Goal: Task Accomplishment & Management: Use online tool/utility

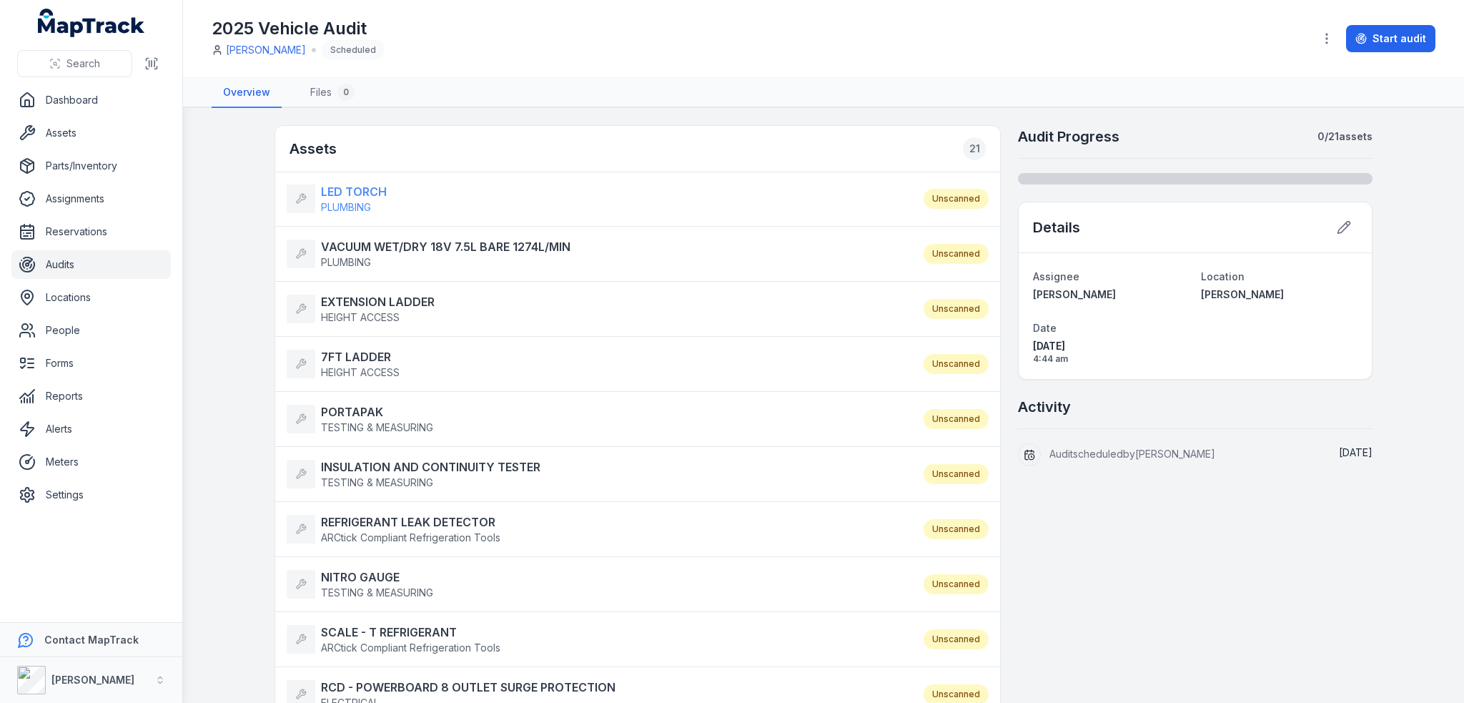
drag, startPoint x: 344, startPoint y: 194, endPoint x: 347, endPoint y: 202, distance: 8.0
click at [344, 194] on strong "LED TORCH" at bounding box center [354, 191] width 66 height 17
click at [362, 245] on strong "VACUUM WET/DRY 18V 7.5L BARE 1274L/MIN" at bounding box center [446, 246] width 250 height 17
click at [355, 300] on strong "EXTENSION LADDER" at bounding box center [378, 301] width 114 height 17
click at [364, 357] on strong "7FT LADDER" at bounding box center [360, 356] width 79 height 17
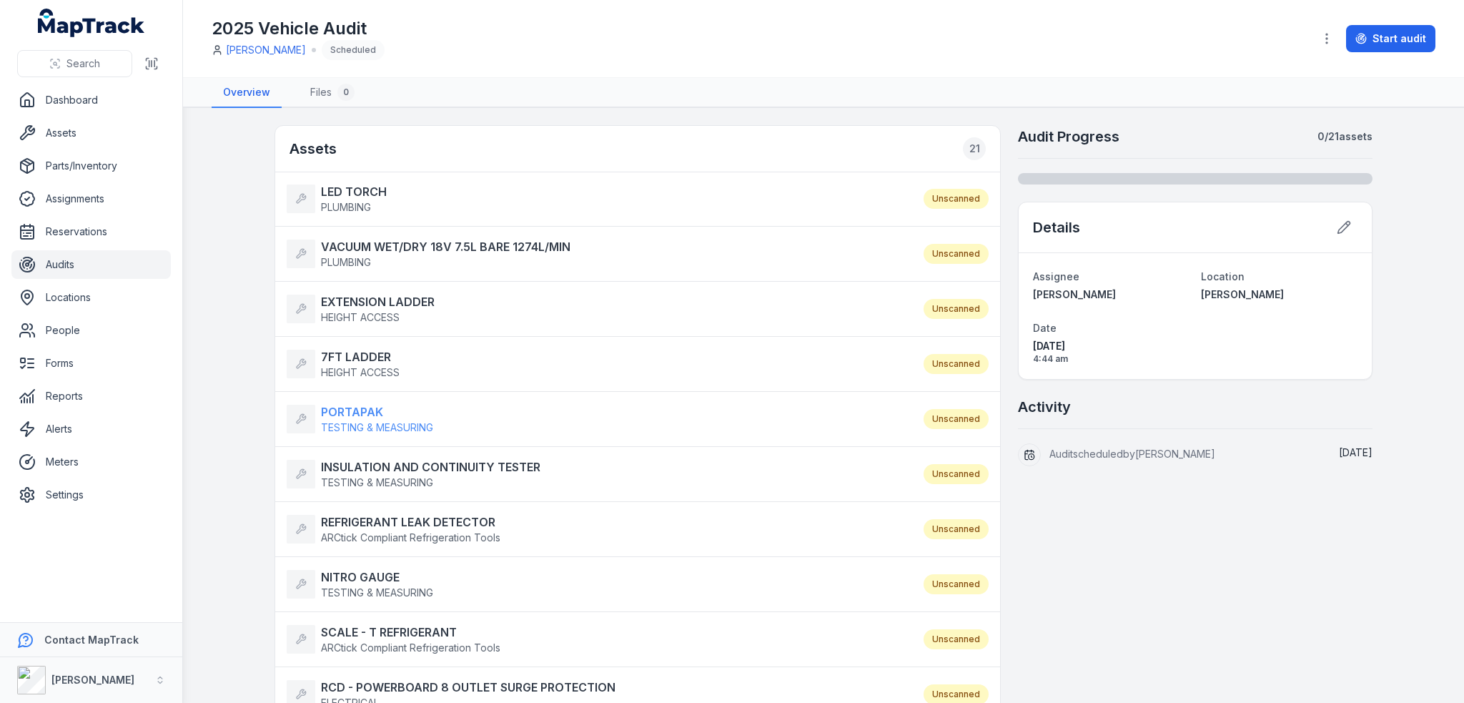
click at [357, 408] on strong "PORTAPAK" at bounding box center [377, 411] width 112 height 17
click at [382, 458] on strong "INSULATION AND CONTINUITY TESTER" at bounding box center [430, 466] width 219 height 17
click at [408, 519] on strong "REFRIGERANT LEAK DETECTOR" at bounding box center [410, 521] width 179 height 17
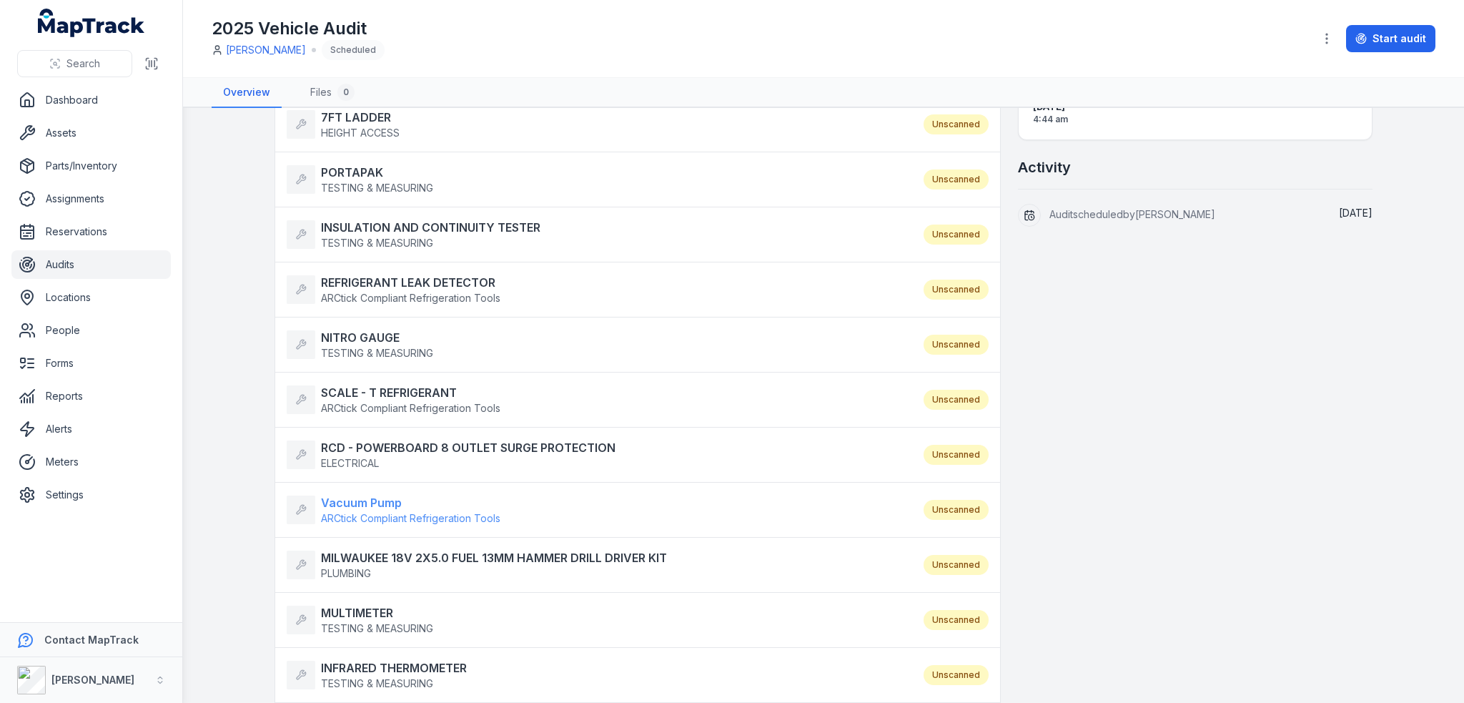
scroll to position [286, 0]
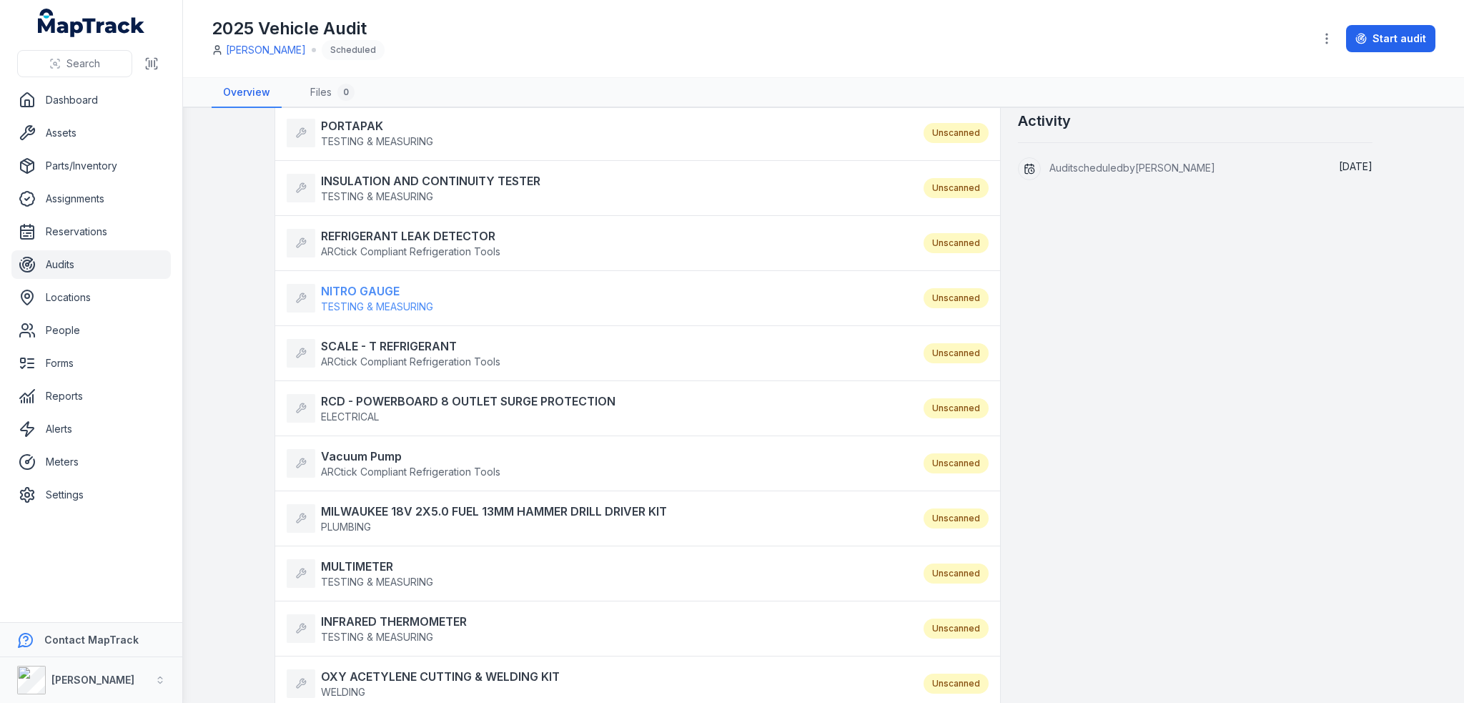
click at [375, 288] on strong "NITRO GAUGE" at bounding box center [377, 290] width 112 height 17
click at [393, 337] on strong "SCALE - T REFRIGERANT" at bounding box center [410, 345] width 179 height 17
click at [383, 403] on strong "RCD - POWERBOARD 8 OUTLET SURGE PROTECTION" at bounding box center [468, 401] width 295 height 17
click at [347, 443] on li "Vacuum Pump ARCtick Compliant Refrigeration Tools Unscanned" at bounding box center [637, 463] width 725 height 56
click at [350, 450] on strong "Vacuum Pump" at bounding box center [410, 456] width 179 height 17
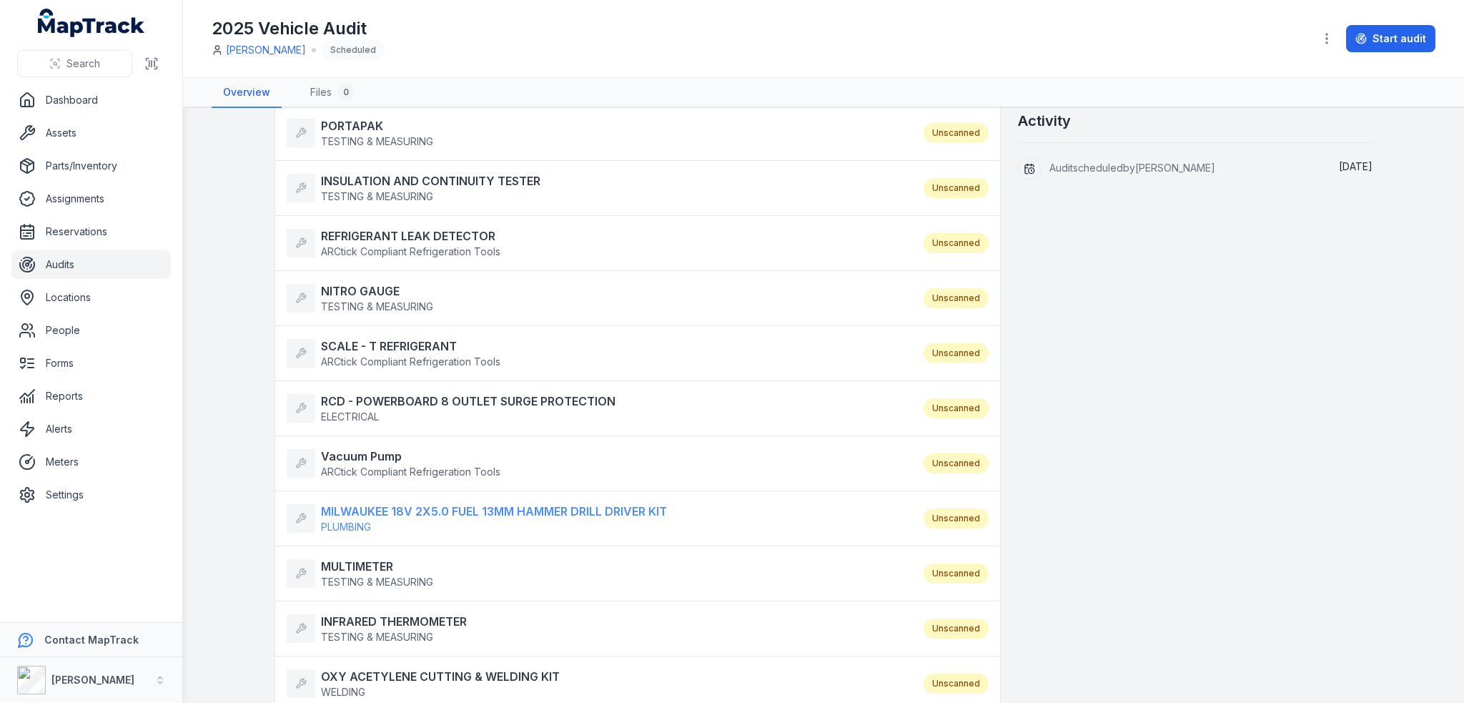
click at [370, 508] on strong "MILWAUKEE 18V 2X5.0 FUEL 13MM HAMMER DRILL DRIVER KIT" at bounding box center [494, 511] width 346 height 17
click at [360, 566] on strong "MULTIMETER" at bounding box center [377, 566] width 112 height 17
click at [381, 618] on strong "INFRARED THERMOMETER" at bounding box center [394, 621] width 146 height 17
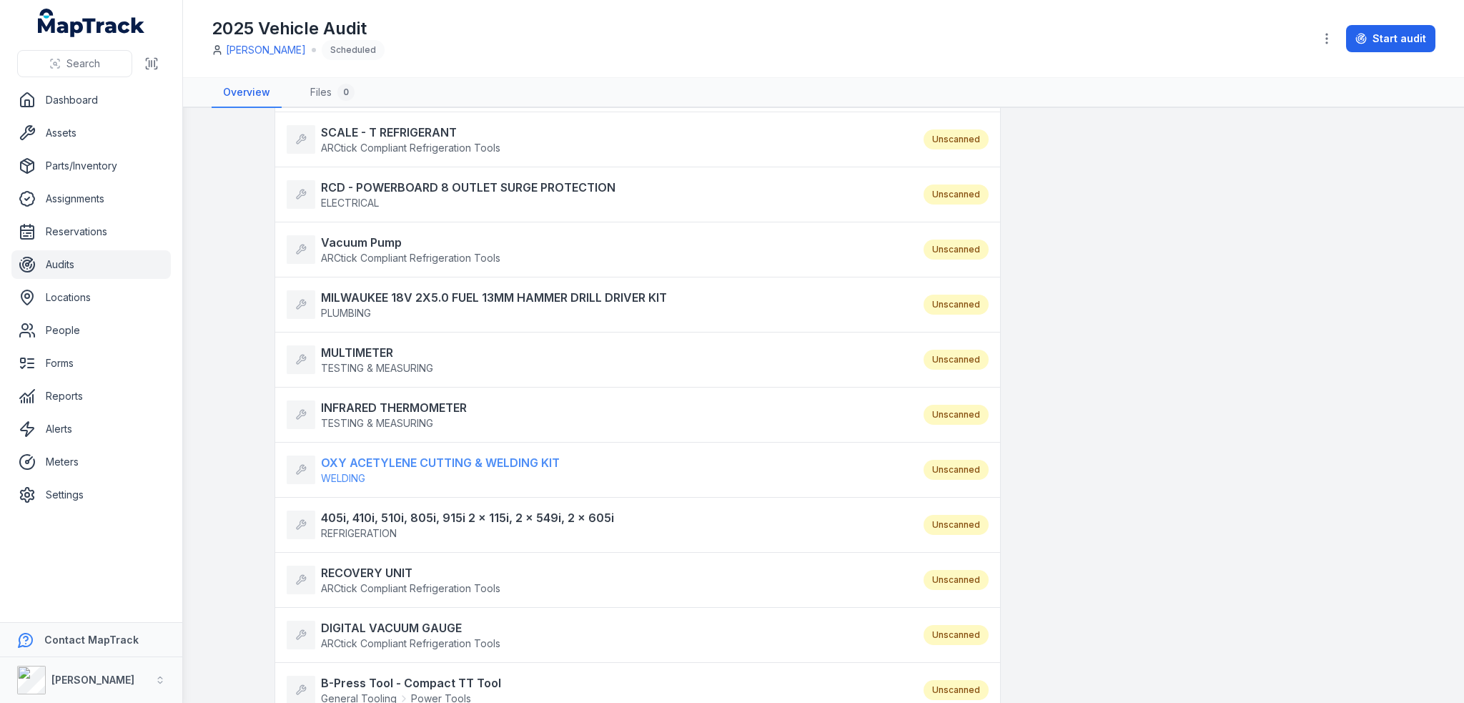
scroll to position [500, 0]
click at [390, 461] on strong "OXY ACETYLENE CUTTING & WELDING KIT" at bounding box center [440, 461] width 239 height 17
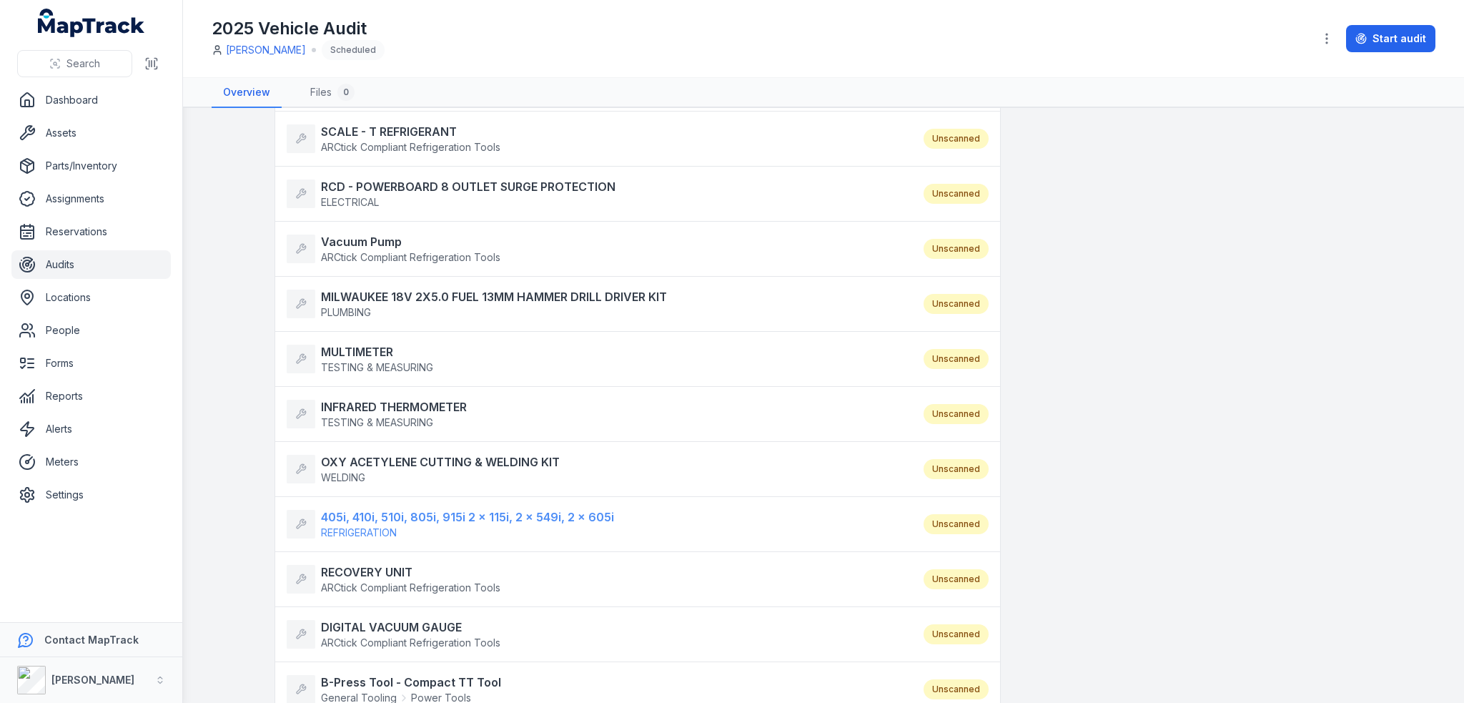
click at [372, 512] on strong "405i, 410i, 510i, 805i, 915i 2 x 115i, 2 x 549i, 2 x 605i" at bounding box center [467, 516] width 293 height 17
click at [367, 566] on strong "RECOVERY UNIT" at bounding box center [410, 571] width 179 height 17
click at [360, 618] on strong "DIGITAL VACUUM GAUGE" at bounding box center [410, 626] width 179 height 17
click at [383, 680] on strong "B-Press Tool - Compact TT Tool" at bounding box center [411, 681] width 180 height 17
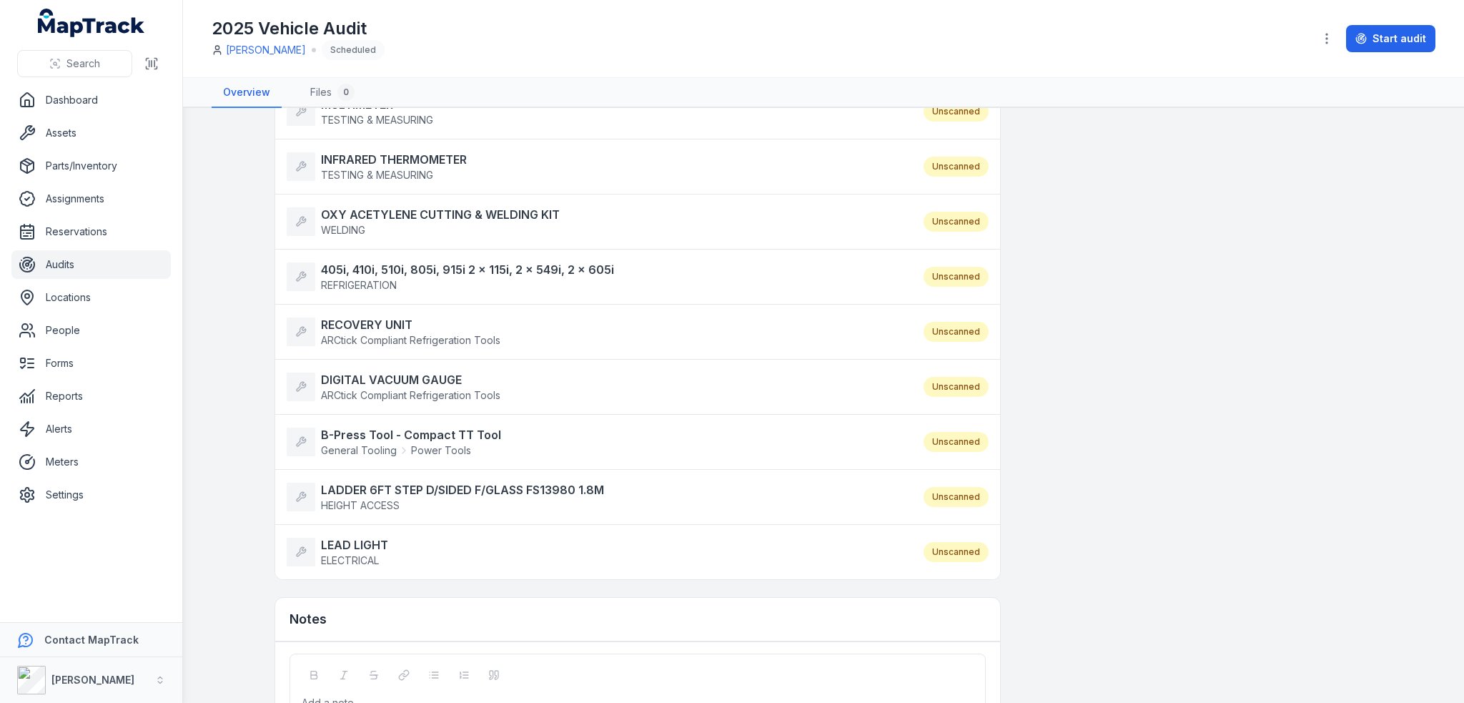
scroll to position [786, 0]
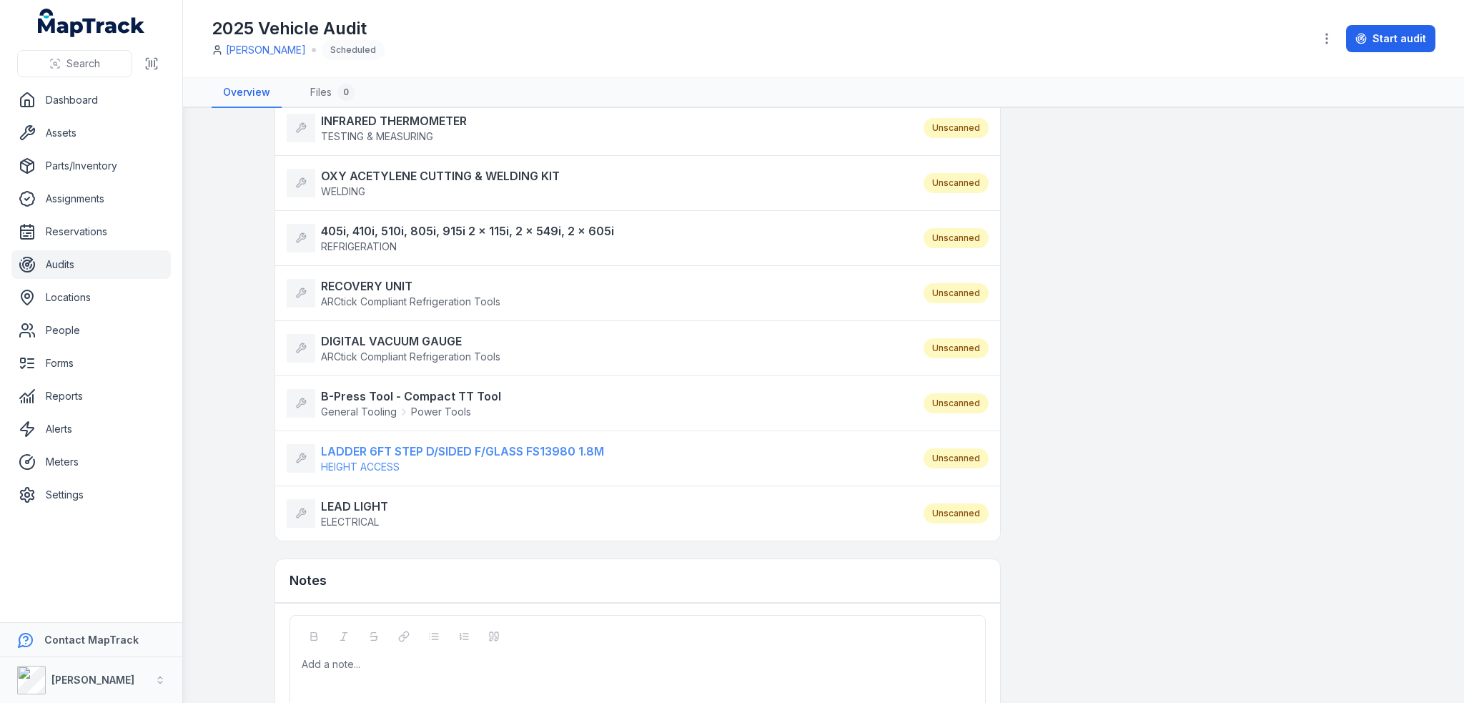
click at [380, 445] on strong "LADDER 6FT STEP D/SIDED F/GLASS FS13980 1.8M" at bounding box center [462, 451] width 283 height 17
click at [357, 503] on strong "LEAD LIGHT" at bounding box center [354, 506] width 67 height 17
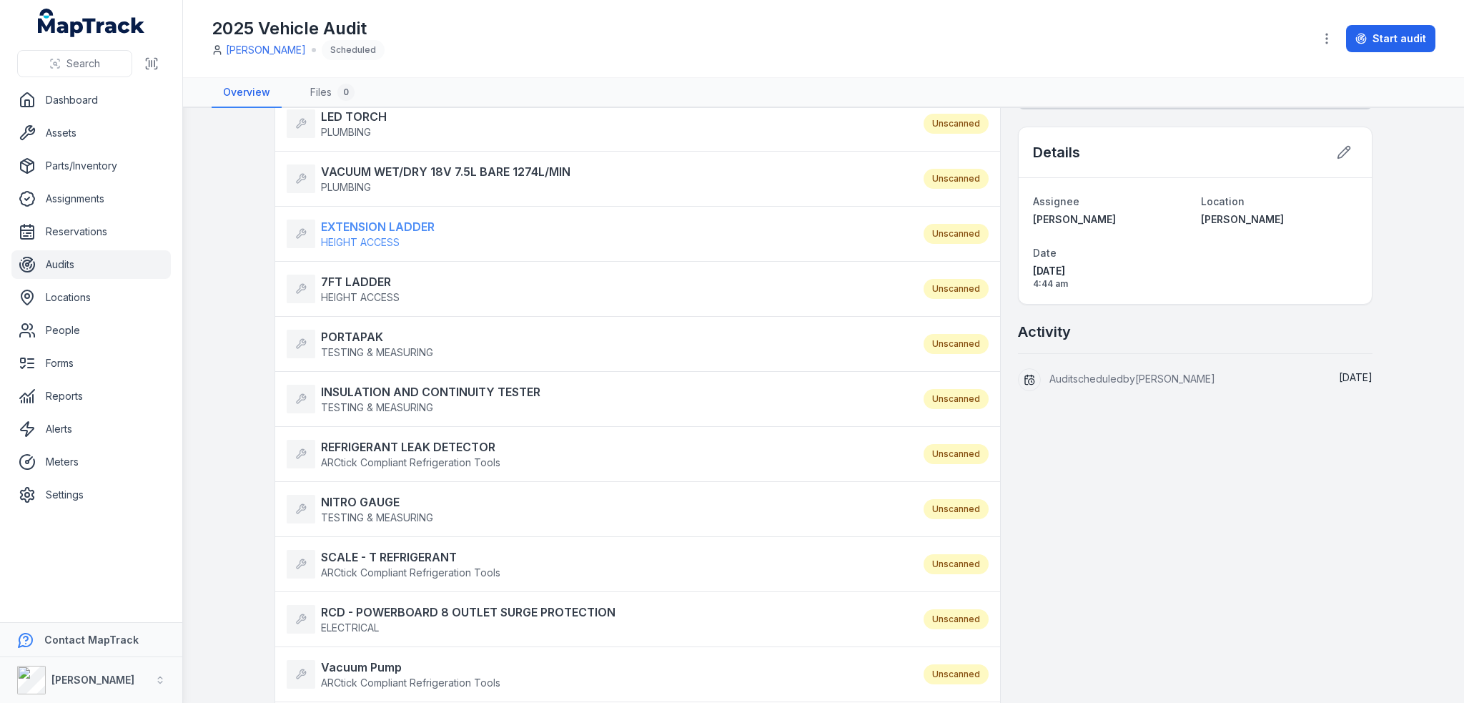
scroll to position [0, 0]
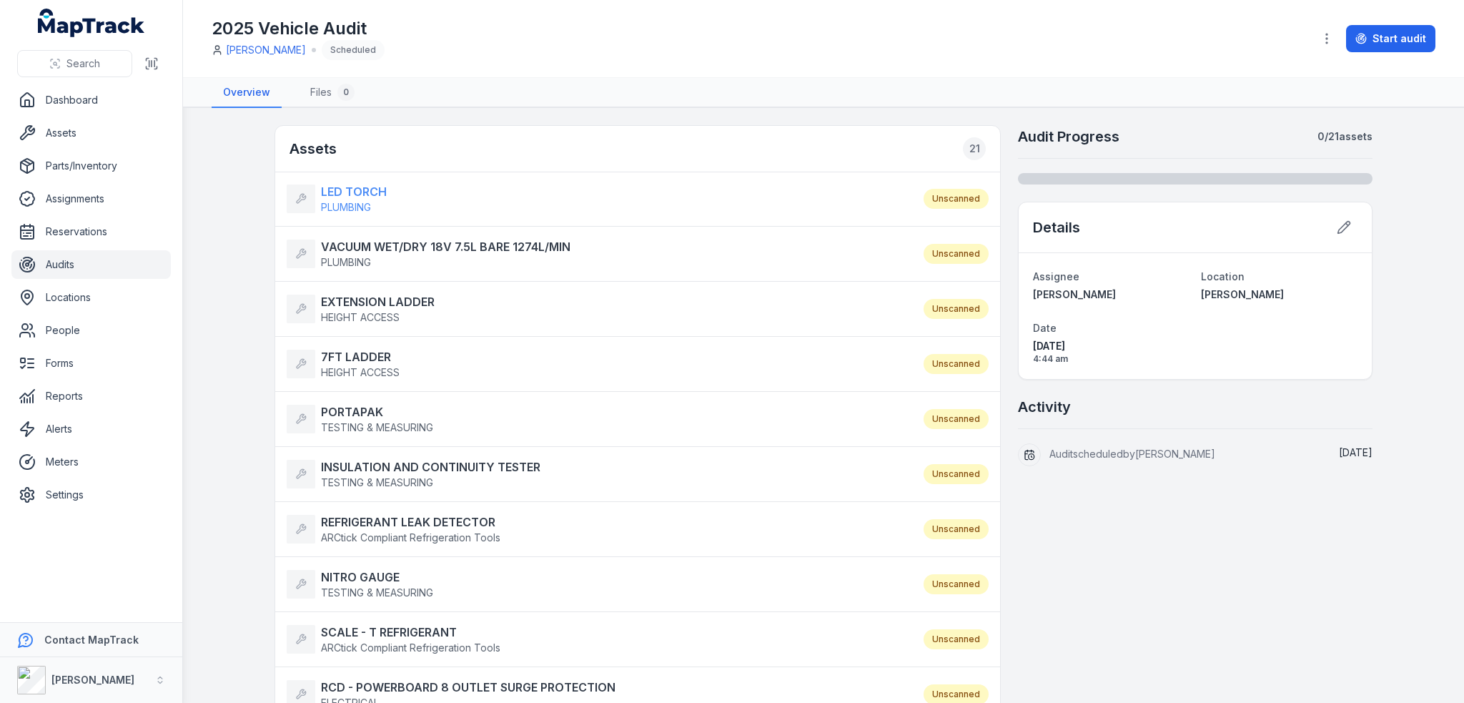
drag, startPoint x: 342, startPoint y: 188, endPoint x: 347, endPoint y: 204, distance: 16.7
click at [342, 188] on strong "LED TORCH" at bounding box center [354, 191] width 66 height 17
click at [351, 242] on strong "VACUUM WET/DRY 18V 7.5L BARE 1274L/MIN" at bounding box center [446, 246] width 250 height 17
click at [363, 300] on strong "EXTENSION LADDER" at bounding box center [378, 301] width 114 height 17
click at [358, 352] on strong "7FT LADDER" at bounding box center [360, 356] width 79 height 17
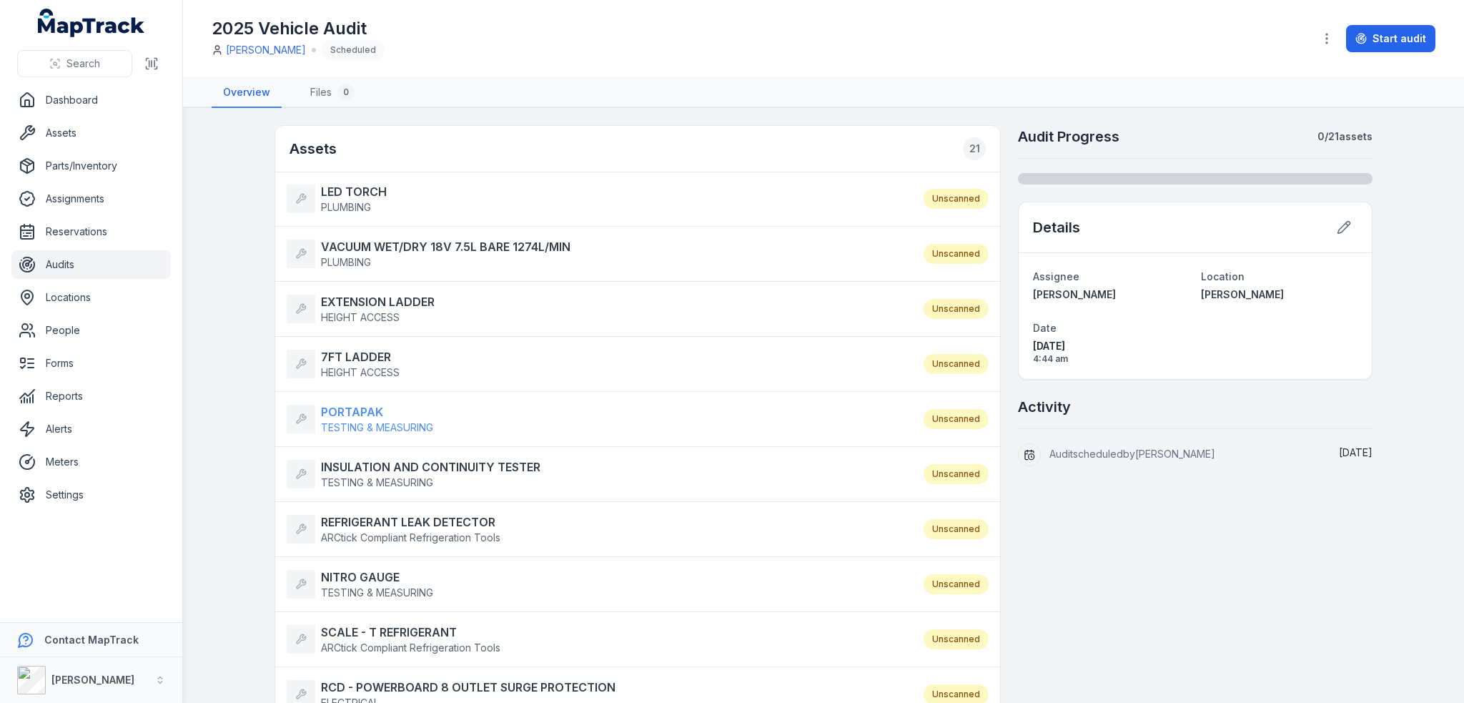
click at [362, 404] on strong "PORTAPAK" at bounding box center [377, 411] width 112 height 17
click at [374, 470] on strong "INSULATION AND CONTINUITY TESTER" at bounding box center [430, 466] width 219 height 17
click at [365, 517] on strong "REFRIGERANT LEAK DETECTOR" at bounding box center [410, 521] width 179 height 17
click at [358, 576] on strong "NITRO GAUGE" at bounding box center [377, 576] width 112 height 17
click at [360, 625] on strong "SCALE - T REFRIGERANT" at bounding box center [410, 631] width 179 height 17
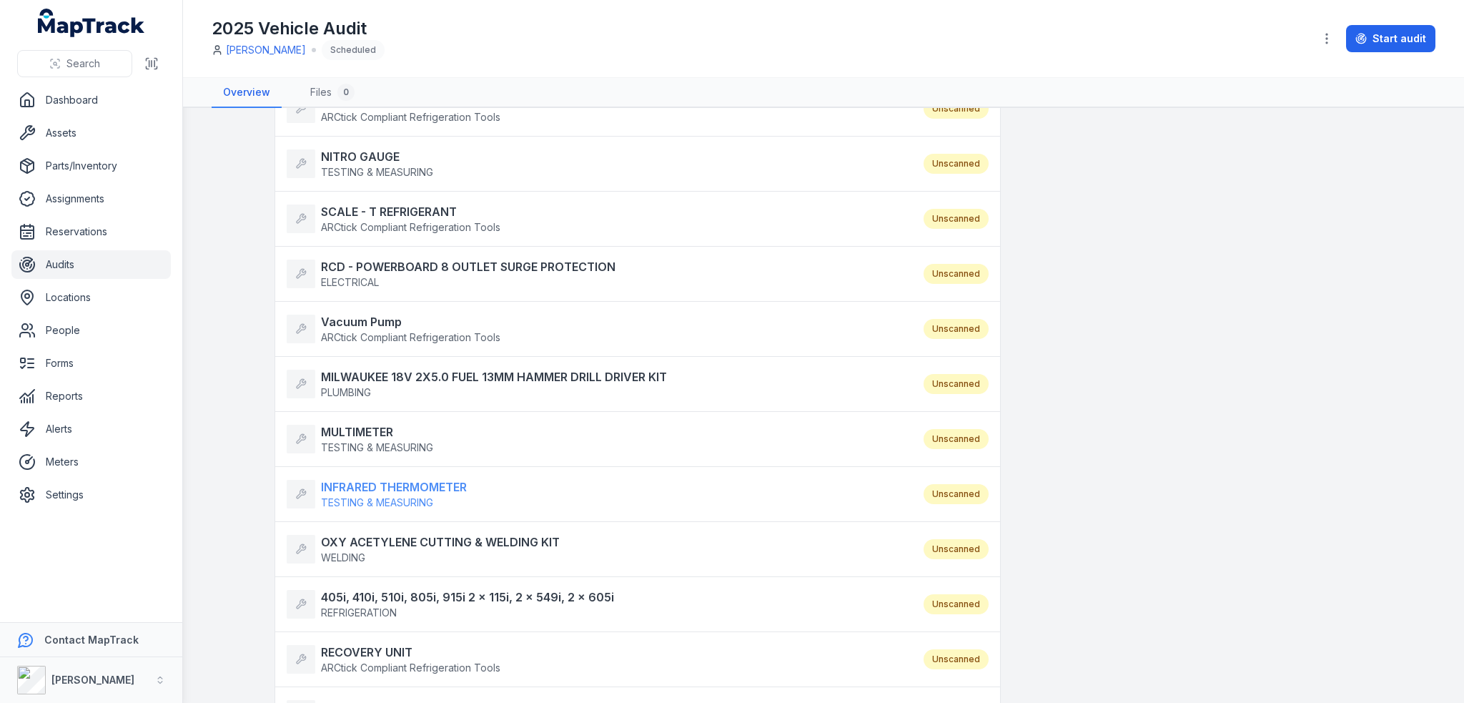
scroll to position [429, 0]
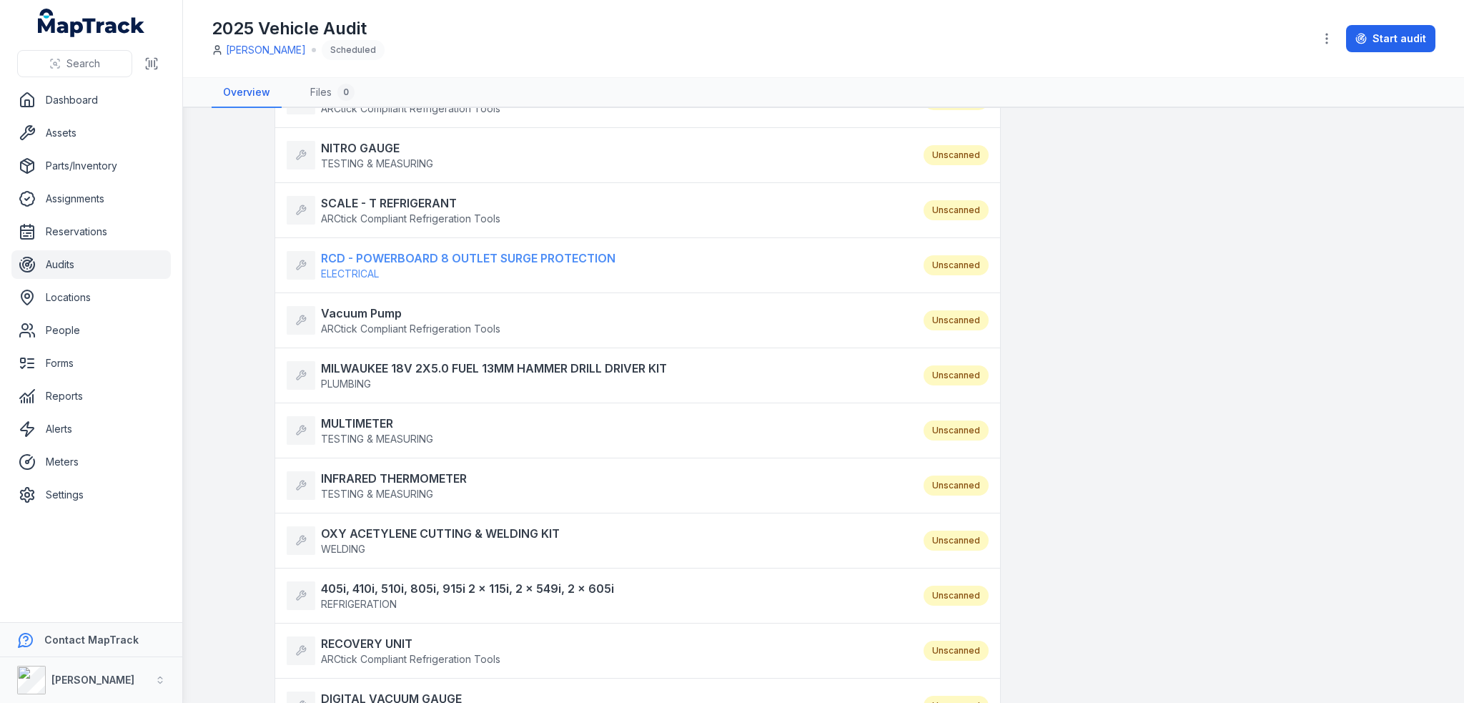
click at [365, 254] on strong "RCD - POWERBOARD 8 OUTLET SURGE PROTECTION" at bounding box center [468, 258] width 295 height 17
click at [349, 309] on strong "Vacuum Pump" at bounding box center [410, 313] width 179 height 17
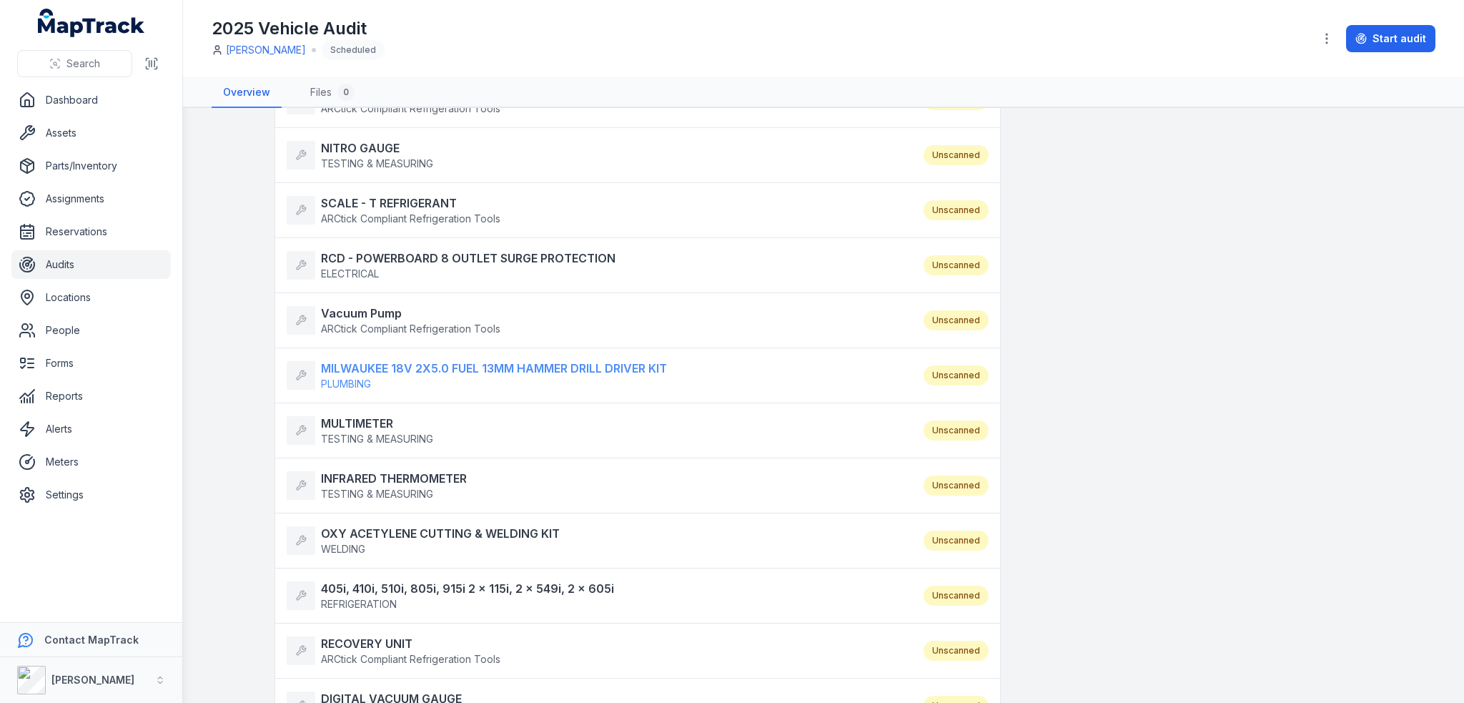
click at [363, 365] on strong "MILWAUKEE 18V 2X5.0 FUEL 13MM HAMMER DRILL DRIVER KIT" at bounding box center [494, 368] width 346 height 17
click at [355, 415] on strong "MULTIMETER" at bounding box center [377, 423] width 112 height 17
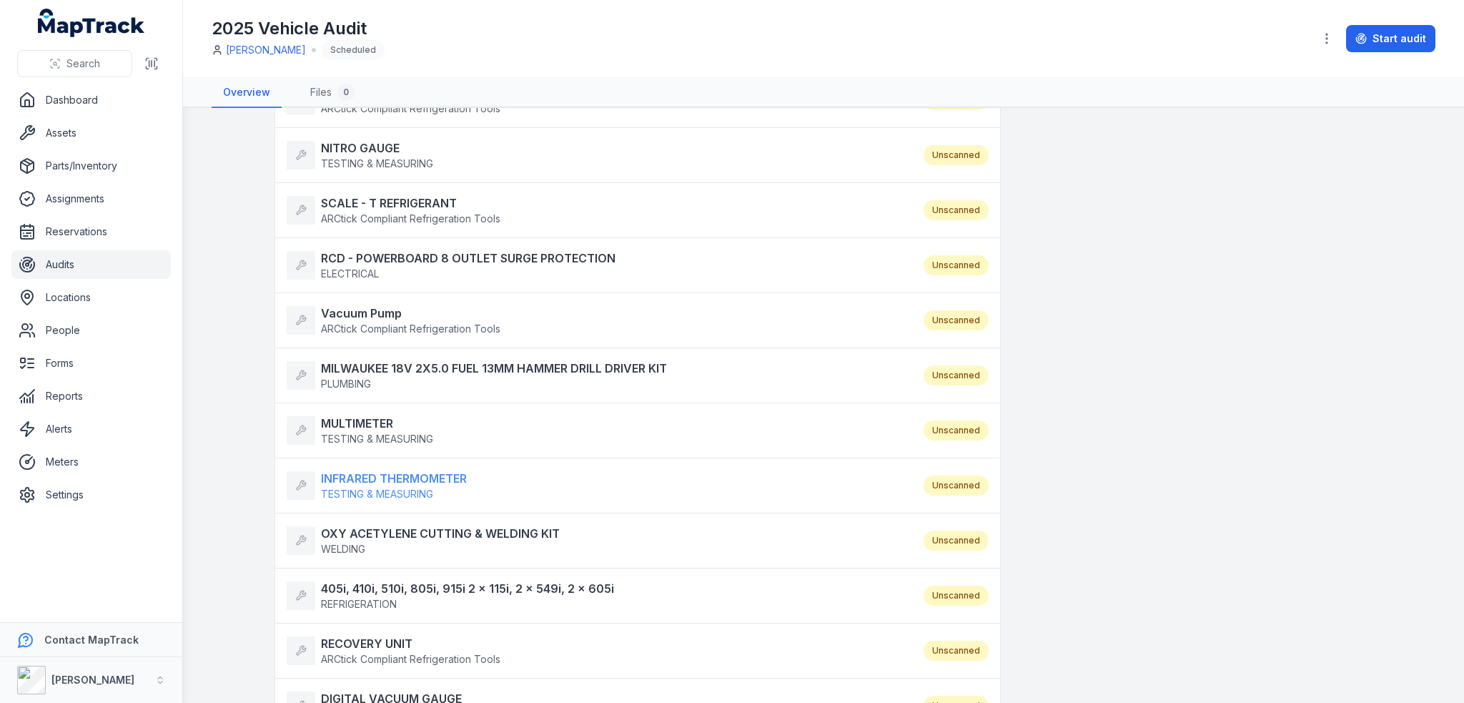
click at [354, 476] on strong "INFRARED THERMOMETER" at bounding box center [394, 478] width 146 height 17
click at [357, 518] on li "OXY ACETYLENE CUTTING & WELDING KIT WELDING Unscanned" at bounding box center [637, 541] width 725 height 56
click at [355, 525] on strong "OXY ACETYLENE CUTTING & WELDING KIT" at bounding box center [440, 533] width 239 height 17
click at [362, 581] on strong "405i, 410i, 510i, 805i, 915i 2 x 115i, 2 x 549i, 2 x 605i" at bounding box center [467, 588] width 293 height 17
click at [372, 641] on strong "RECOVERY UNIT" at bounding box center [410, 643] width 179 height 17
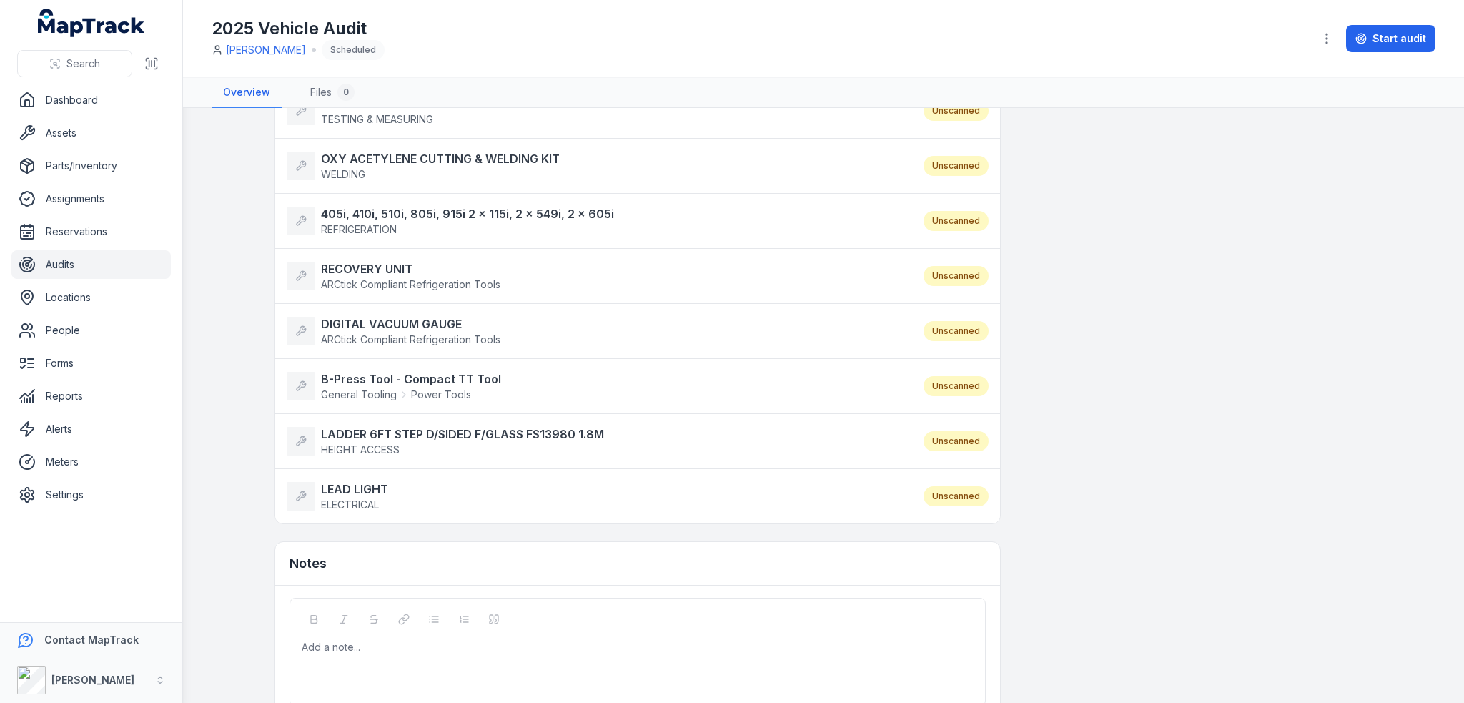
scroll to position [858, 0]
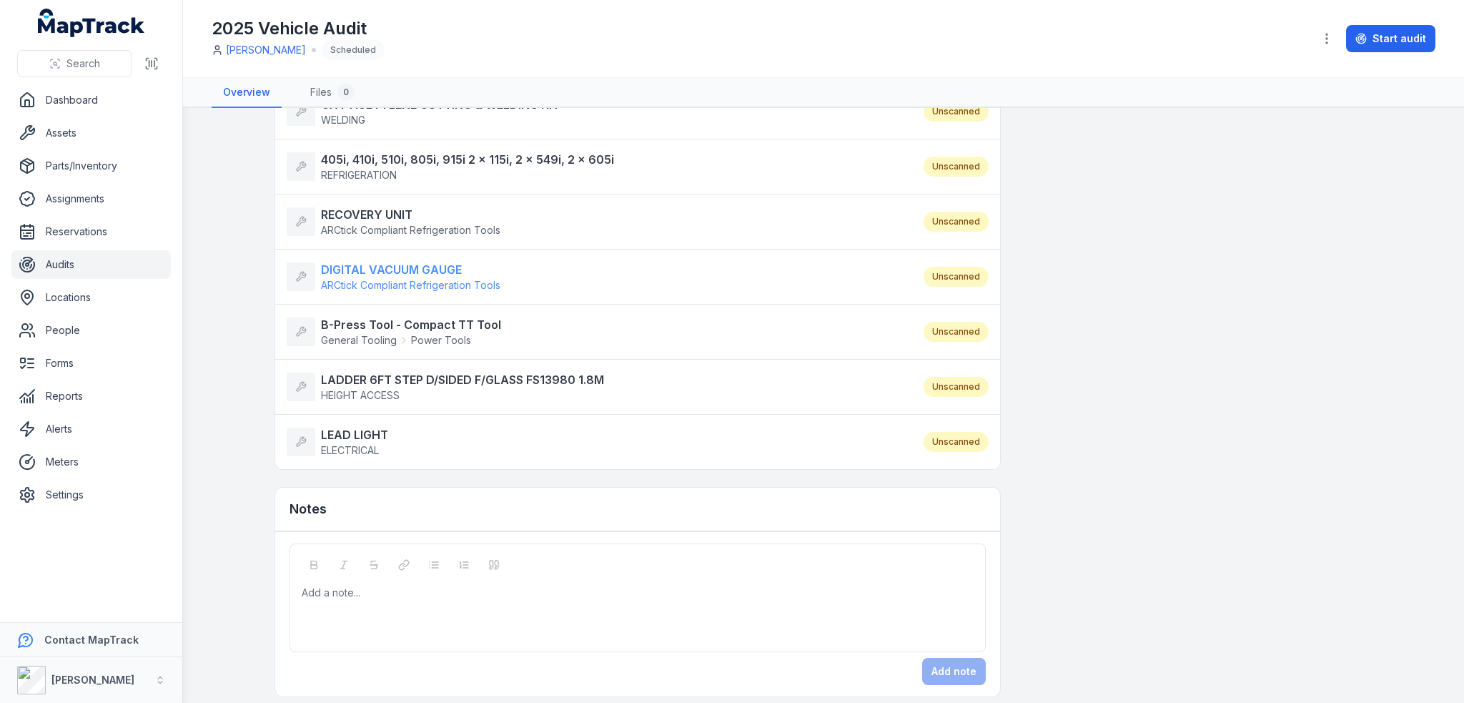
click at [396, 265] on strong "DIGITAL VACUUM GAUGE" at bounding box center [410, 269] width 179 height 17
click at [380, 319] on strong "B-Press Tool - Compact TT Tool" at bounding box center [411, 324] width 180 height 17
click at [399, 371] on strong "LADDER 6FT STEP D/SIDED F/GLASS FS13980 1.8M" at bounding box center [462, 379] width 283 height 17
click at [370, 430] on strong "LEAD LIGHT" at bounding box center [354, 434] width 67 height 17
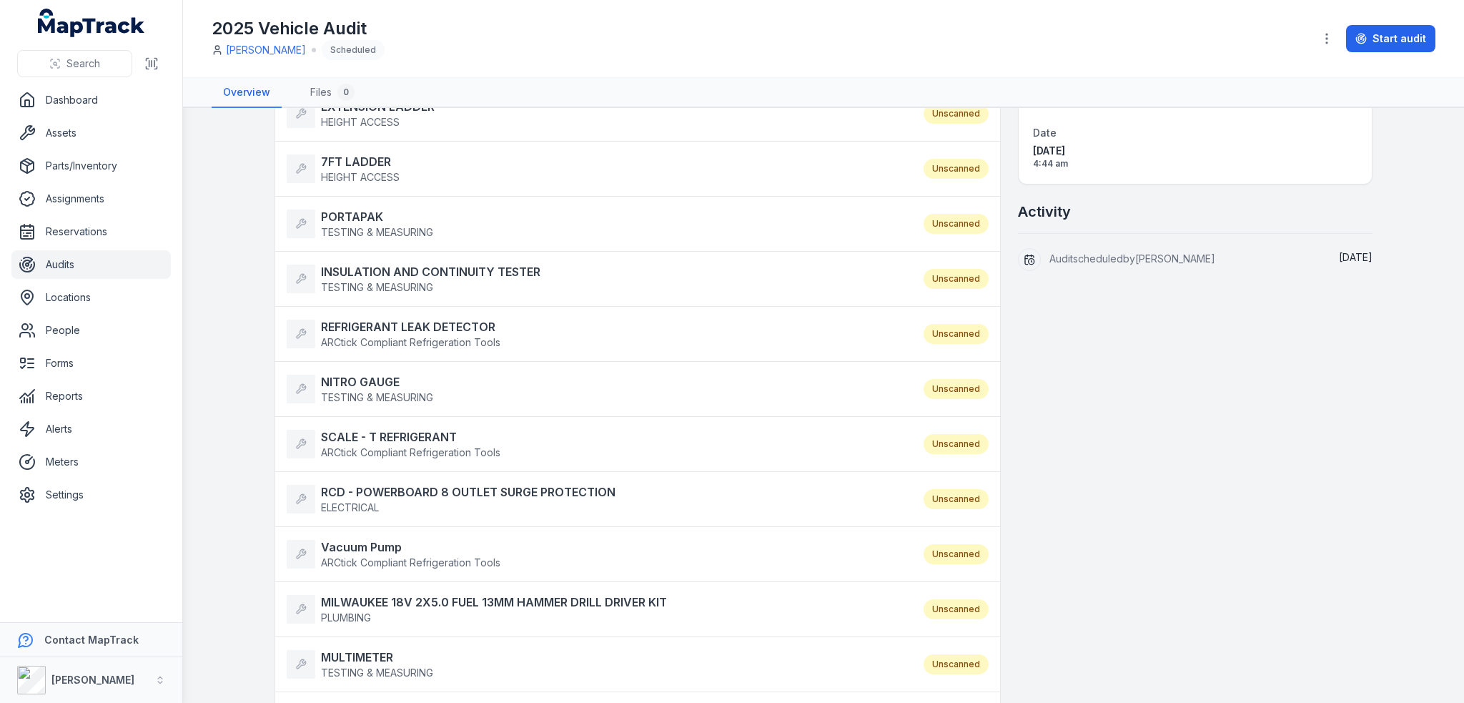
scroll to position [0, 0]
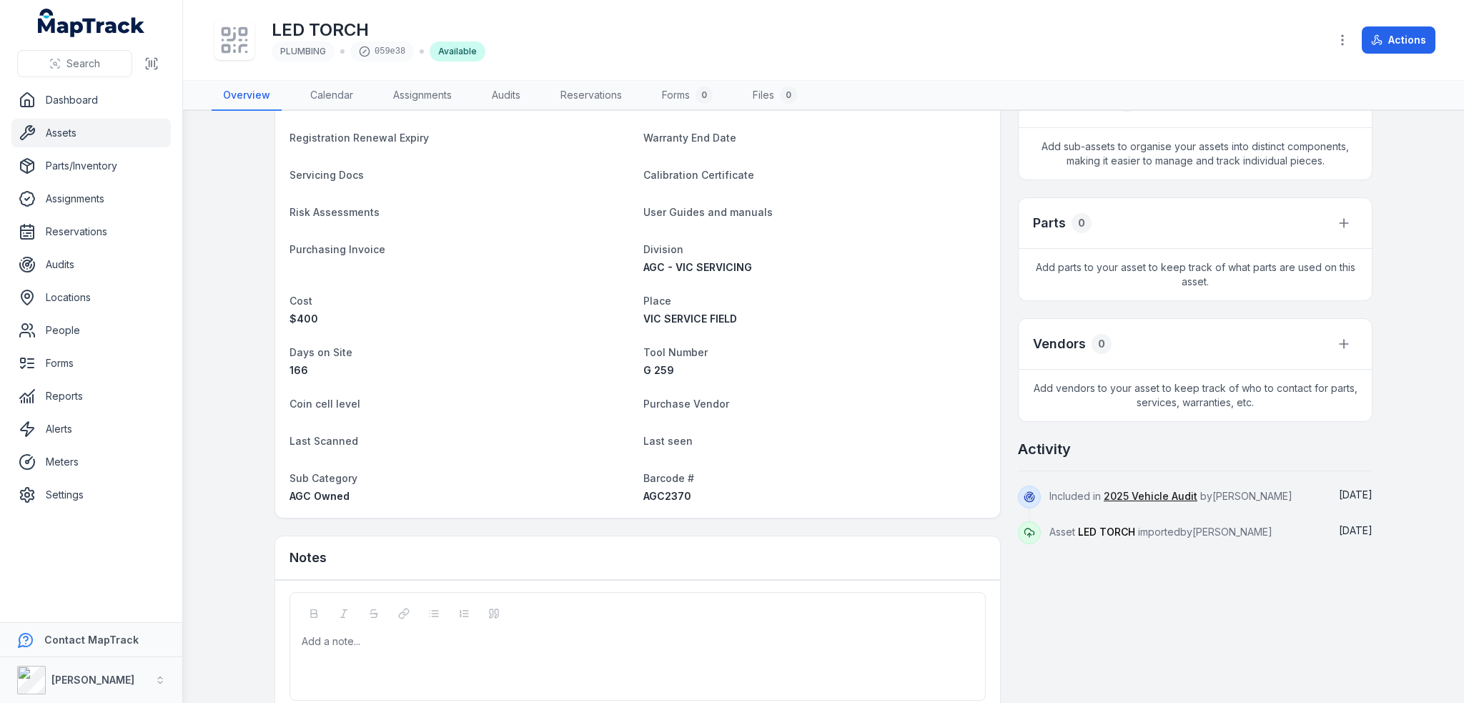
scroll to position [357, 0]
click at [654, 498] on div "Category PLUMBING Description LED TORCH Manufacturer MilwaukeeÂ® Model # AGC Ow…" at bounding box center [637, 168] width 725 height 692
click at [660, 489] on span "AGC2370" at bounding box center [667, 492] width 48 height 12
copy span "AGC2370"
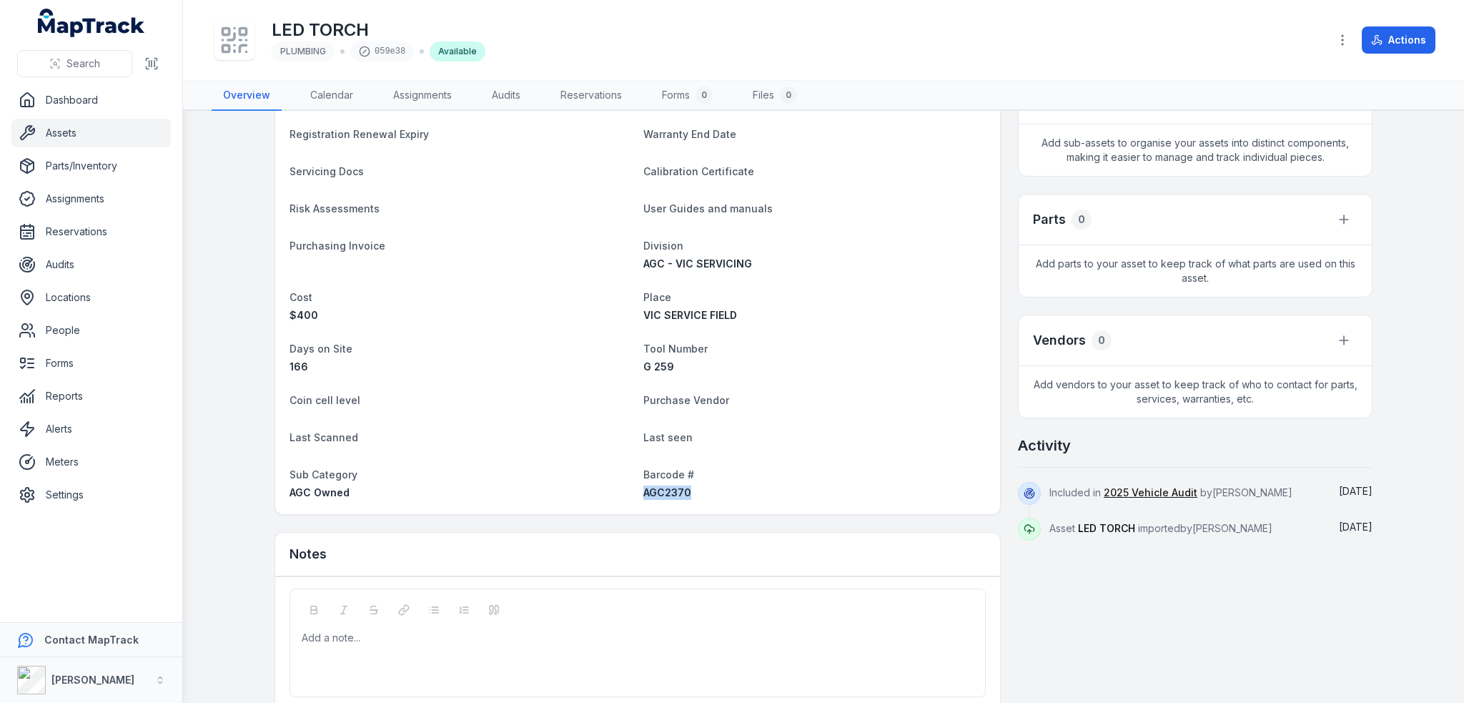
scroll to position [0, 0]
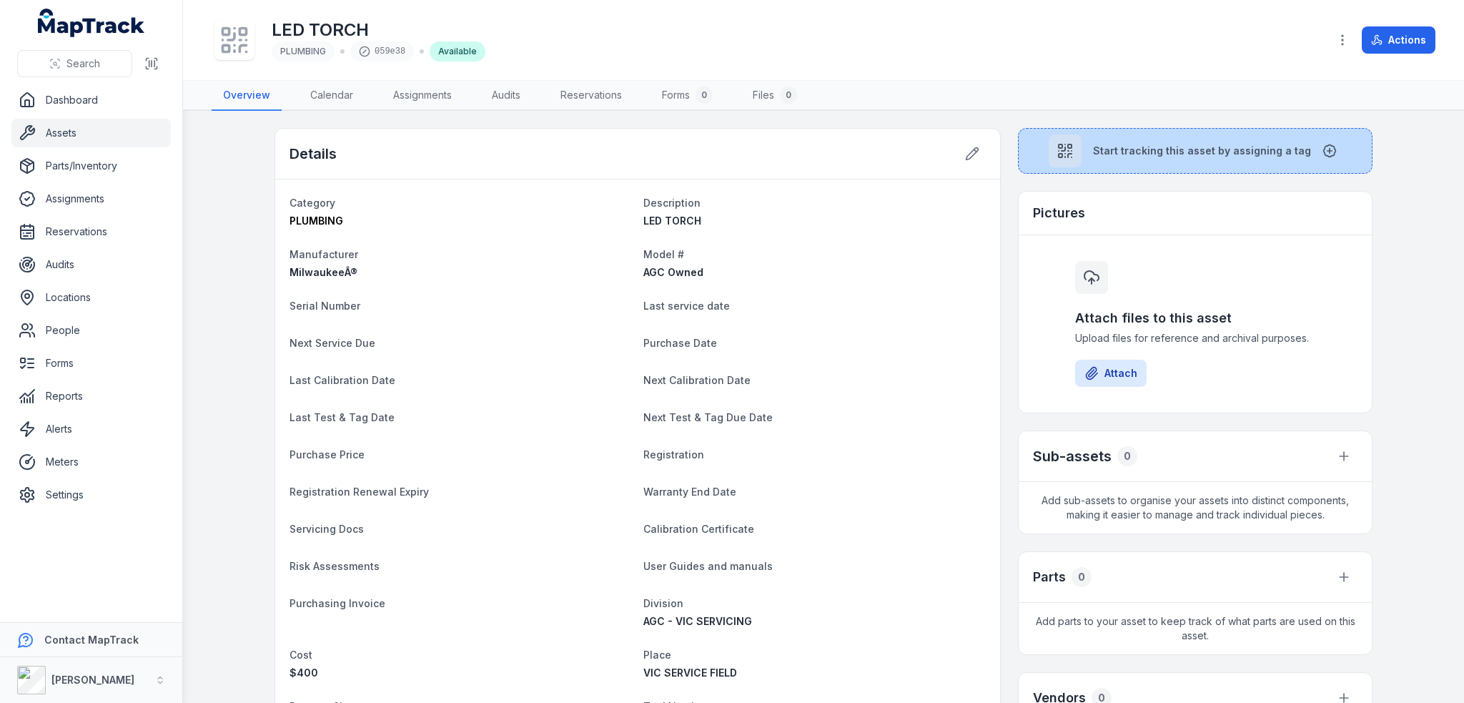
click at [1128, 142] on button "Start tracking this asset by assigning a tag" at bounding box center [1195, 151] width 355 height 46
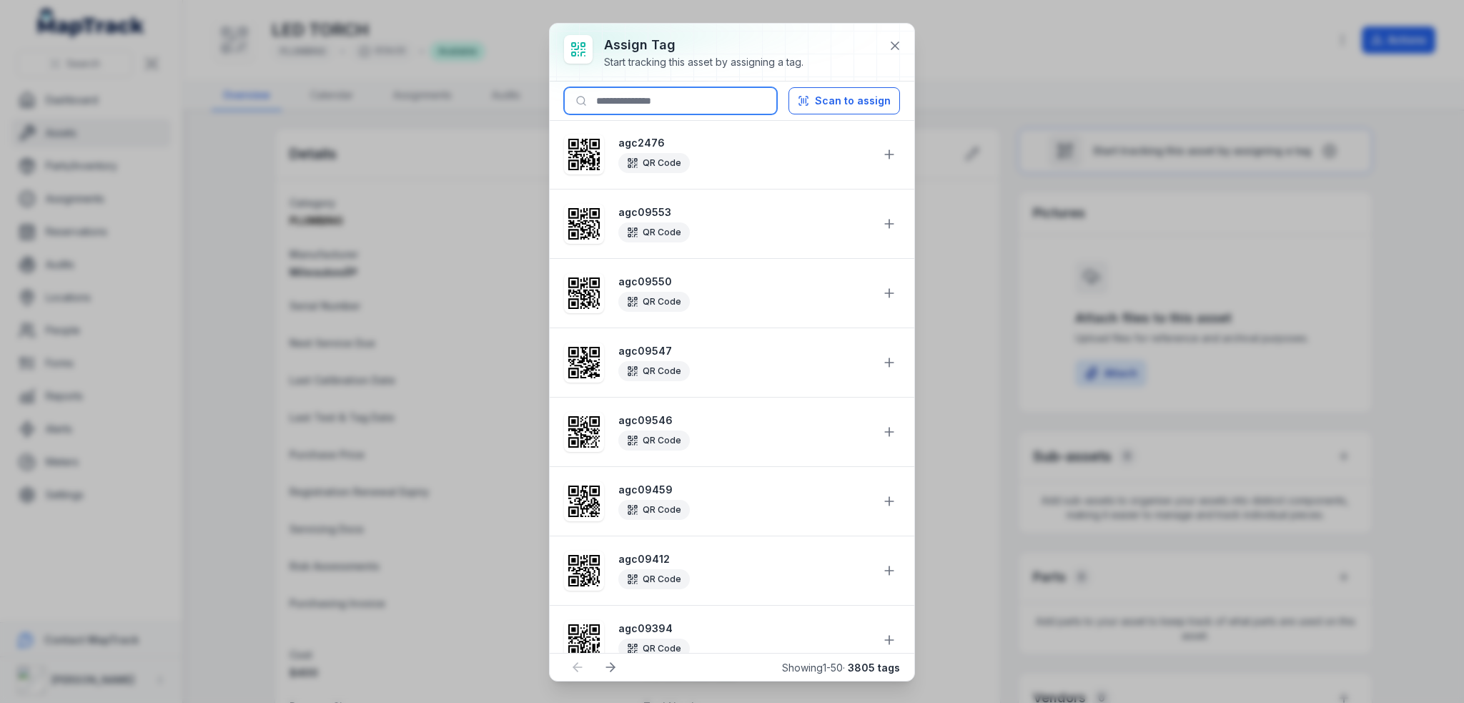
click at [709, 101] on input at bounding box center [670, 100] width 213 height 27
paste input "*******"
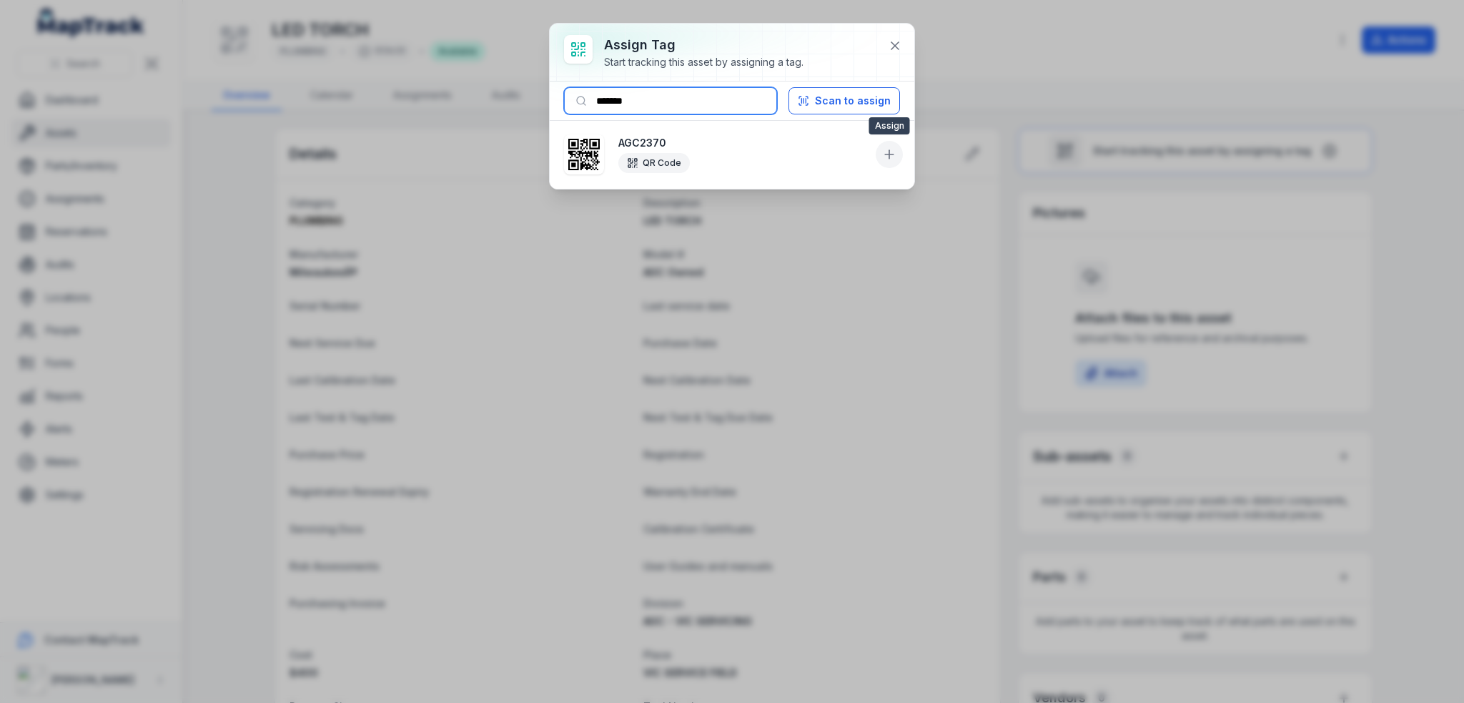
type input "*******"
click at [888, 157] on icon at bounding box center [889, 154] width 14 height 14
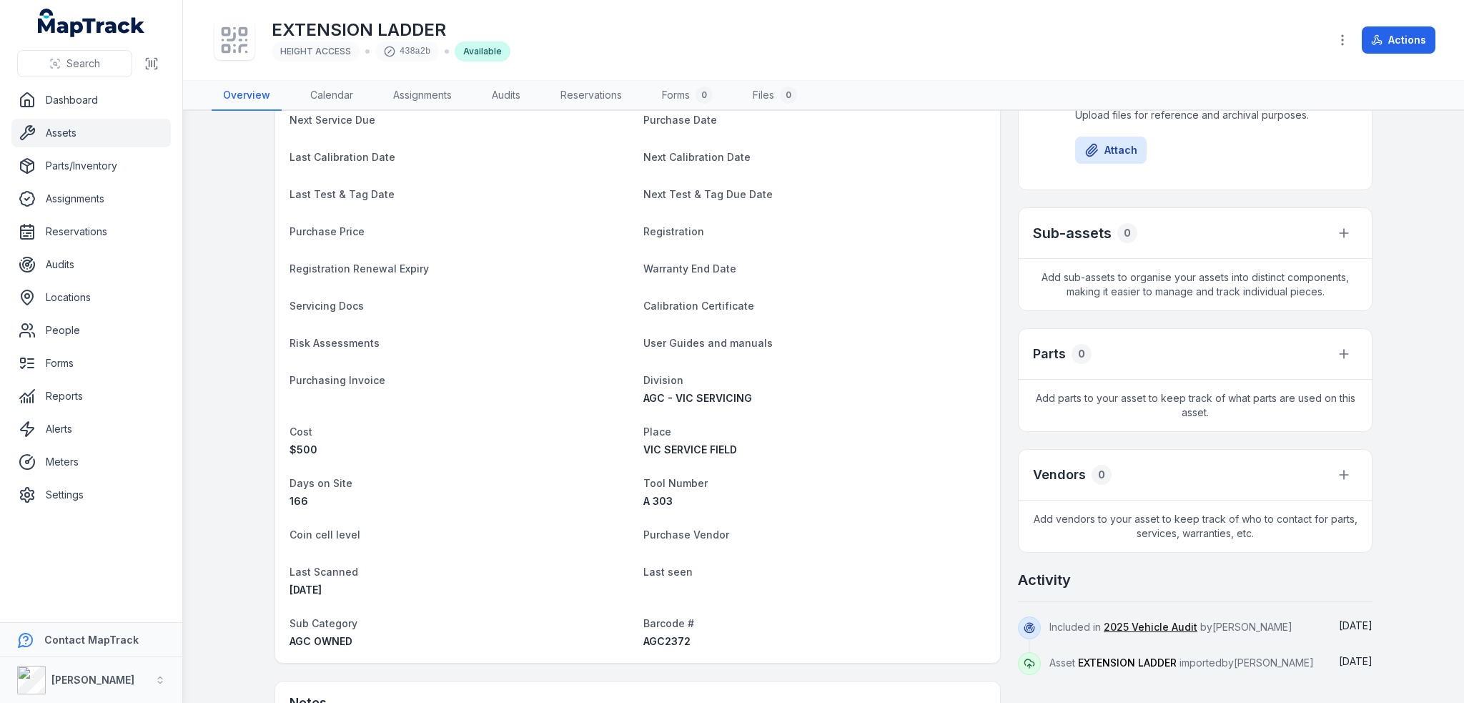
scroll to position [425, 0]
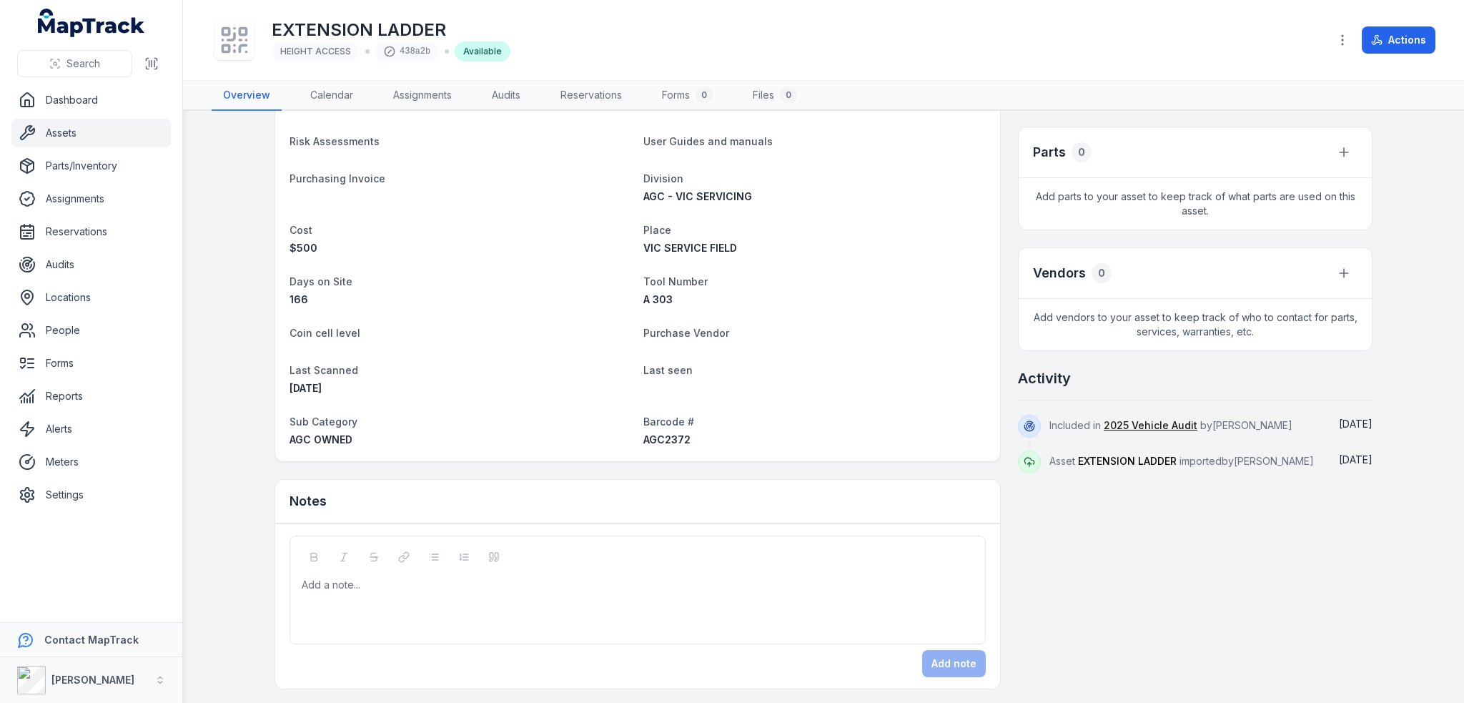
click at [662, 445] on div "Category HEIGHT ACCESS Description EXTENSION LADDER Manufacturer BAILEY Model #…" at bounding box center [637, 108] width 725 height 706
click at [668, 434] on span "AGC2372" at bounding box center [666, 439] width 47 height 12
copy span "AGC2372"
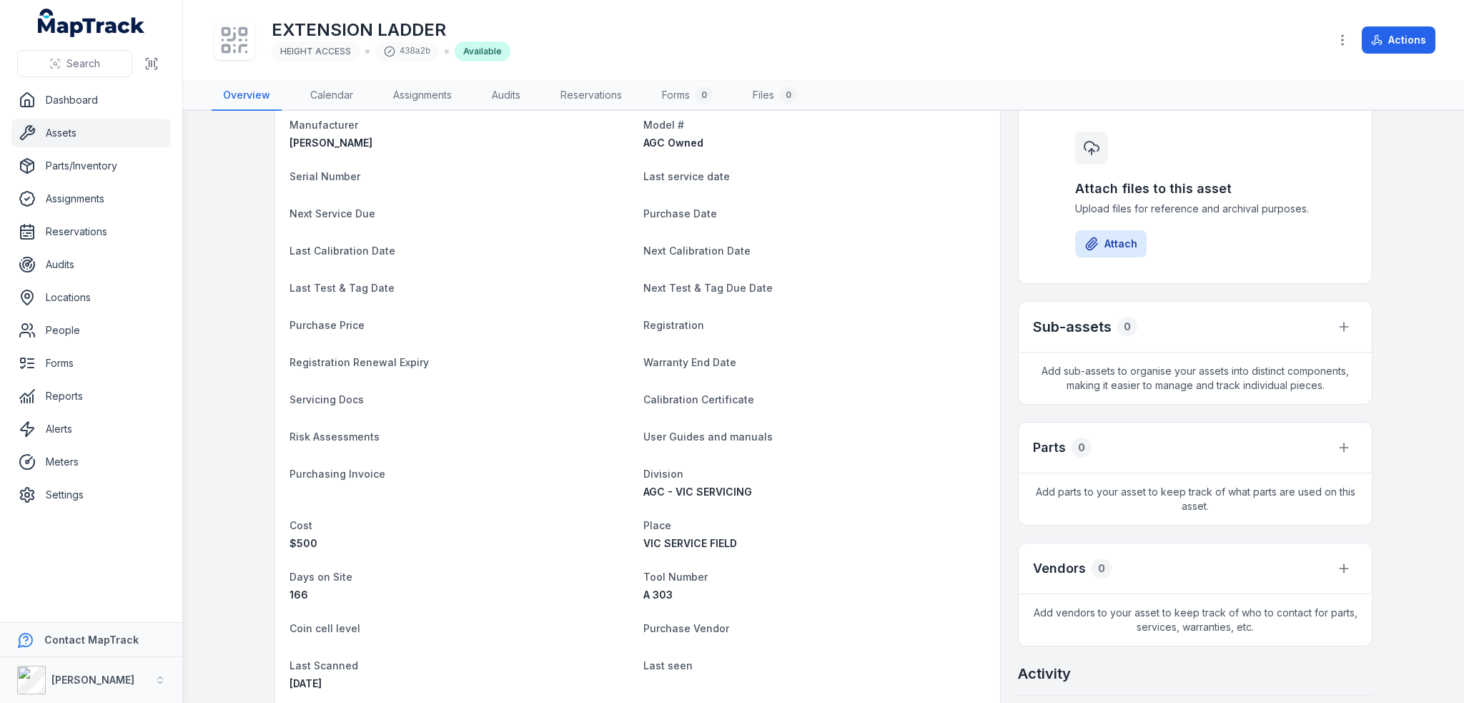
scroll to position [0, 0]
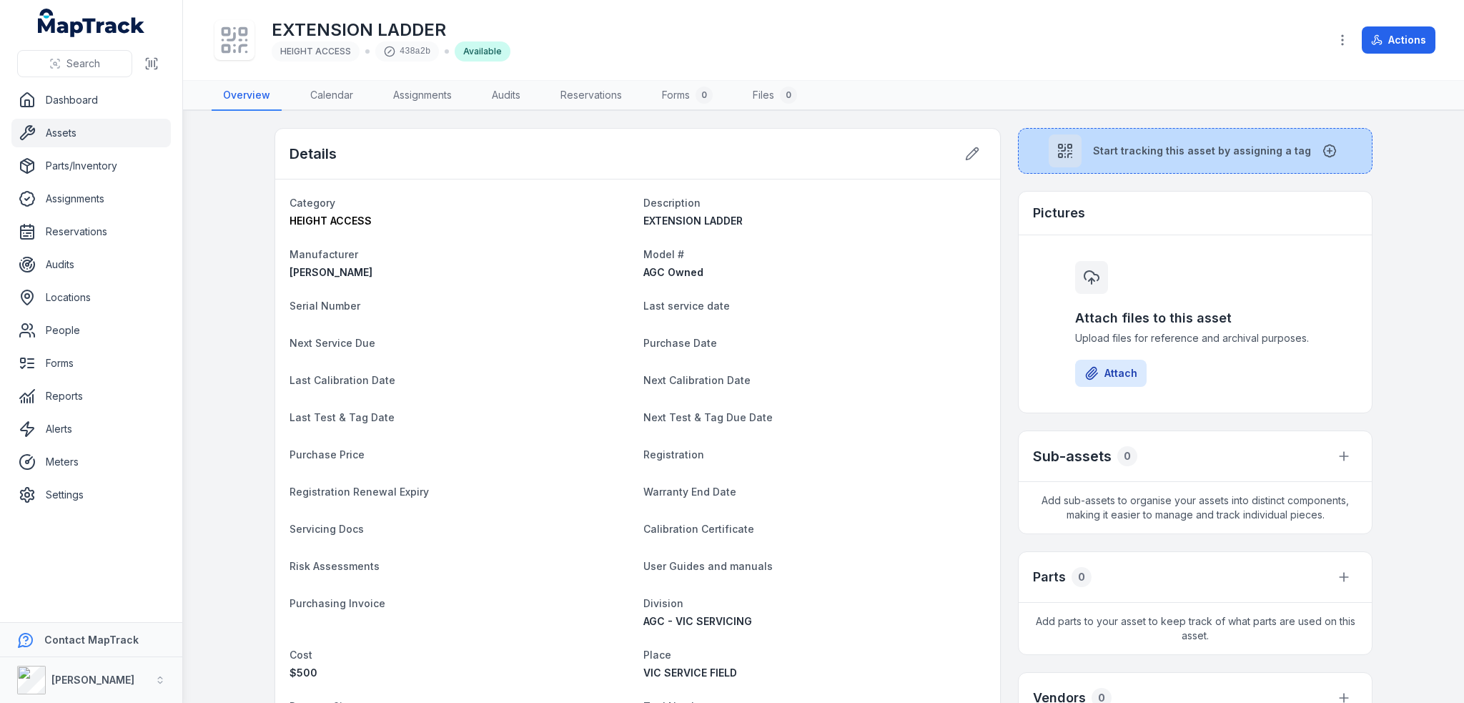
click at [1211, 164] on button "Start tracking this asset by assigning a tag" at bounding box center [1195, 151] width 355 height 46
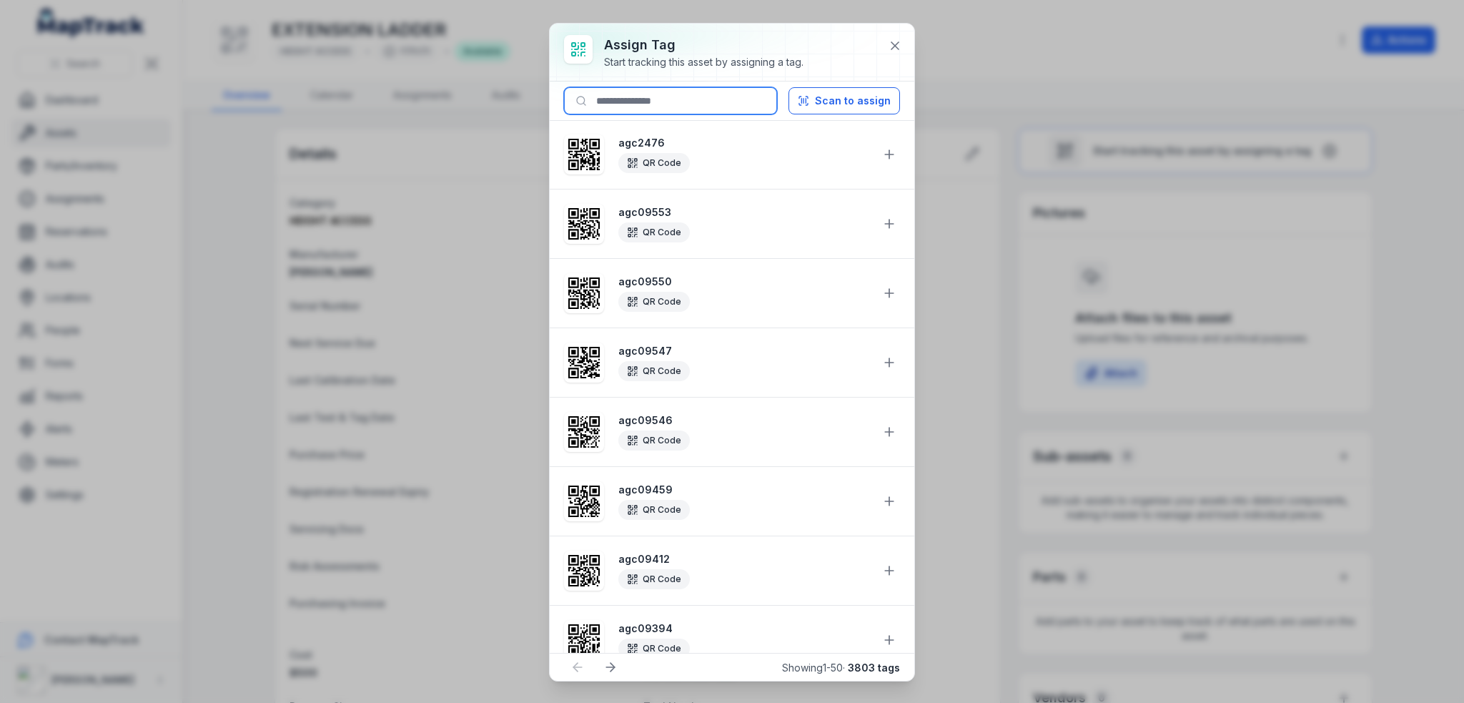
click at [682, 111] on input at bounding box center [670, 100] width 213 height 27
paste input "*******"
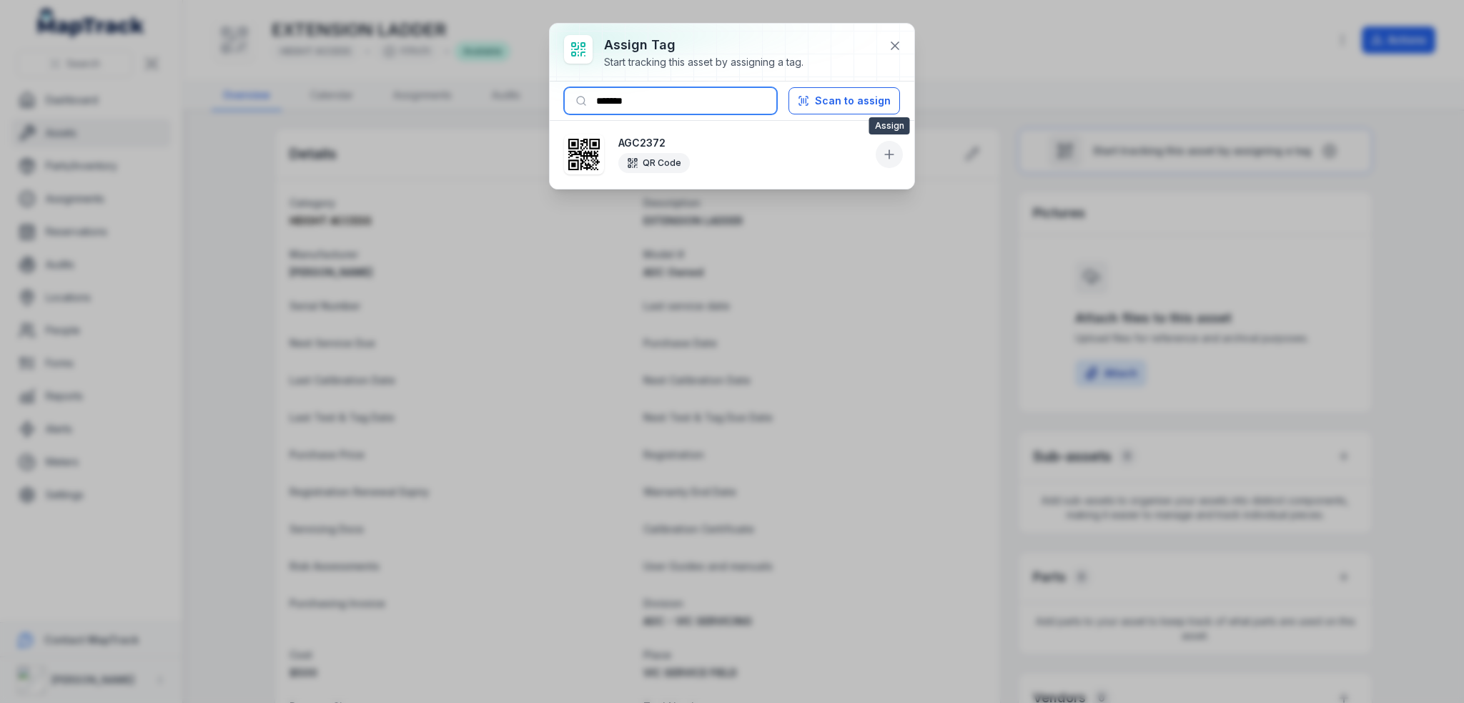
type input "*******"
click at [888, 157] on icon at bounding box center [889, 154] width 14 height 14
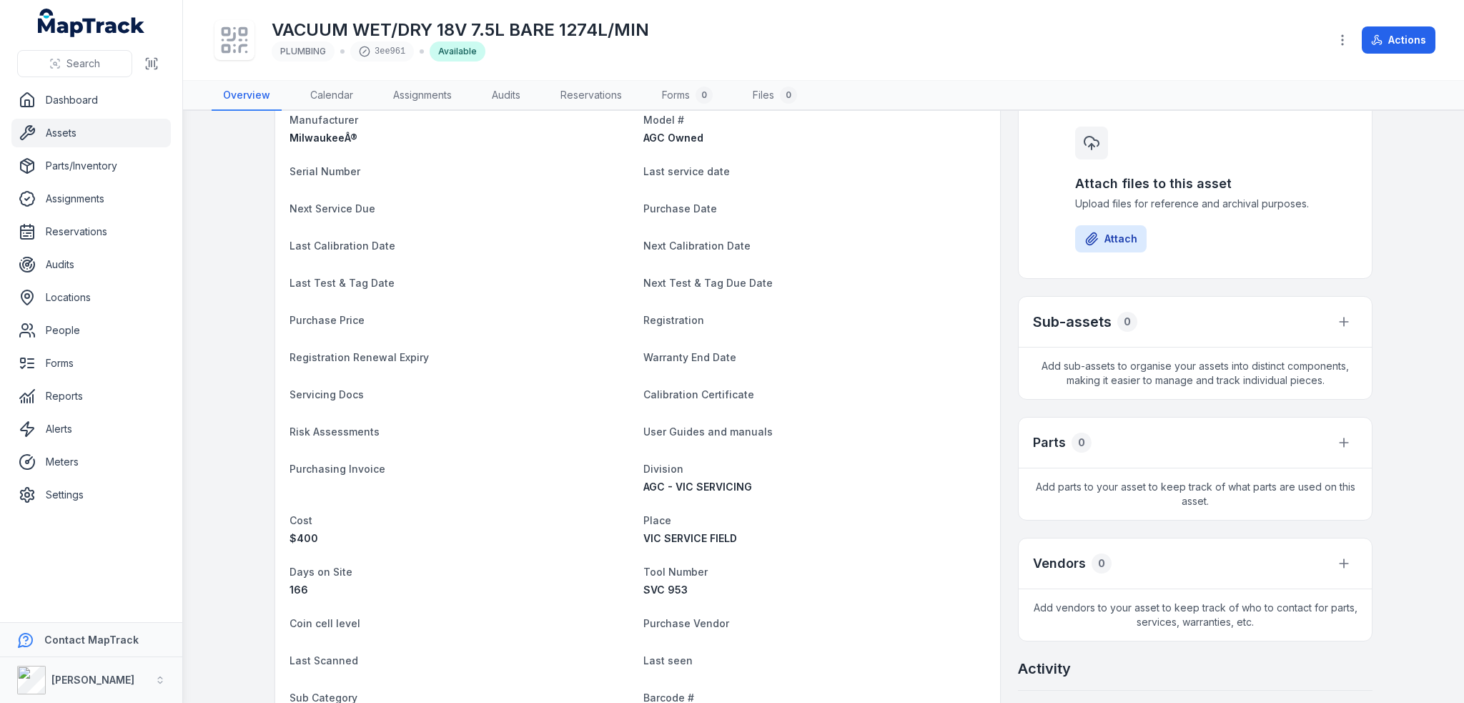
scroll to position [410, 0]
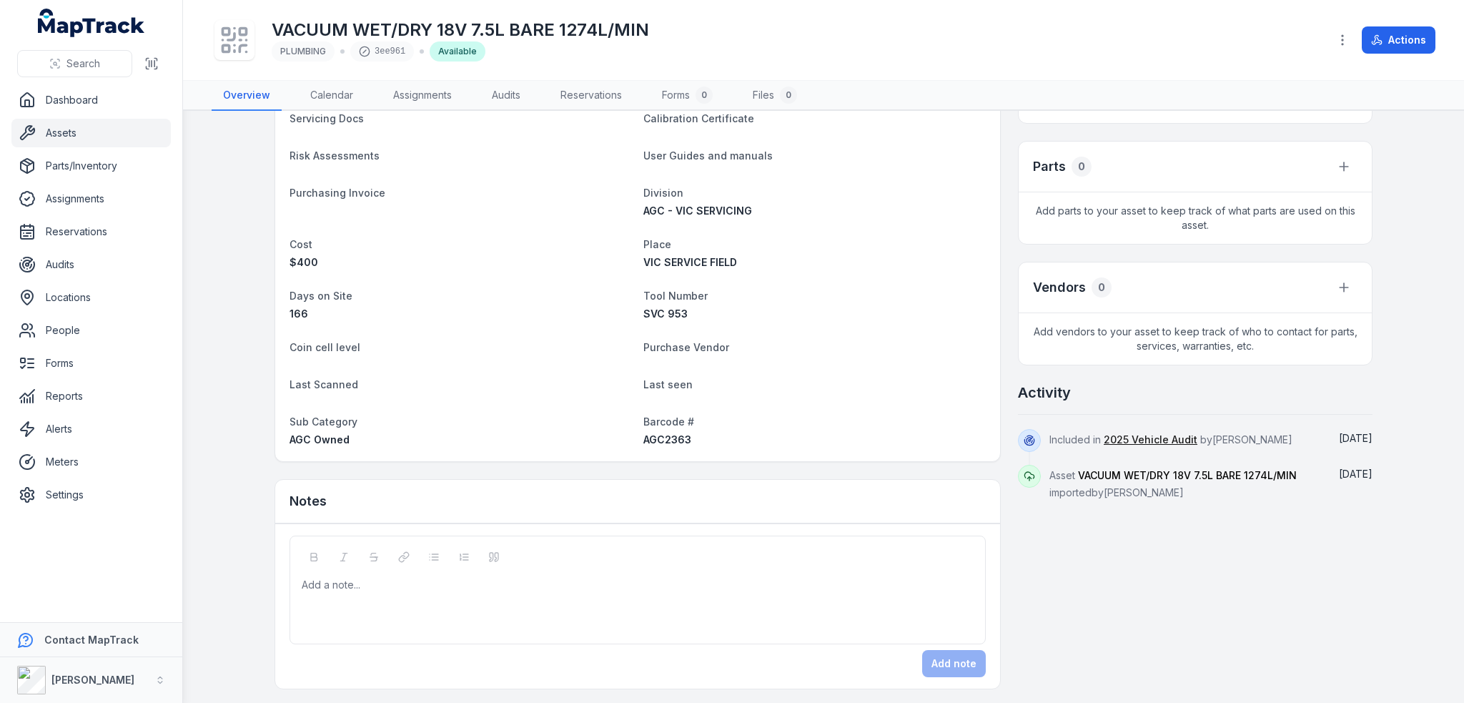
click at [665, 440] on span "AGC2363" at bounding box center [667, 439] width 48 height 12
copy span "AGC2363"
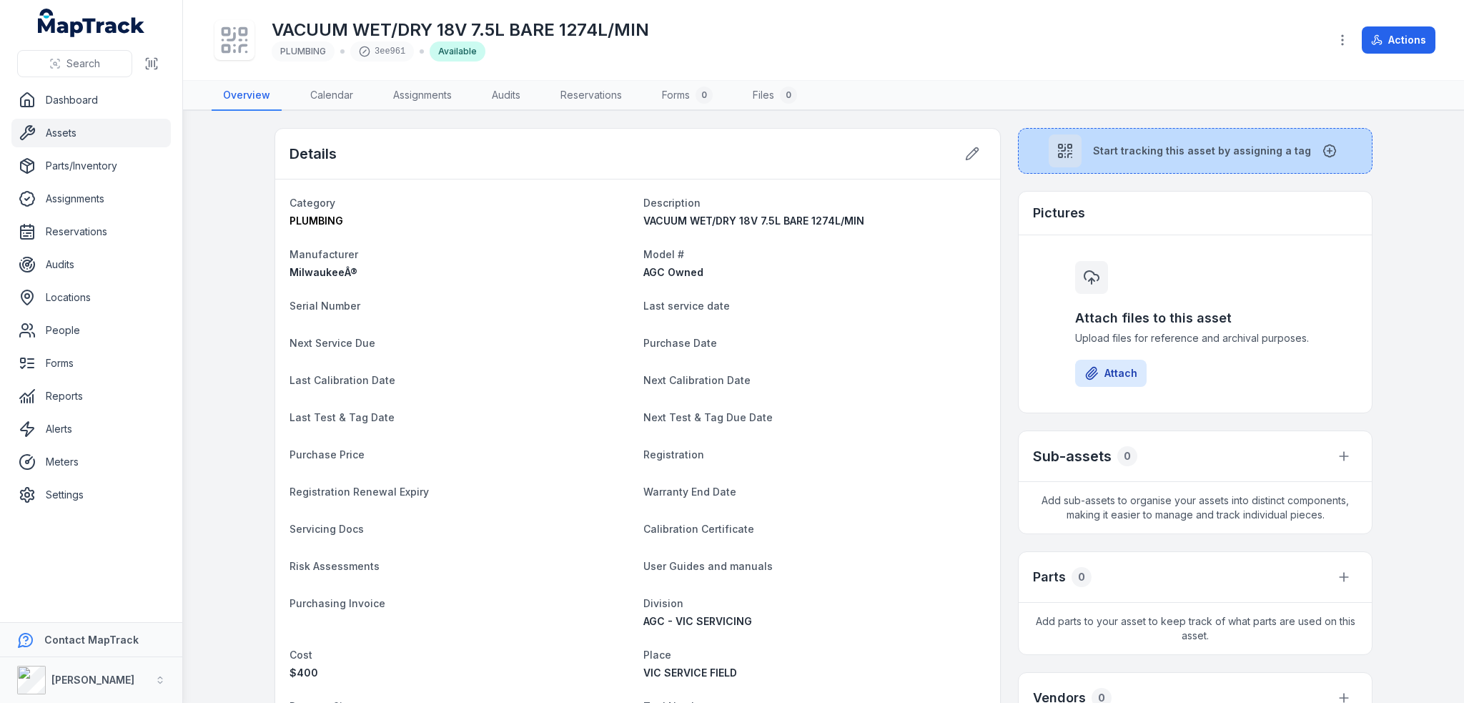
click at [1095, 148] on span "Start tracking this asset by assigning a tag" at bounding box center [1202, 151] width 218 height 14
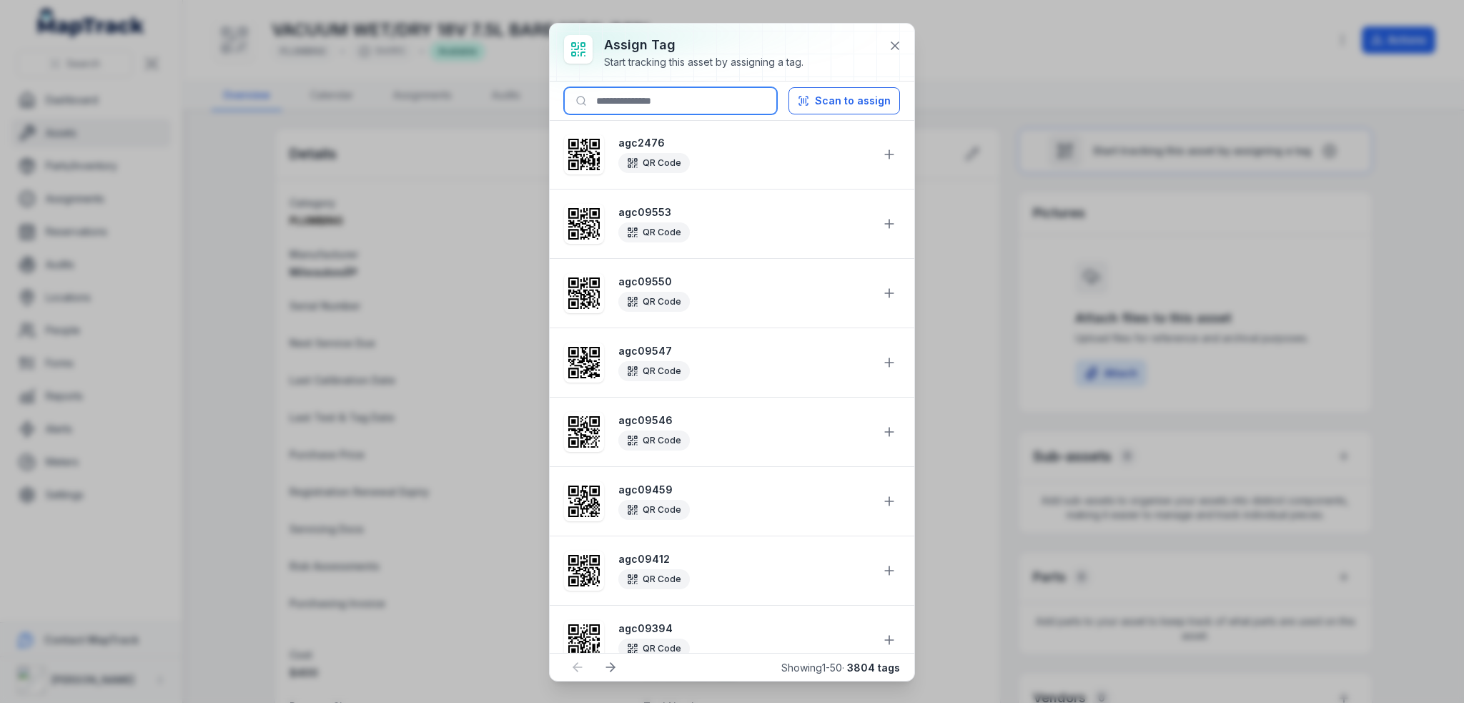
click at [708, 107] on input at bounding box center [670, 100] width 213 height 27
paste input "*******"
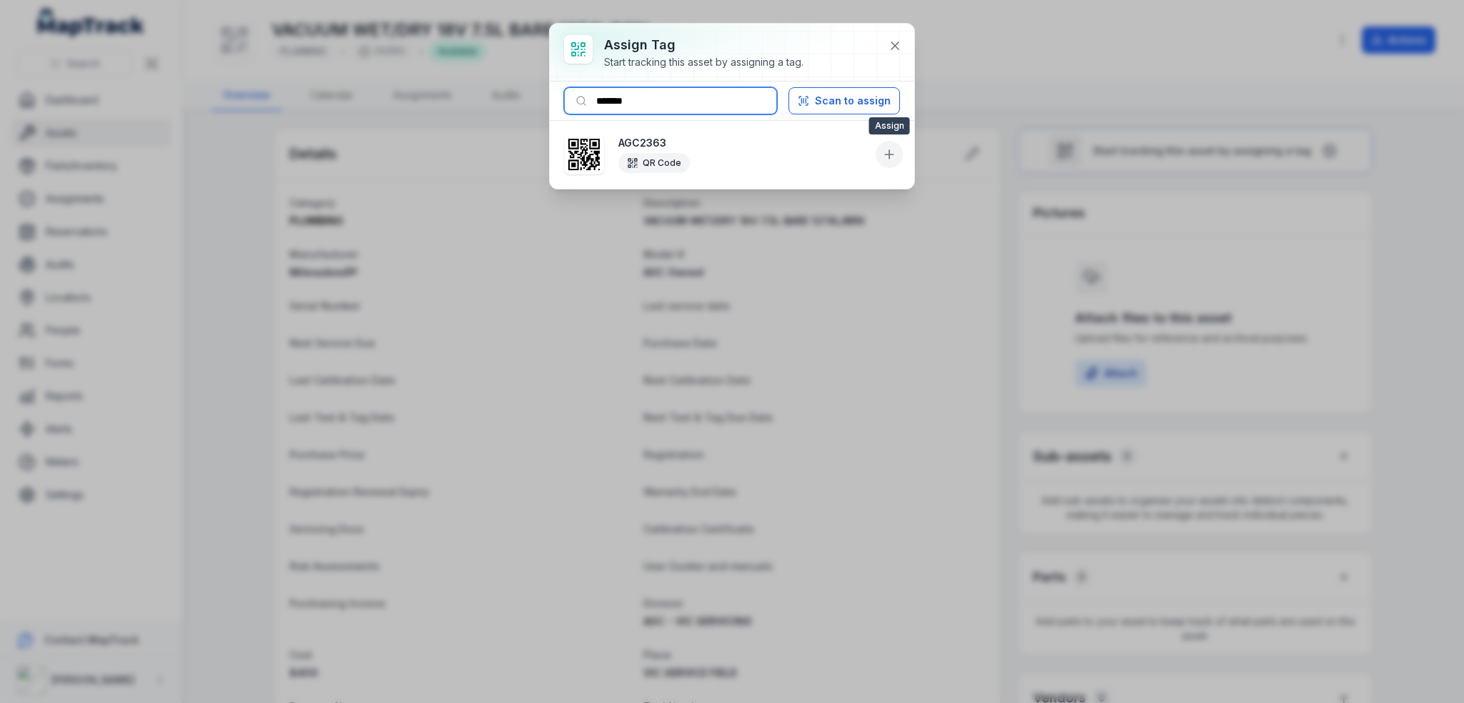
type input "*******"
click at [890, 147] on icon at bounding box center [889, 154] width 14 height 14
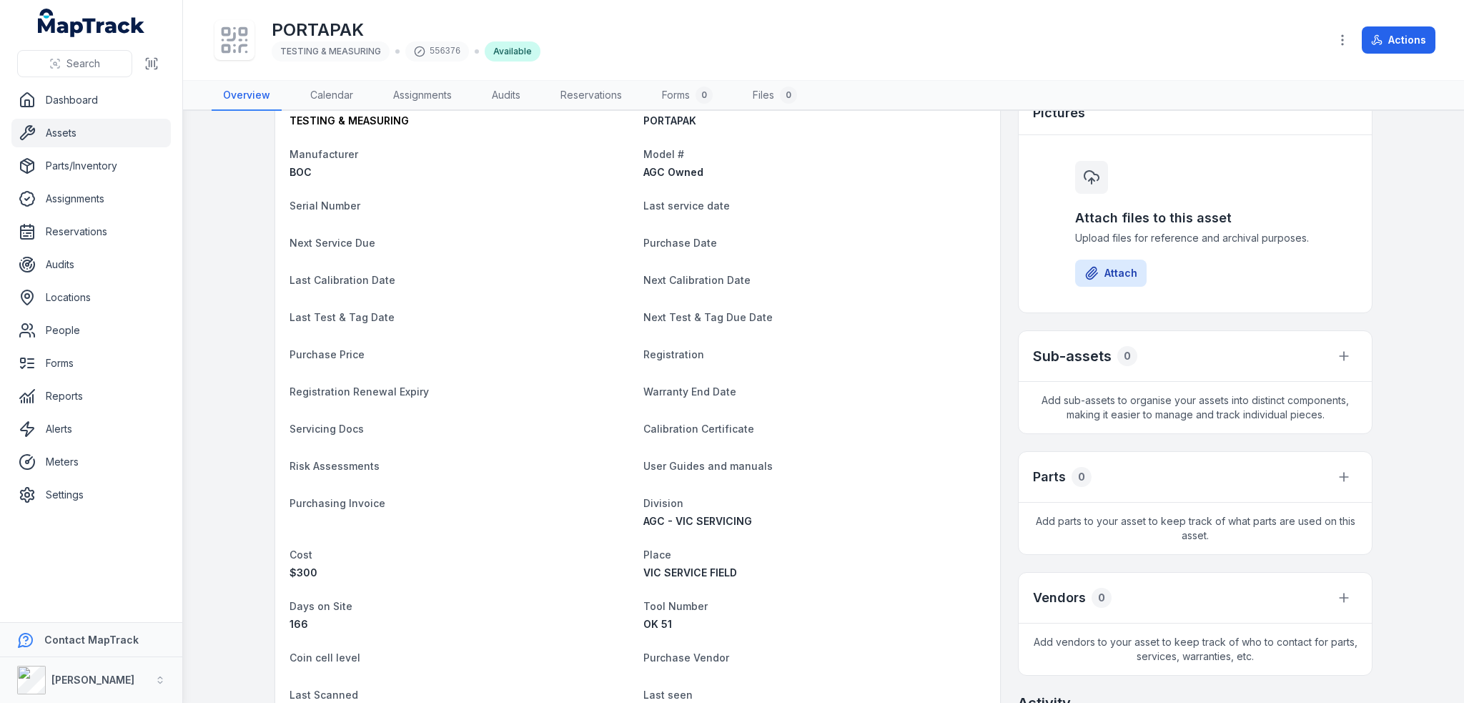
scroll to position [410, 0]
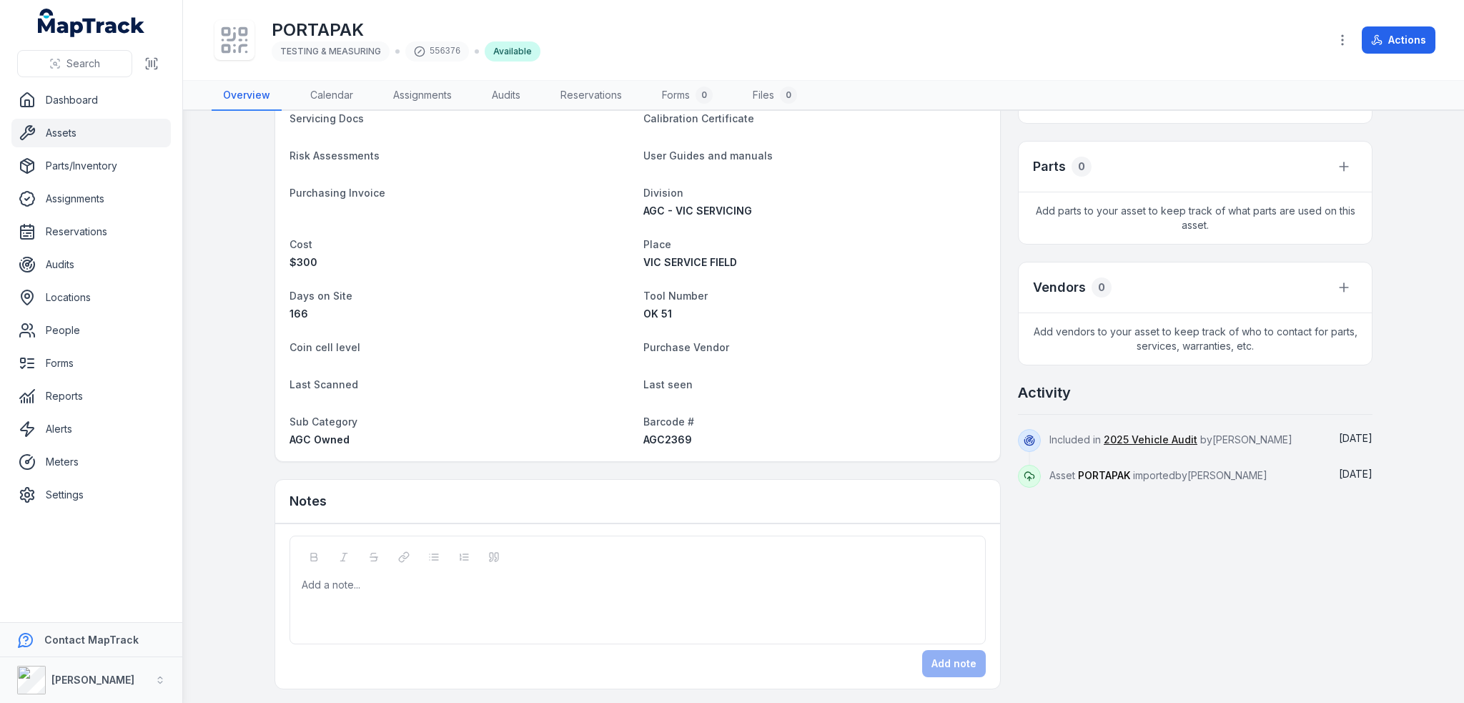
click at [656, 441] on span "AGC2369" at bounding box center [667, 439] width 49 height 12
copy span "AGC2369"
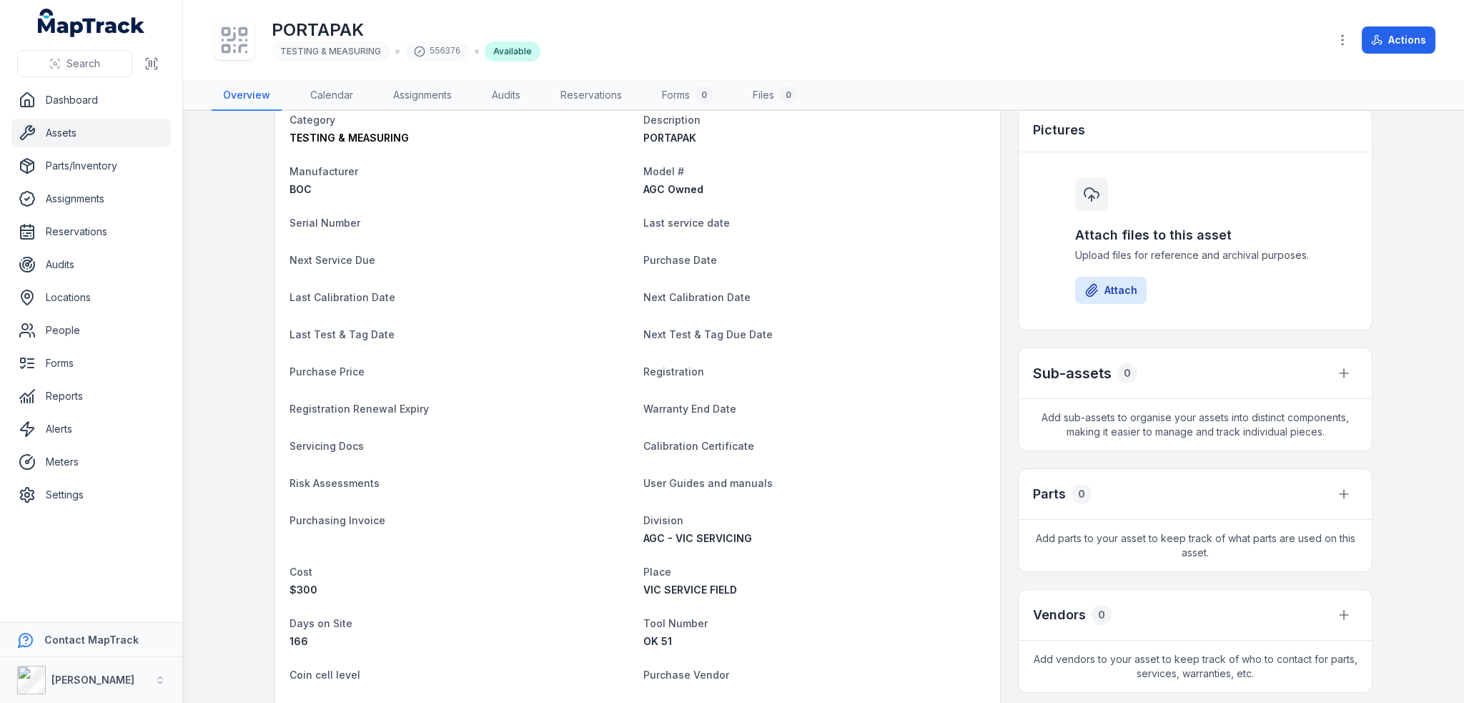
scroll to position [0, 0]
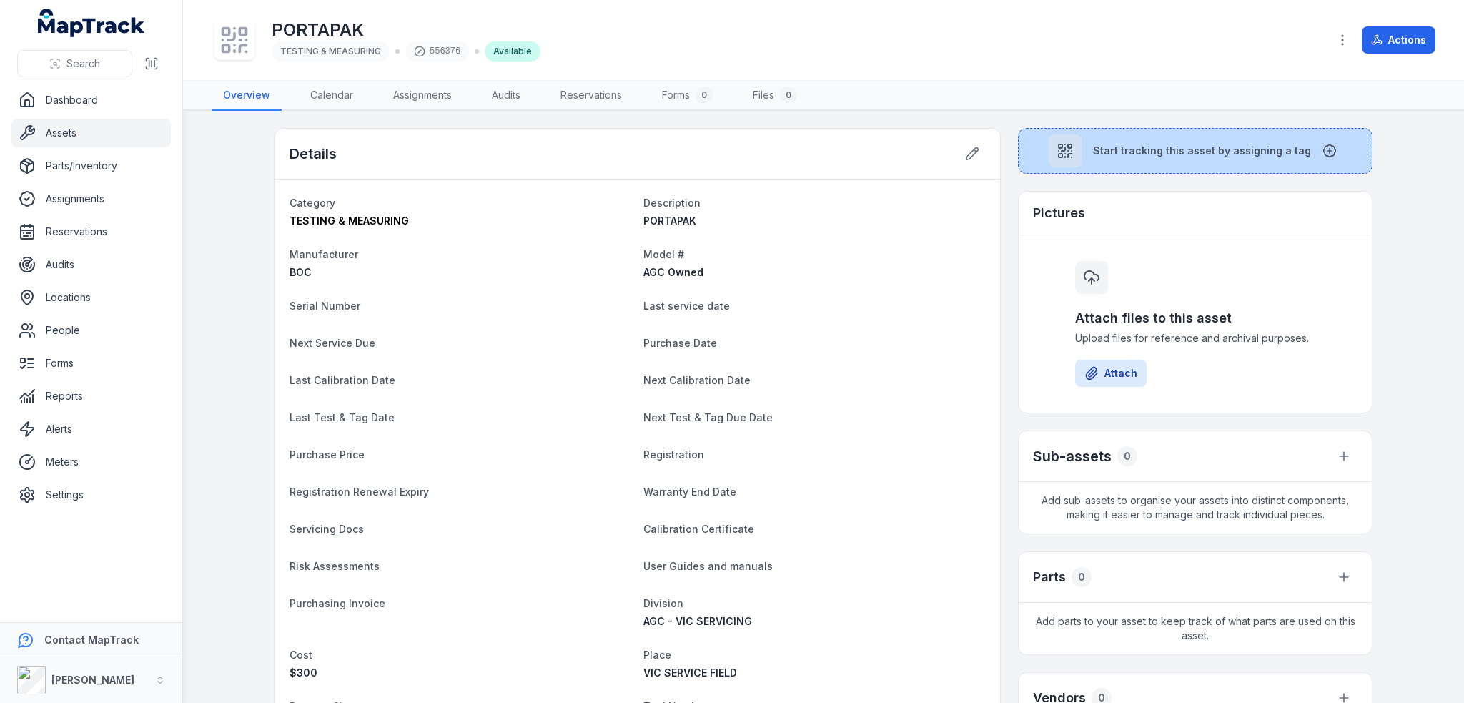
click at [1146, 128] on button "Start tracking this asset by assigning a tag" at bounding box center [1195, 151] width 355 height 46
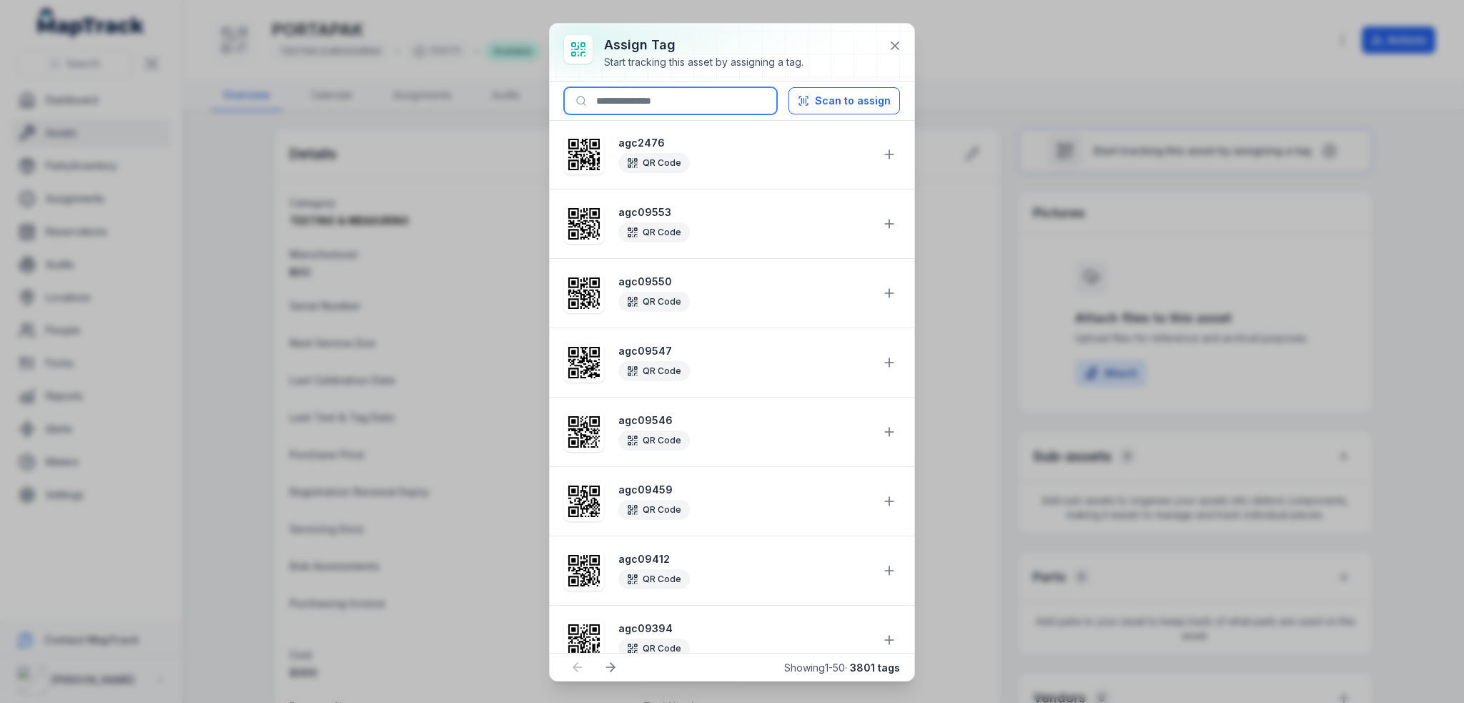
click at [655, 95] on input at bounding box center [670, 100] width 213 height 27
paste input "*******"
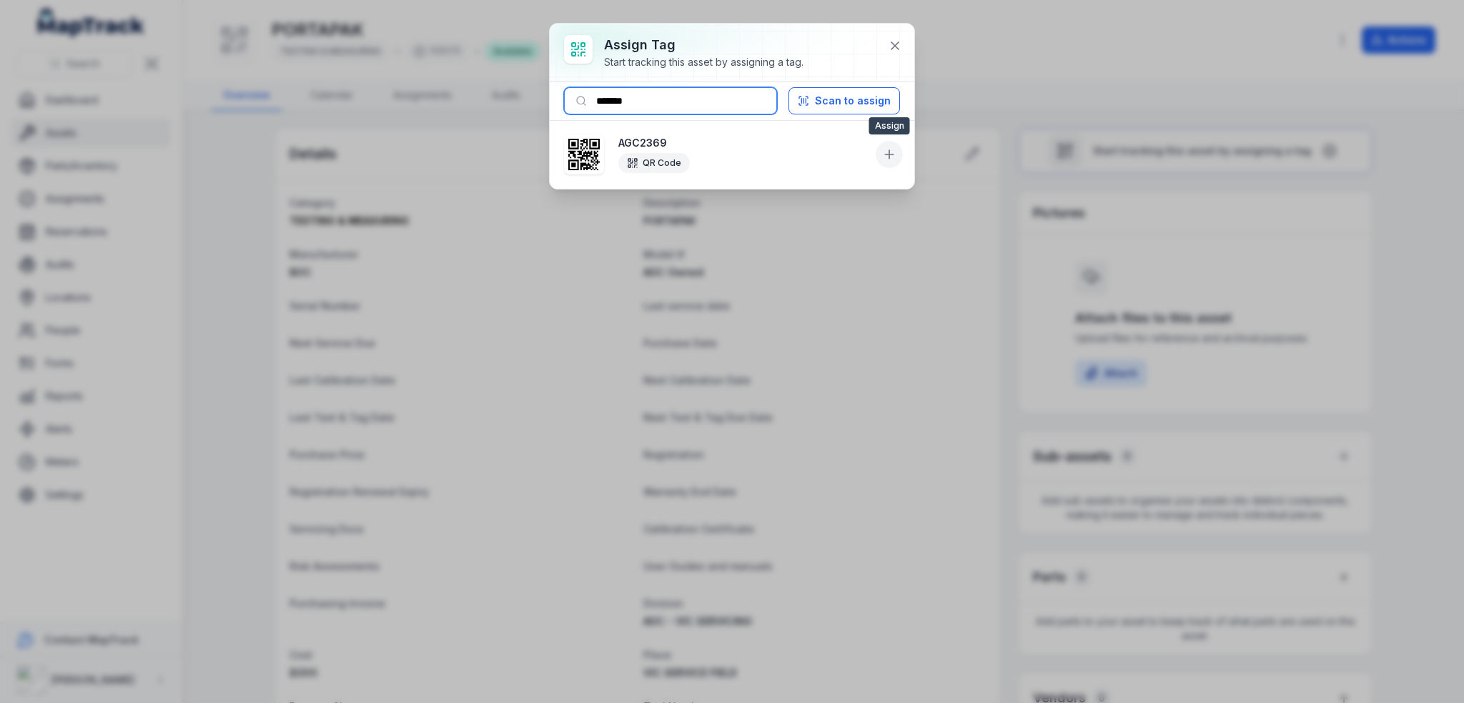
type input "*******"
click at [887, 149] on icon at bounding box center [889, 154] width 14 height 14
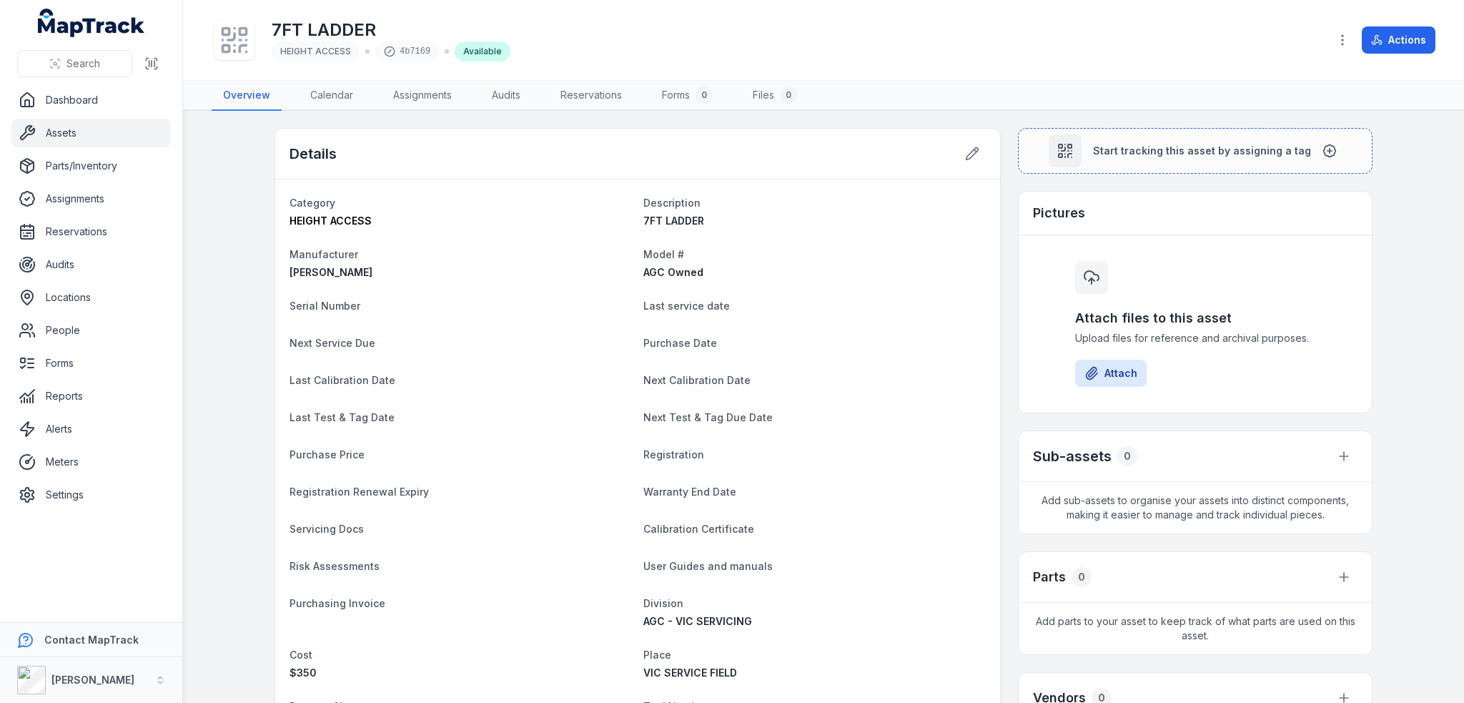
scroll to position [410, 0]
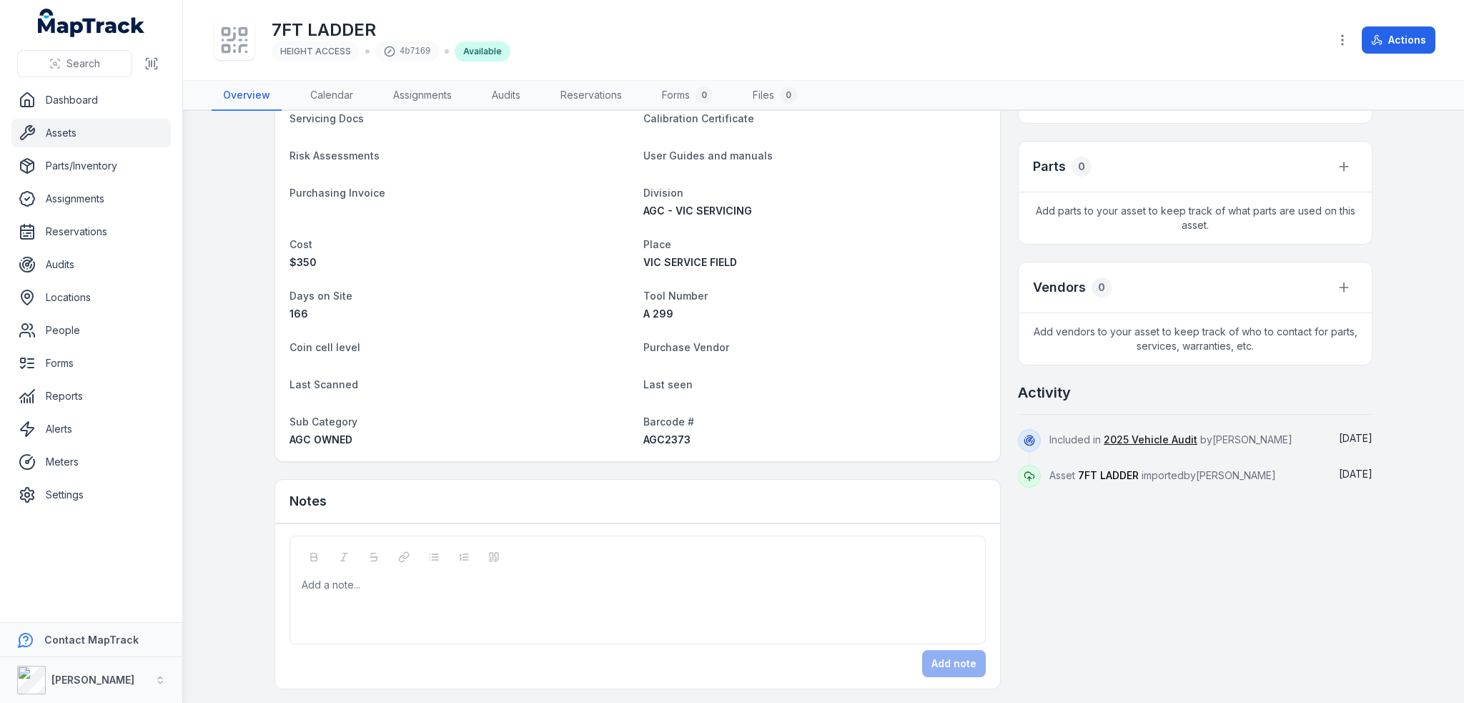
click at [662, 443] on span "AGC2373" at bounding box center [666, 439] width 47 height 12
copy span "AGC2373"
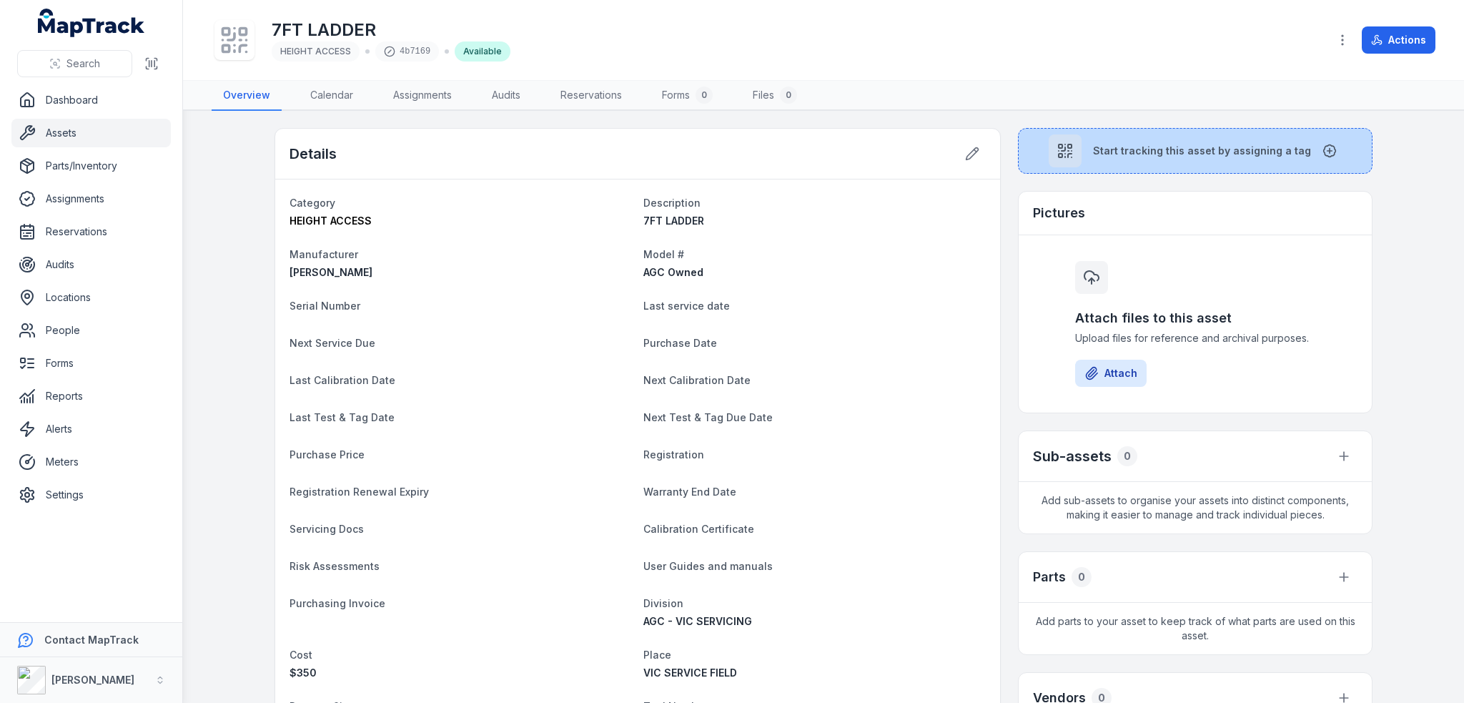
click at [1186, 144] on span "Start tracking this asset by assigning a tag" at bounding box center [1202, 151] width 218 height 14
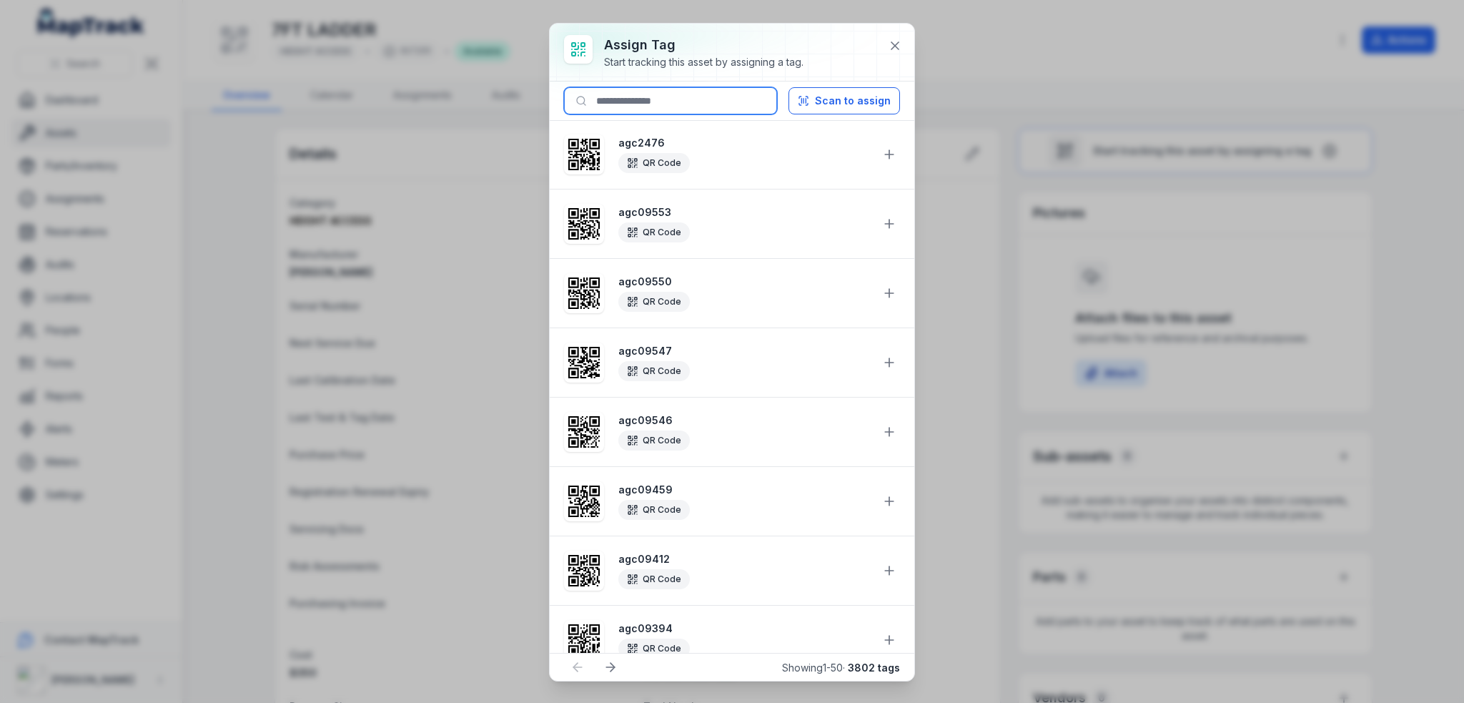
click at [705, 102] on input at bounding box center [670, 100] width 213 height 27
paste input "*******"
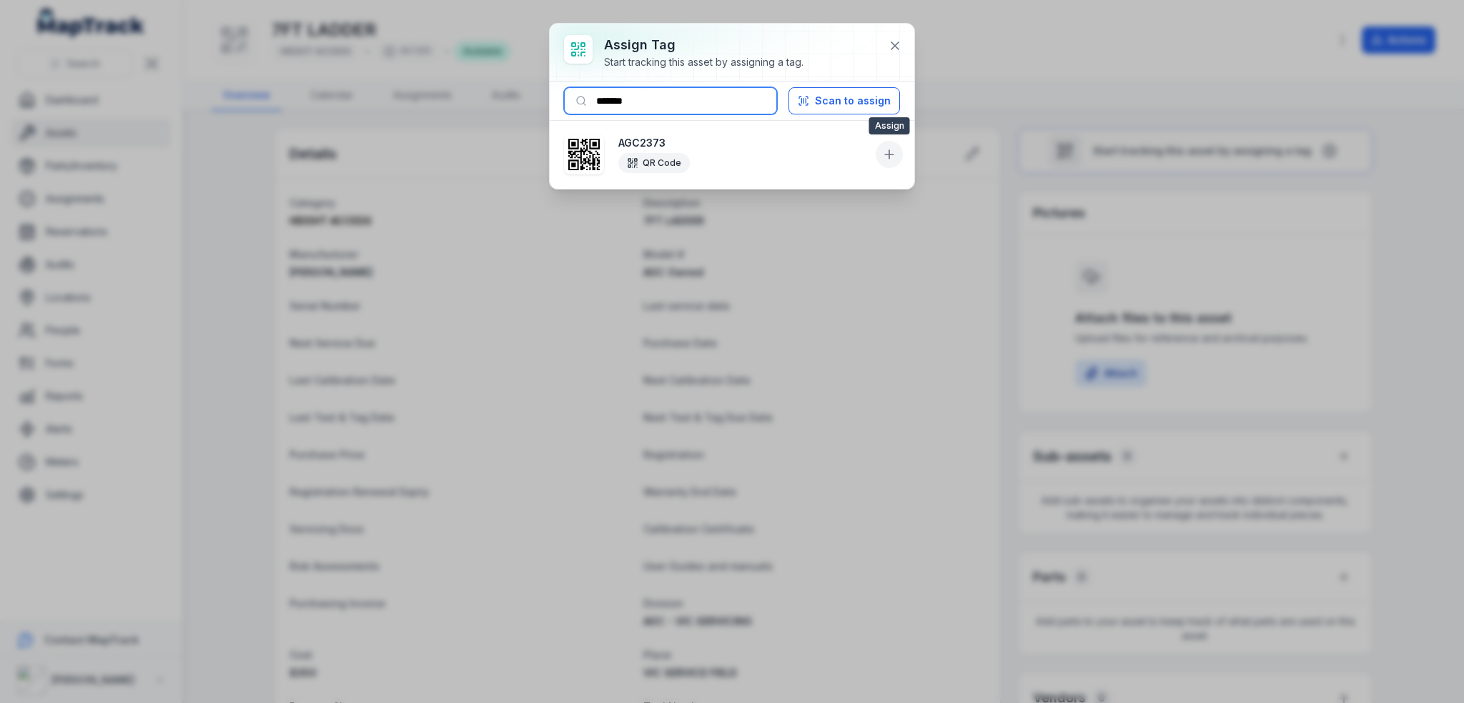
type input "*******"
click at [895, 154] on icon at bounding box center [889, 154] width 14 height 14
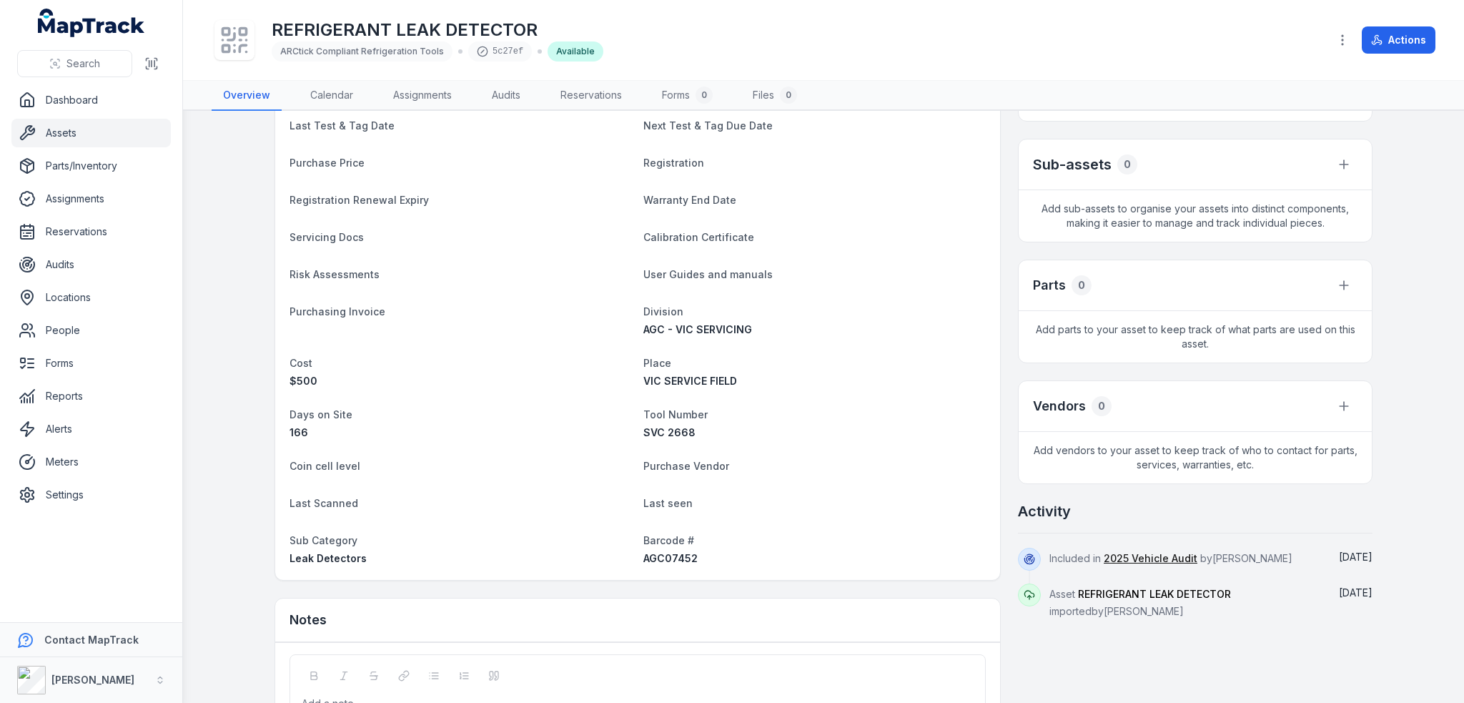
scroll to position [410, 0]
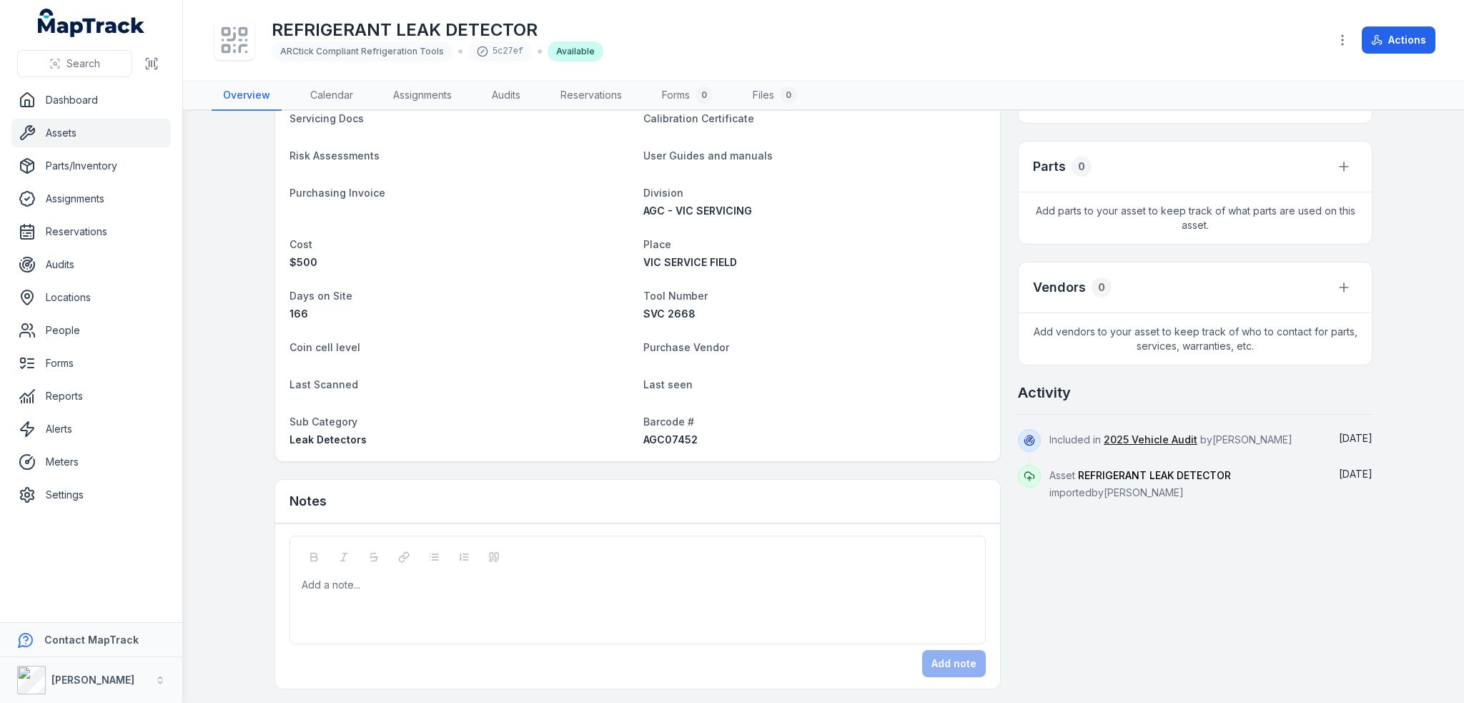
click at [661, 446] on div "Category ARCtick Compliant Refrigeration Tools Description REFRIGERANT LEAK DET…" at bounding box center [637, 115] width 725 height 692
click at [665, 439] on span "AGC07452" at bounding box center [670, 439] width 54 height 12
copy span "AGC07452"
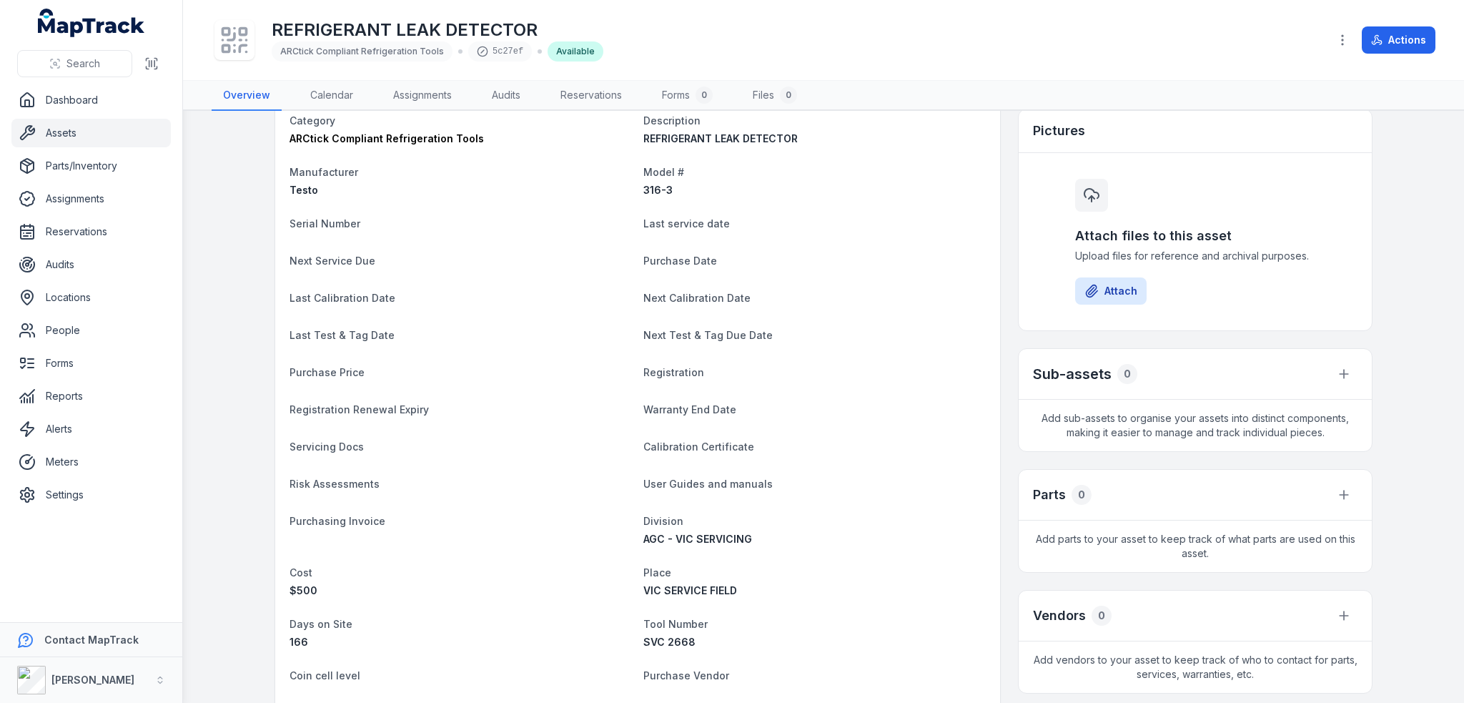
scroll to position [0, 0]
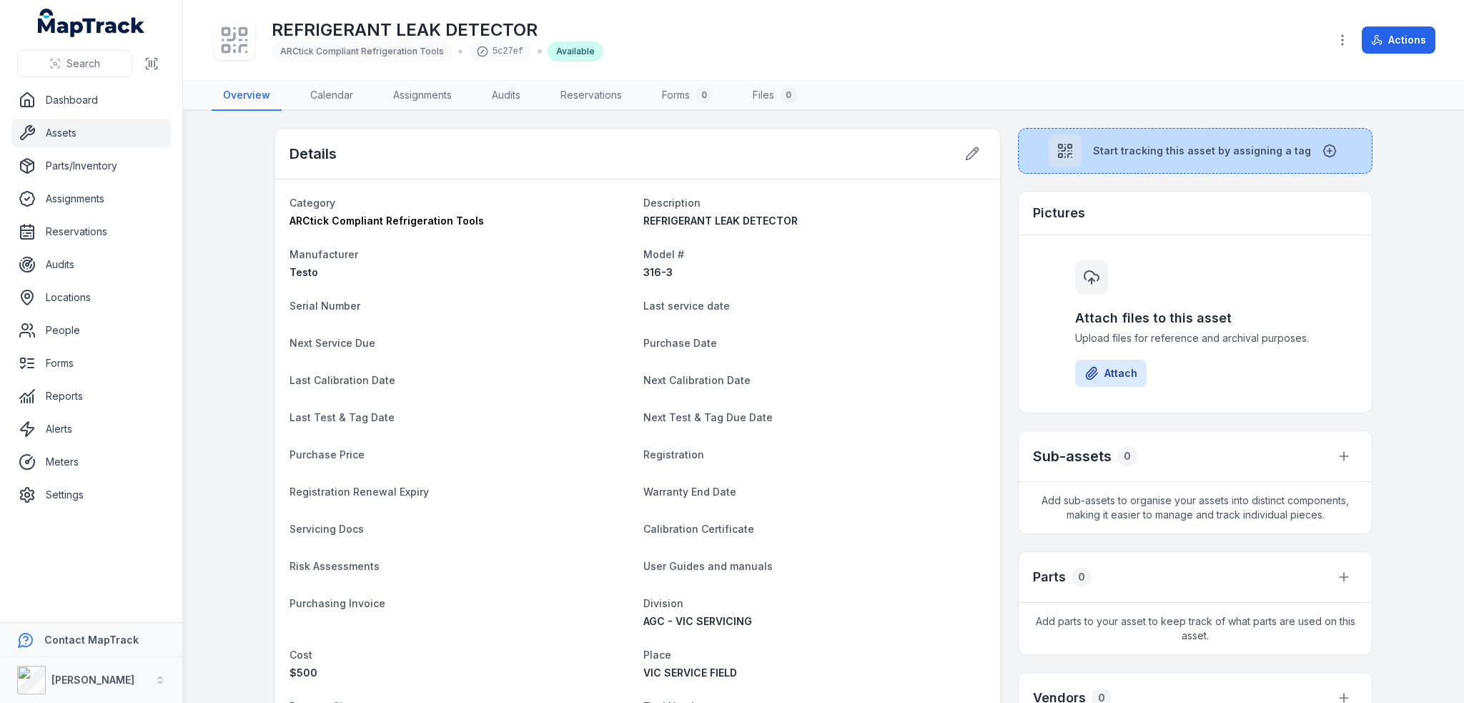
click at [1128, 135] on button "Start tracking this asset by assigning a tag" at bounding box center [1195, 151] width 355 height 46
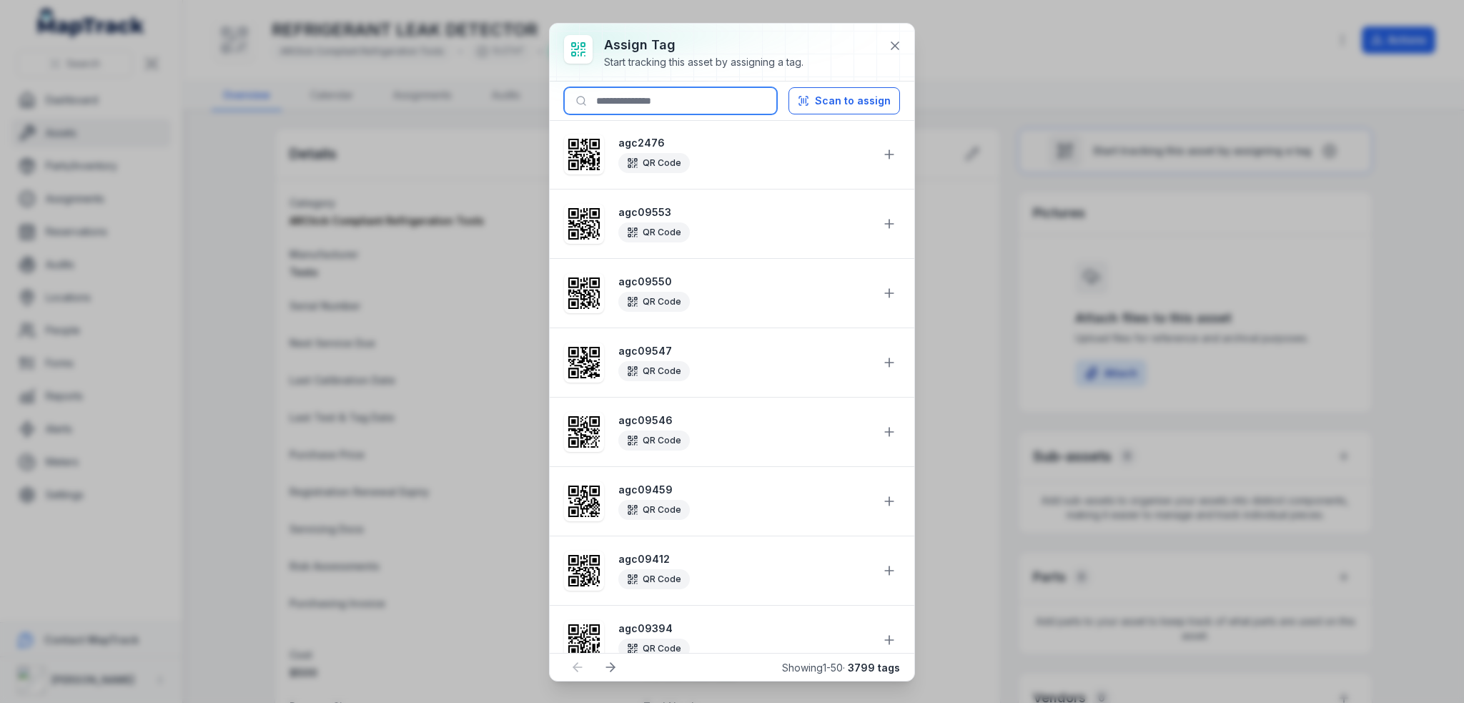
click at [640, 110] on input at bounding box center [670, 100] width 213 height 27
paste input "********"
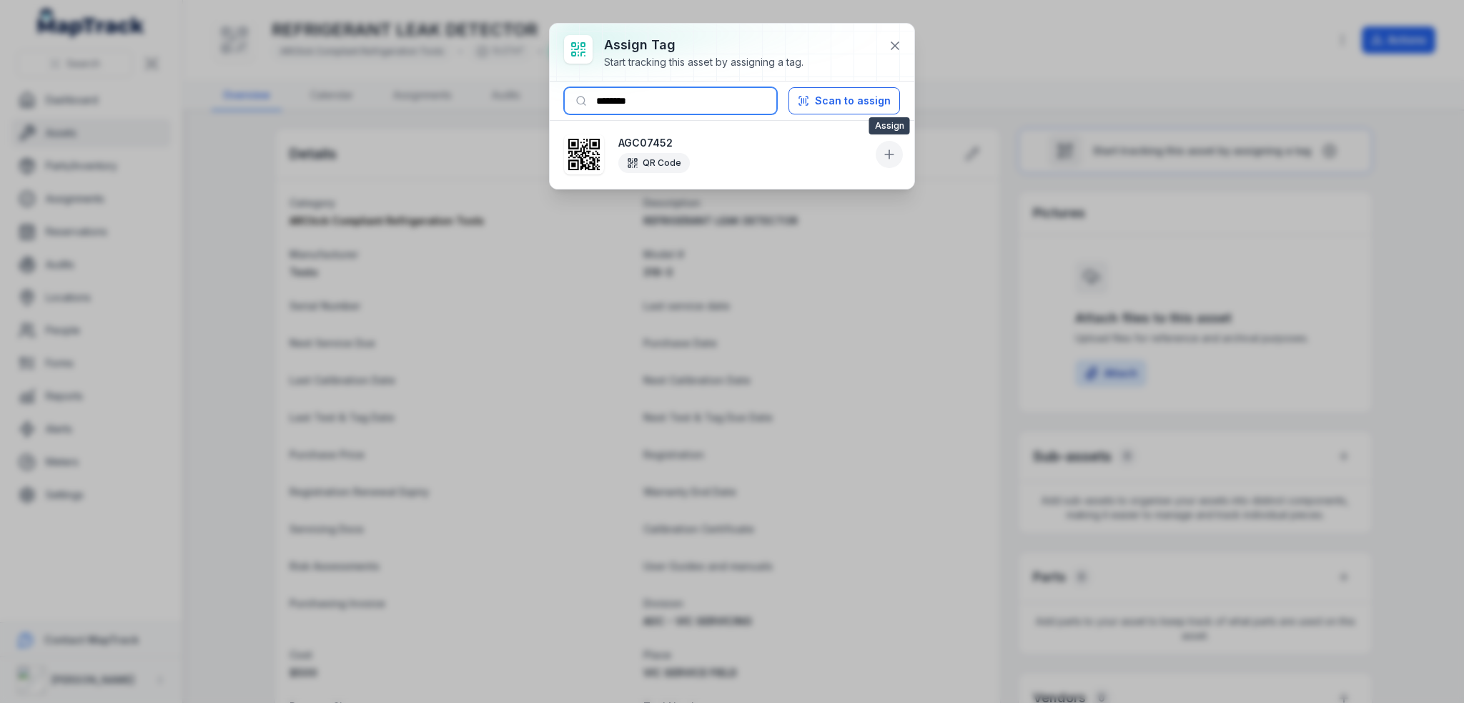
type input "********"
click at [889, 152] on icon at bounding box center [889, 154] width 0 height 9
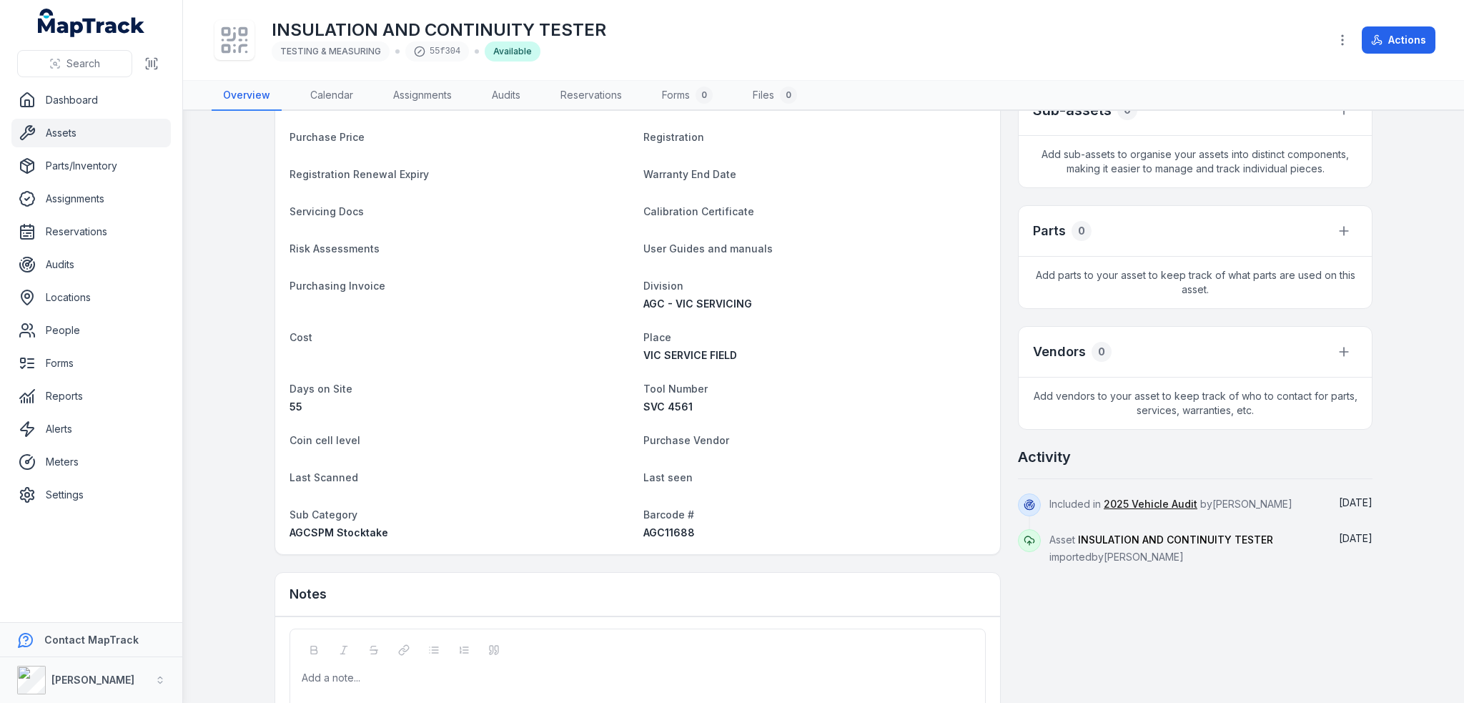
scroll to position [357, 0]
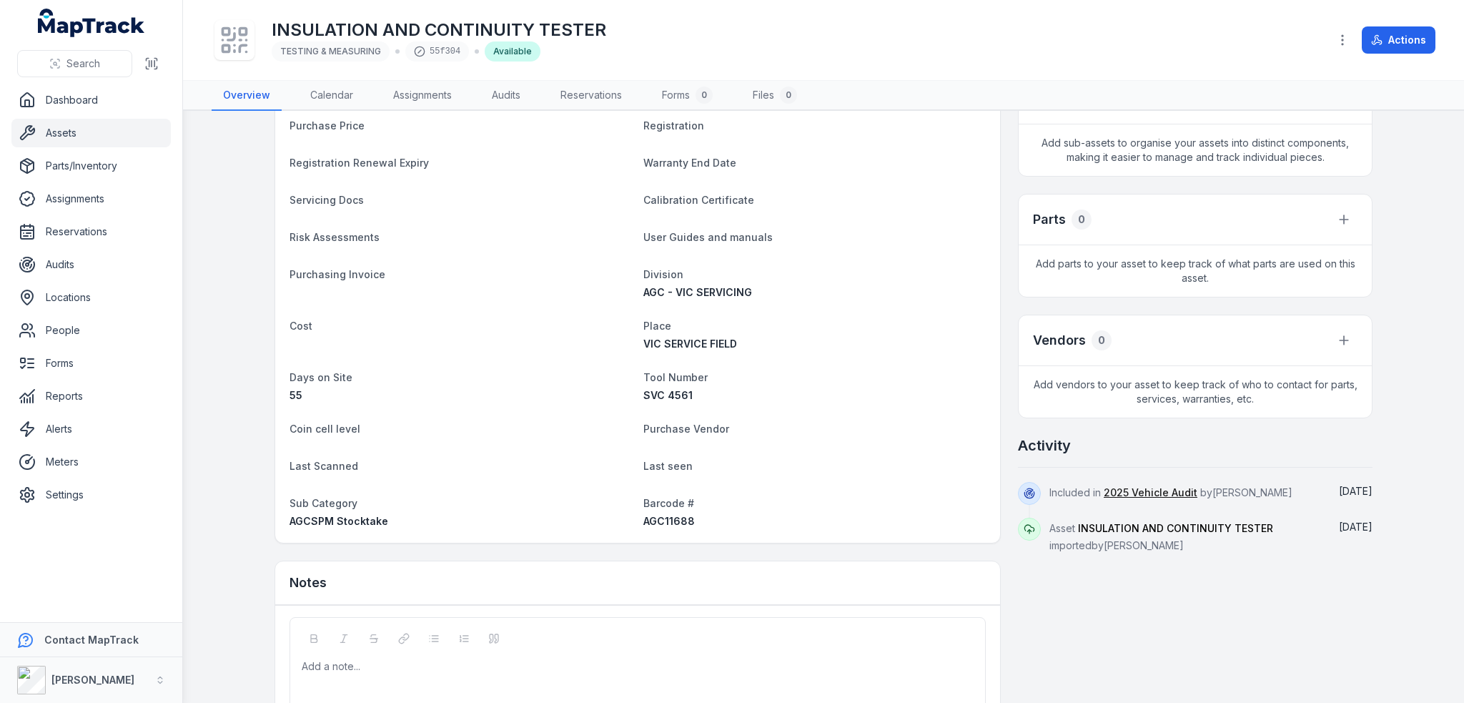
click at [664, 524] on span "AGC11688" at bounding box center [668, 521] width 51 height 12
copy span "AGC11688"
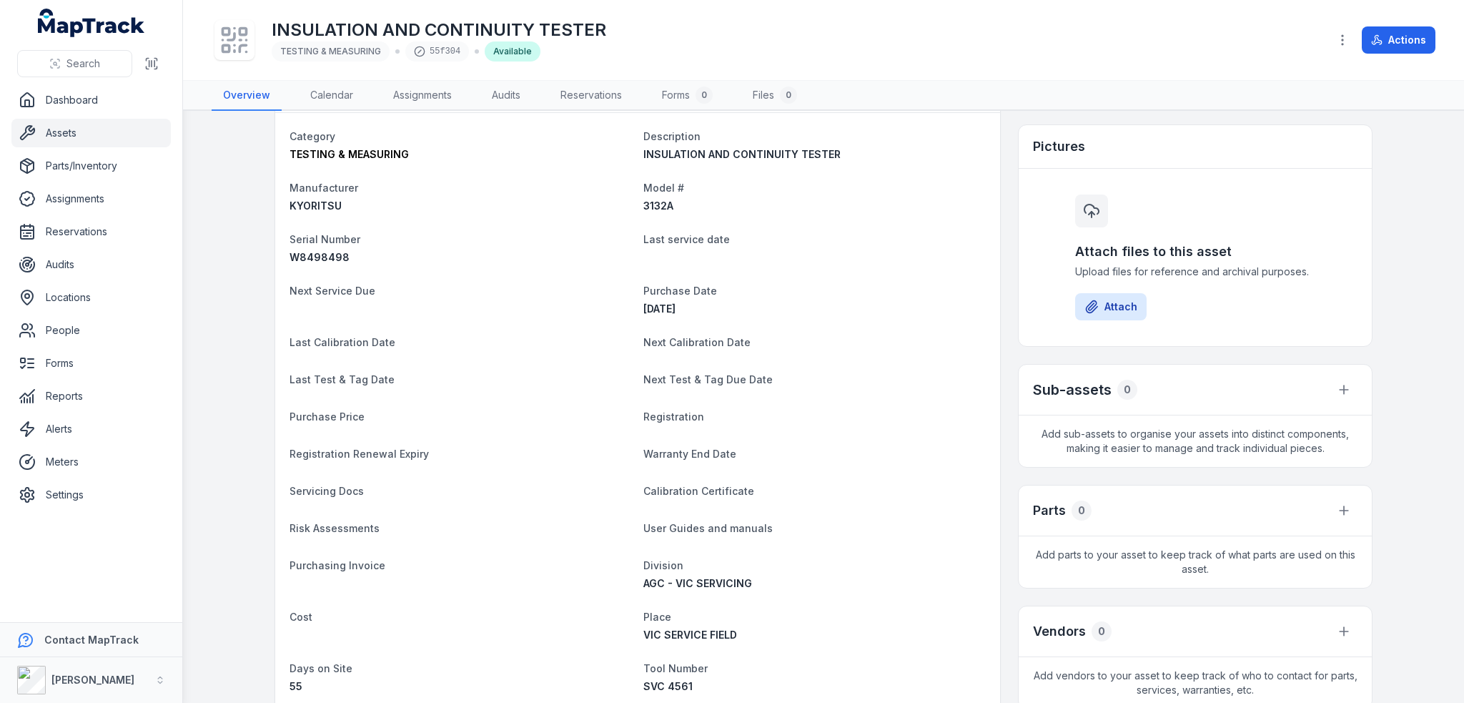
scroll to position [0, 0]
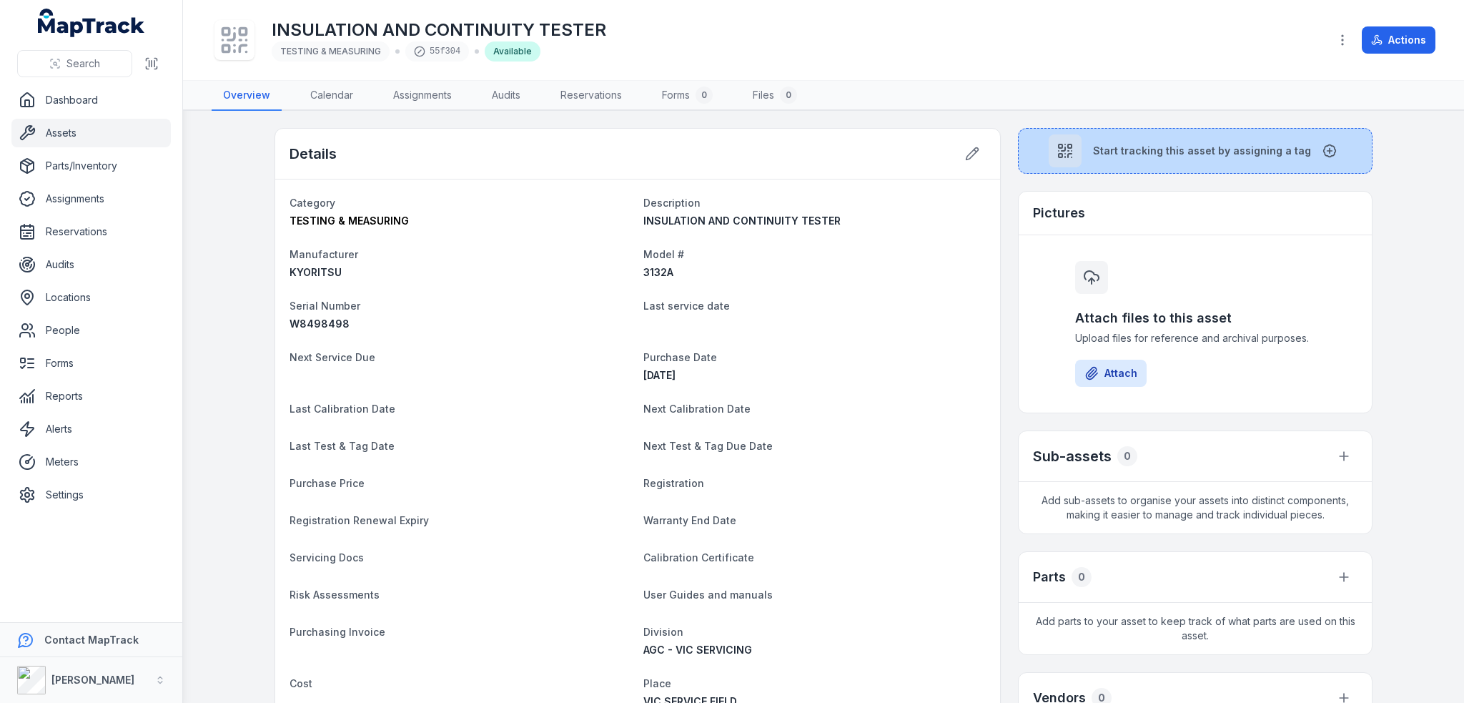
click at [1146, 151] on span "Start tracking this asset by assigning a tag" at bounding box center [1202, 151] width 218 height 14
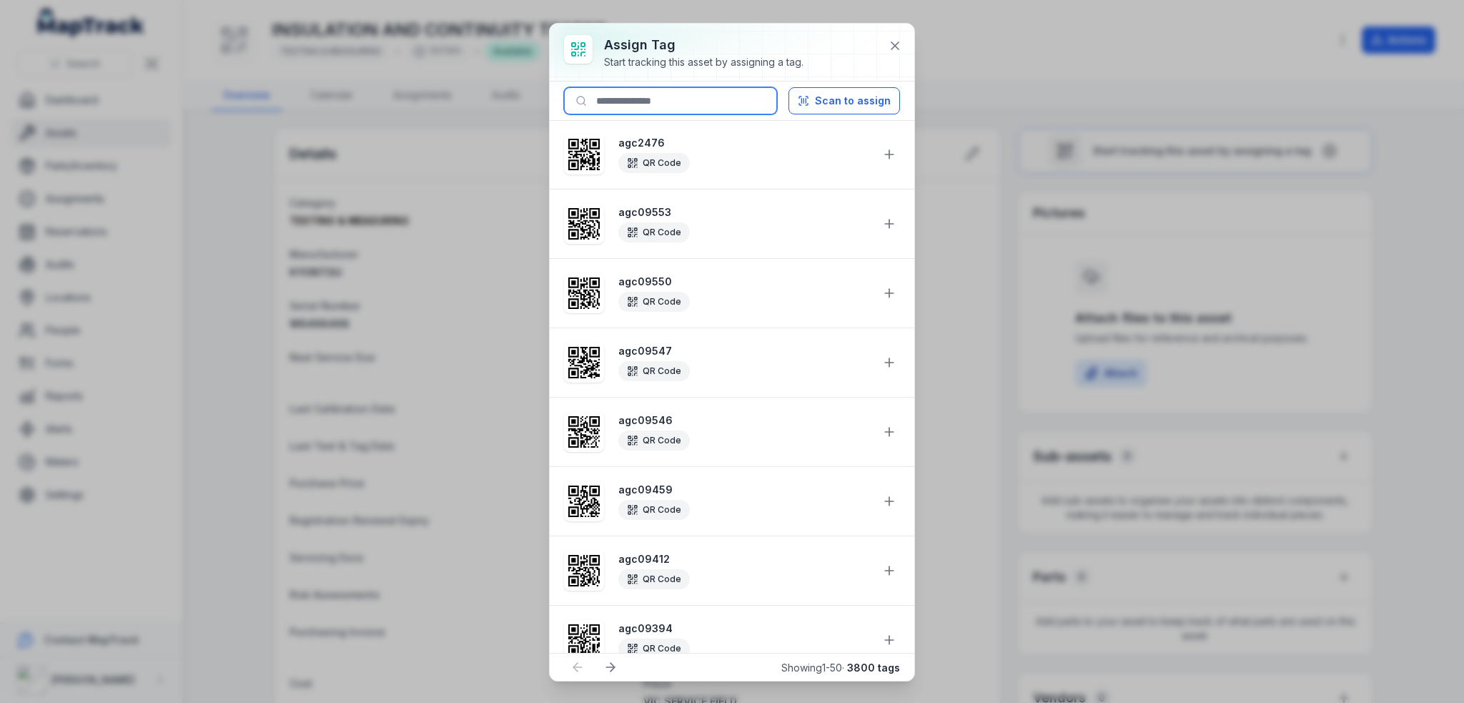
click at [695, 99] on input at bounding box center [670, 100] width 213 height 27
paste input "********"
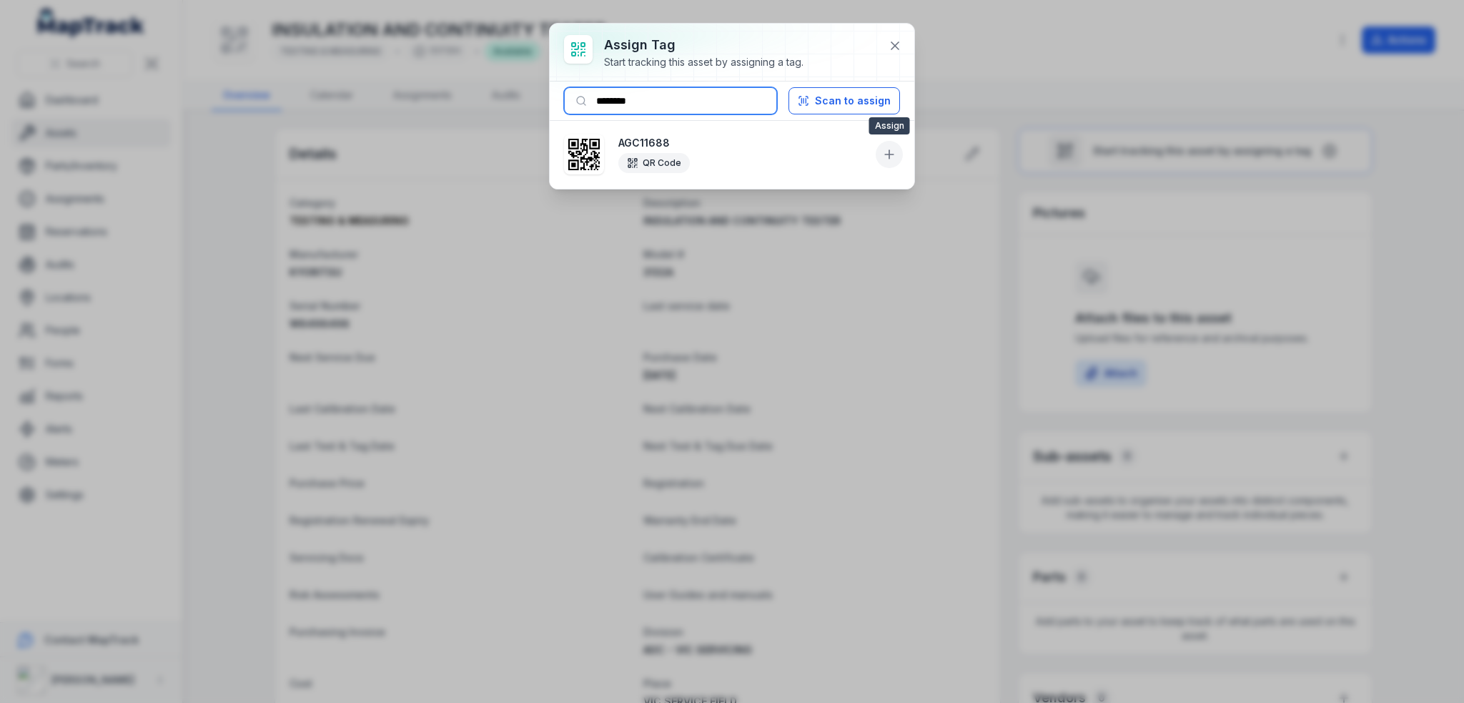
type input "********"
click at [892, 160] on icon at bounding box center [889, 154] width 14 height 14
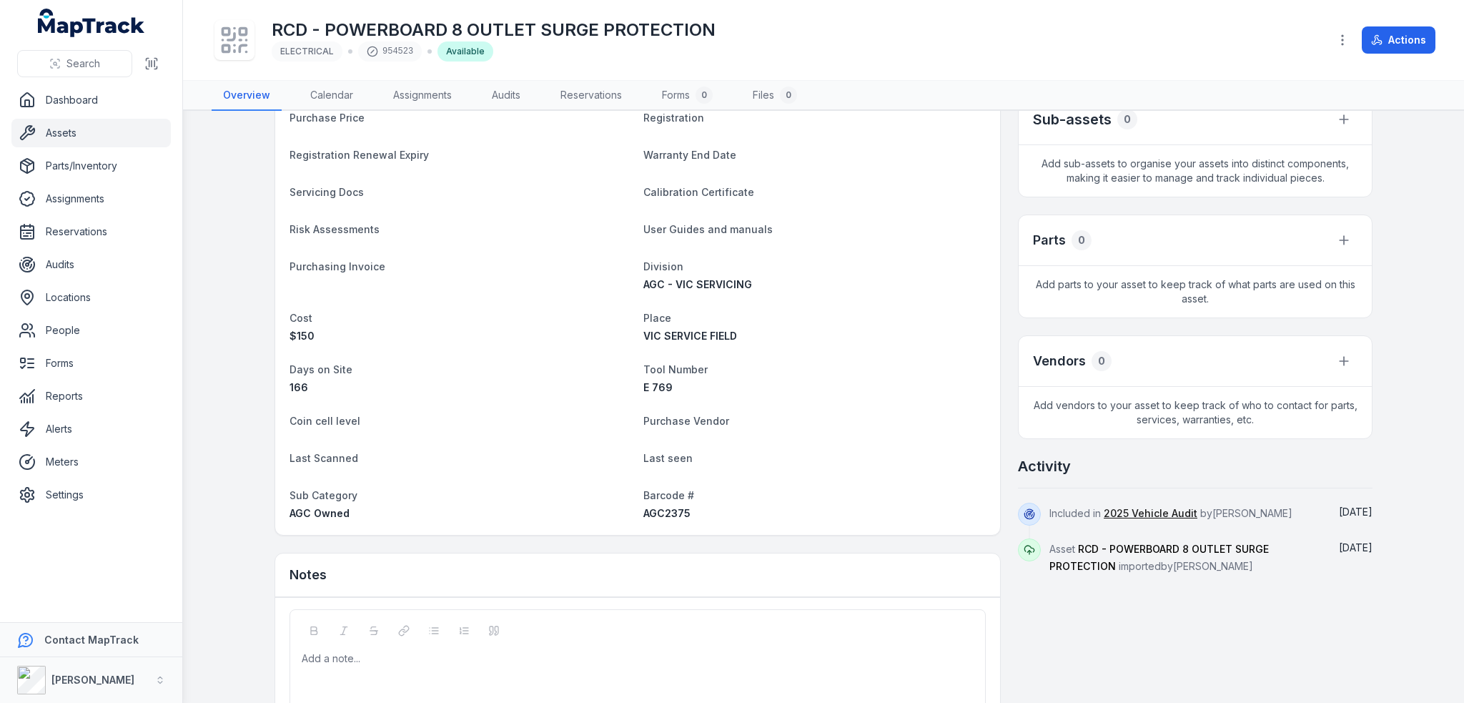
scroll to position [410, 0]
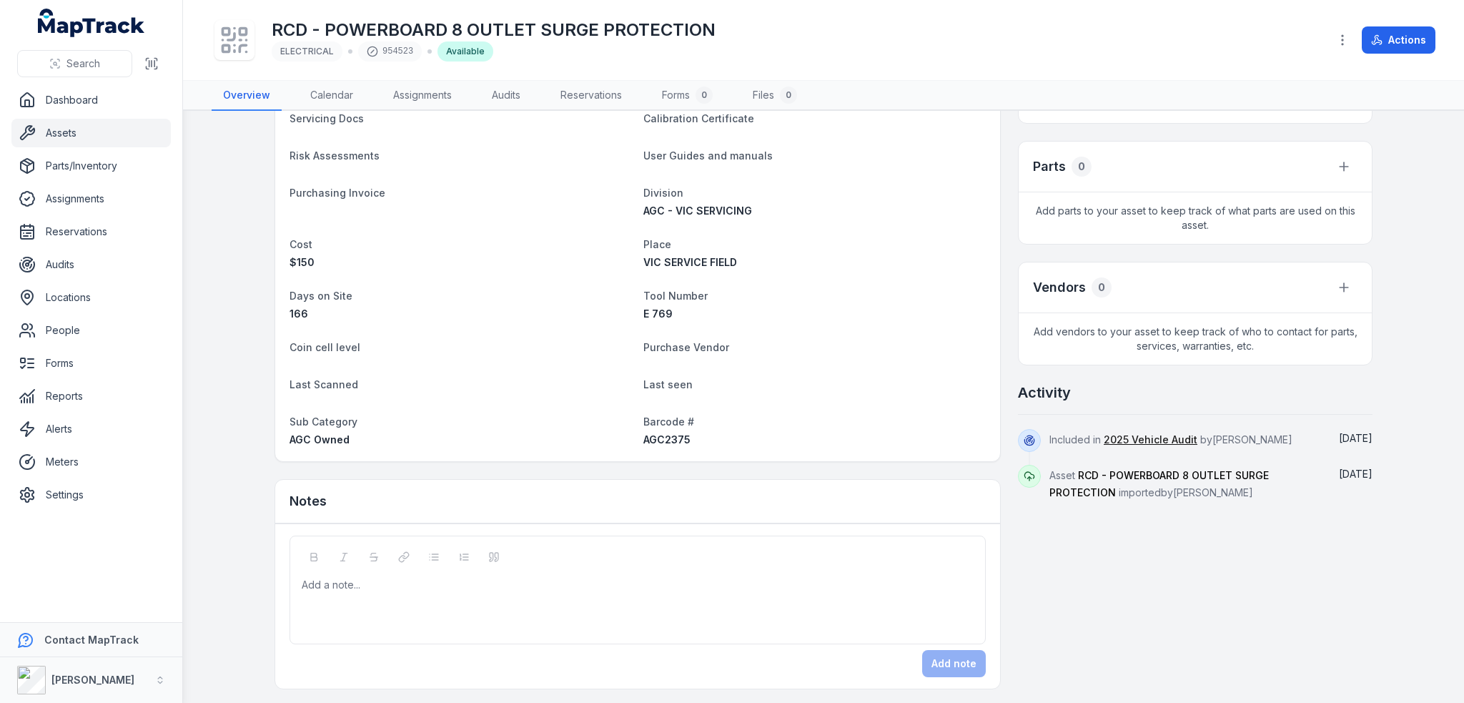
click at [670, 440] on span "AGC2375" at bounding box center [666, 439] width 47 height 12
copy span "AGC2375"
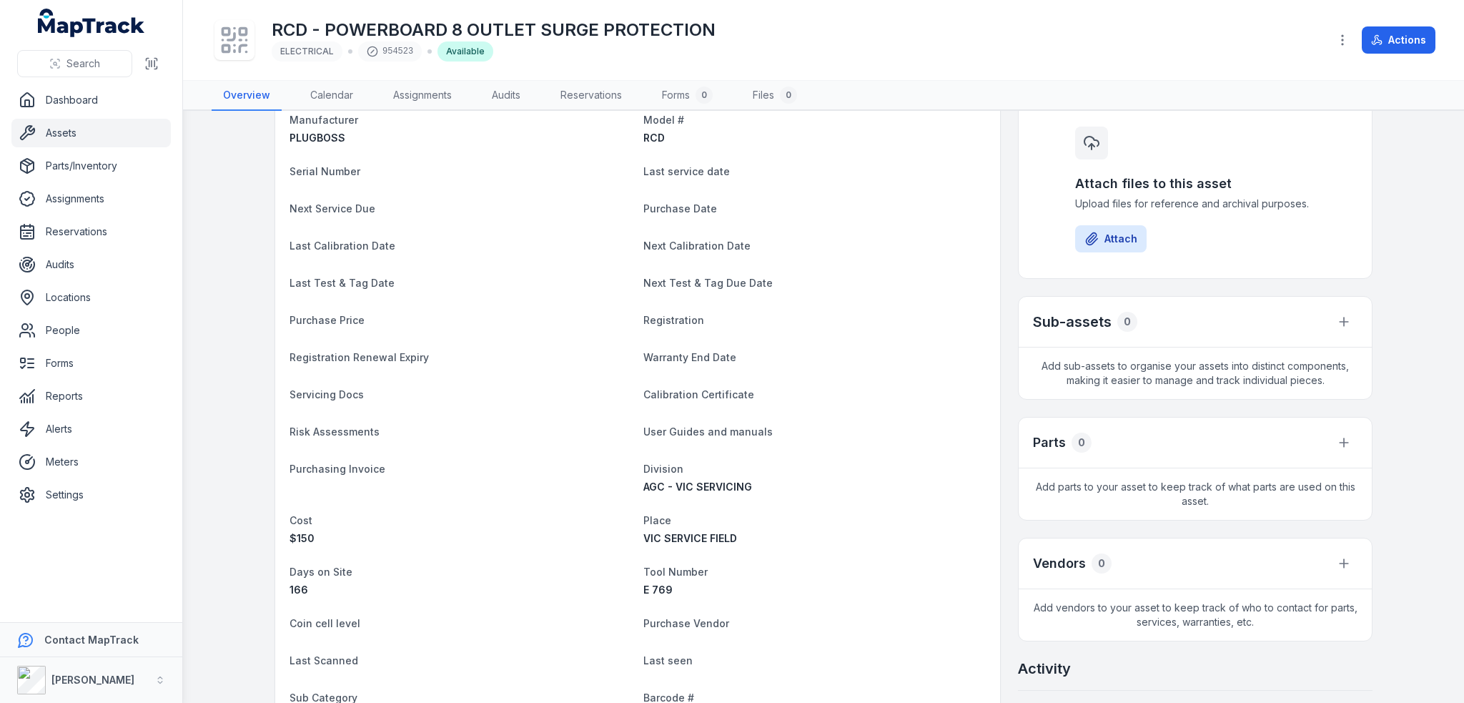
scroll to position [0, 0]
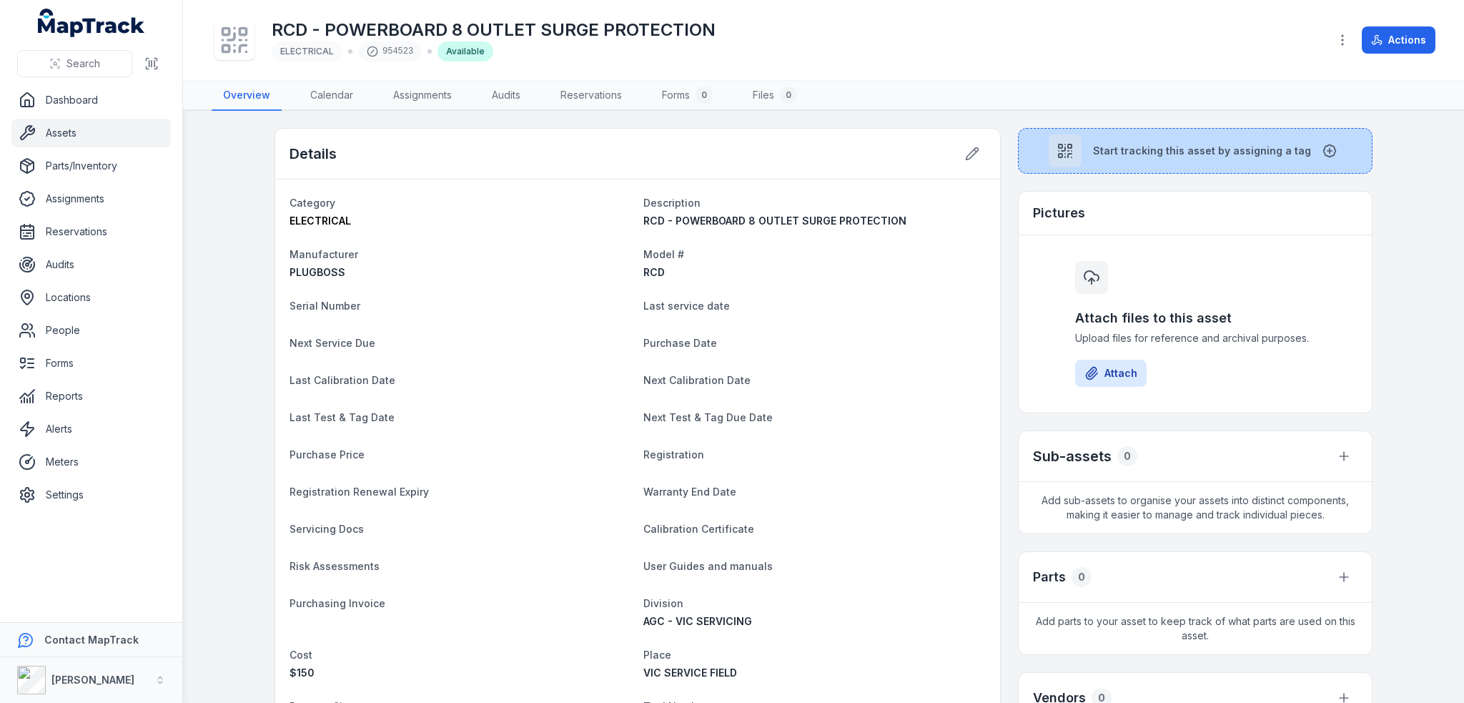
click at [1132, 136] on button "Start tracking this asset by assigning a tag" at bounding box center [1195, 151] width 355 height 46
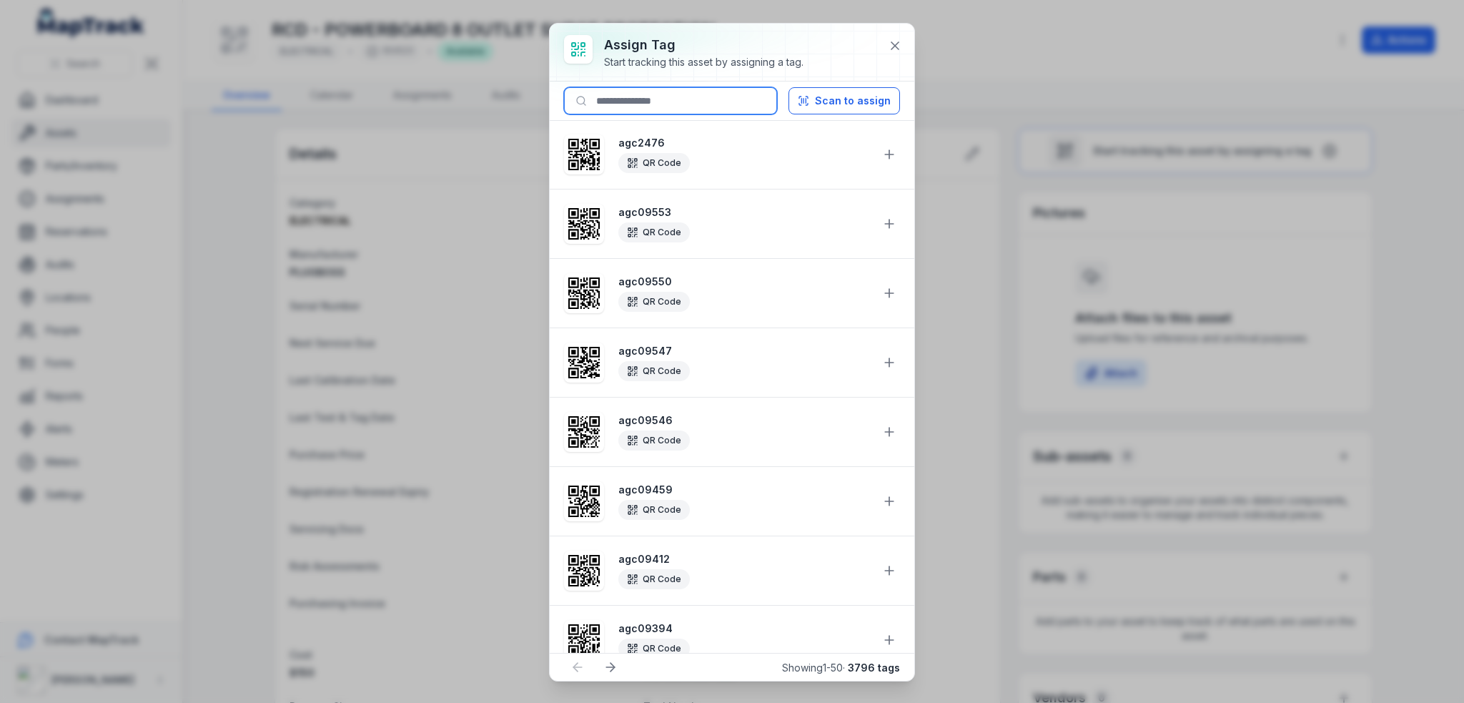
click at [671, 98] on input at bounding box center [670, 100] width 213 height 27
paste input "*******"
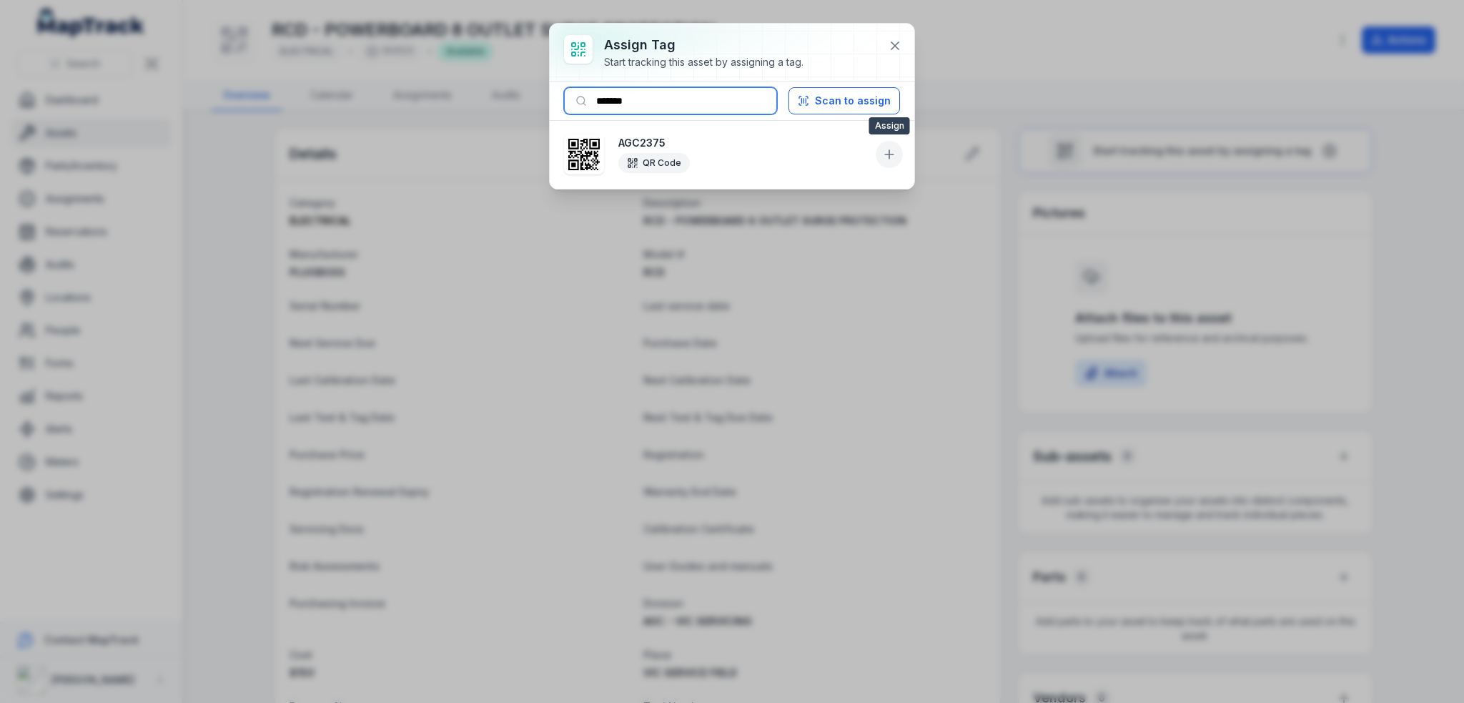
type input "*******"
click at [887, 158] on icon at bounding box center [889, 154] width 14 height 14
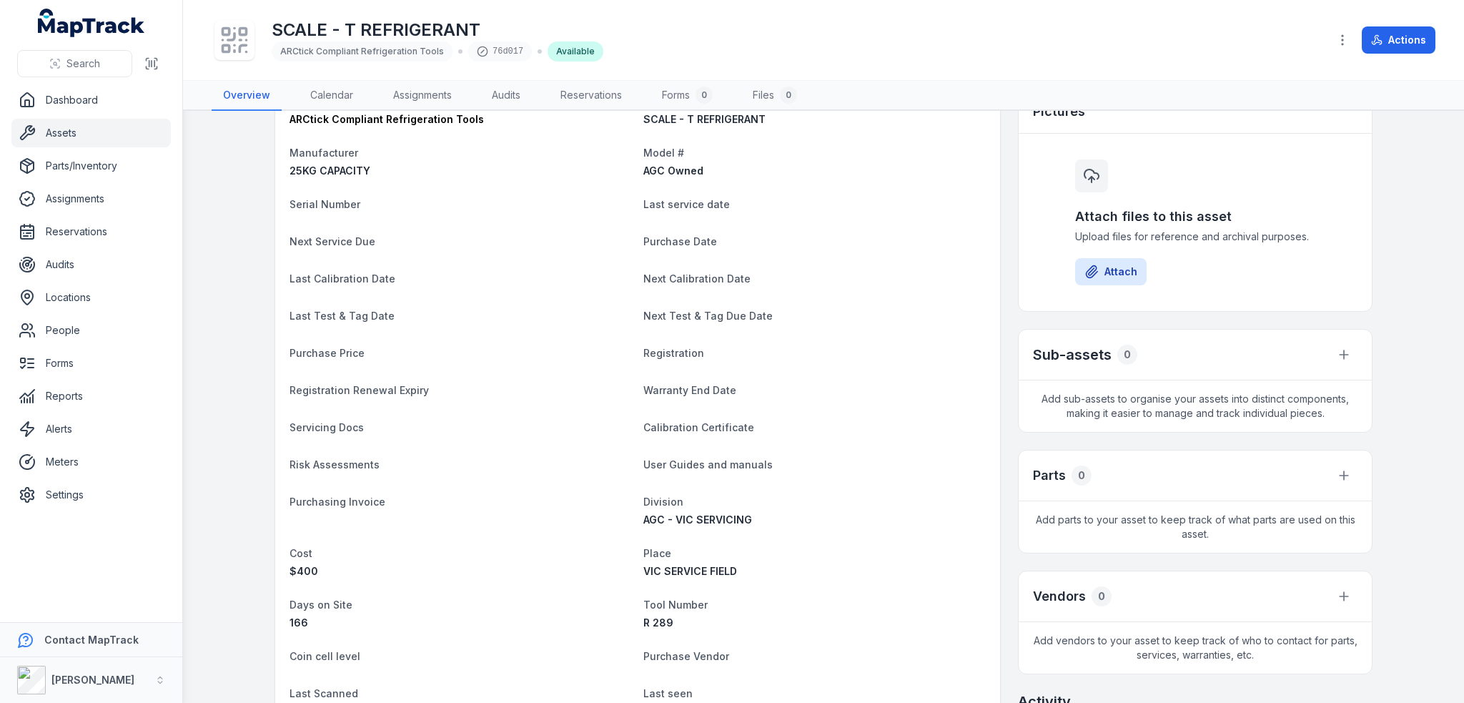
scroll to position [357, 0]
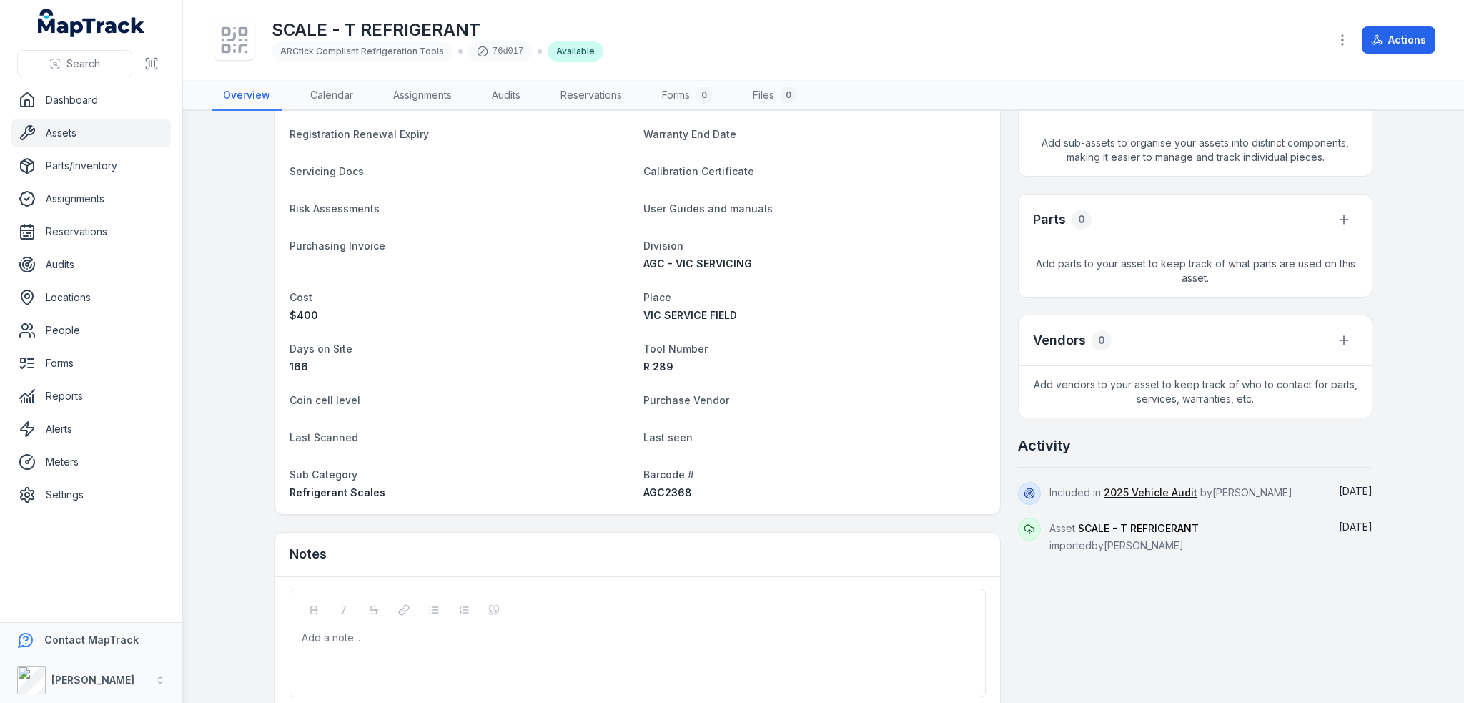
click at [660, 491] on span "AGC2368" at bounding box center [667, 492] width 49 height 12
copy span "AGC2368"
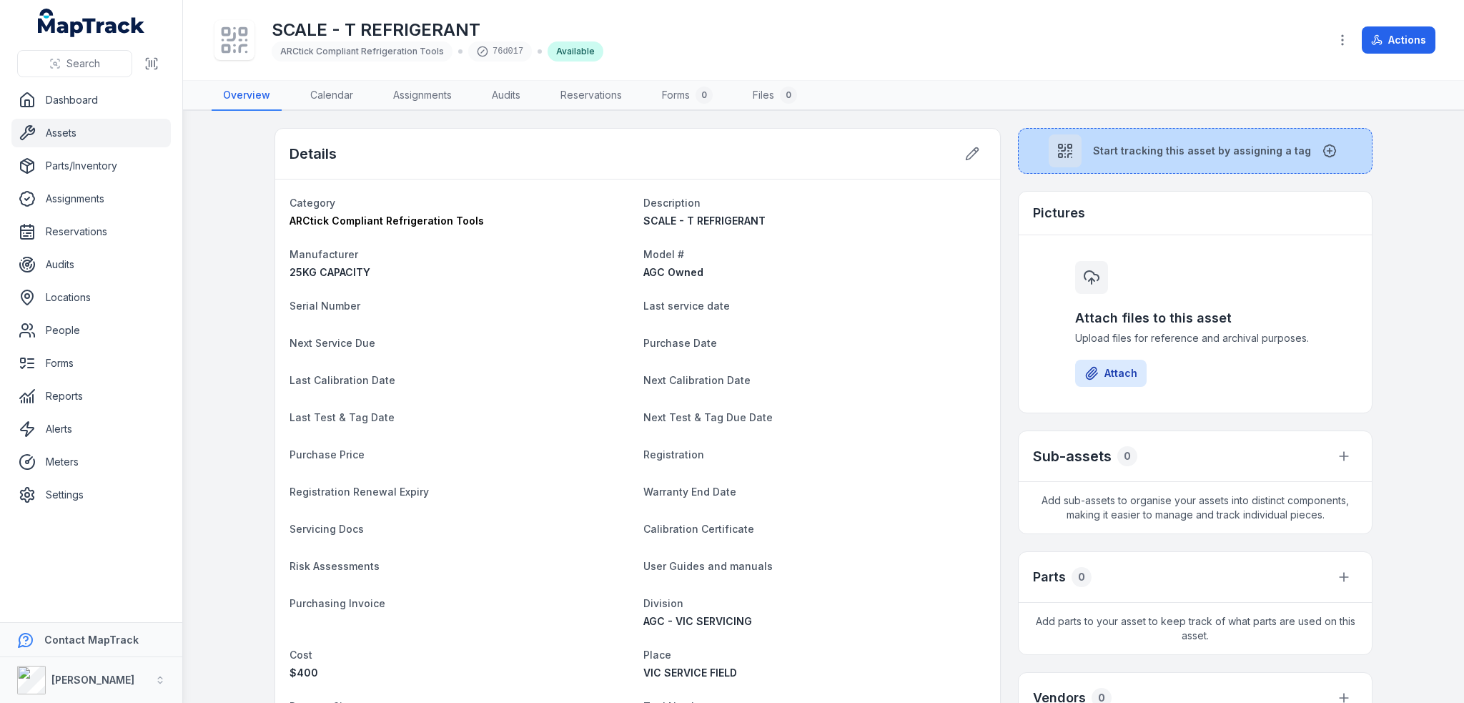
click at [1120, 147] on span "Start tracking this asset by assigning a tag" at bounding box center [1202, 151] width 218 height 14
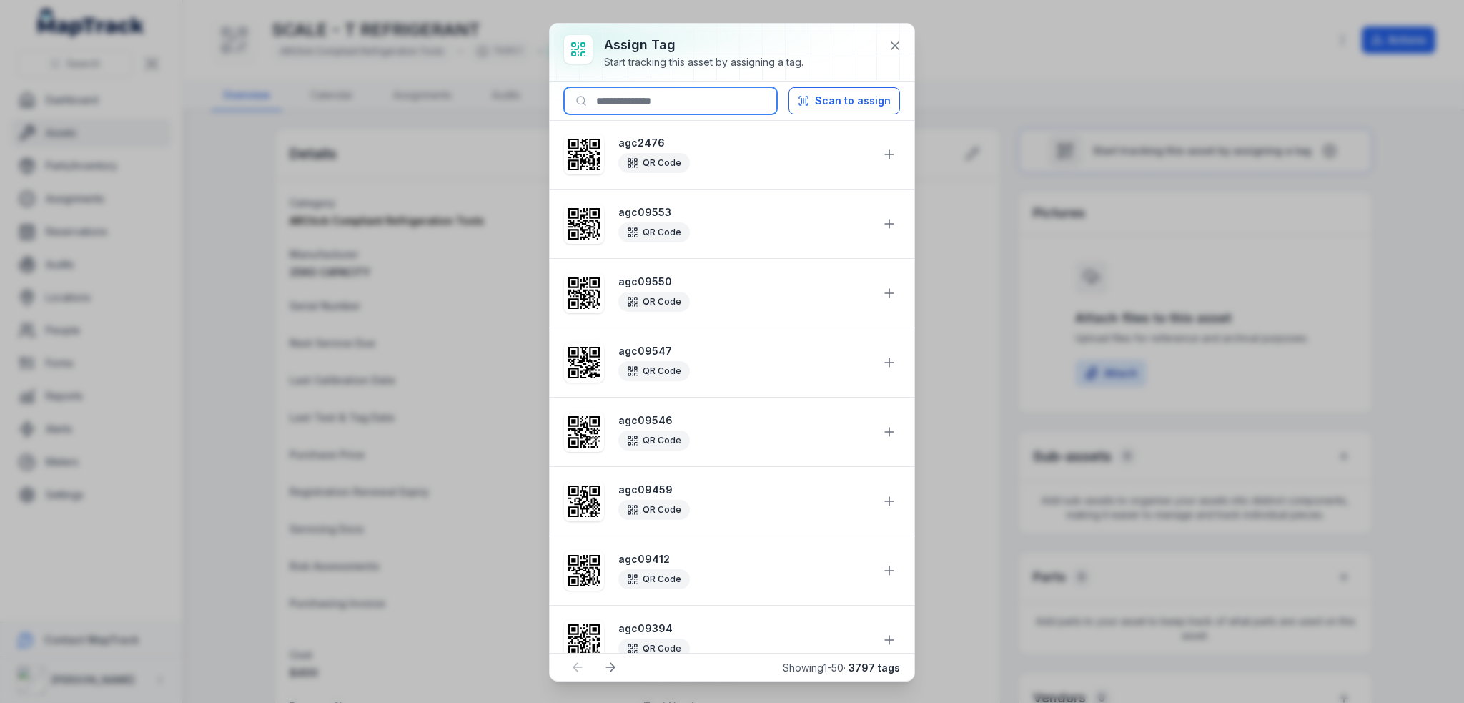
click at [656, 100] on input at bounding box center [670, 100] width 213 height 27
paste input "*******"
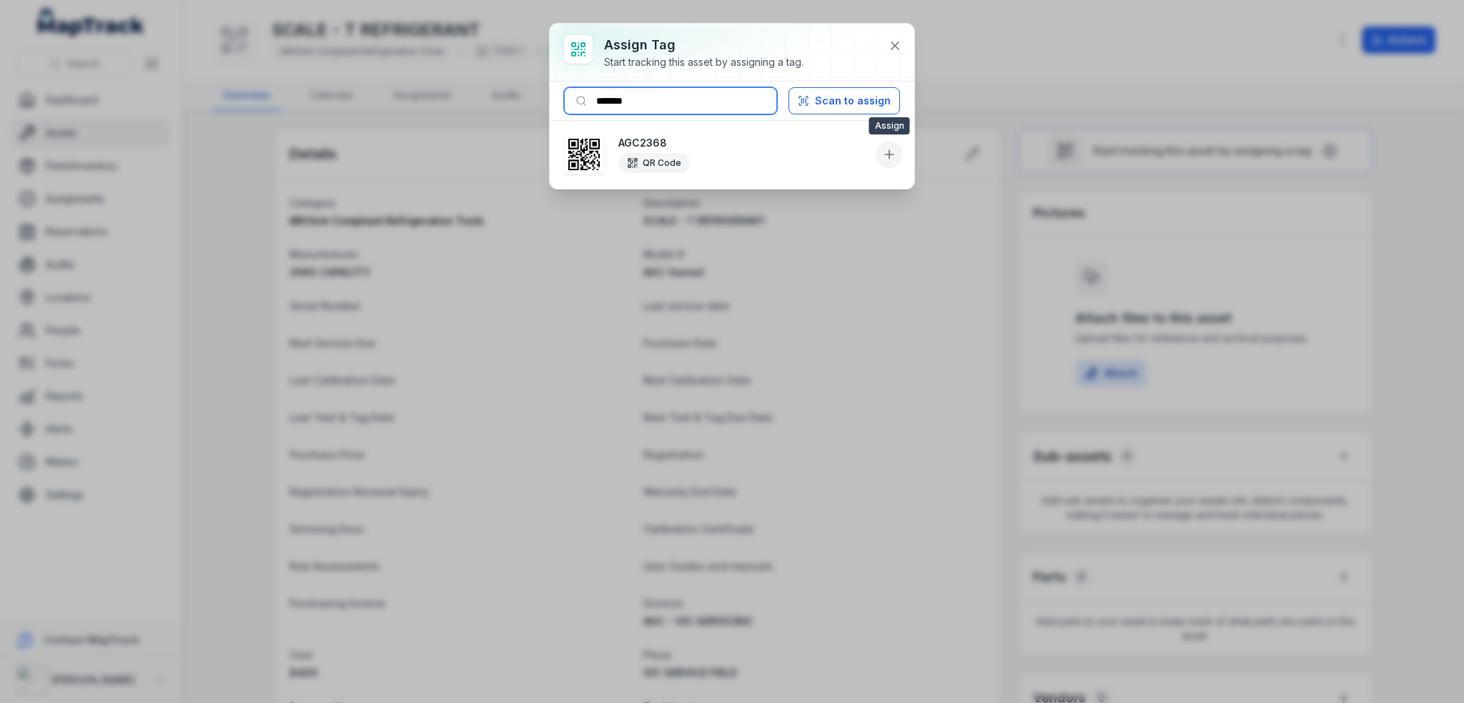
type input "*******"
click at [892, 158] on icon at bounding box center [889, 154] width 14 height 14
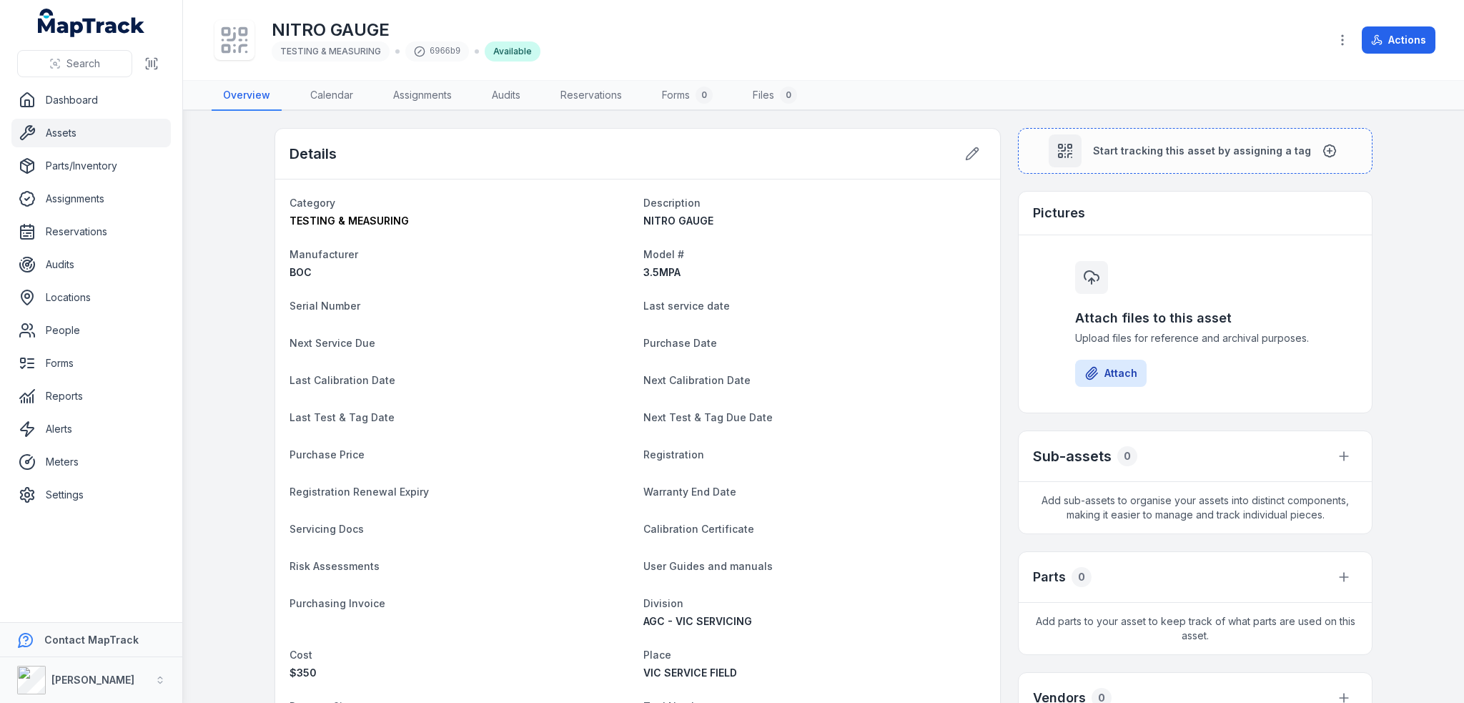
click at [443, 54] on div "6966b9" at bounding box center [437, 51] width 64 height 20
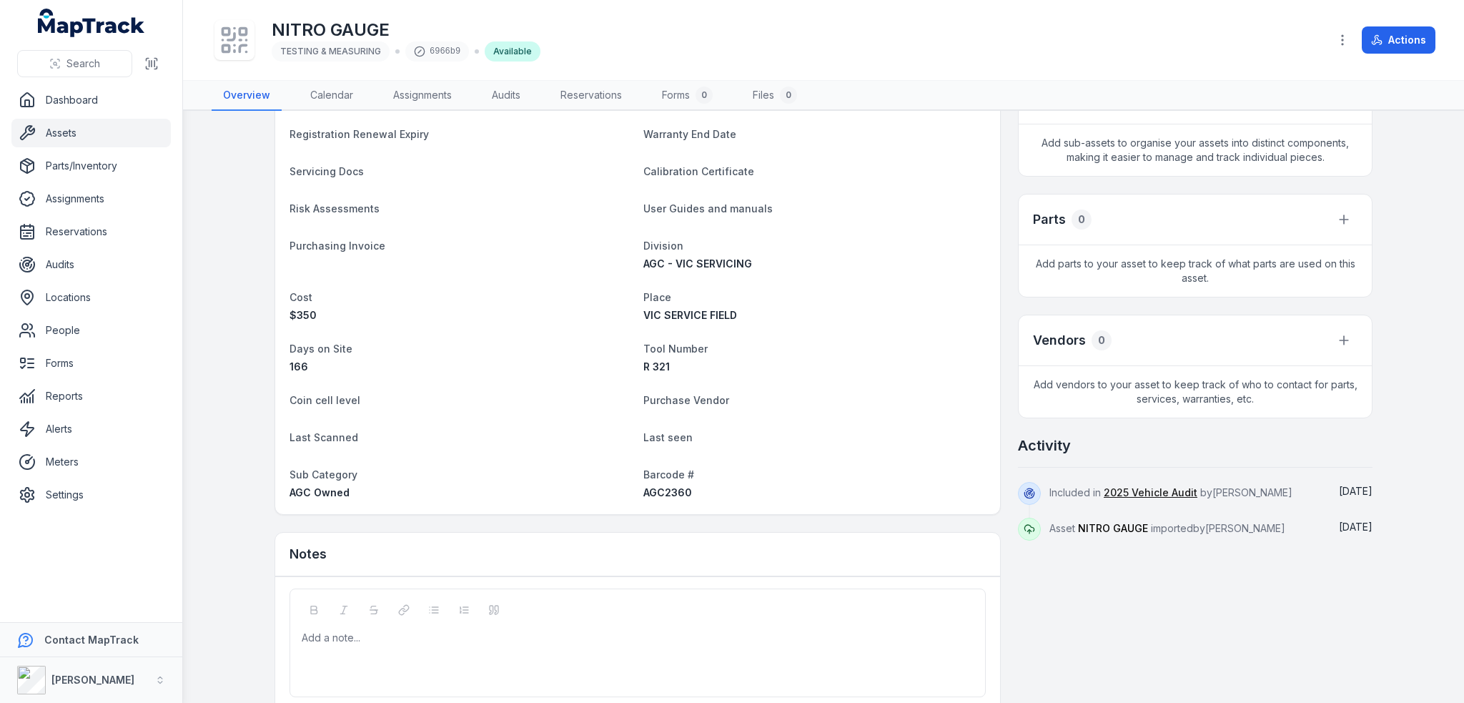
scroll to position [410, 0]
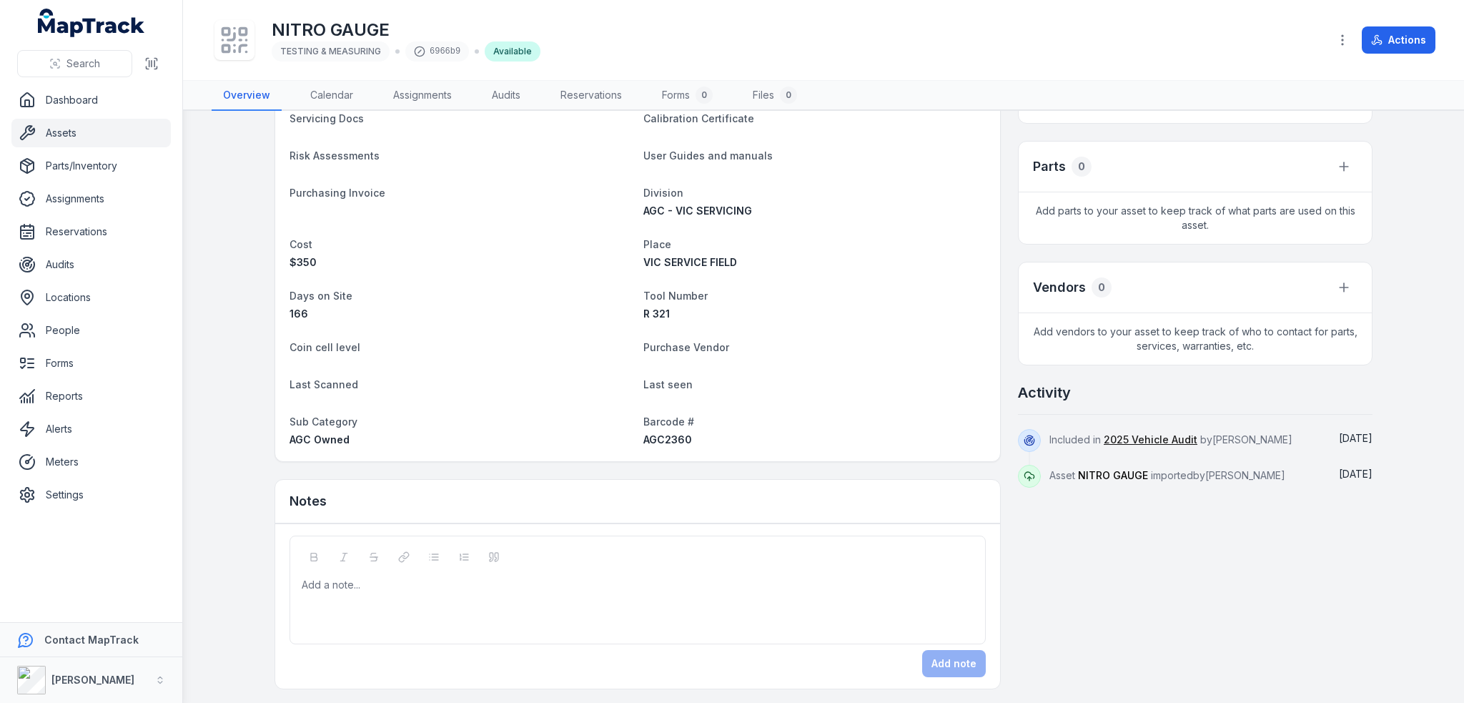
click at [671, 435] on span "AGC2360" at bounding box center [667, 439] width 49 height 12
copy span "AGC2360"
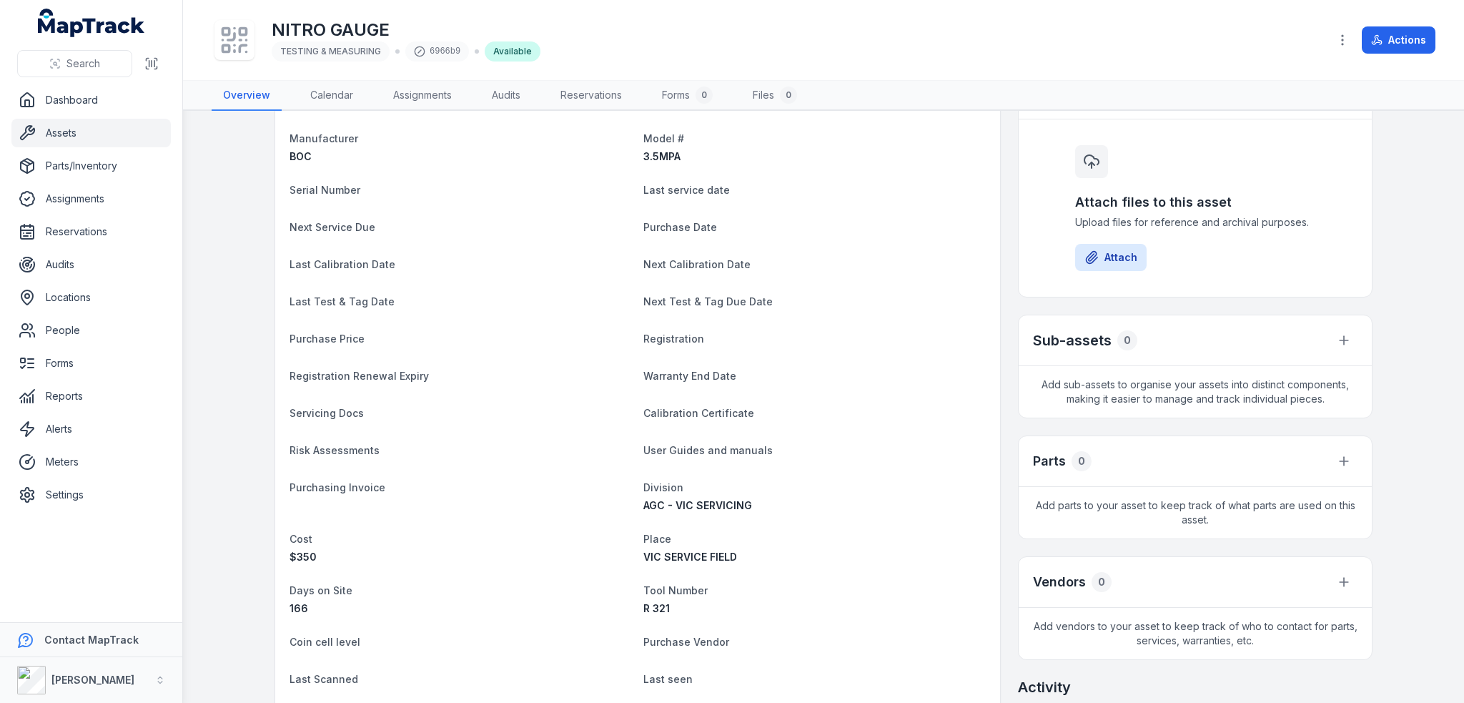
scroll to position [0, 0]
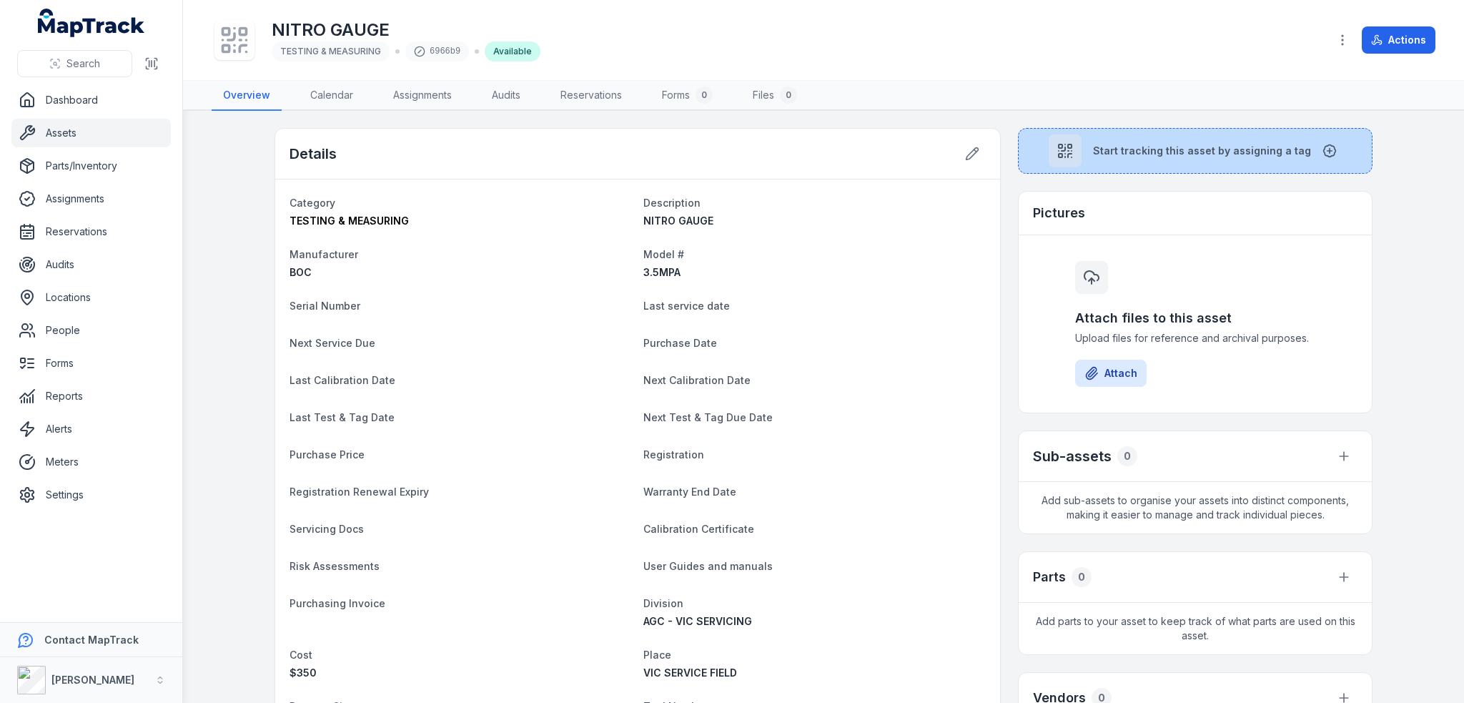
click at [1161, 139] on button "Start tracking this asset by assigning a tag" at bounding box center [1195, 151] width 355 height 46
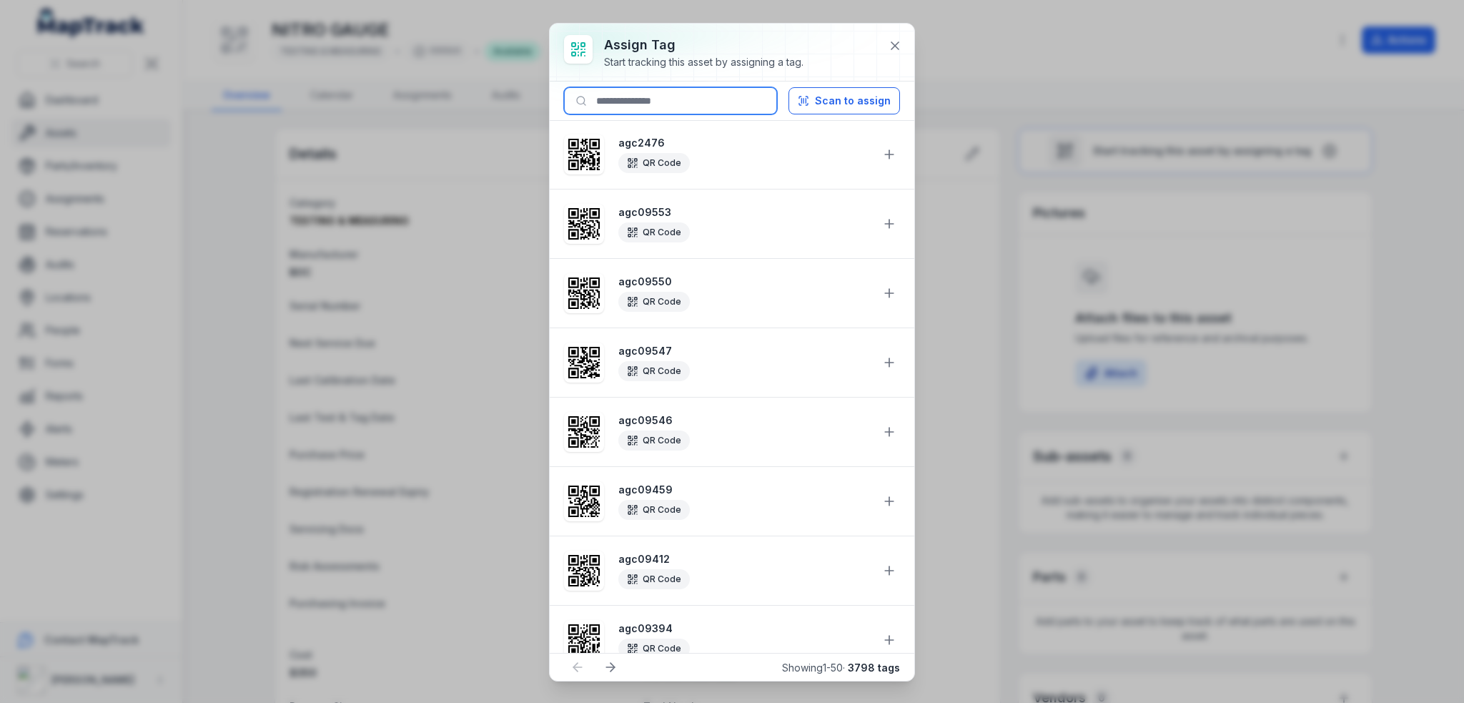
click at [744, 104] on input at bounding box center [670, 100] width 213 height 27
paste input "*******"
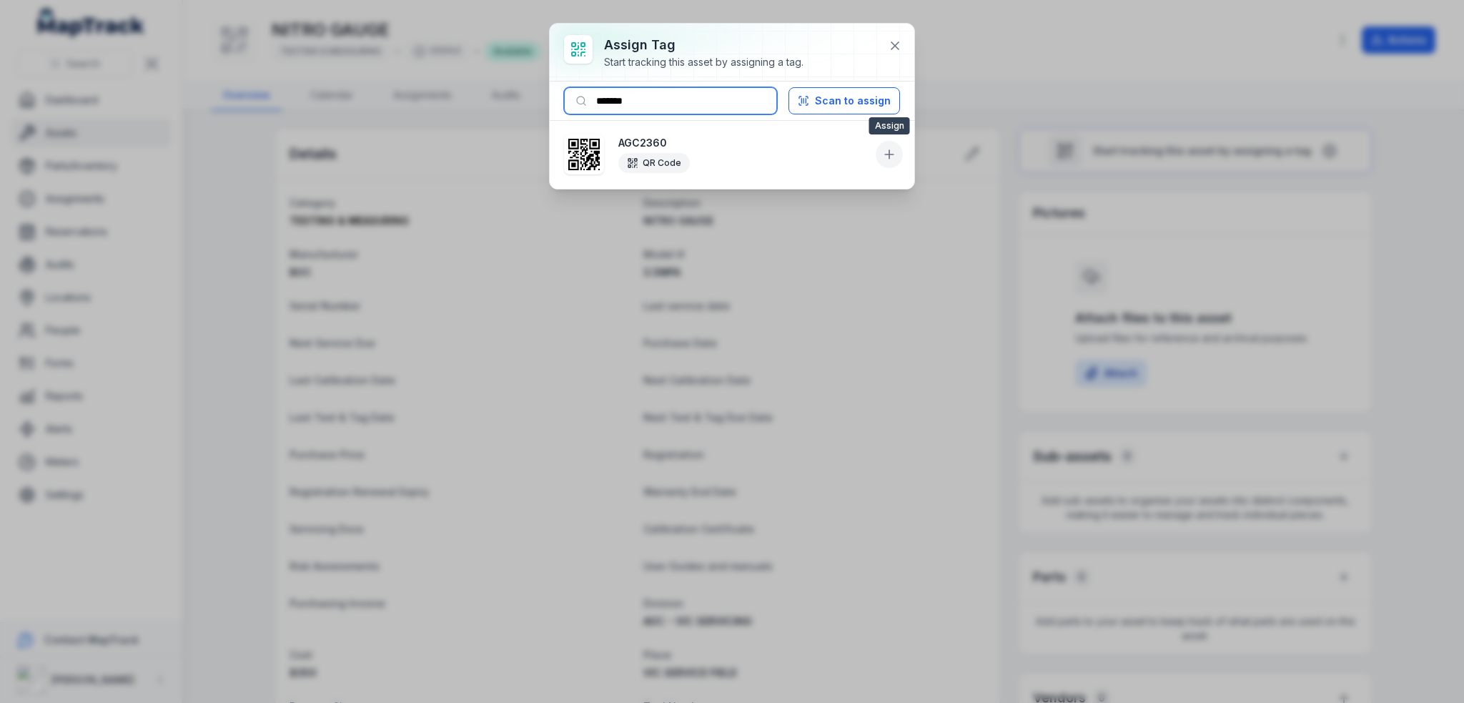
type input "*******"
click at [886, 158] on icon at bounding box center [889, 154] width 14 height 14
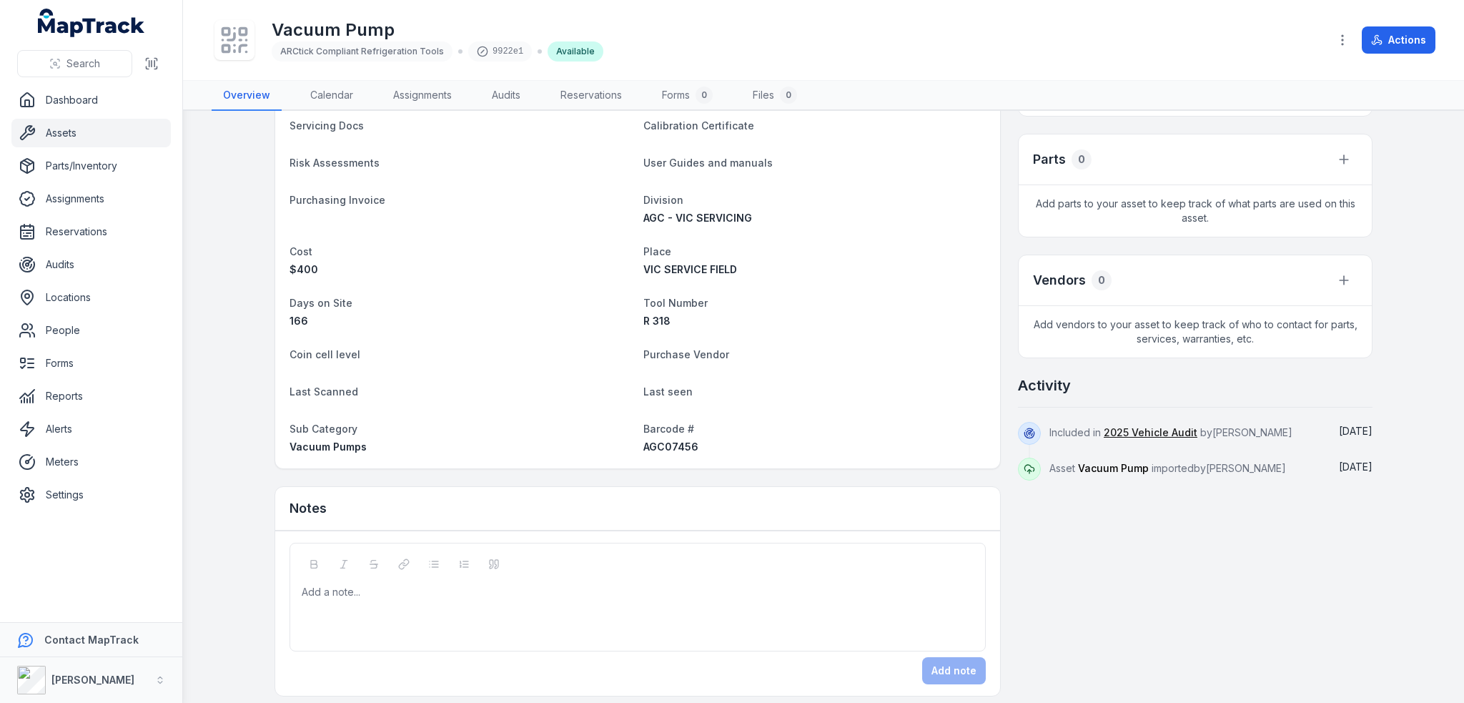
scroll to position [425, 0]
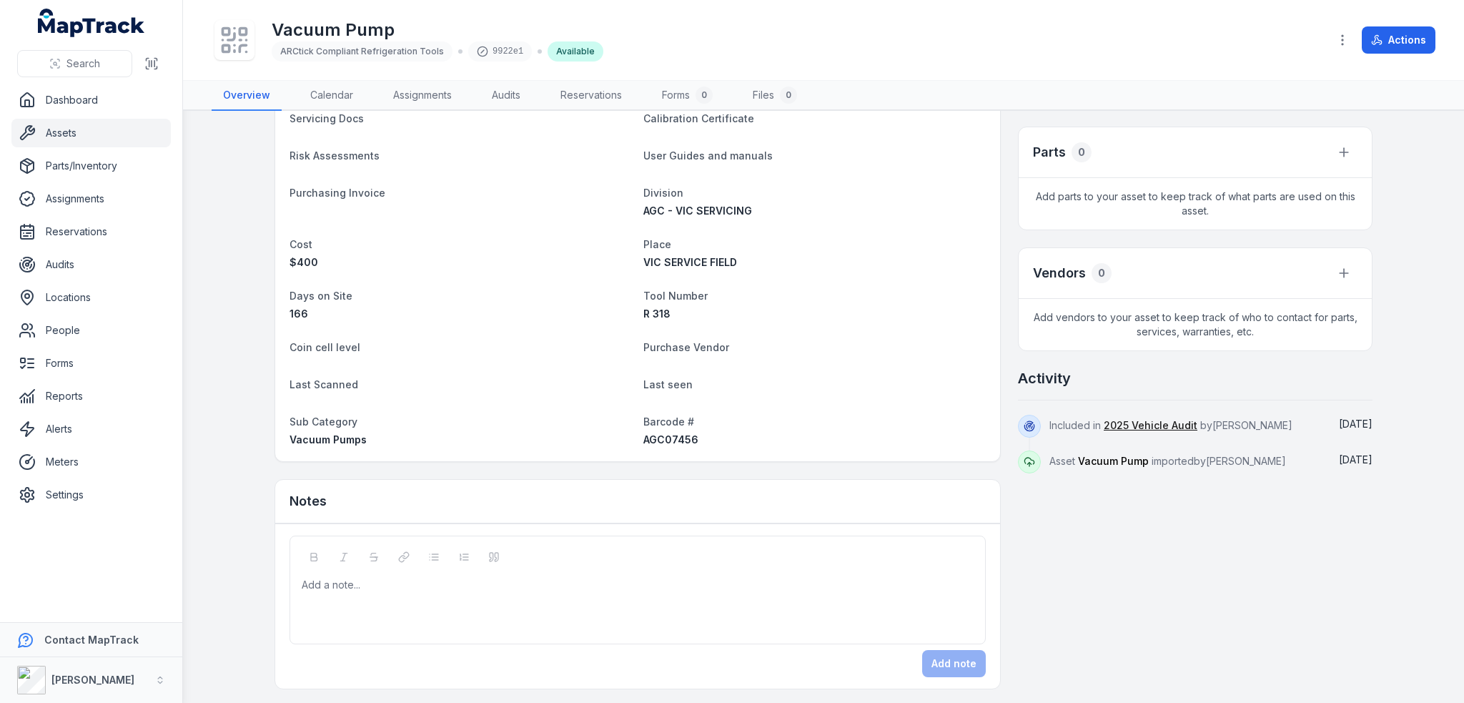
click at [673, 437] on span "AGC07456" at bounding box center [670, 439] width 55 height 12
copy span "AGC07456"
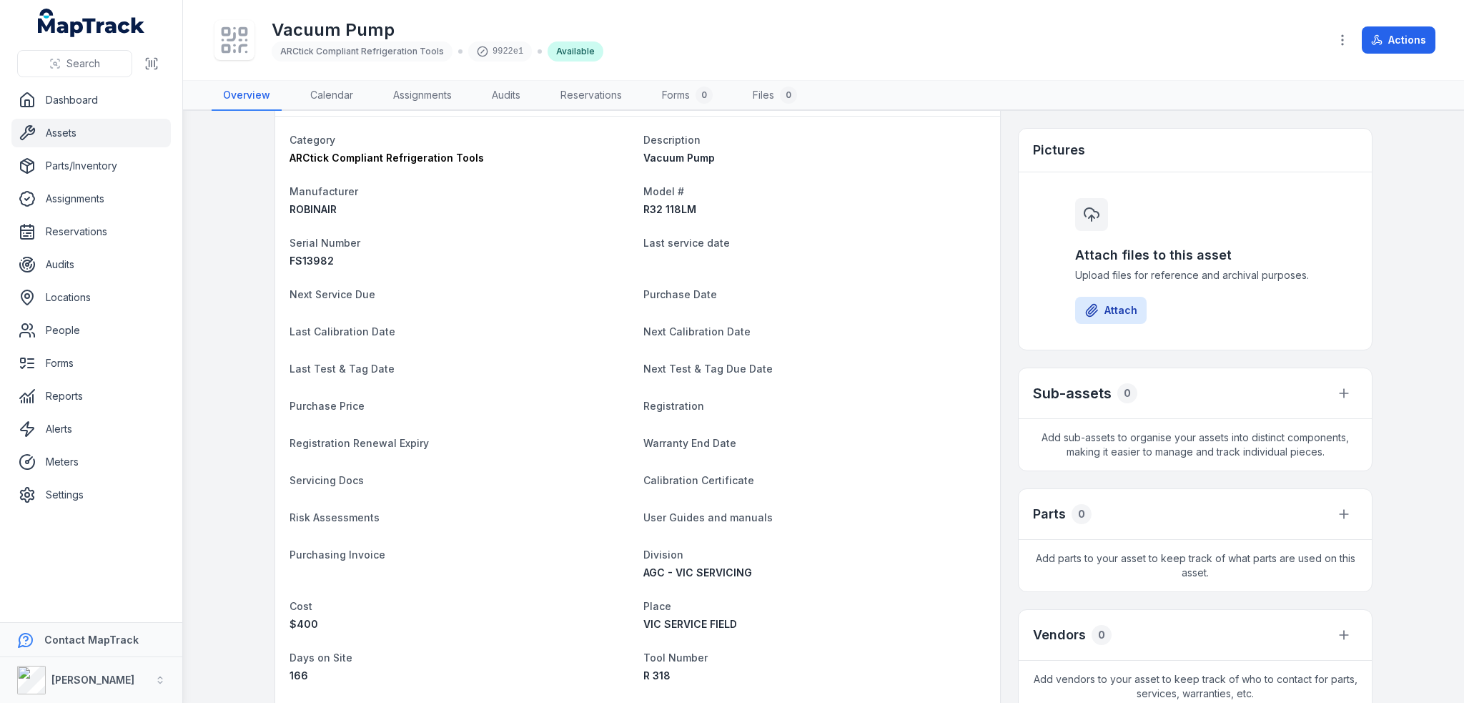
scroll to position [0, 0]
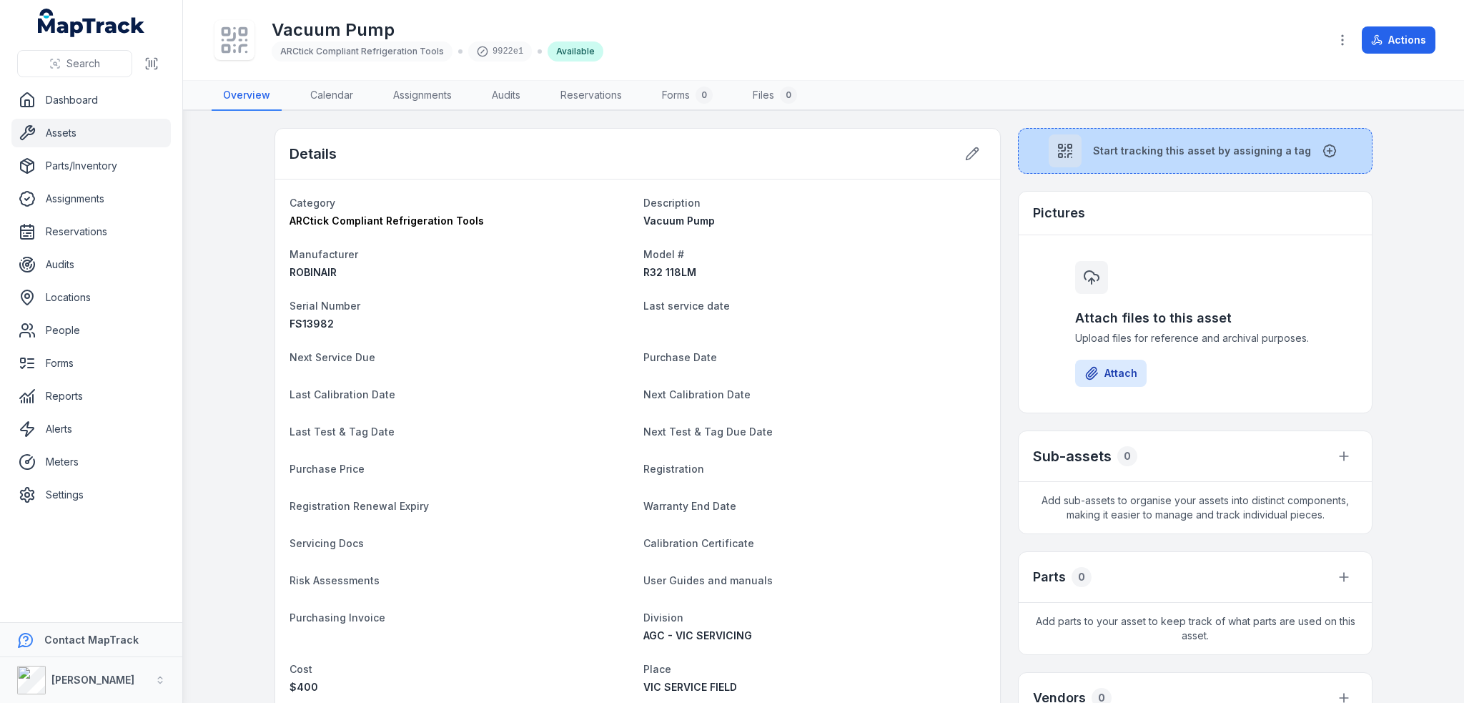
click at [1155, 147] on span "Start tracking this asset by assigning a tag" at bounding box center [1202, 151] width 218 height 14
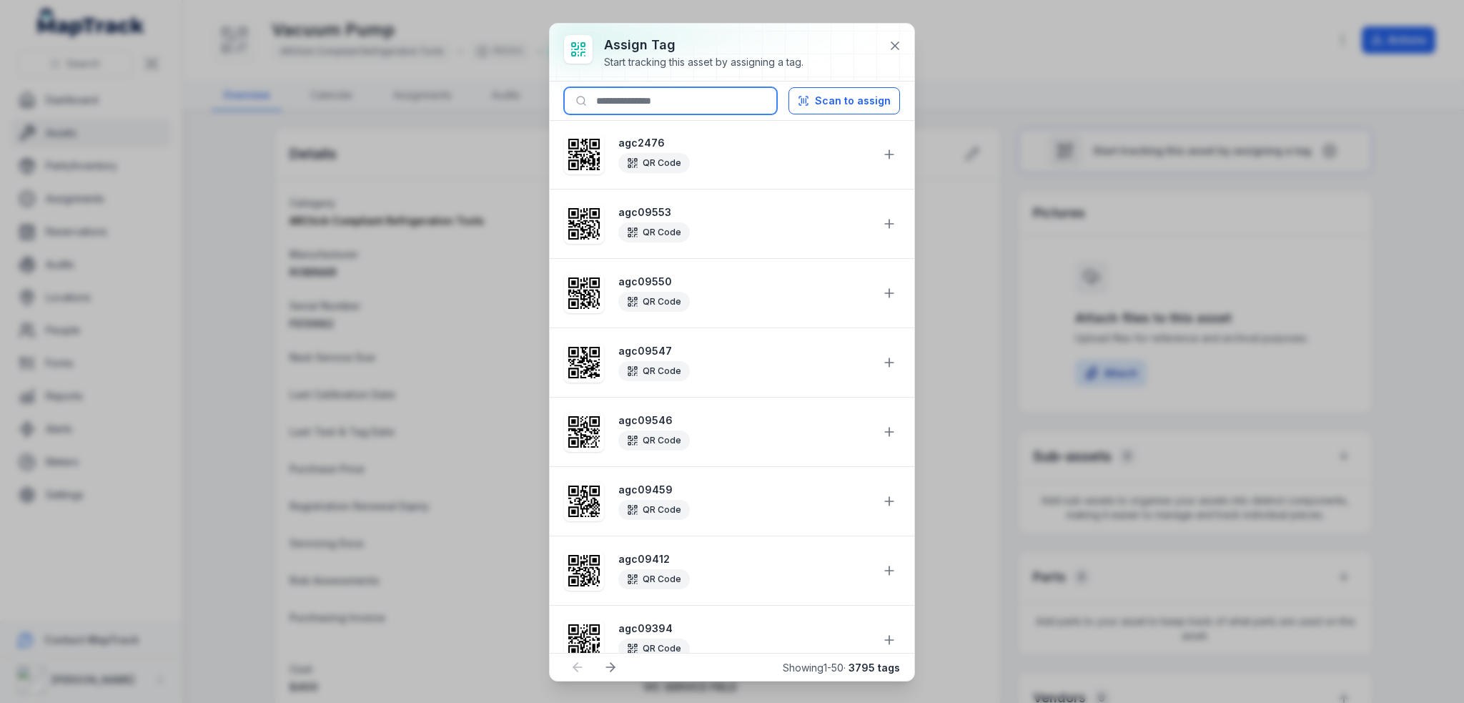
click at [676, 109] on input at bounding box center [670, 100] width 213 height 27
paste input "********"
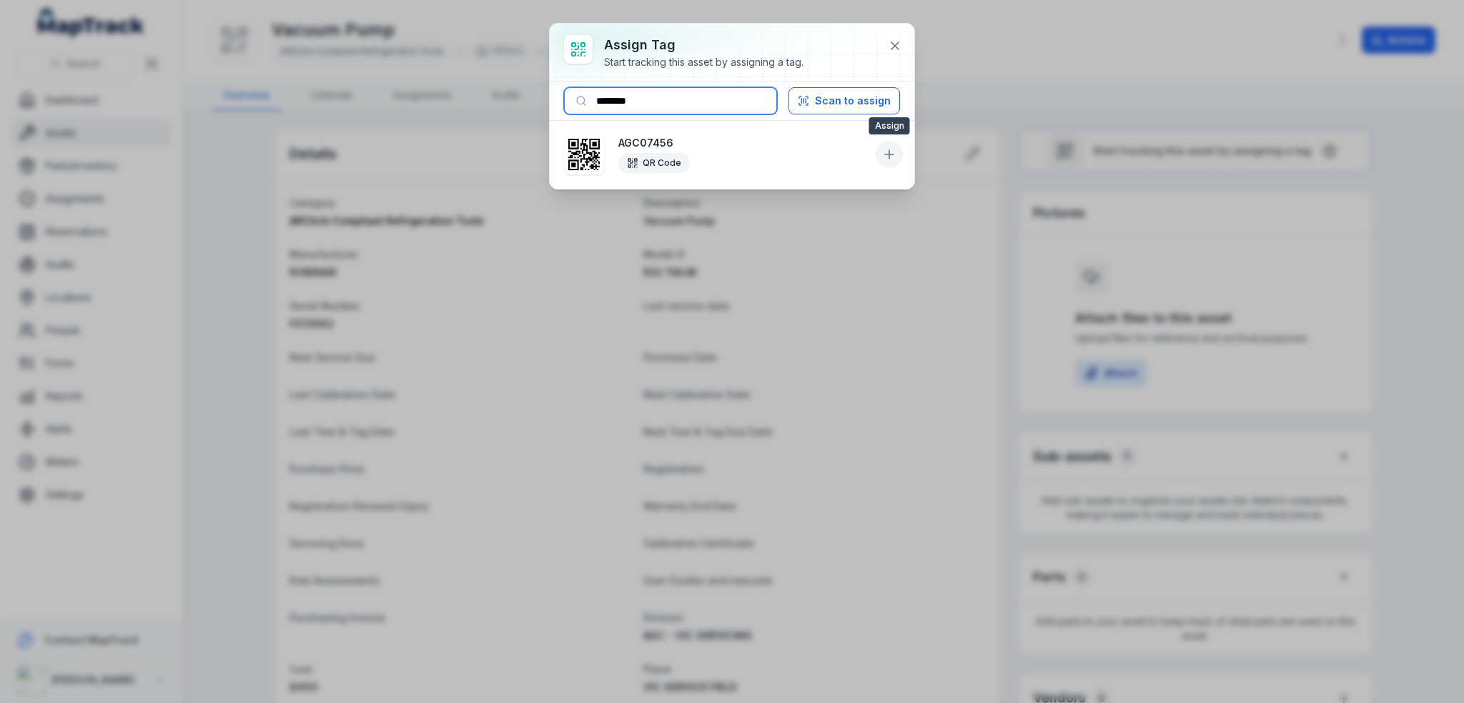
type input "********"
click at [889, 151] on icon at bounding box center [889, 154] width 0 height 9
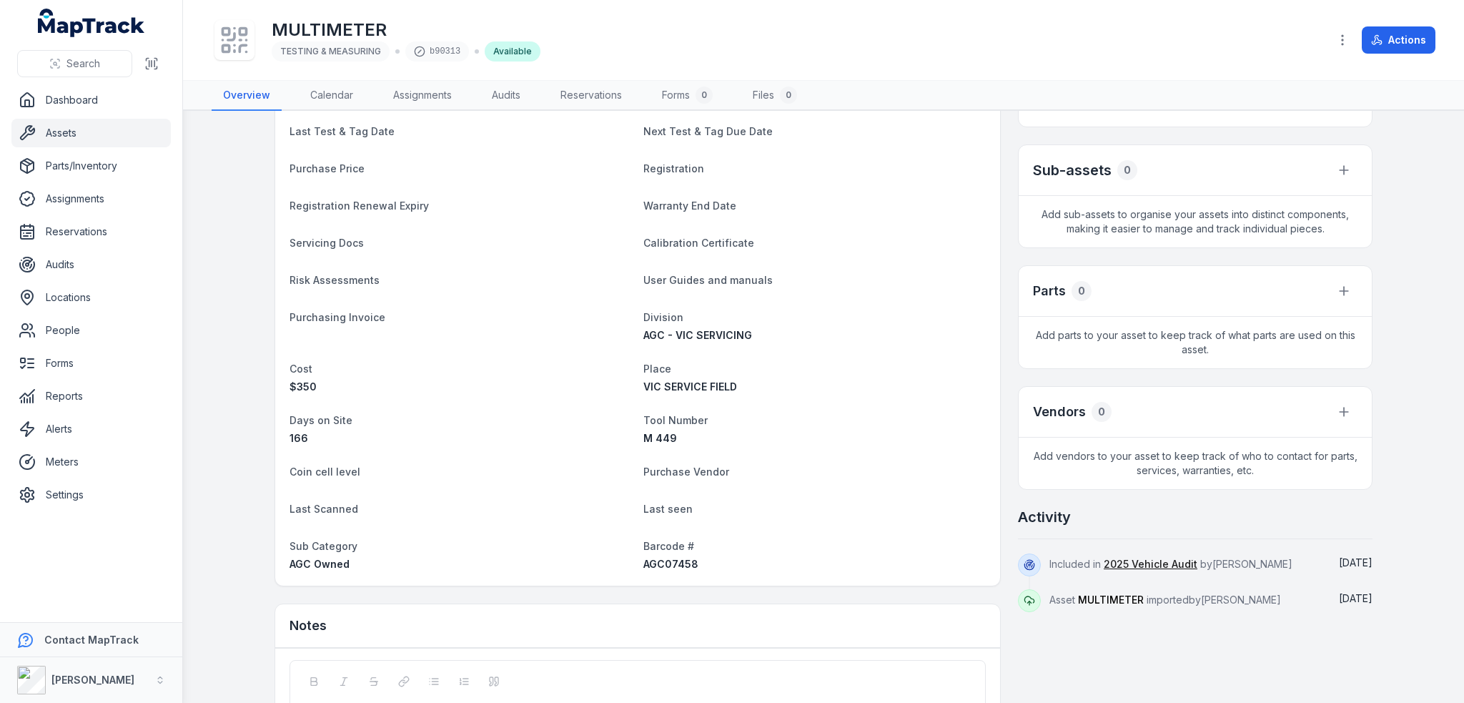
scroll to position [410, 0]
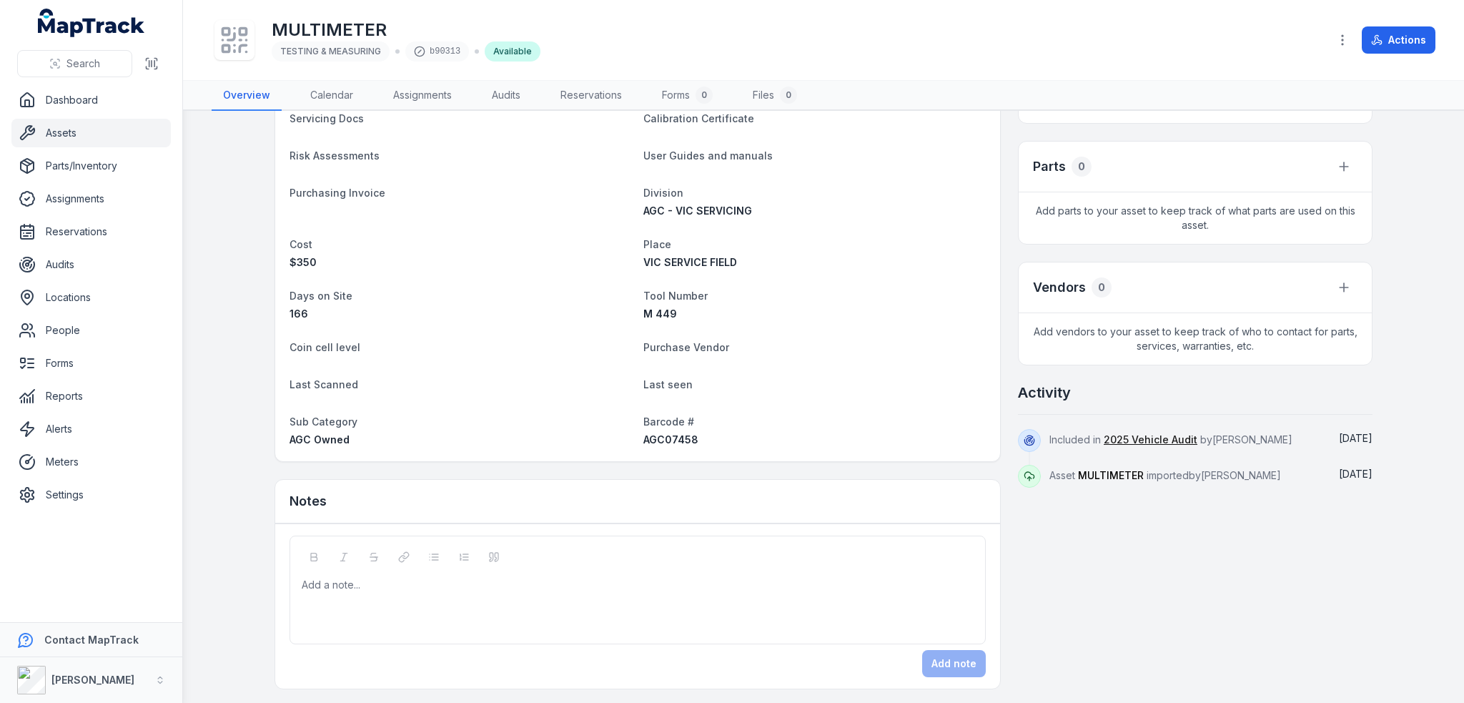
click at [668, 440] on span "AGC07458" at bounding box center [670, 439] width 55 height 12
copy span "AGC07458"
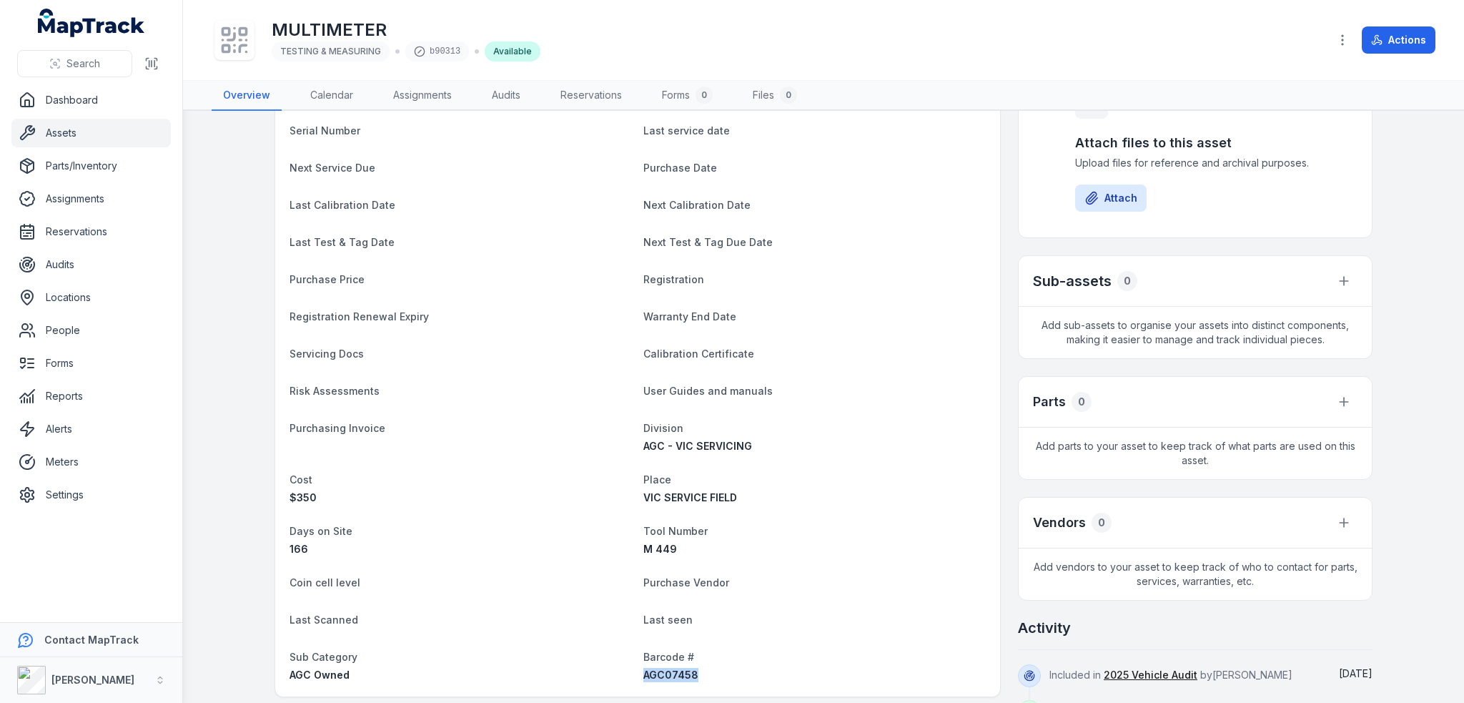
scroll to position [0, 0]
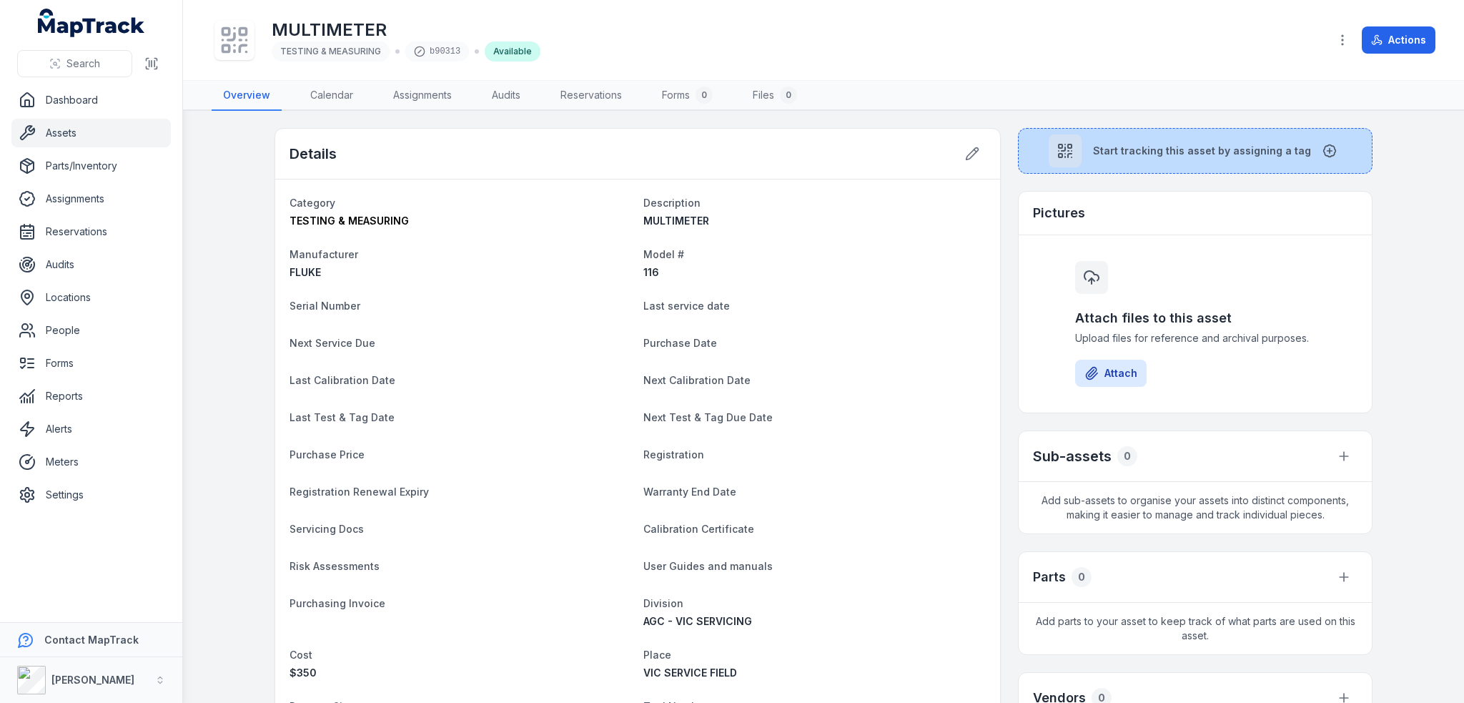
click at [1091, 151] on button "Start tracking this asset by assigning a tag" at bounding box center [1195, 151] width 355 height 46
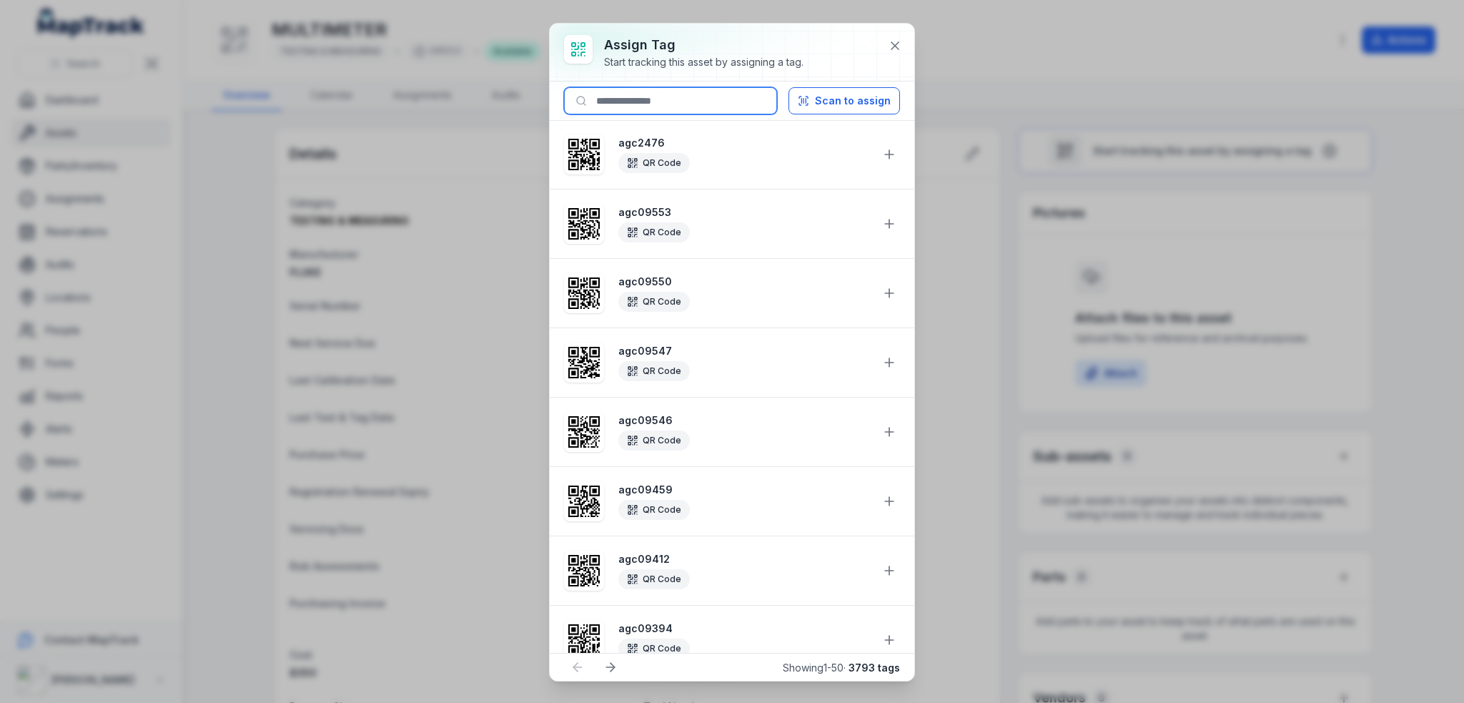
click at [691, 102] on input at bounding box center [670, 100] width 213 height 27
paste input "********"
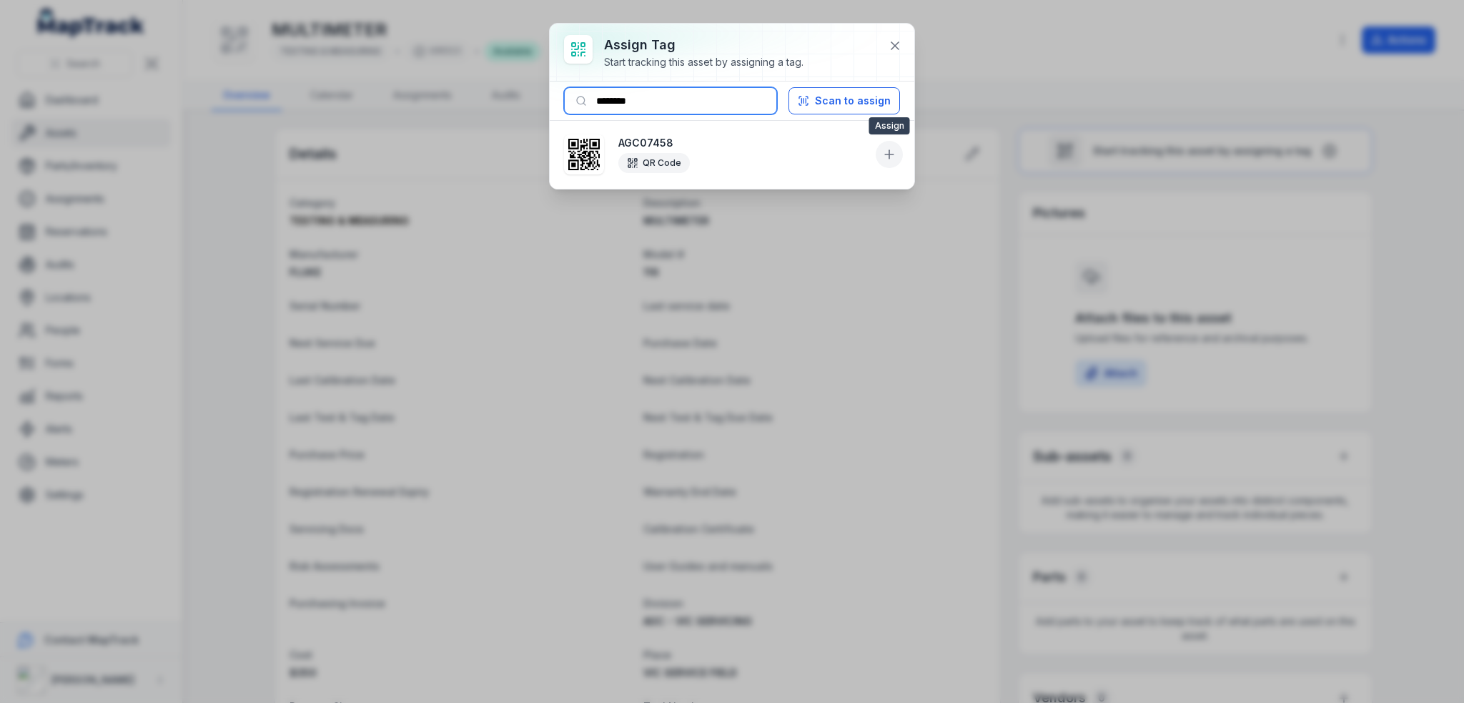
type input "********"
click at [883, 154] on icon at bounding box center [889, 154] width 14 height 14
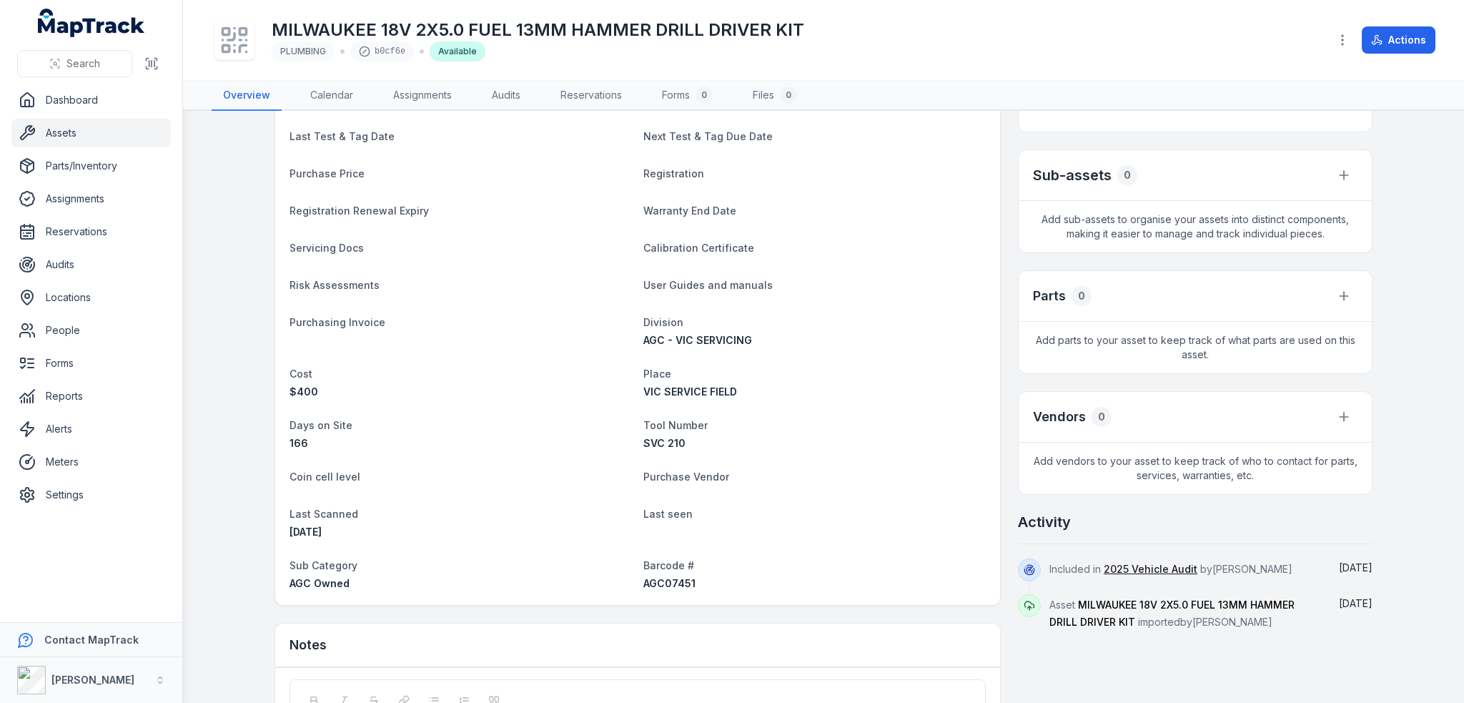
scroll to position [425, 0]
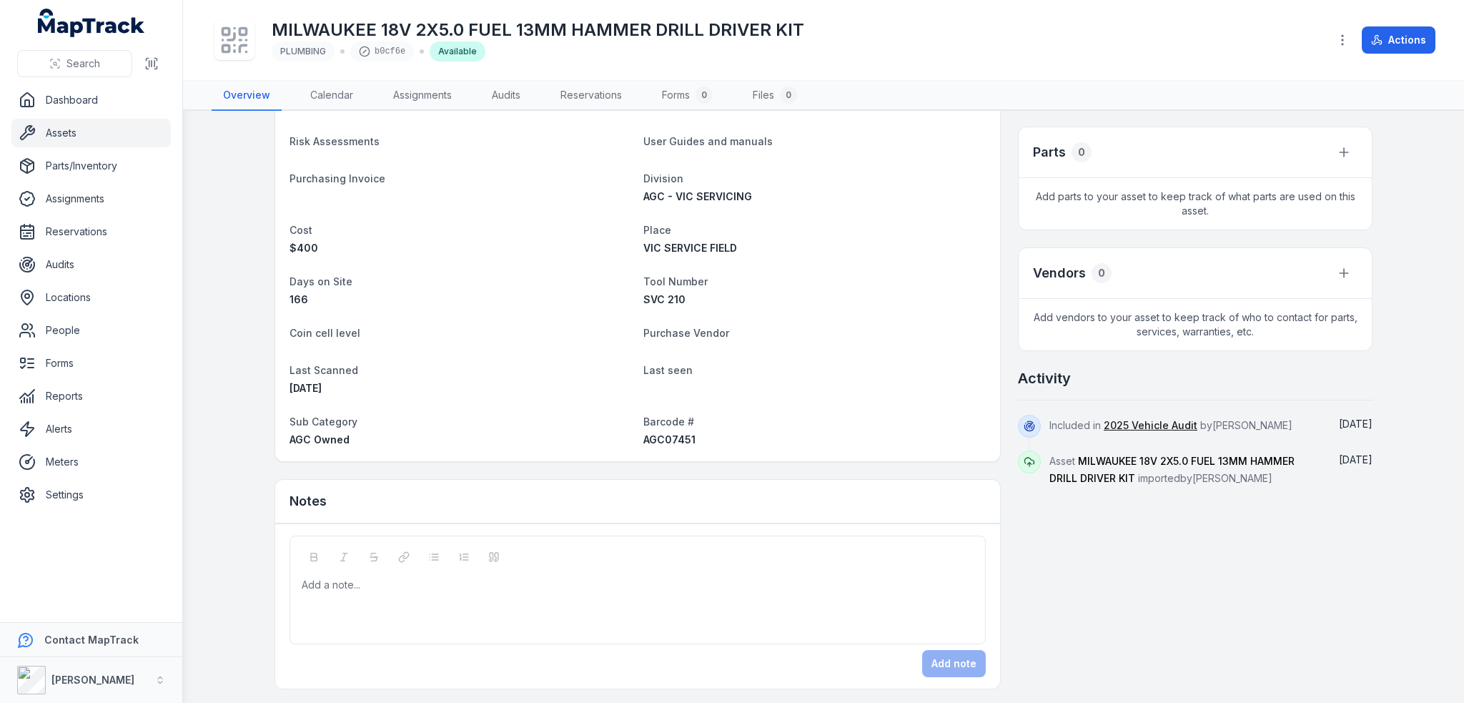
click at [658, 440] on span "AGC07451" at bounding box center [669, 439] width 52 height 12
copy span "AGC07451"
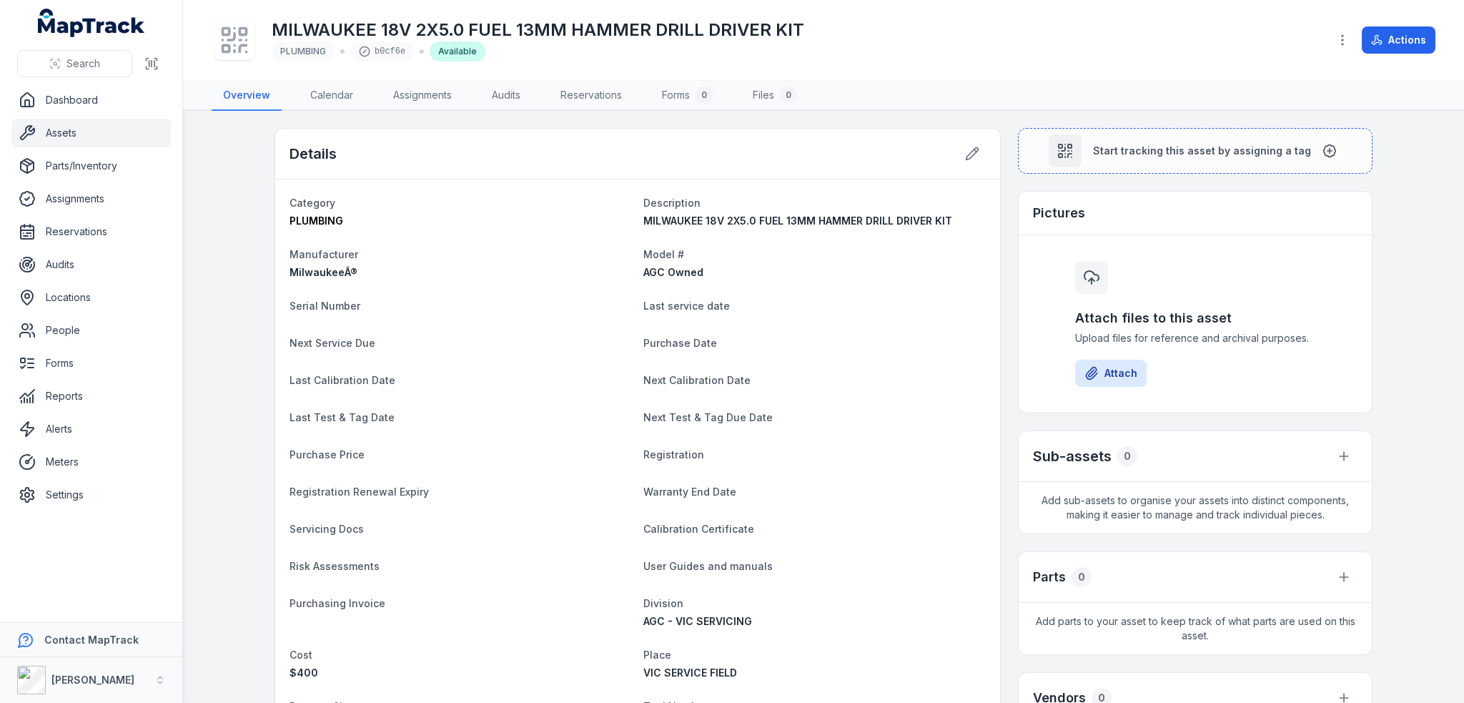
click at [1163, 125] on main "Details Category PLUMBING Description [GEOGRAPHIC_DATA] 18V 2X5.0 FUEL 13MM HAM…" at bounding box center [823, 407] width 1281 height 592
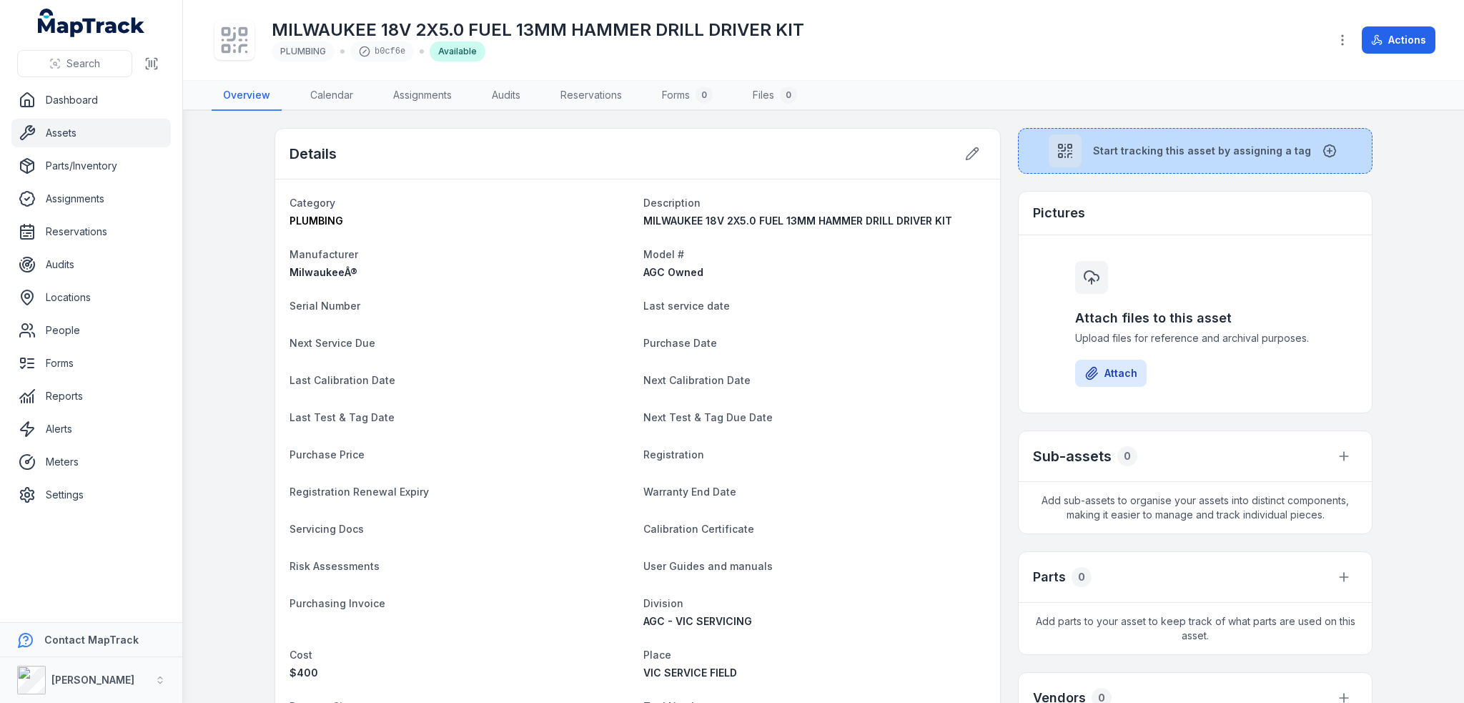
click at [1152, 144] on span "Start tracking this asset by assigning a tag" at bounding box center [1202, 151] width 218 height 14
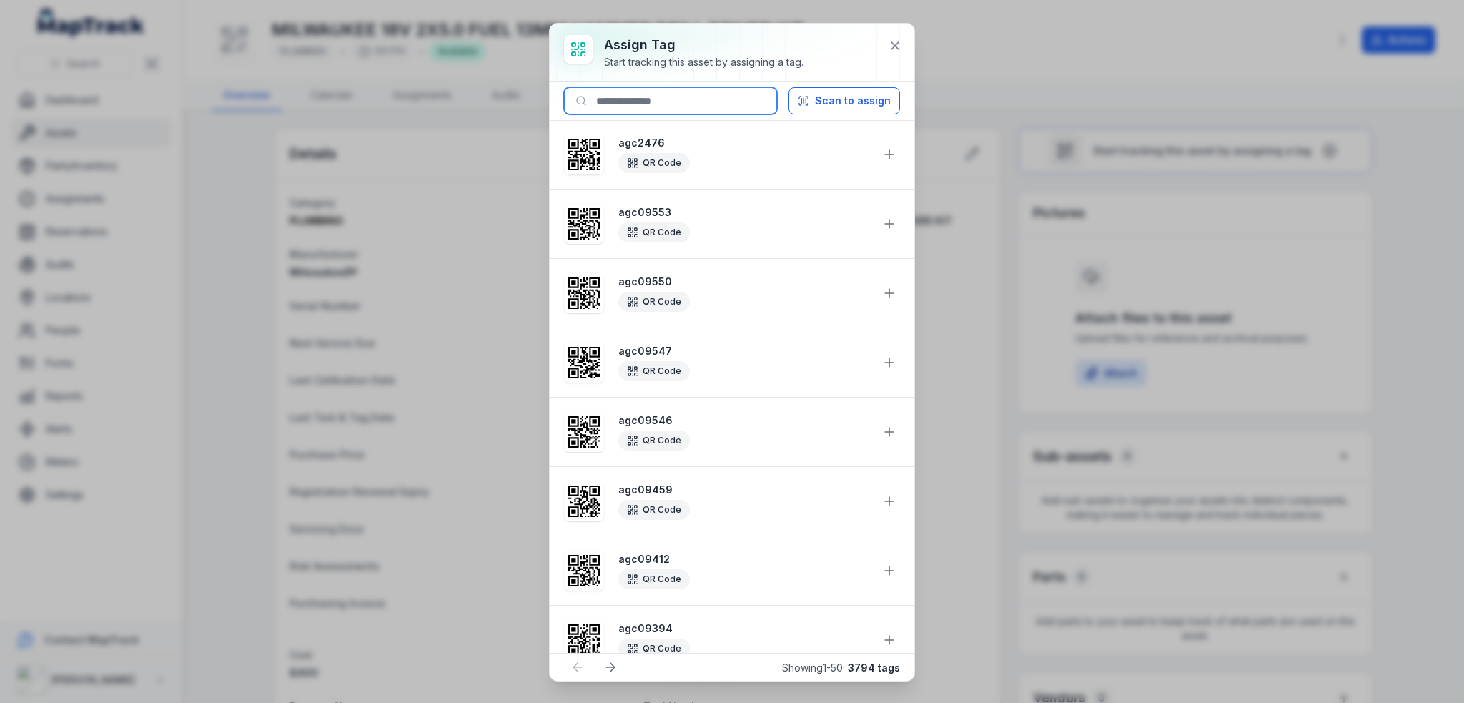
click at [656, 102] on input at bounding box center [670, 100] width 213 height 27
paste input "********"
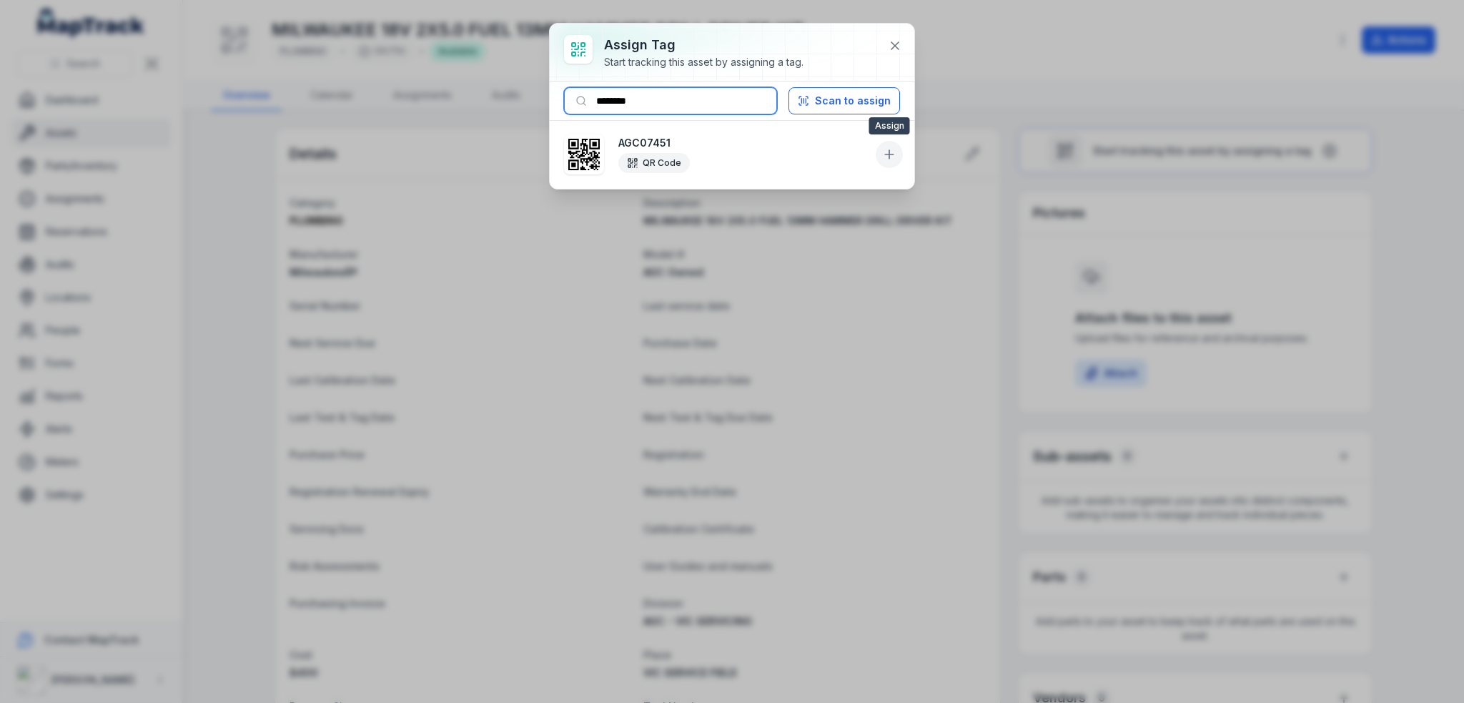
type input "********"
click at [888, 148] on icon at bounding box center [889, 154] width 14 height 14
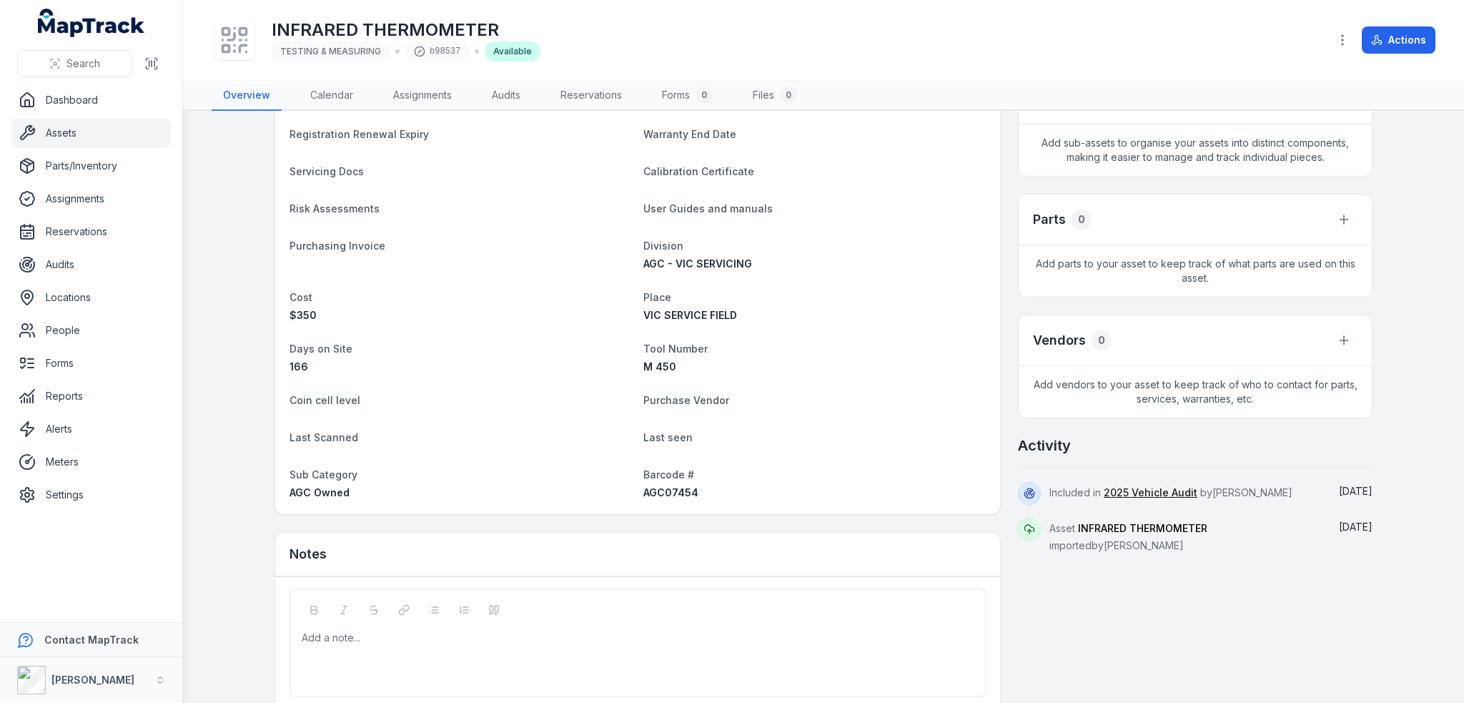
scroll to position [410, 0]
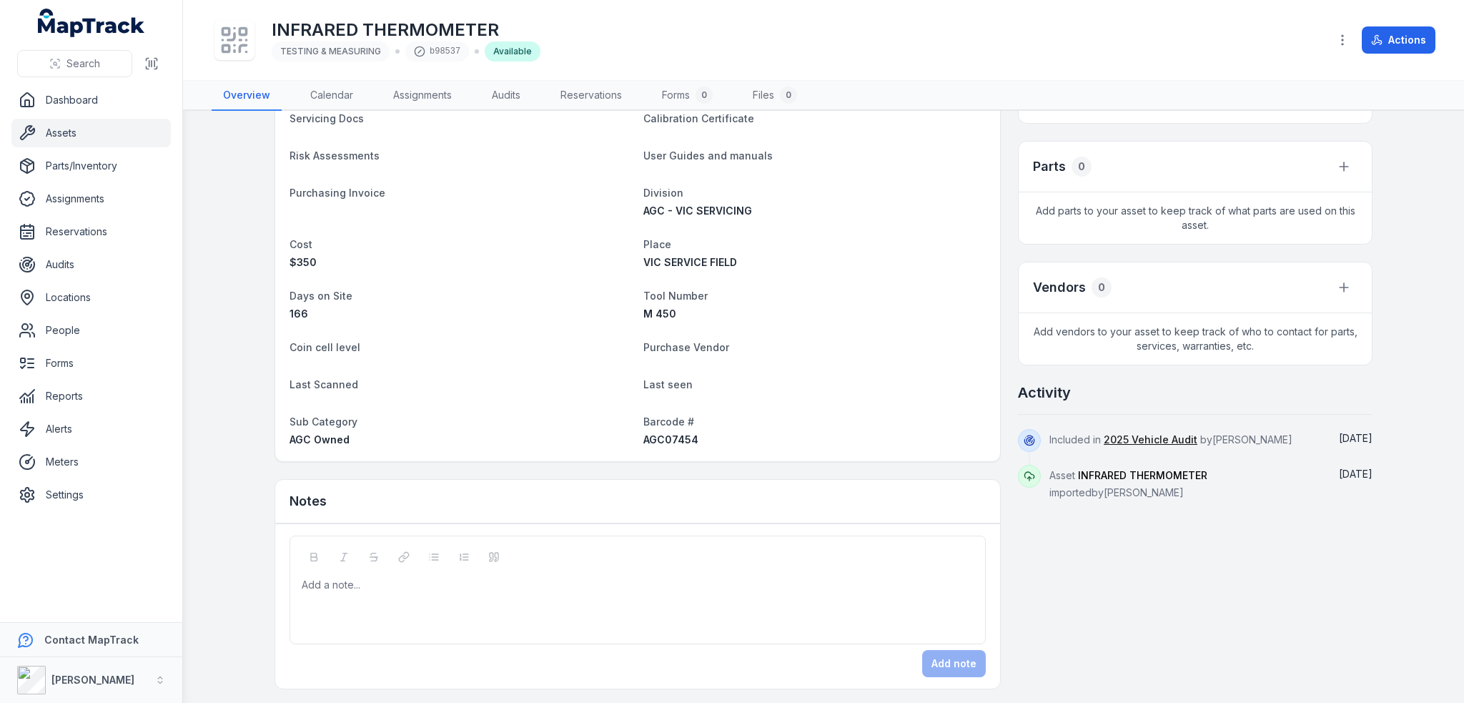
click at [666, 434] on span "AGC07454" at bounding box center [670, 439] width 55 height 12
copy span "AGC07454"
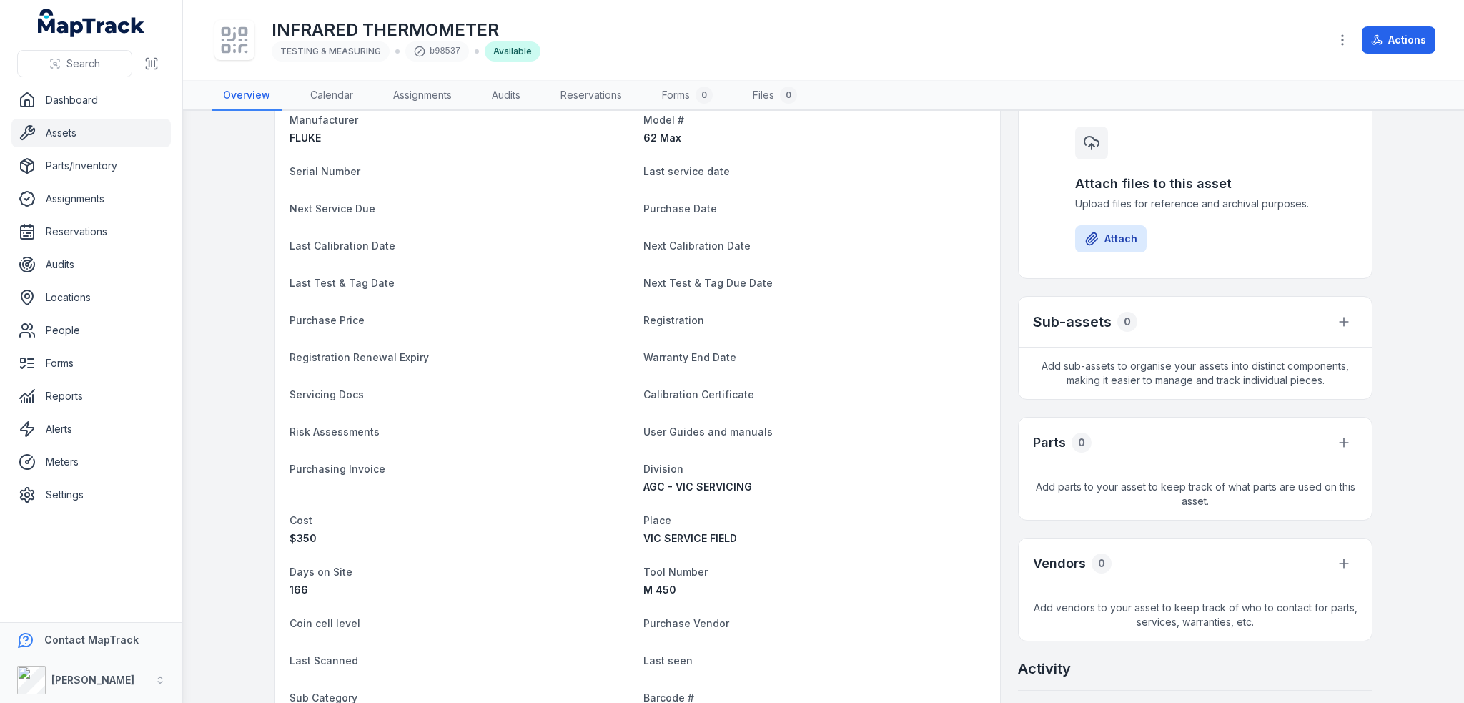
scroll to position [0, 0]
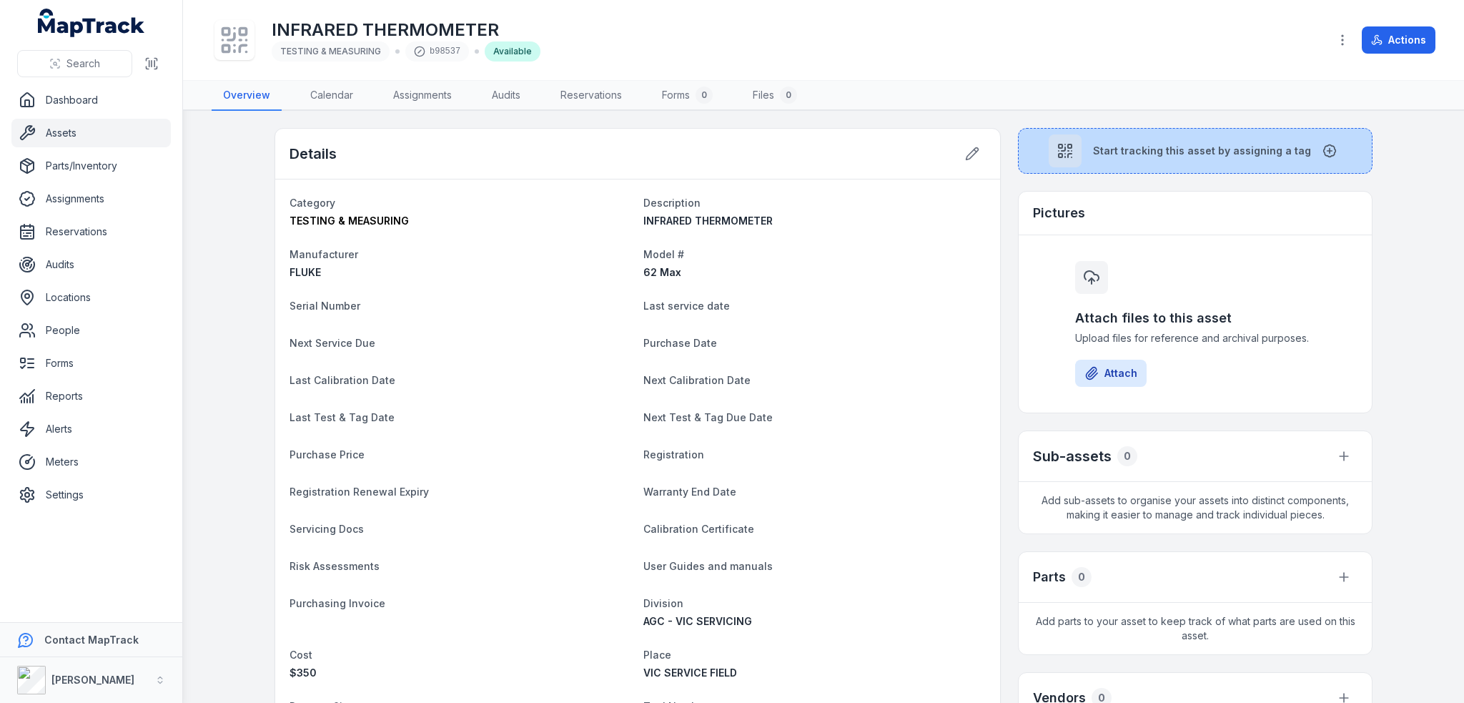
click at [1112, 144] on span "Start tracking this asset by assigning a tag" at bounding box center [1202, 151] width 218 height 14
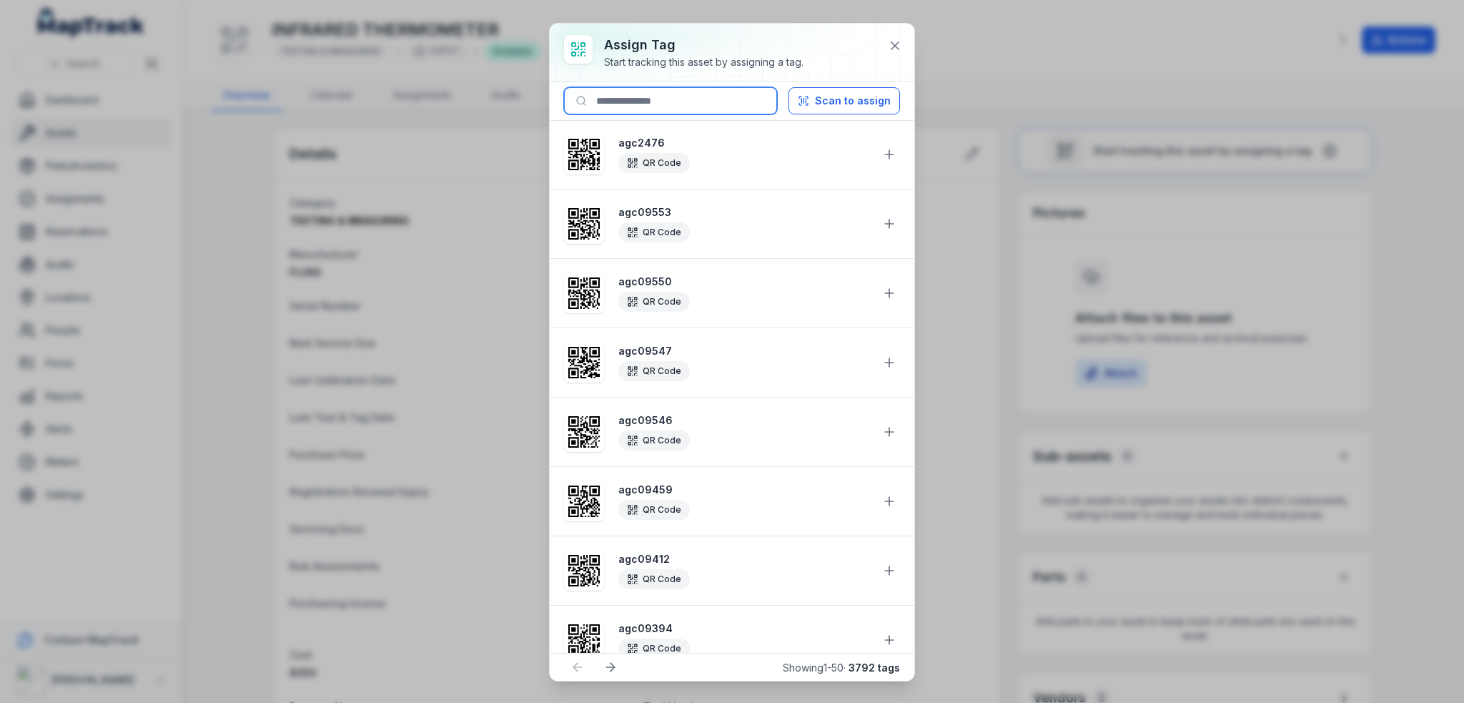
click at [624, 99] on input at bounding box center [670, 100] width 213 height 27
paste input "********"
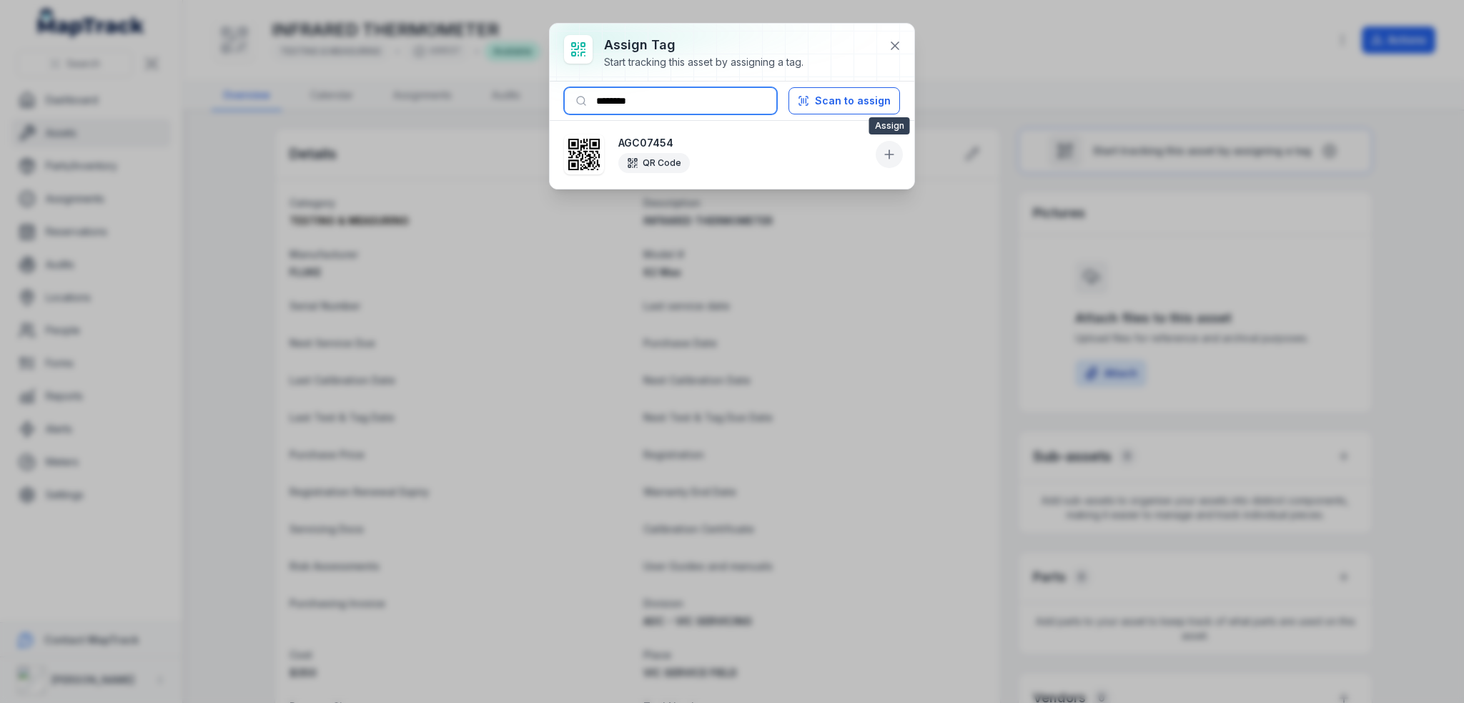
type input "********"
click at [889, 147] on icon at bounding box center [889, 154] width 14 height 14
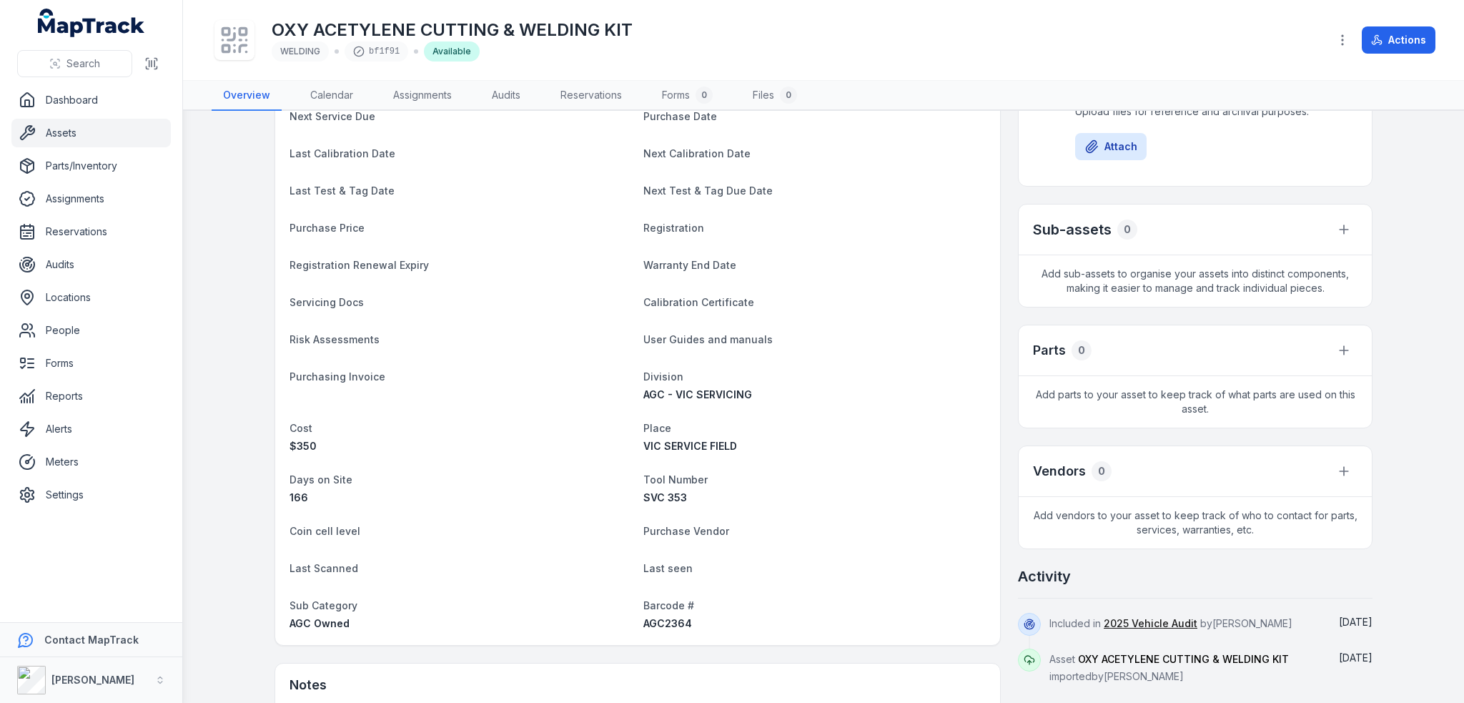
scroll to position [286, 0]
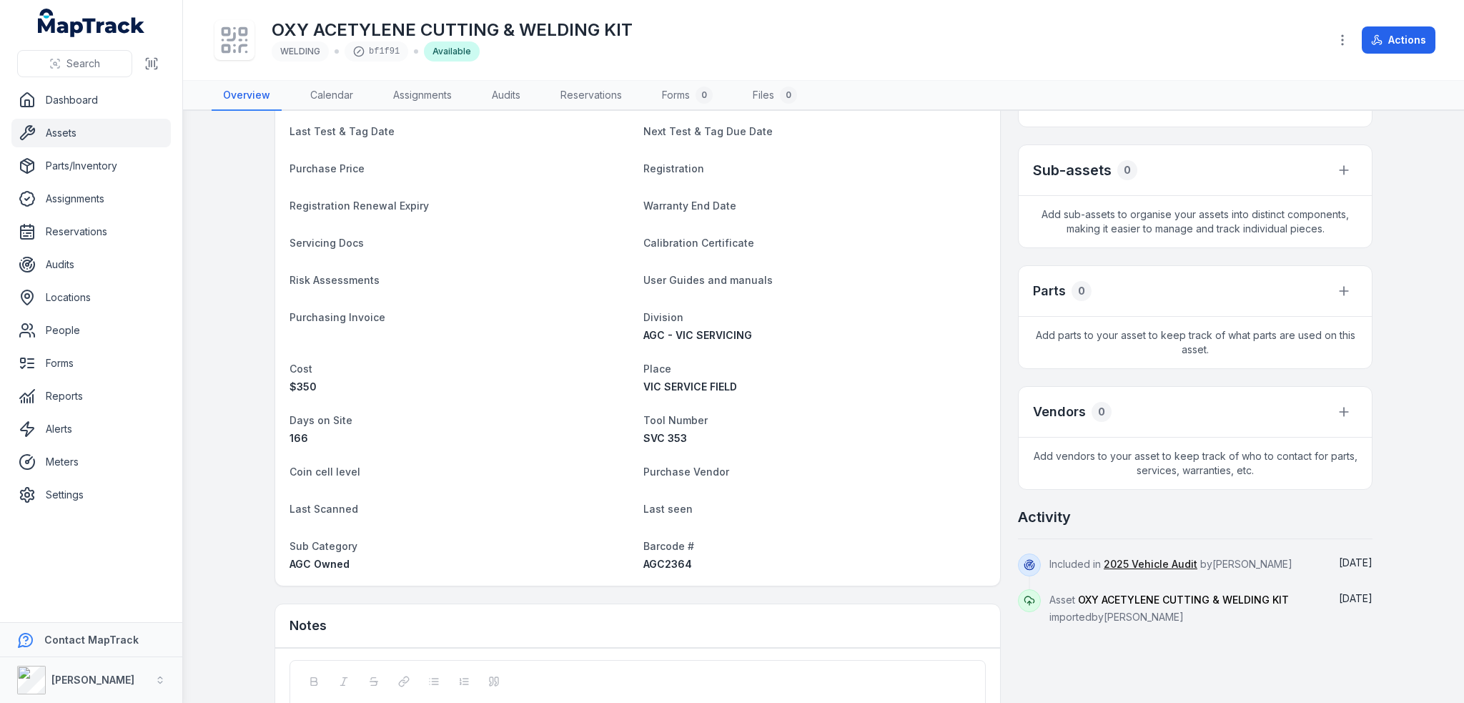
click at [658, 568] on span "AGC2364" at bounding box center [667, 564] width 49 height 12
copy span "AGC2364"
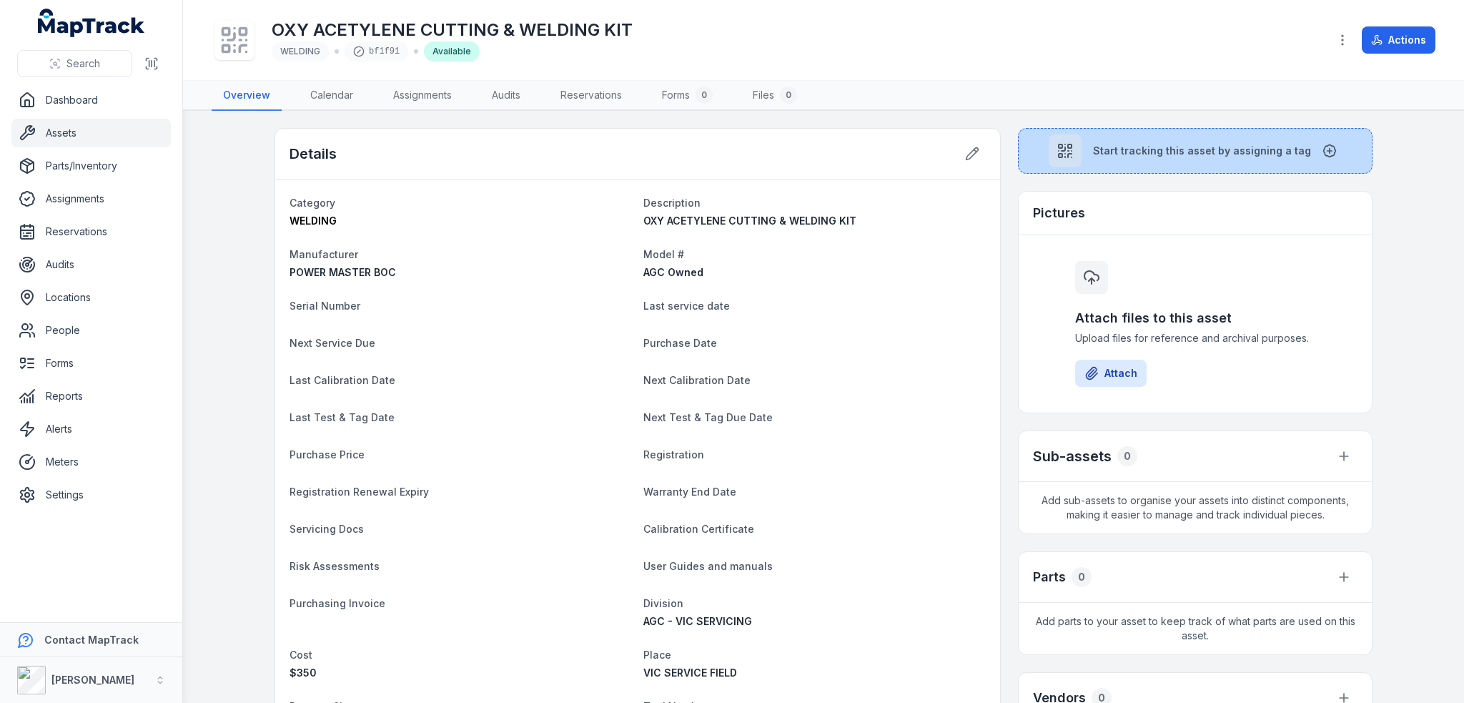
click at [1112, 140] on button "Start tracking this asset by assigning a tag" at bounding box center [1195, 151] width 355 height 46
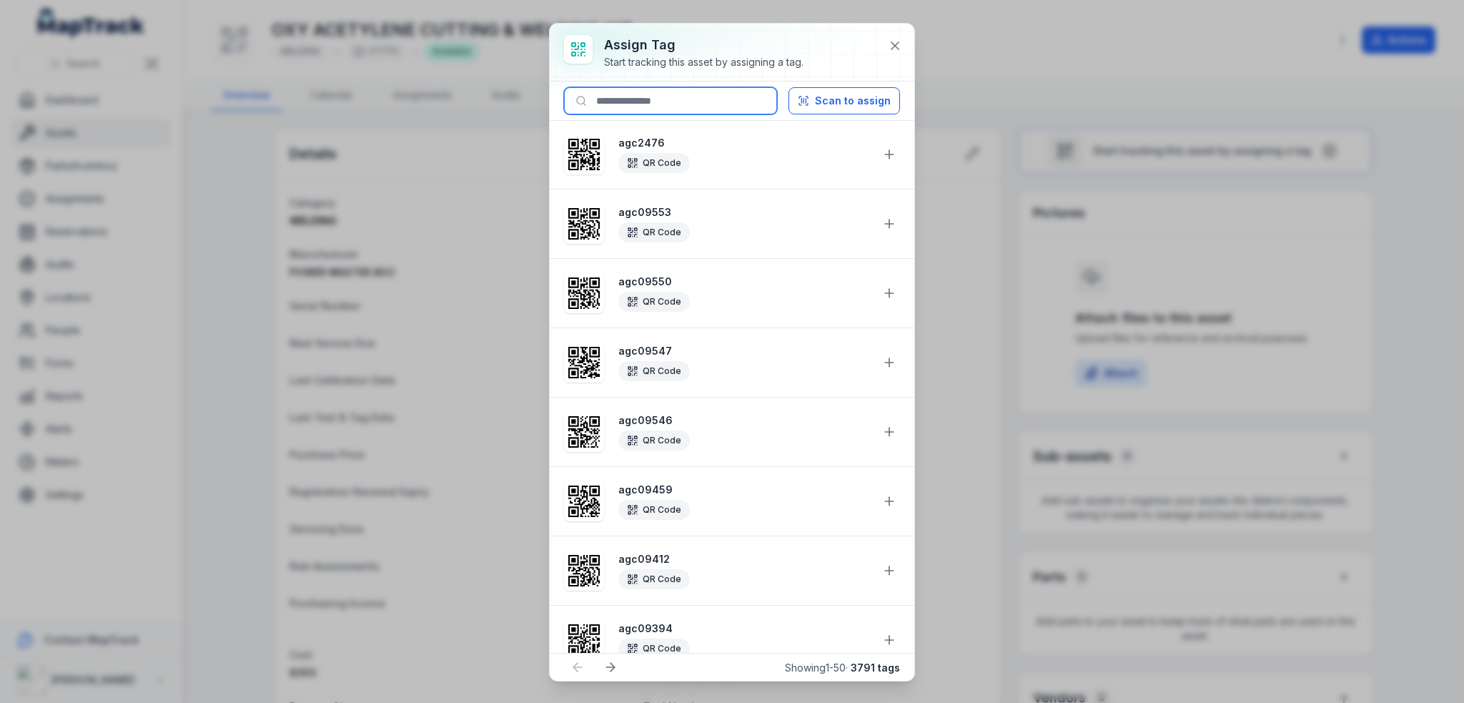
click at [700, 98] on input at bounding box center [670, 100] width 213 height 27
paste input "*******"
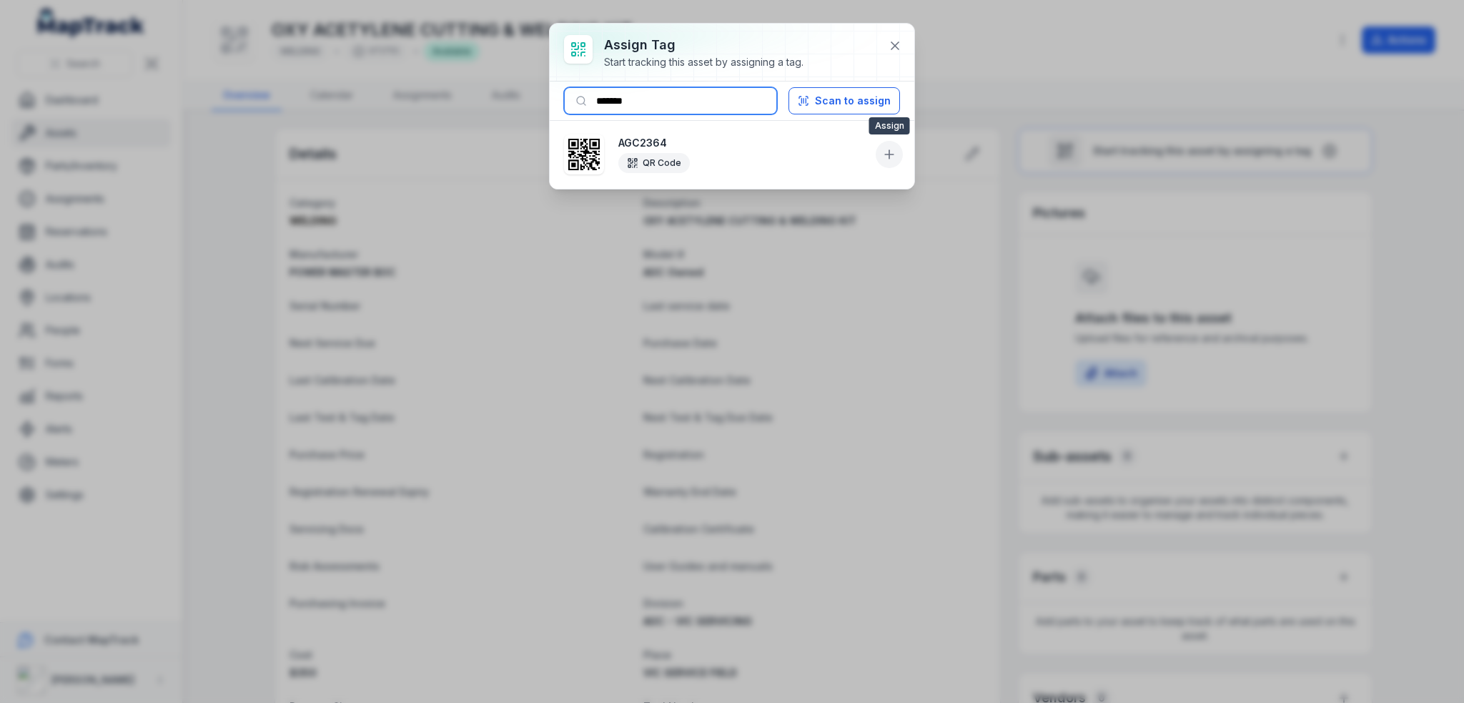
type input "*******"
click at [885, 159] on icon at bounding box center [889, 154] width 14 height 14
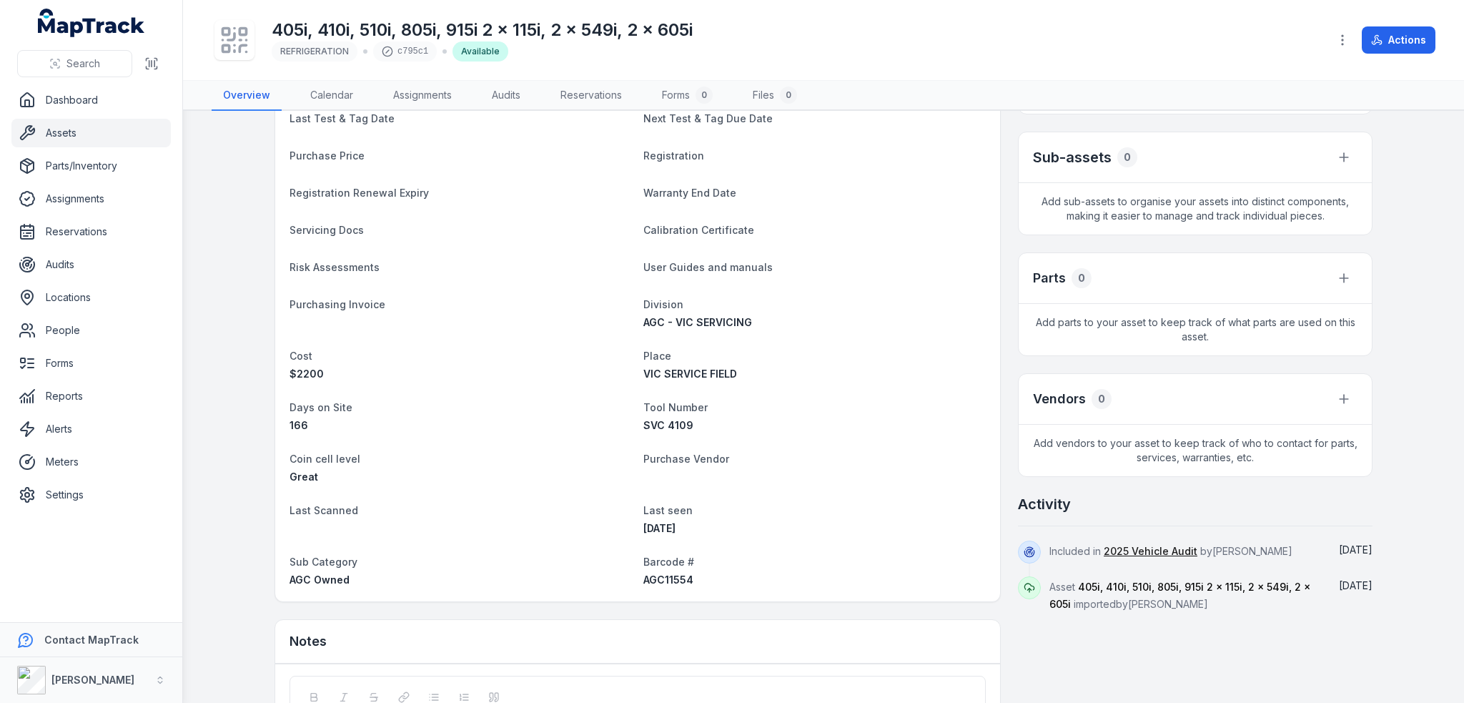
scroll to position [429, 0]
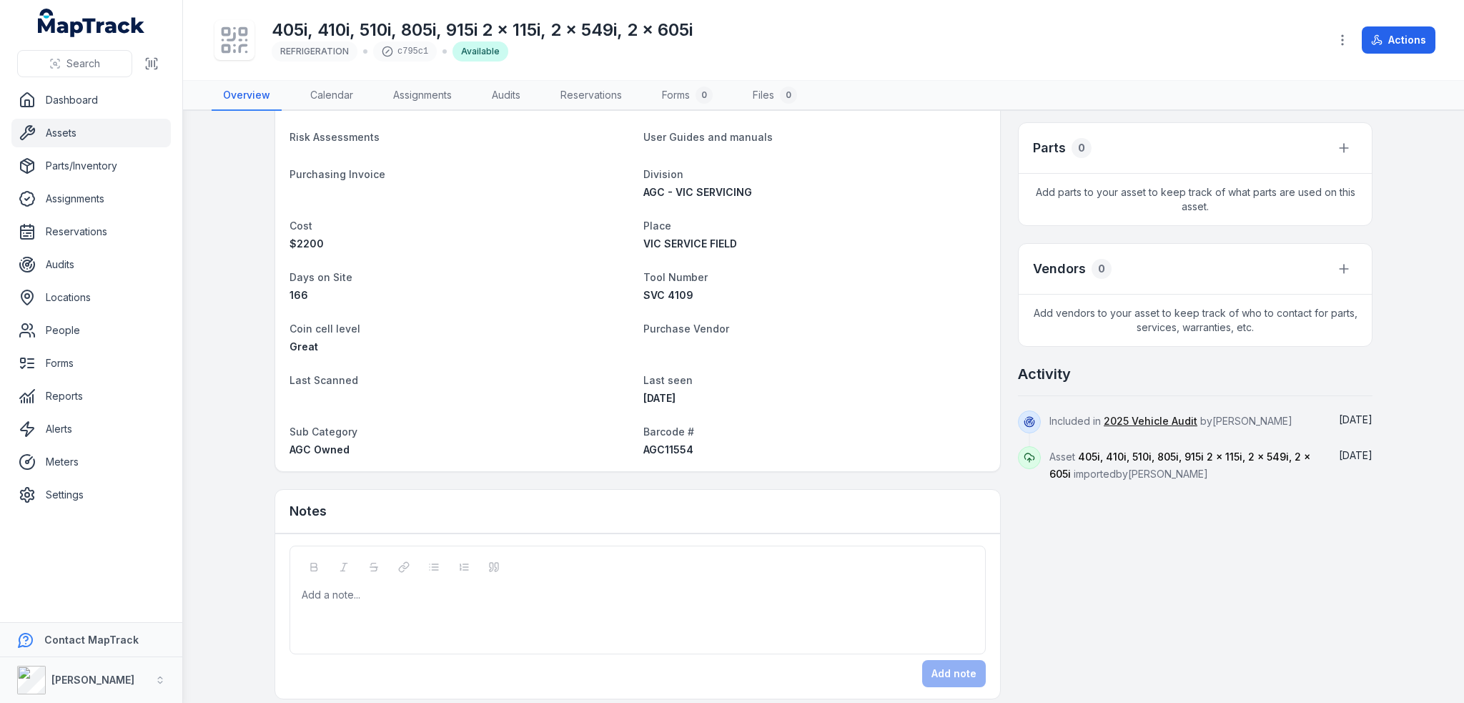
click at [661, 453] on span "AGC11554" at bounding box center [668, 449] width 50 height 12
copy span "AGC11554"
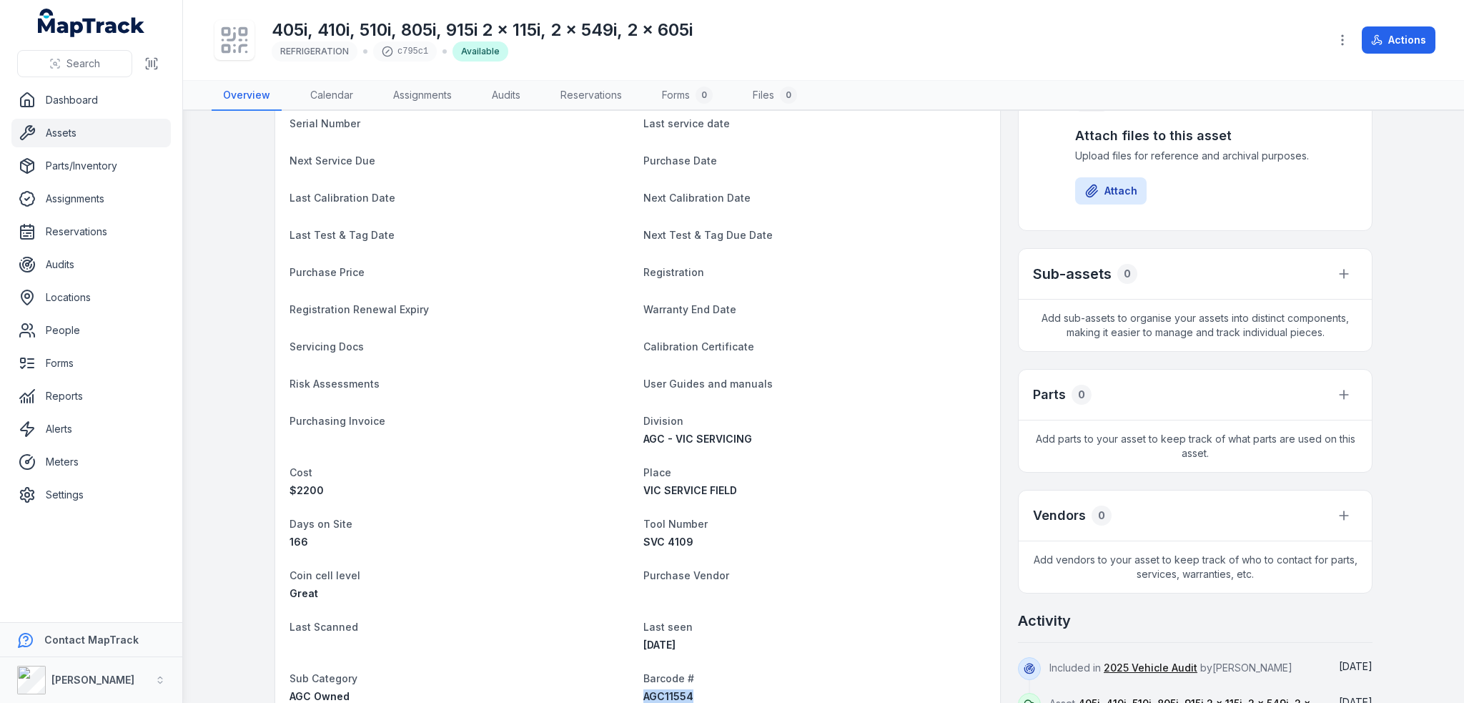
scroll to position [0, 0]
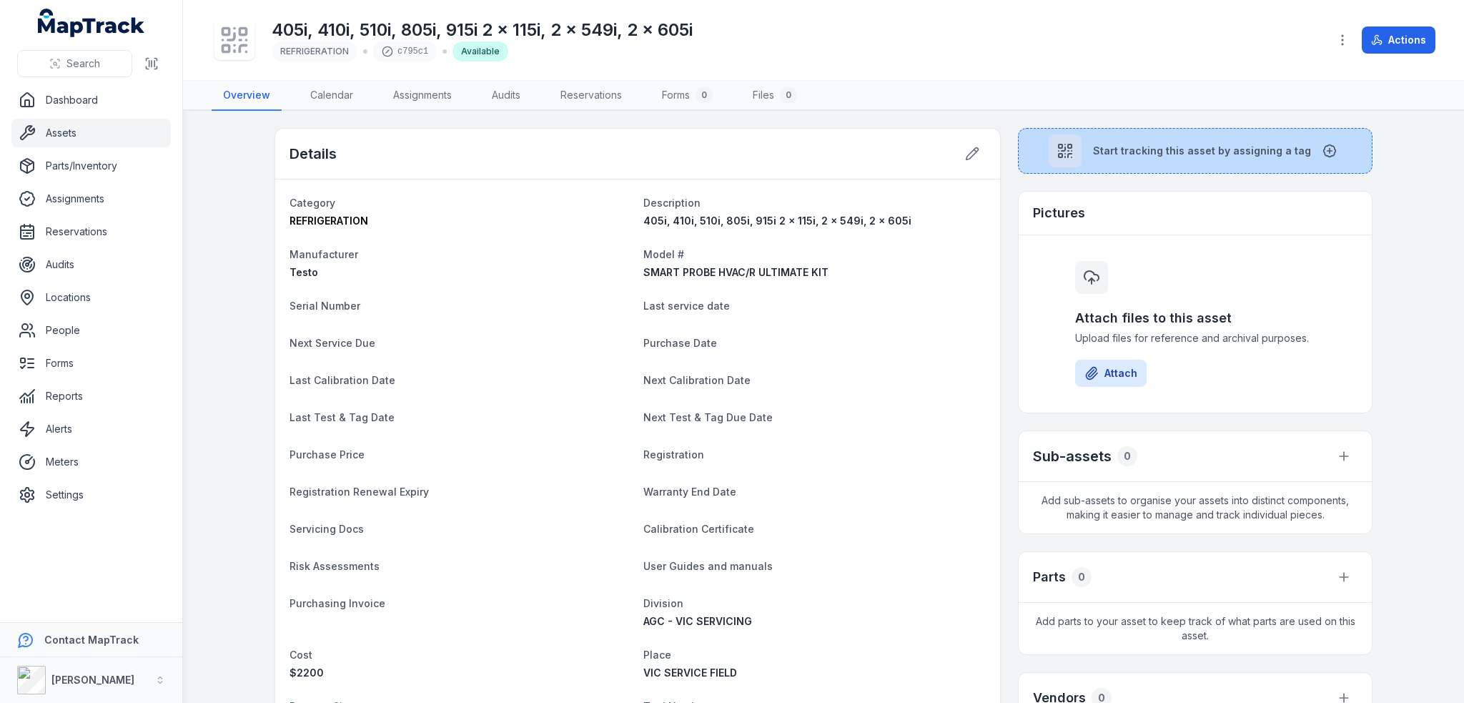
click at [1095, 157] on button "Start tracking this asset by assigning a tag" at bounding box center [1195, 151] width 355 height 46
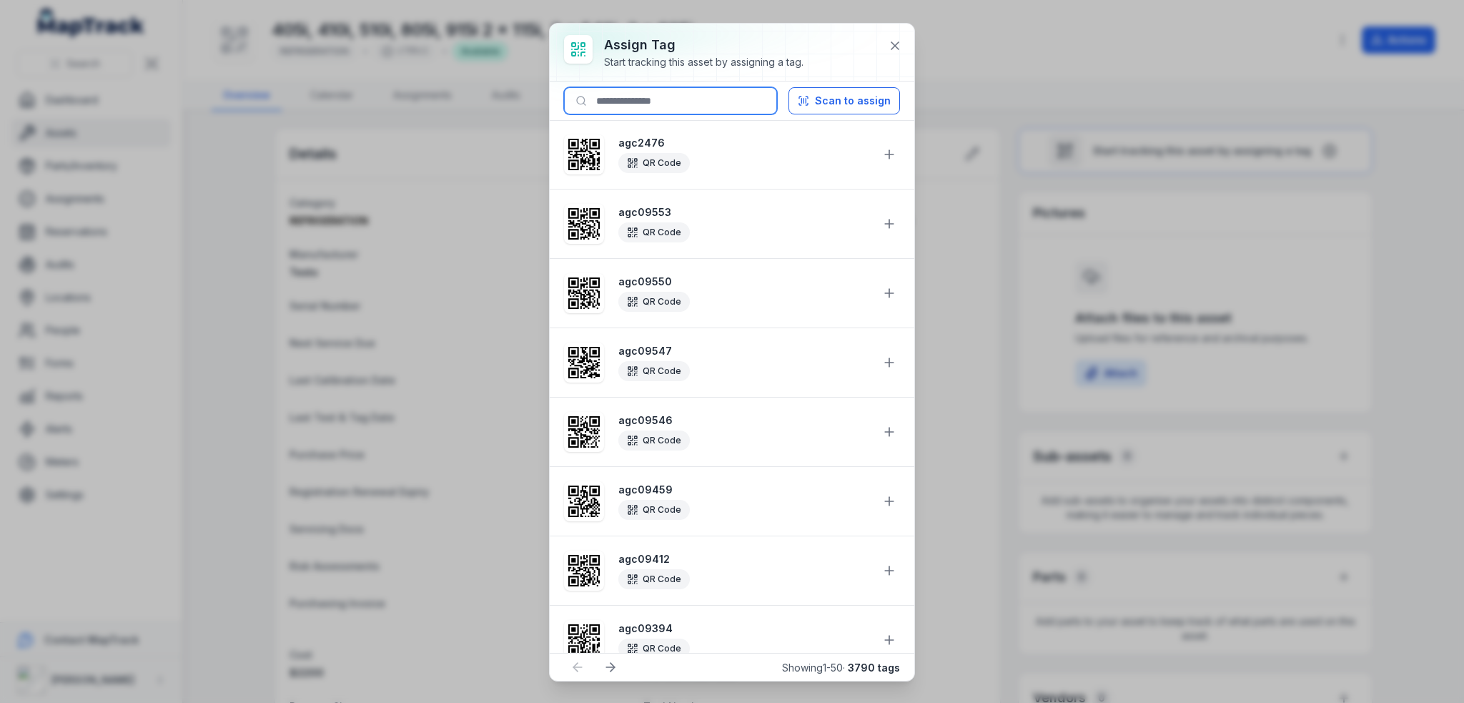
click at [686, 94] on input at bounding box center [670, 100] width 213 height 27
paste input "********"
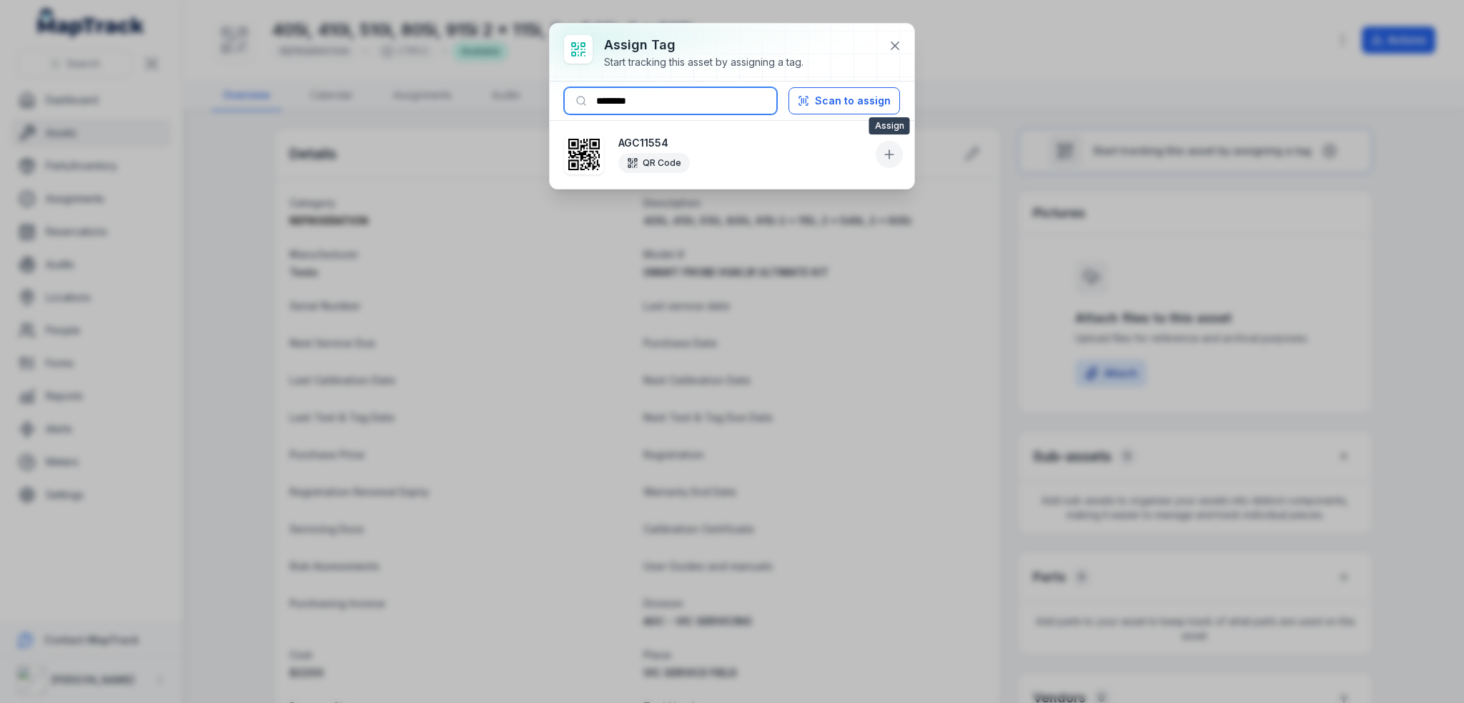
type input "********"
click at [884, 153] on icon at bounding box center [889, 154] width 14 height 14
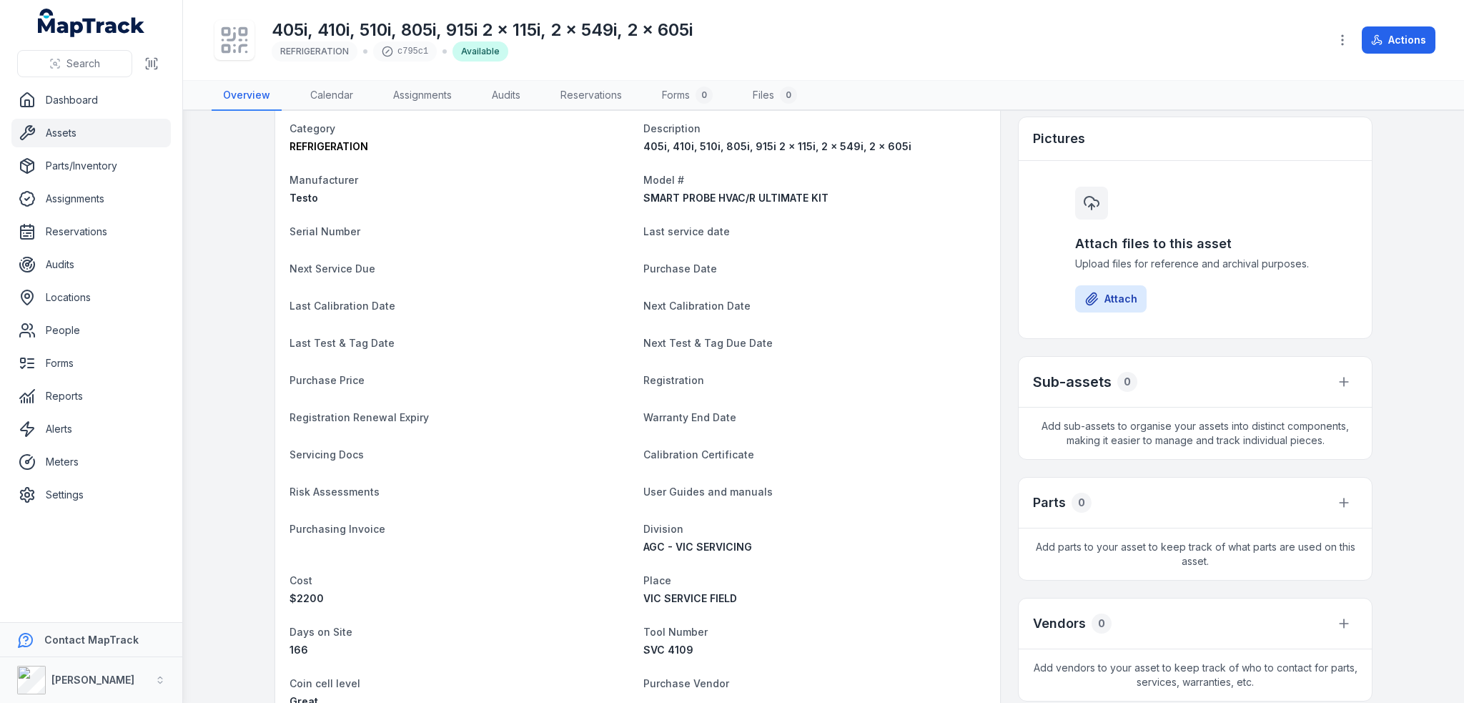
scroll to position [429, 0]
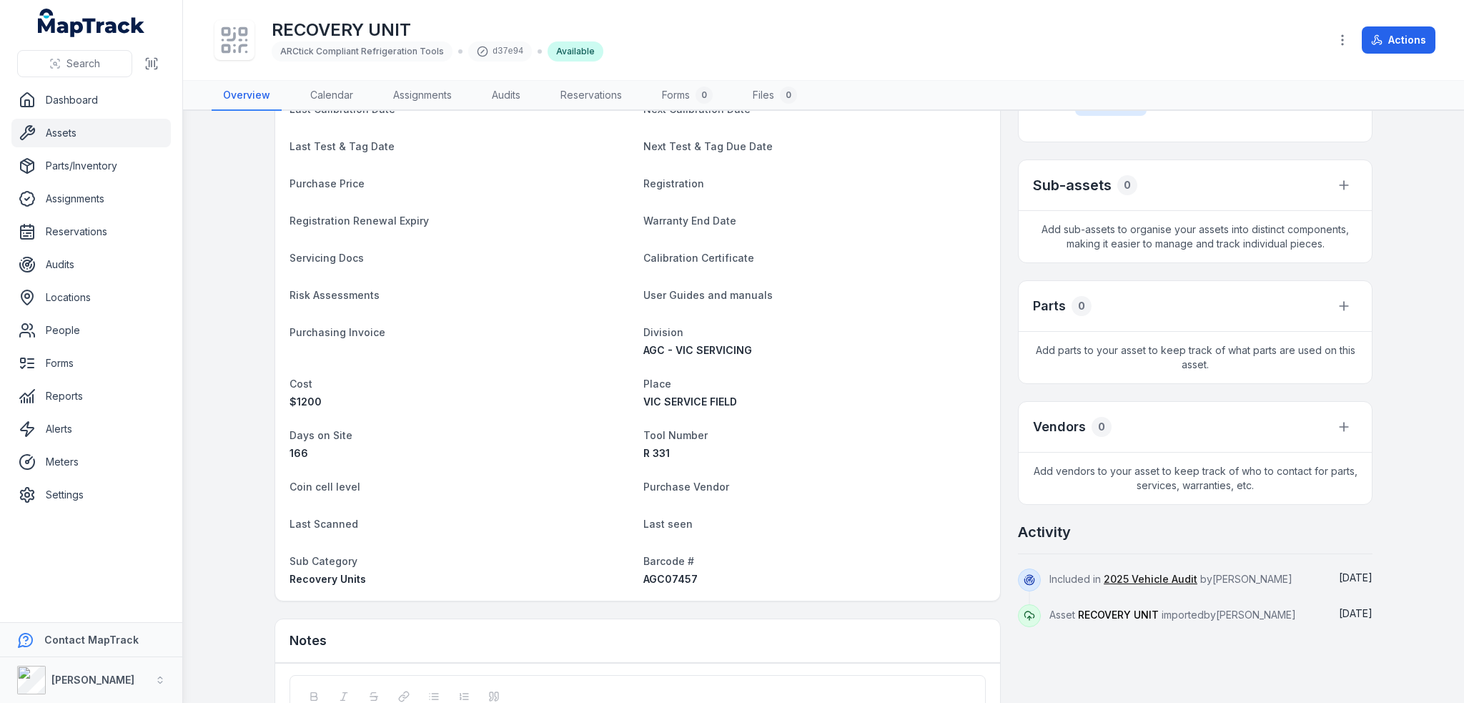
scroll to position [410, 0]
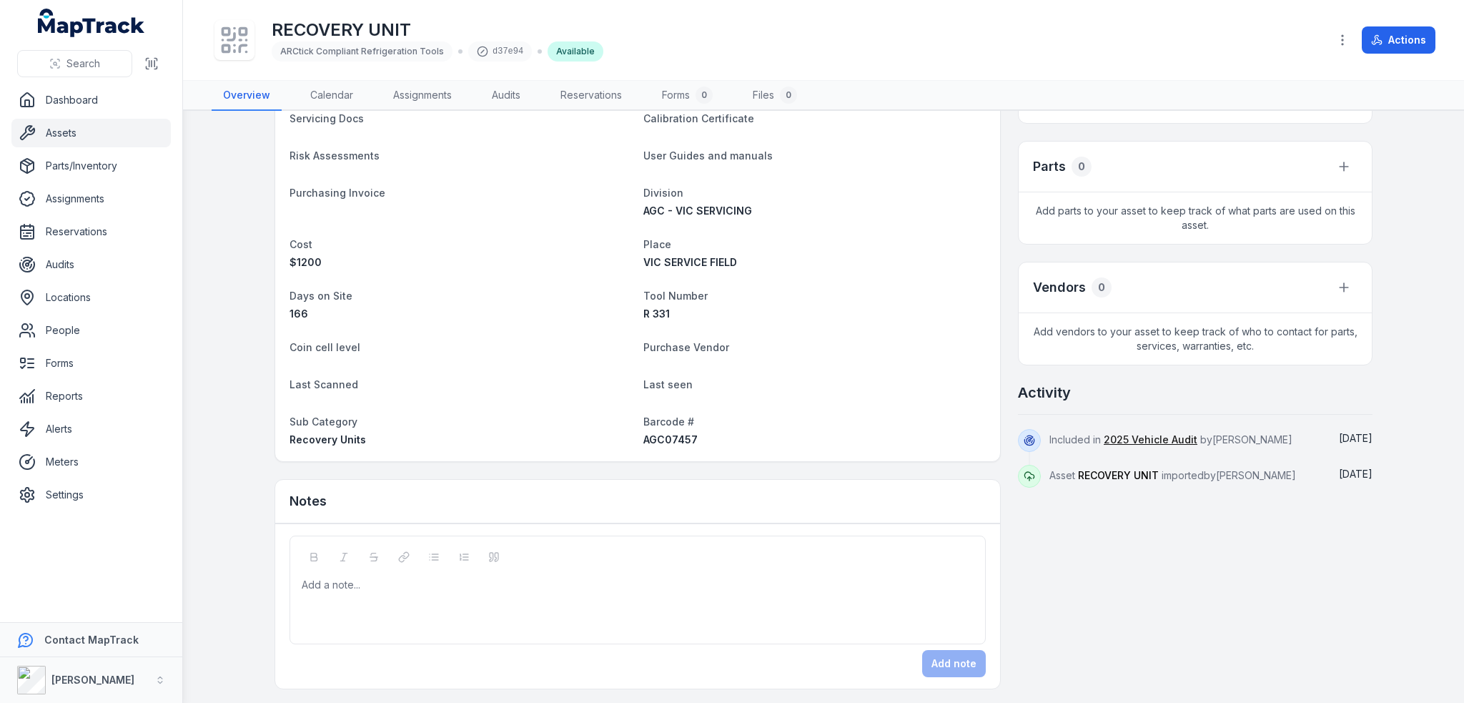
click at [666, 442] on span "AGC07457" at bounding box center [670, 439] width 54 height 12
copy span "AGC07457"
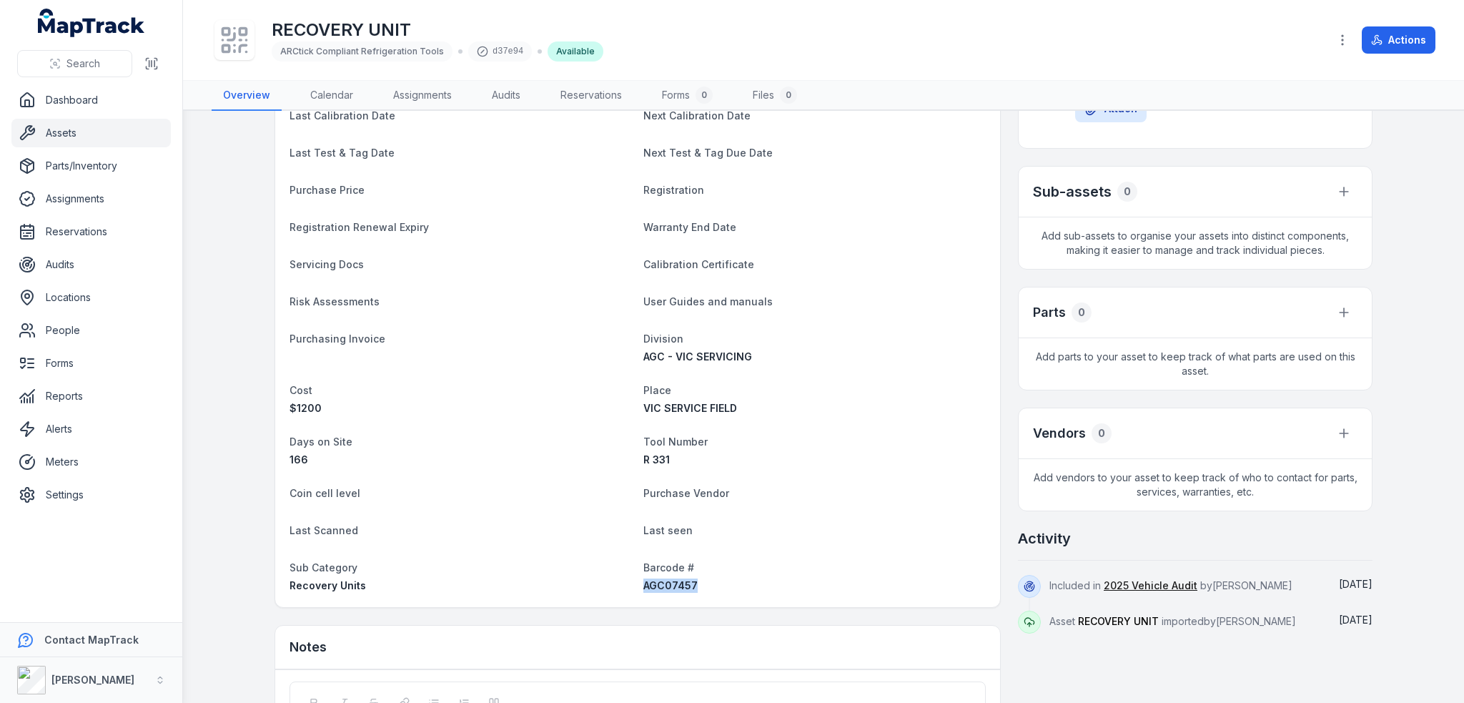
scroll to position [0, 0]
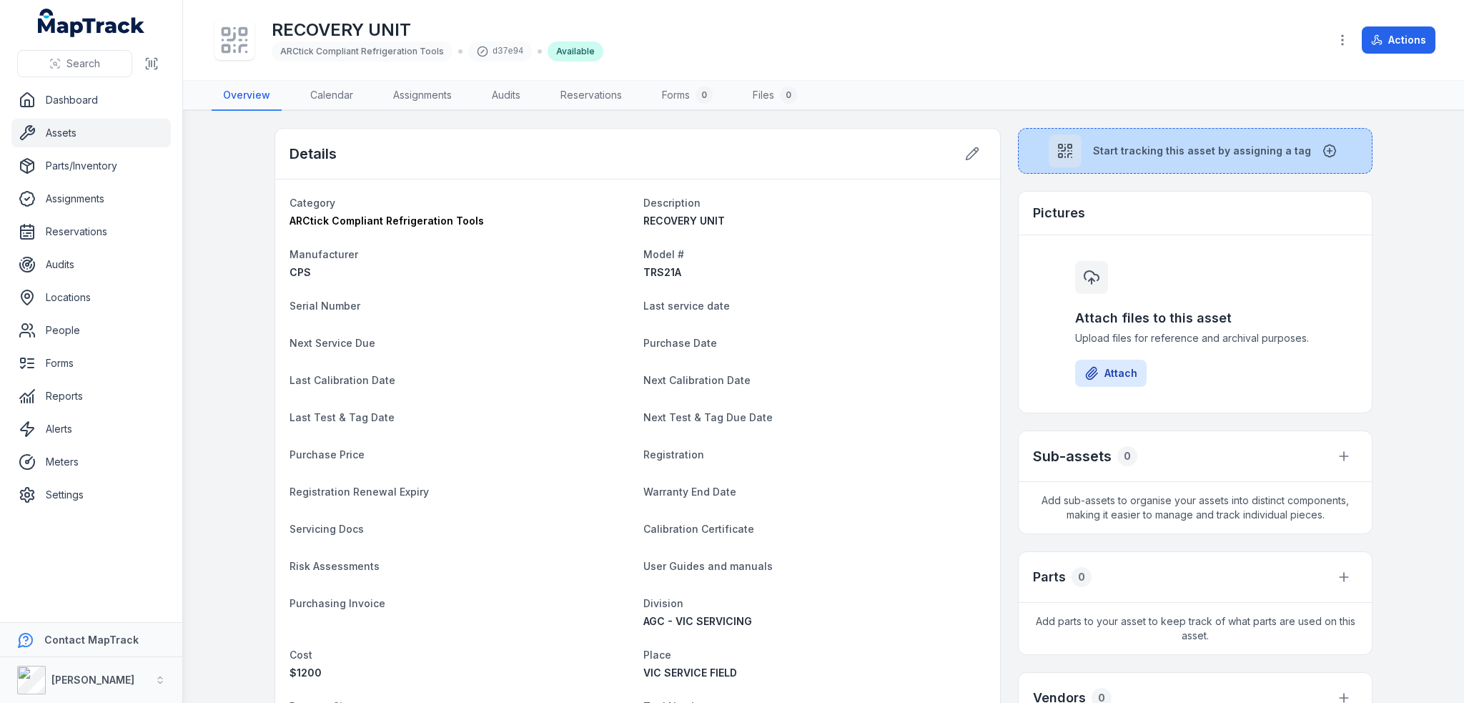
click at [1082, 156] on div at bounding box center [1065, 150] width 33 height 33
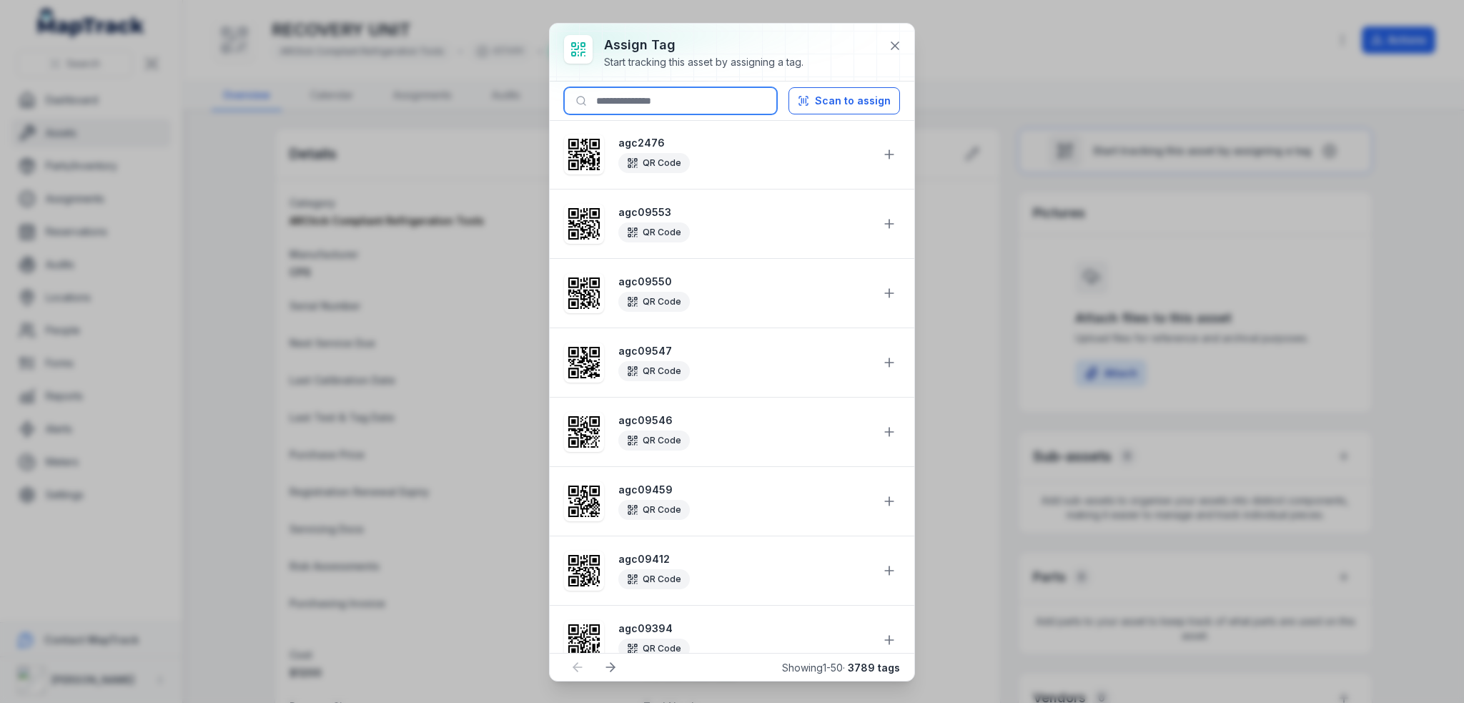
click at [706, 102] on input at bounding box center [670, 100] width 213 height 27
paste input "********"
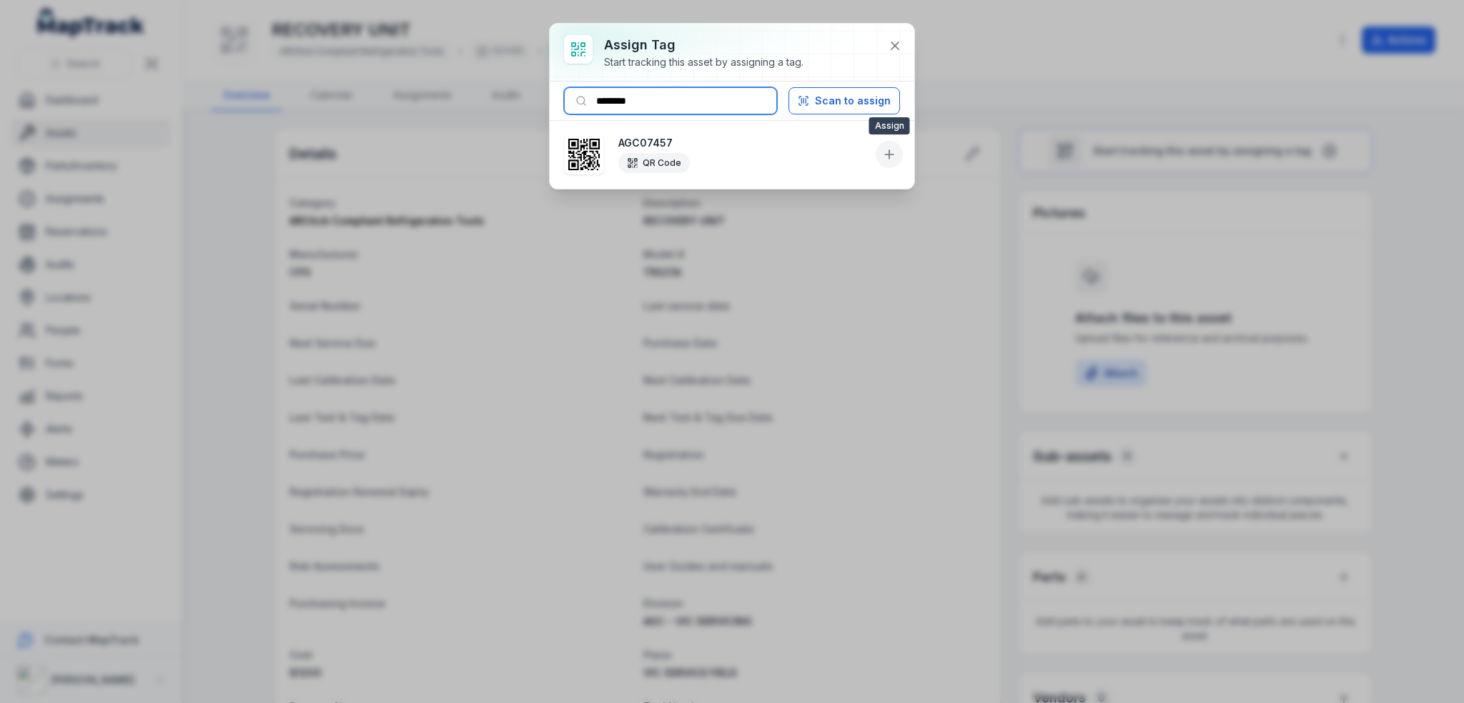
type input "********"
click at [889, 153] on icon at bounding box center [889, 154] width 0 height 9
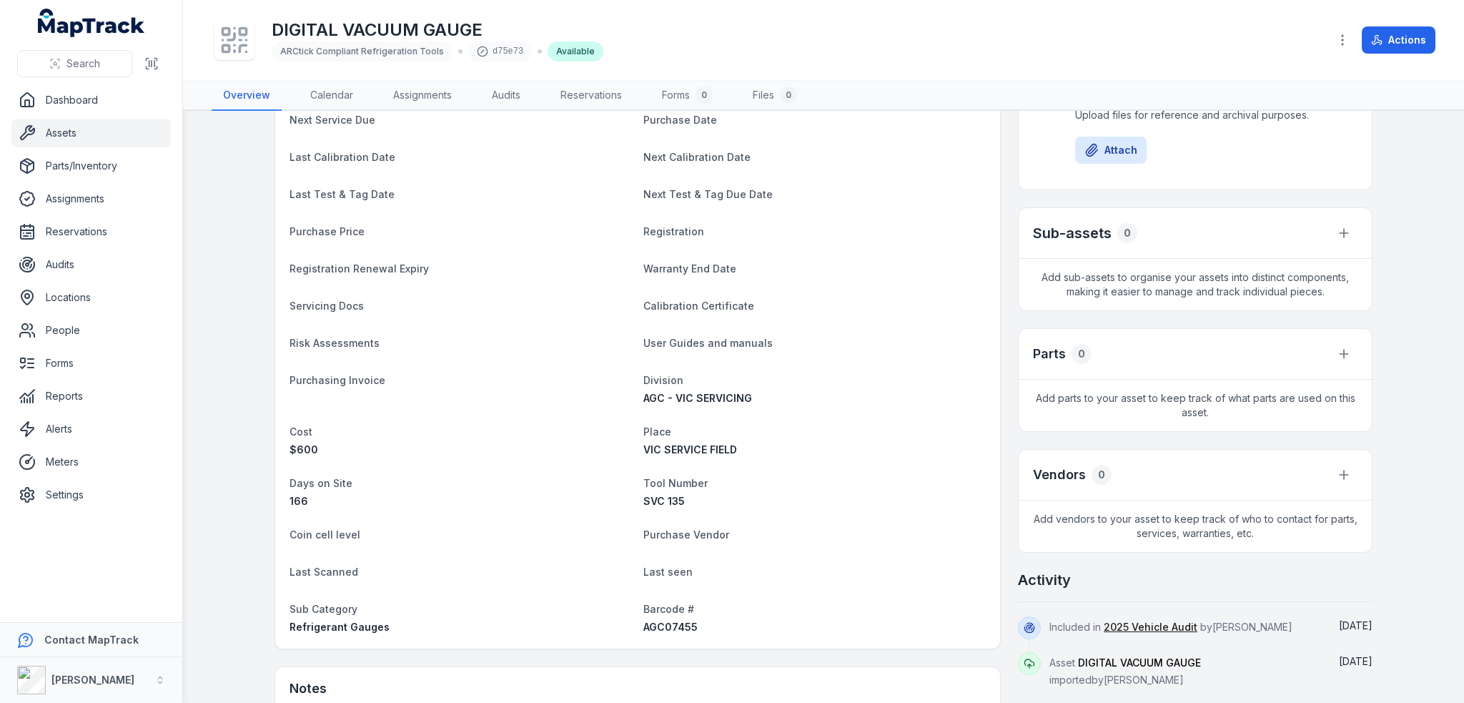
scroll to position [357, 0]
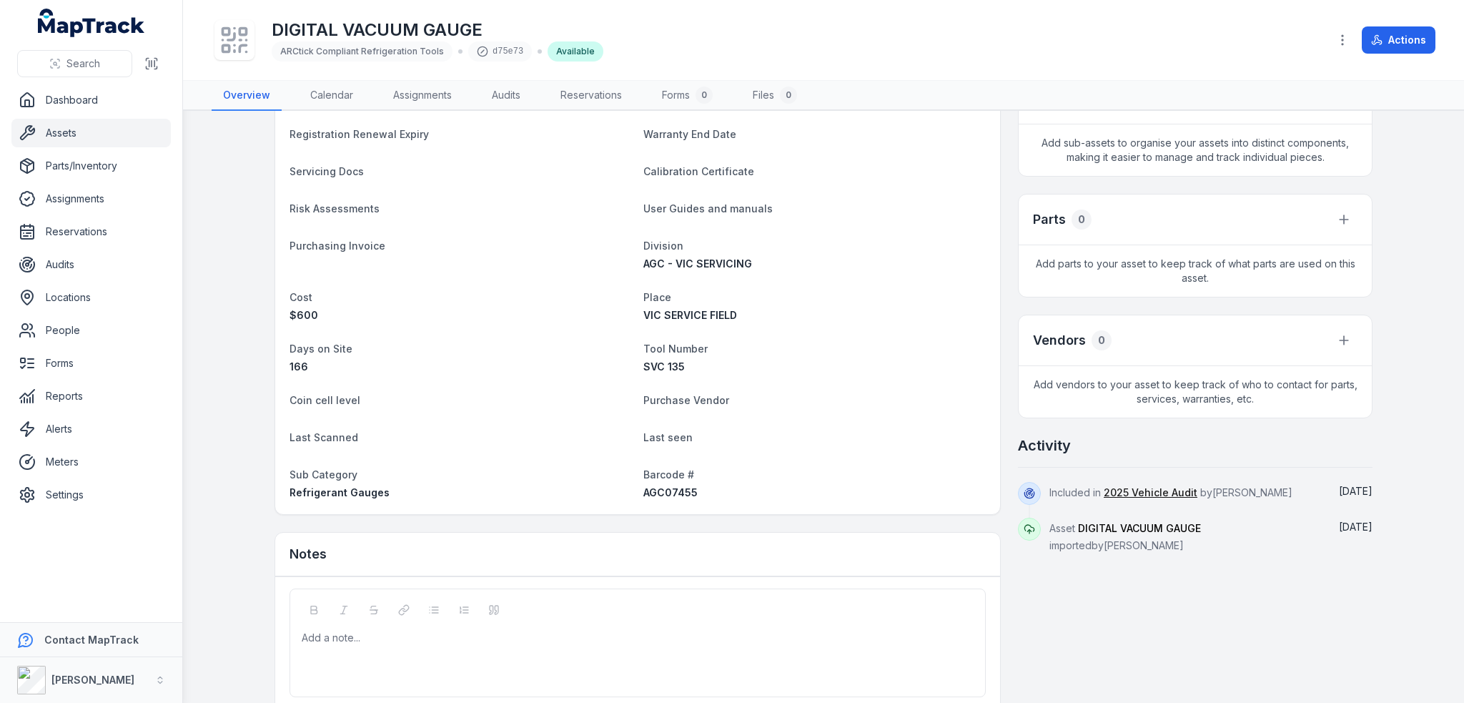
click at [672, 492] on span "AGC07455" at bounding box center [670, 492] width 54 height 12
copy span "AGC07455"
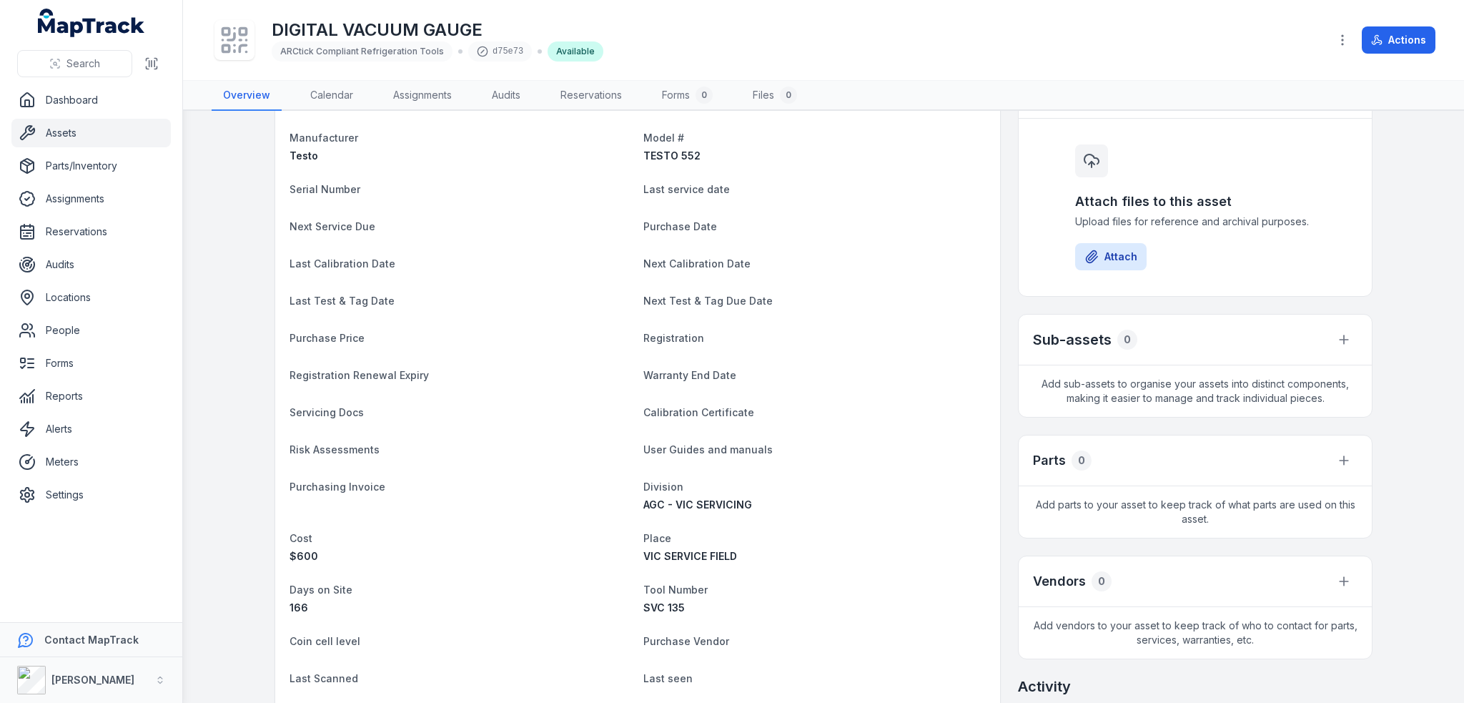
scroll to position [0, 0]
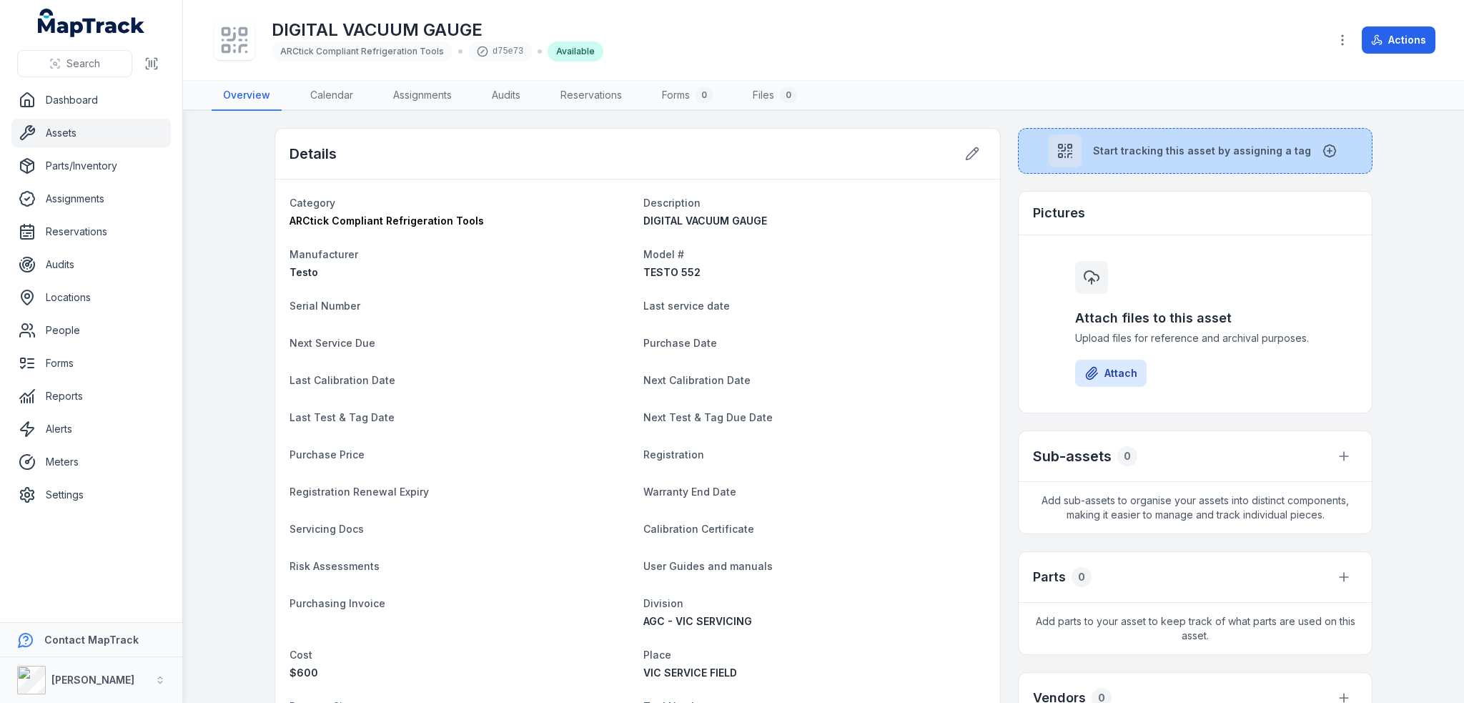
click at [1115, 147] on span "Start tracking this asset by assigning a tag" at bounding box center [1202, 151] width 218 height 14
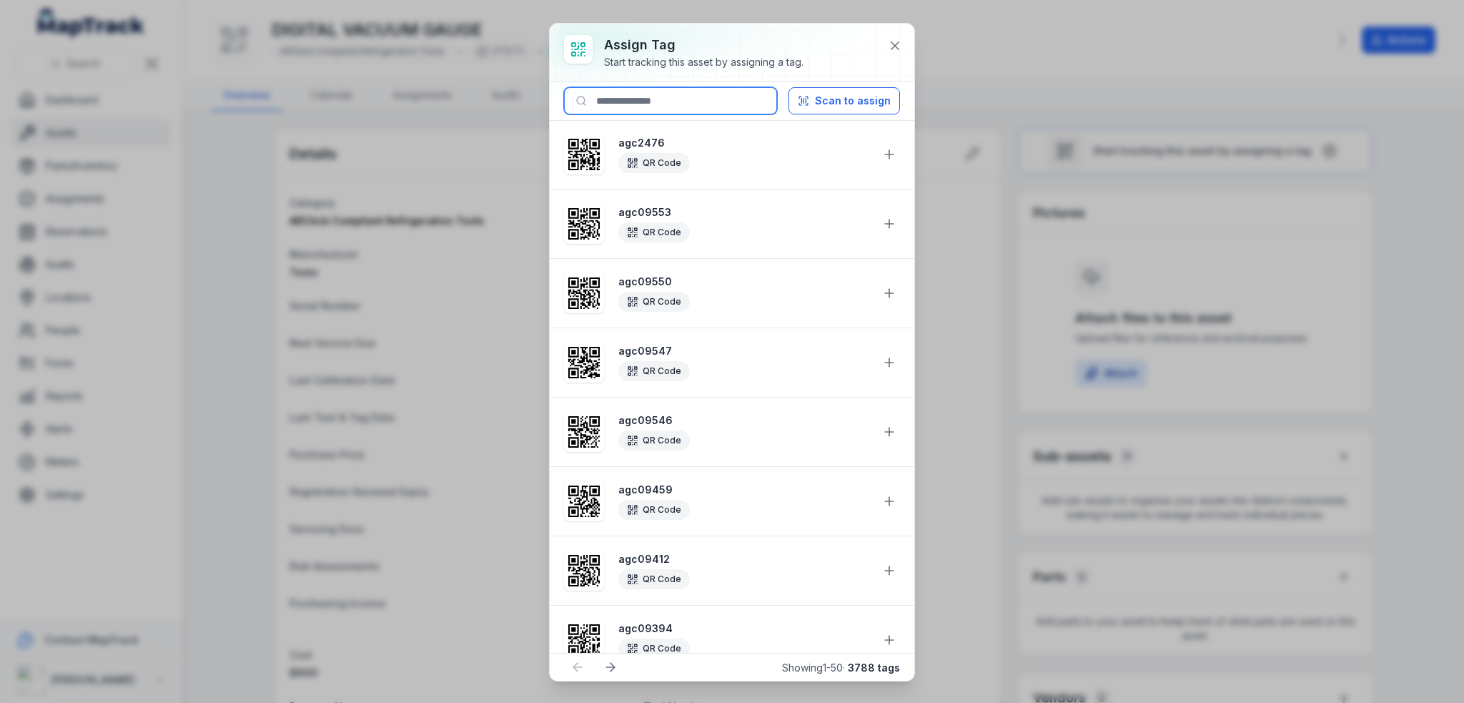
click at [662, 106] on input at bounding box center [670, 100] width 213 height 27
paste input "********"
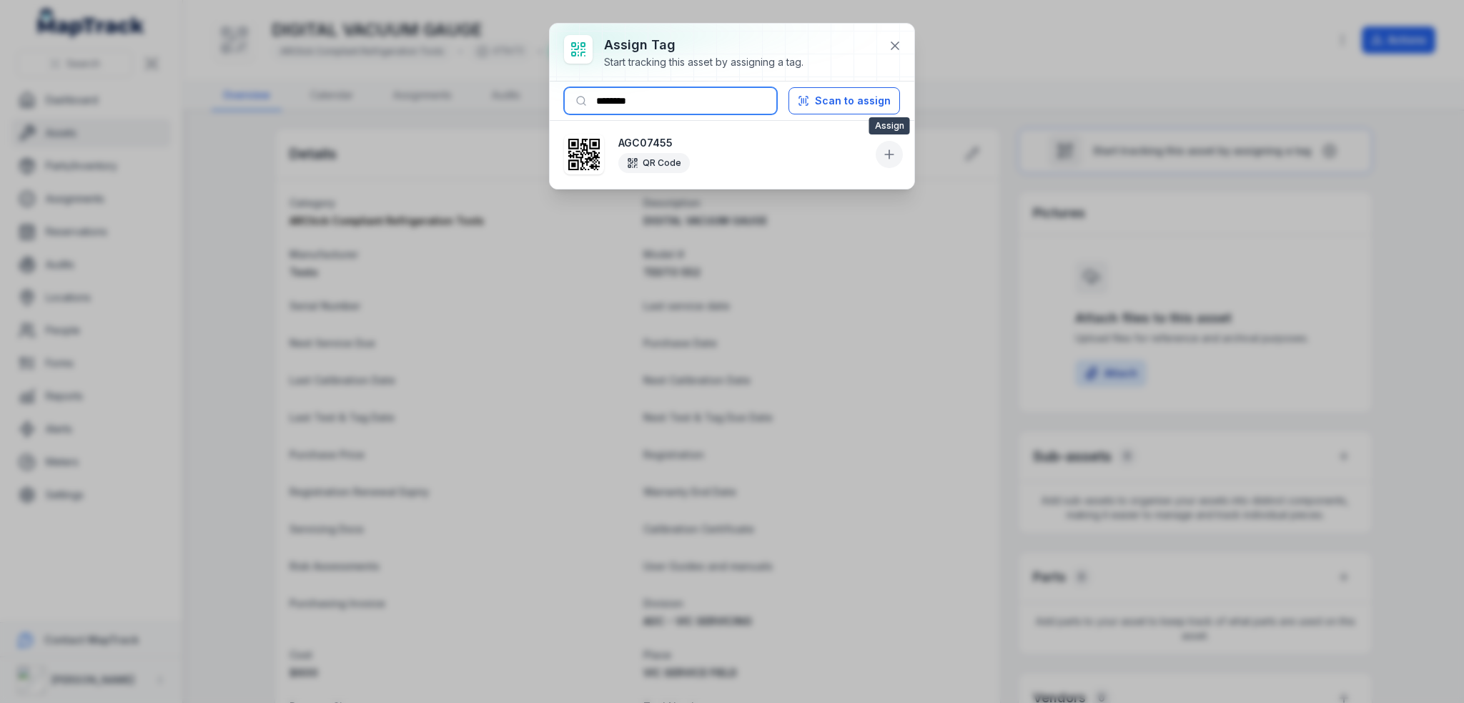
type input "********"
click at [881, 146] on button at bounding box center [889, 154] width 27 height 27
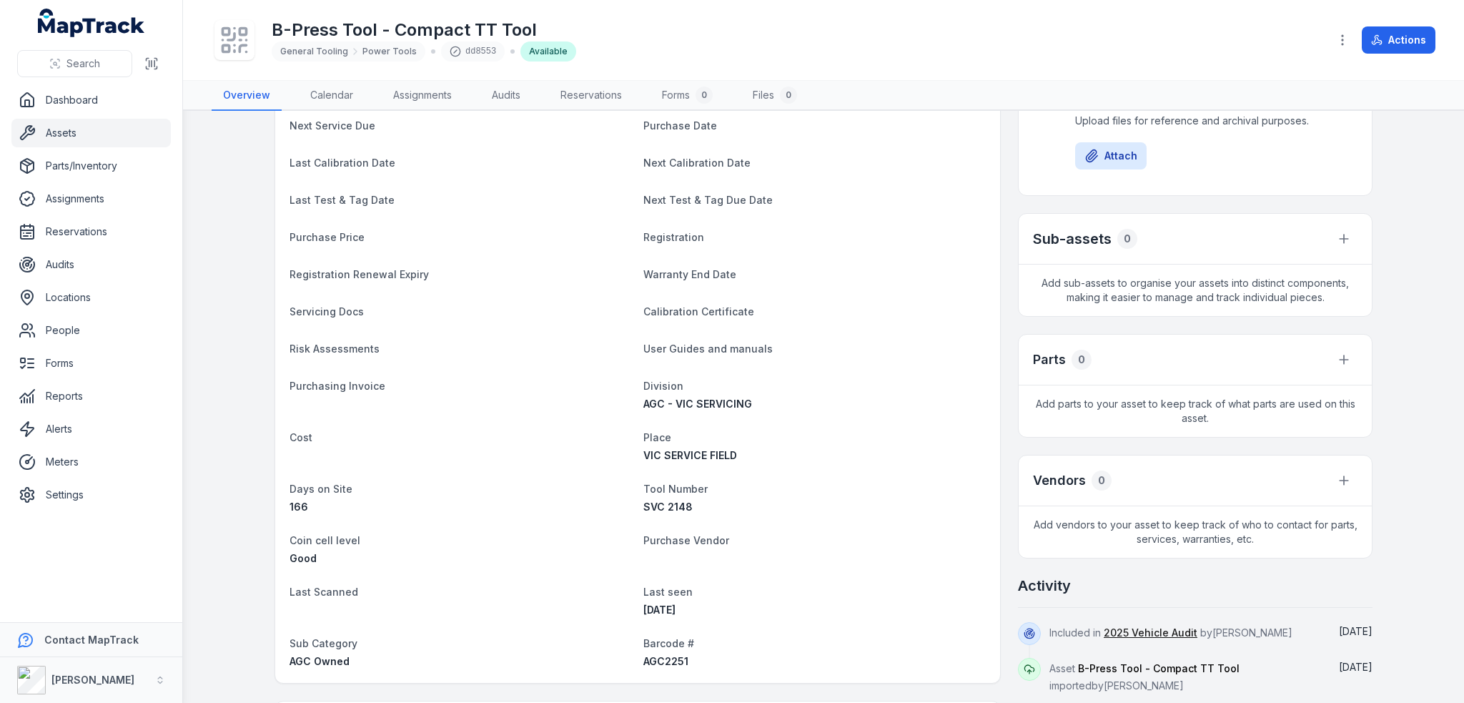
scroll to position [429, 0]
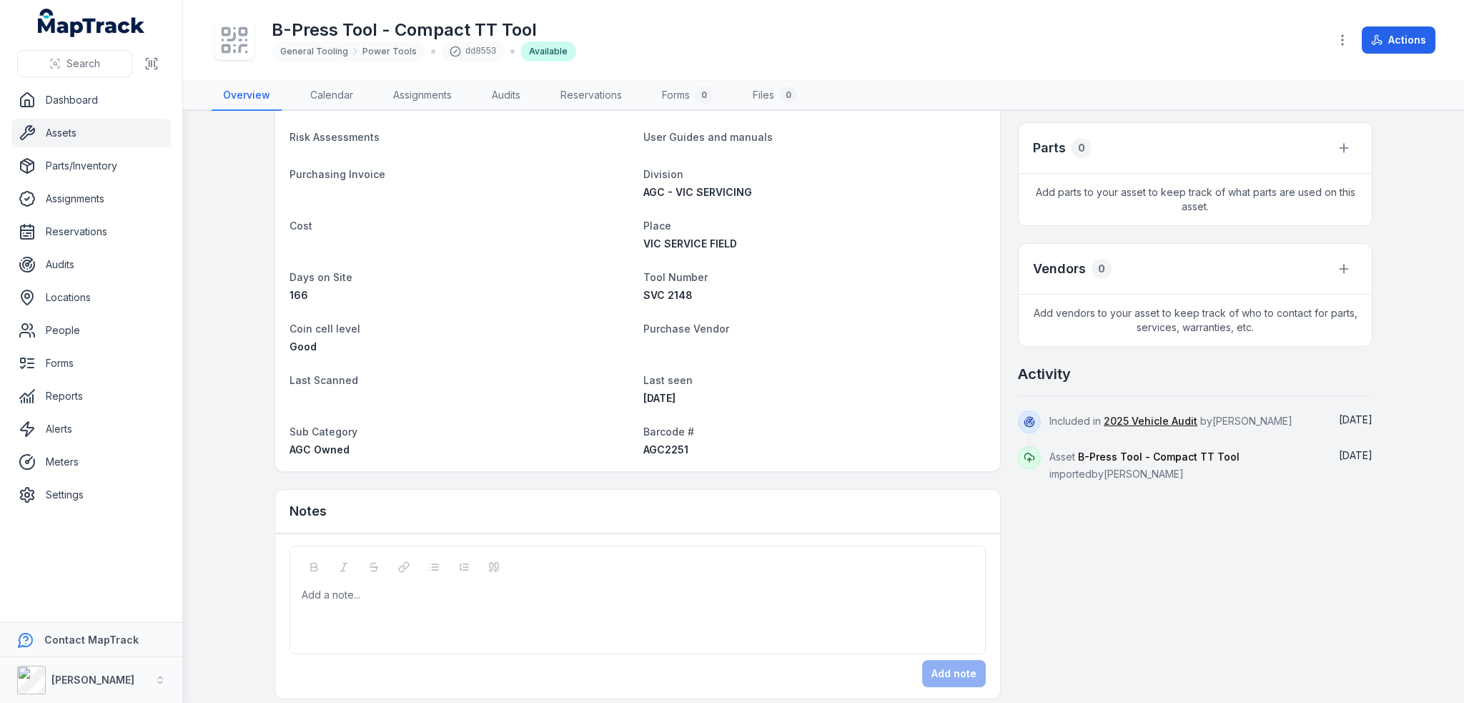
click at [650, 448] on span "AGC2251" at bounding box center [665, 449] width 45 height 12
copy span "AGC2251"
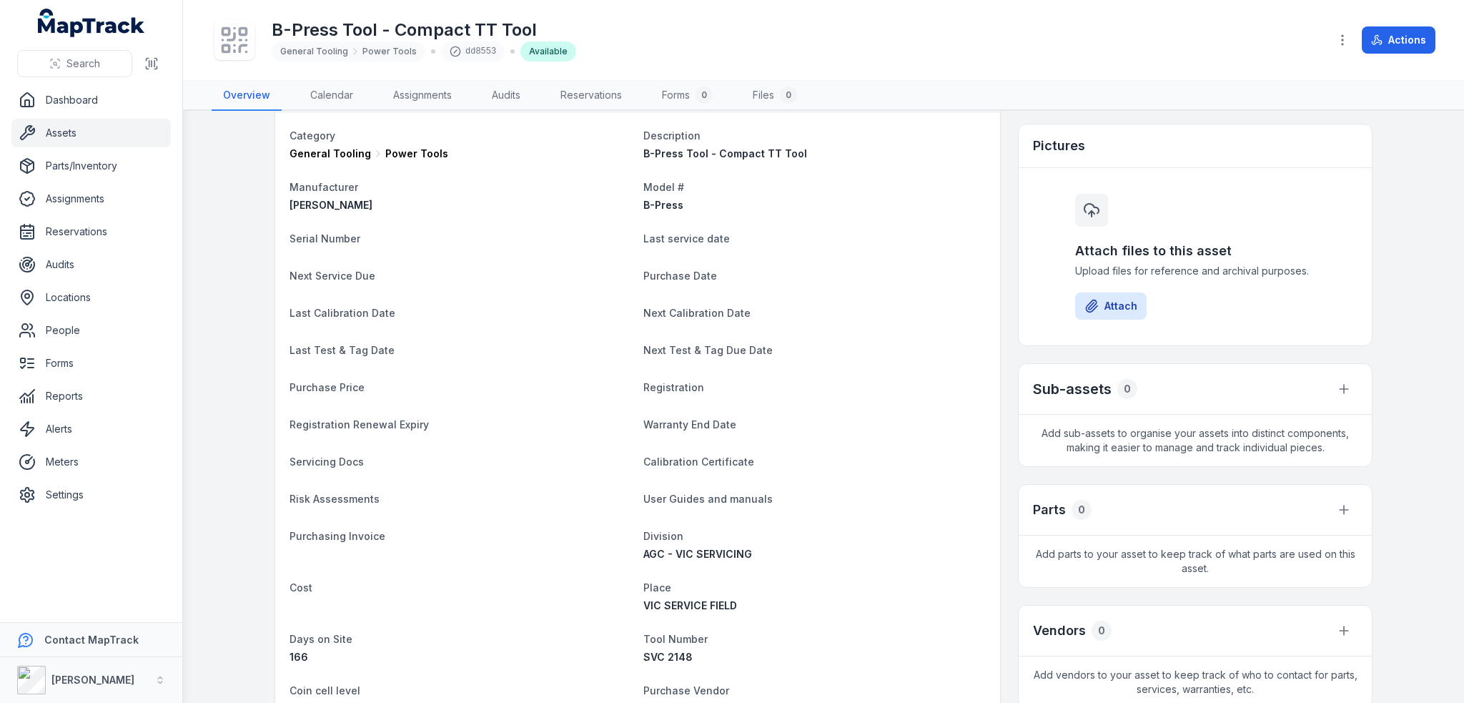
scroll to position [0, 0]
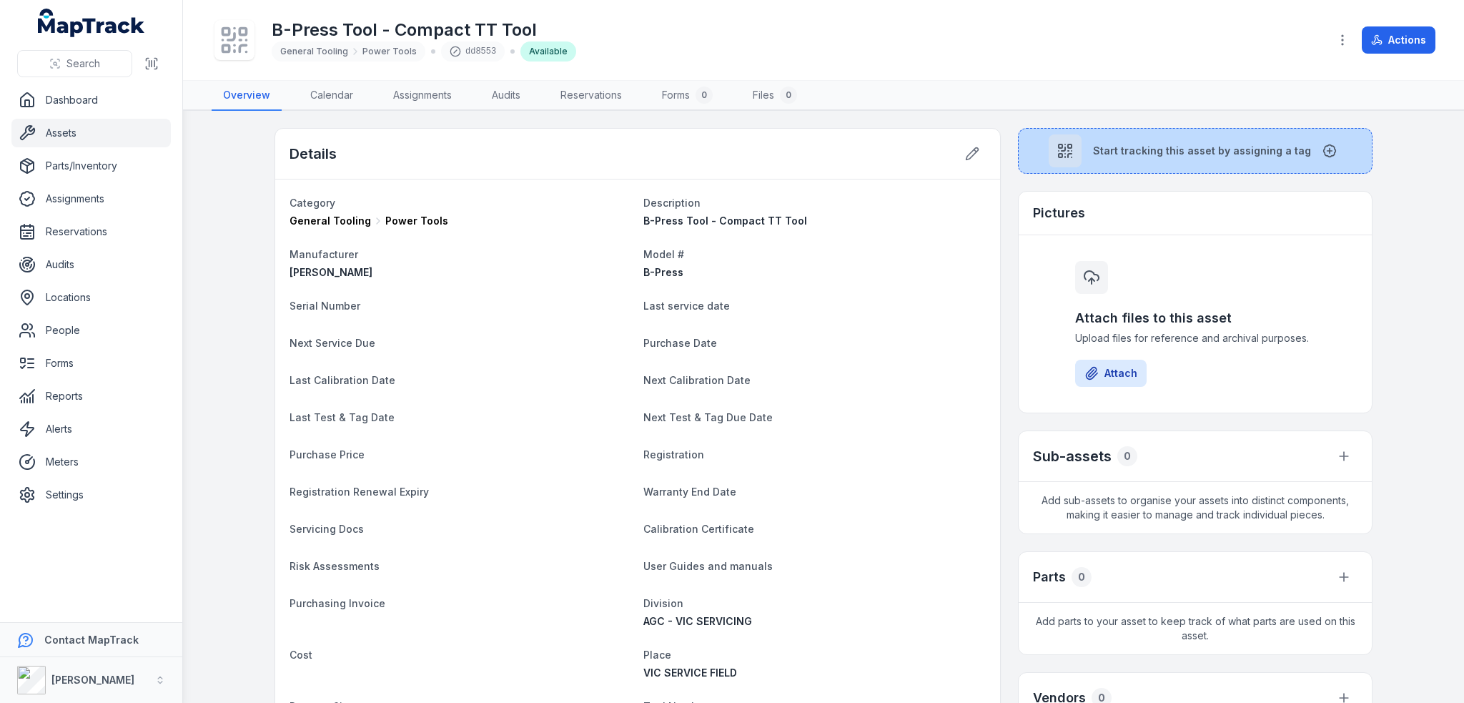
click at [1150, 148] on span "Start tracking this asset by assigning a tag" at bounding box center [1202, 151] width 218 height 14
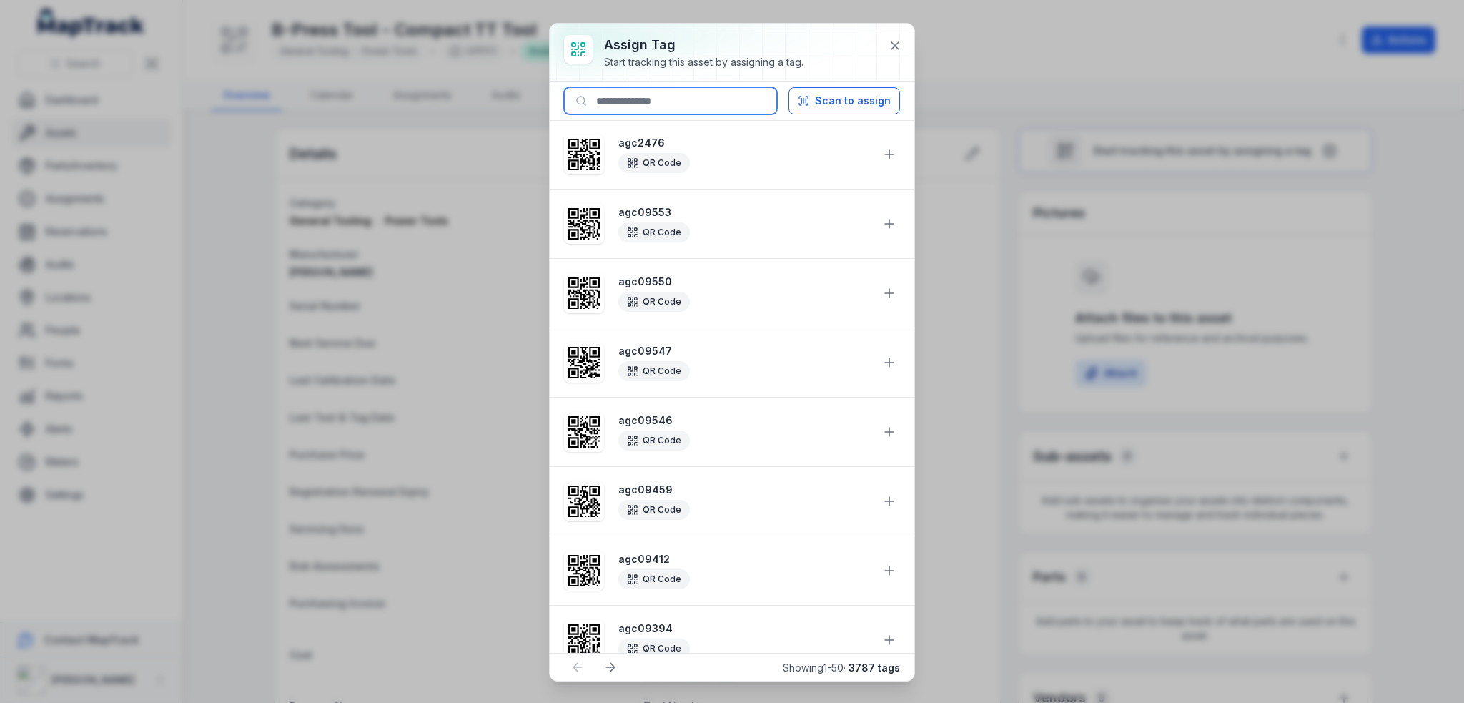
click at [661, 92] on input at bounding box center [670, 100] width 213 height 27
paste input "*******"
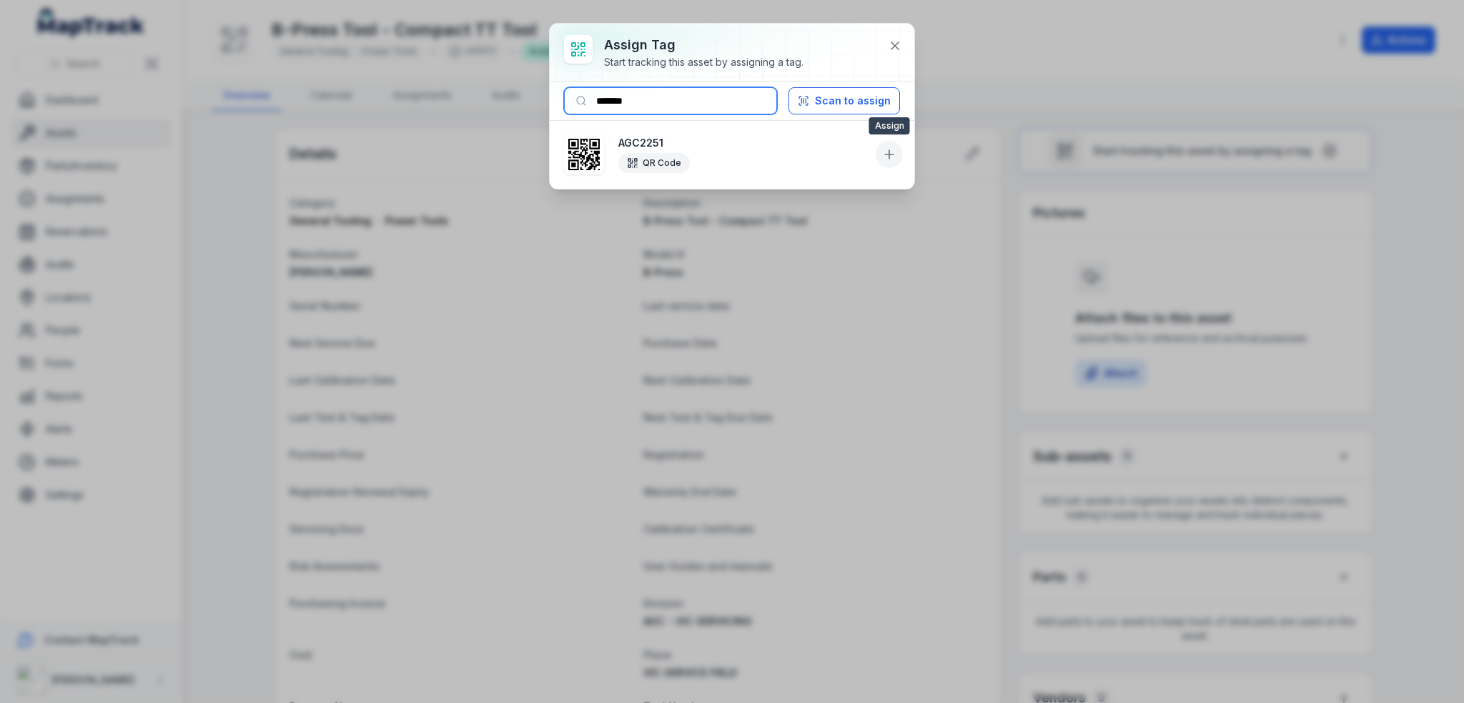
type input "*******"
click at [894, 159] on icon at bounding box center [889, 154] width 14 height 14
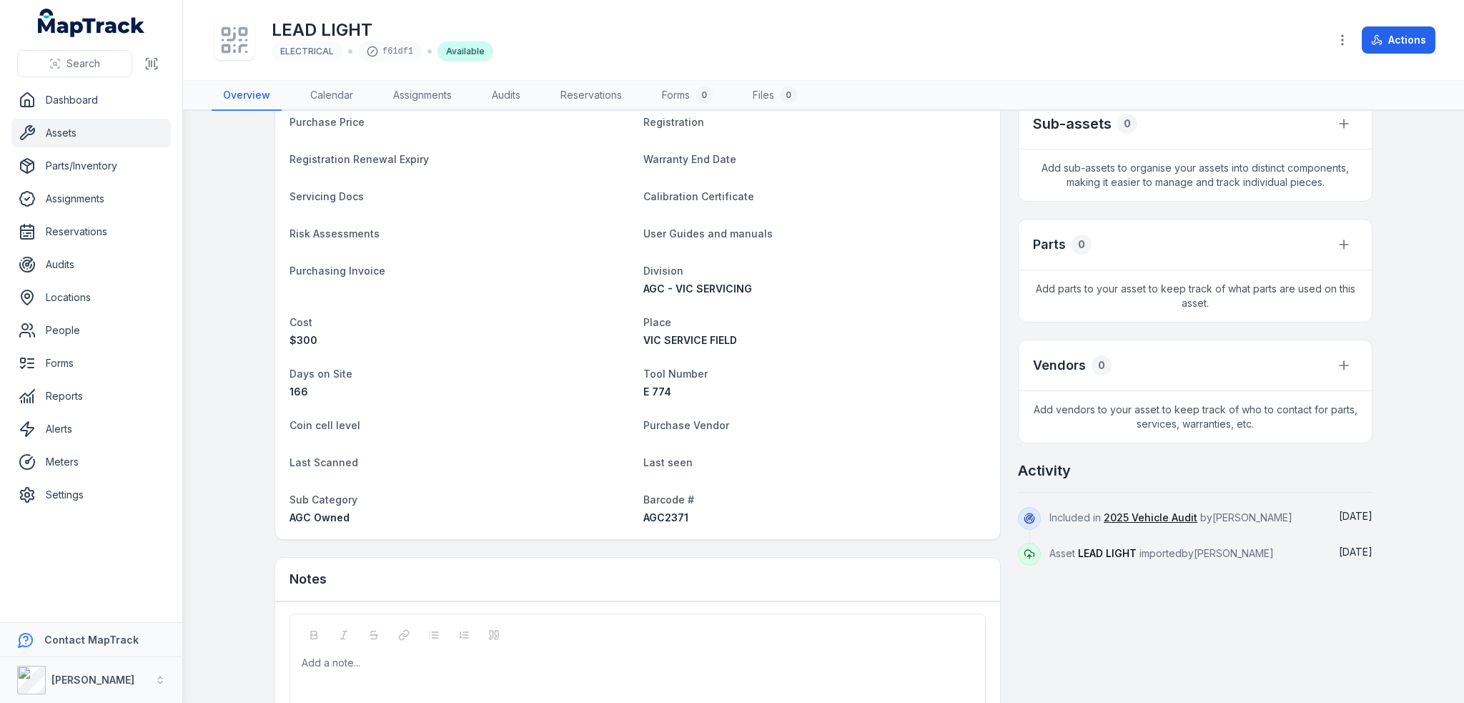
scroll to position [357, 0]
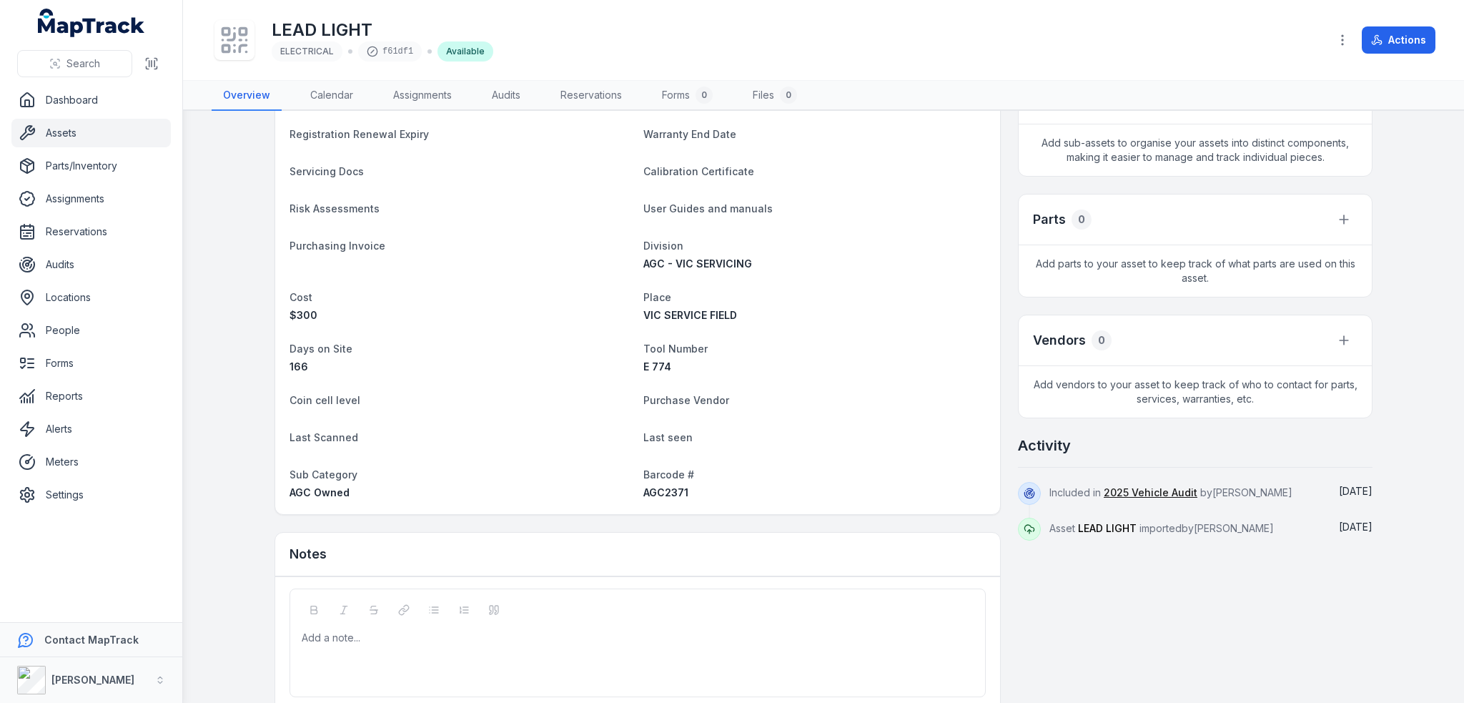
click at [664, 495] on span "AGC2371" at bounding box center [665, 492] width 45 height 12
copy span "AGC2371"
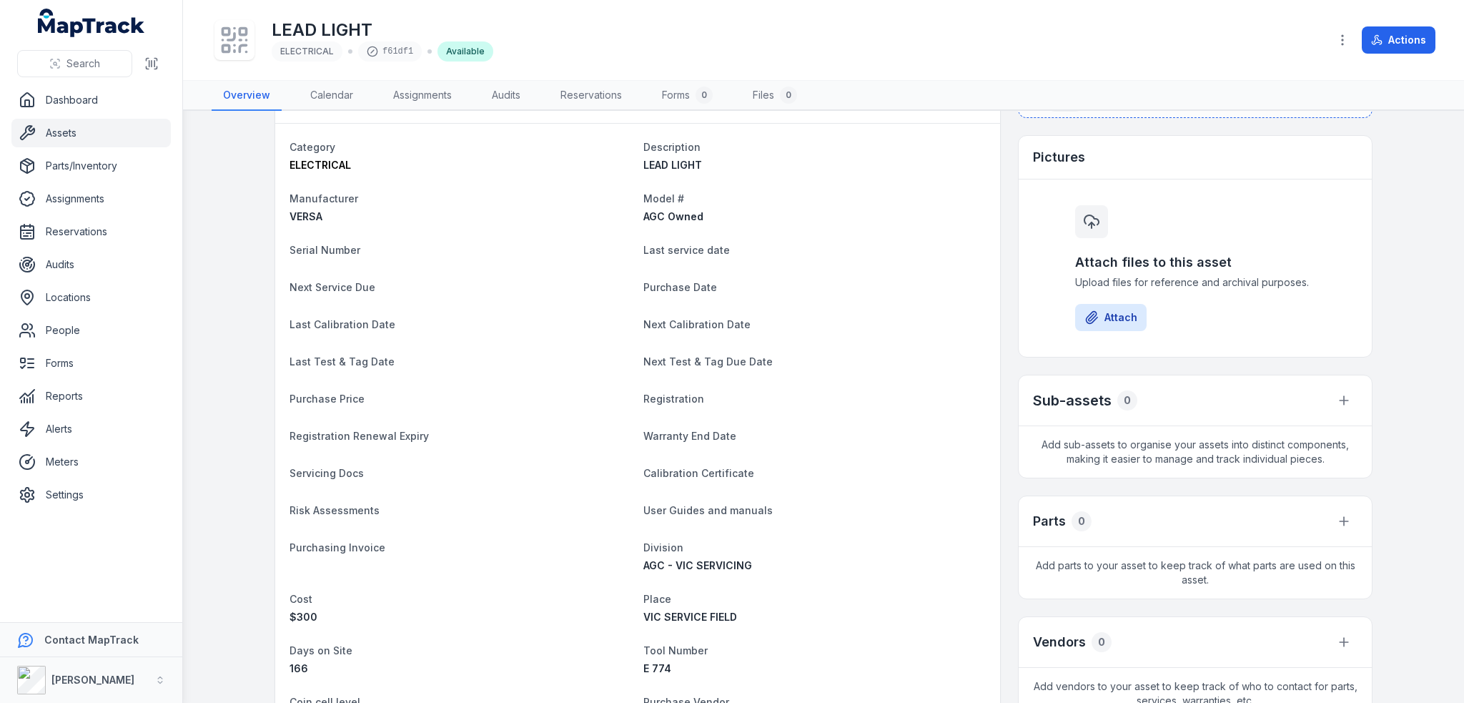
scroll to position [0, 0]
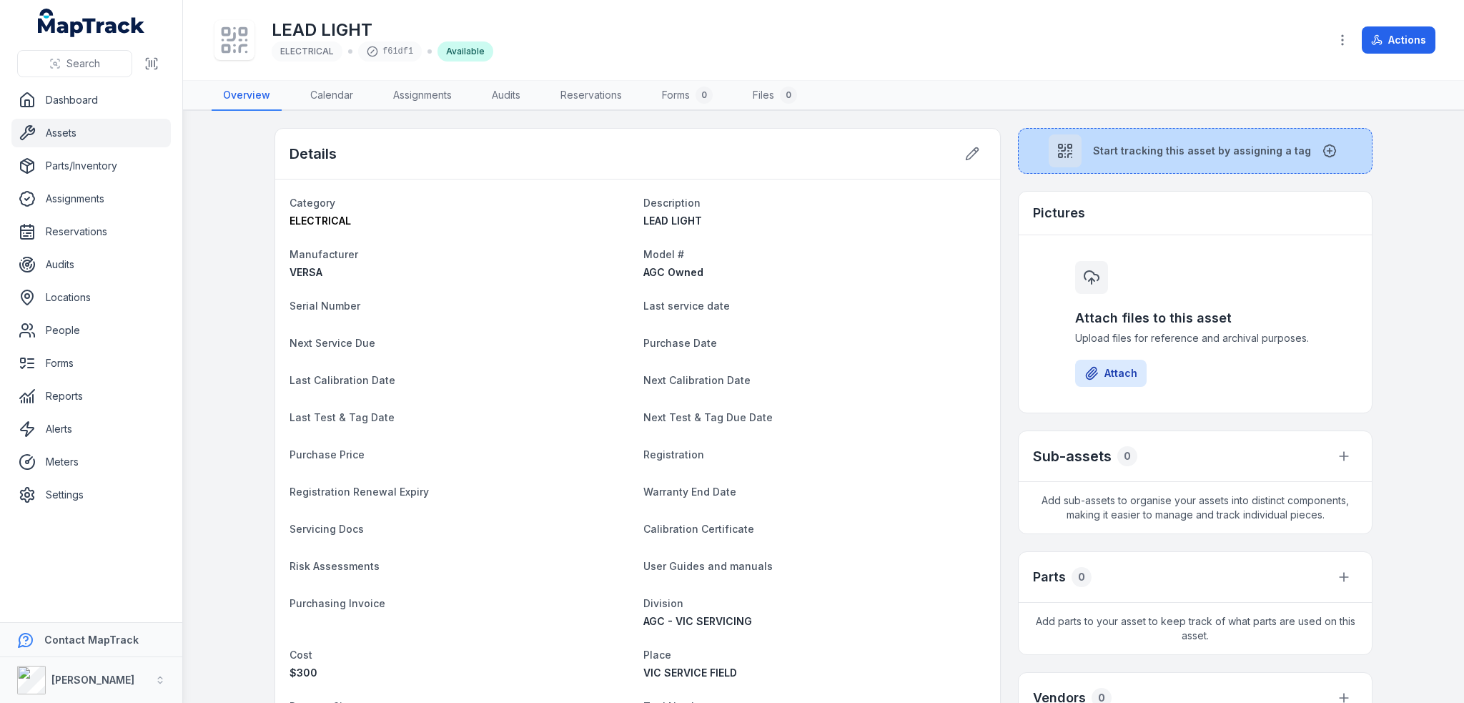
click at [1140, 147] on span "Start tracking this asset by assigning a tag" at bounding box center [1202, 151] width 218 height 14
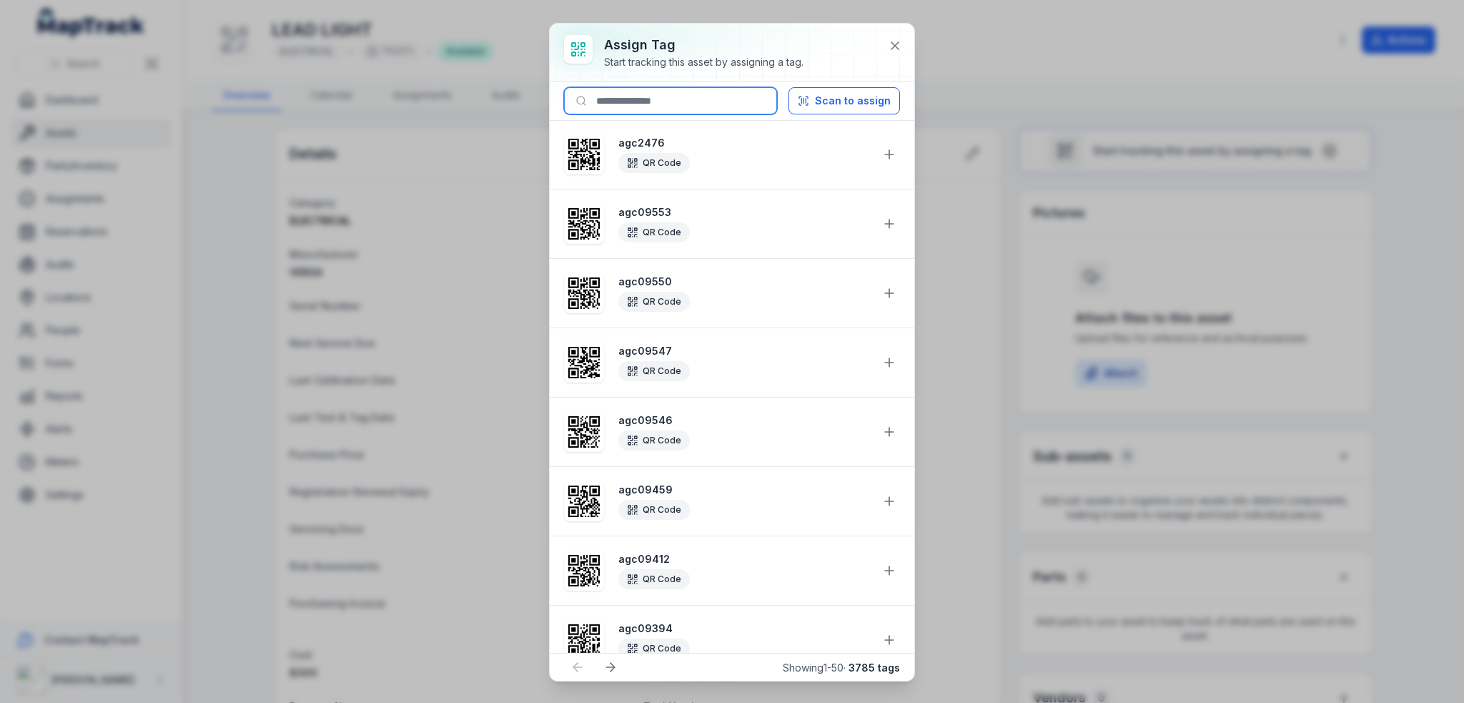
click at [689, 107] on input at bounding box center [670, 100] width 213 height 27
paste input "*******"
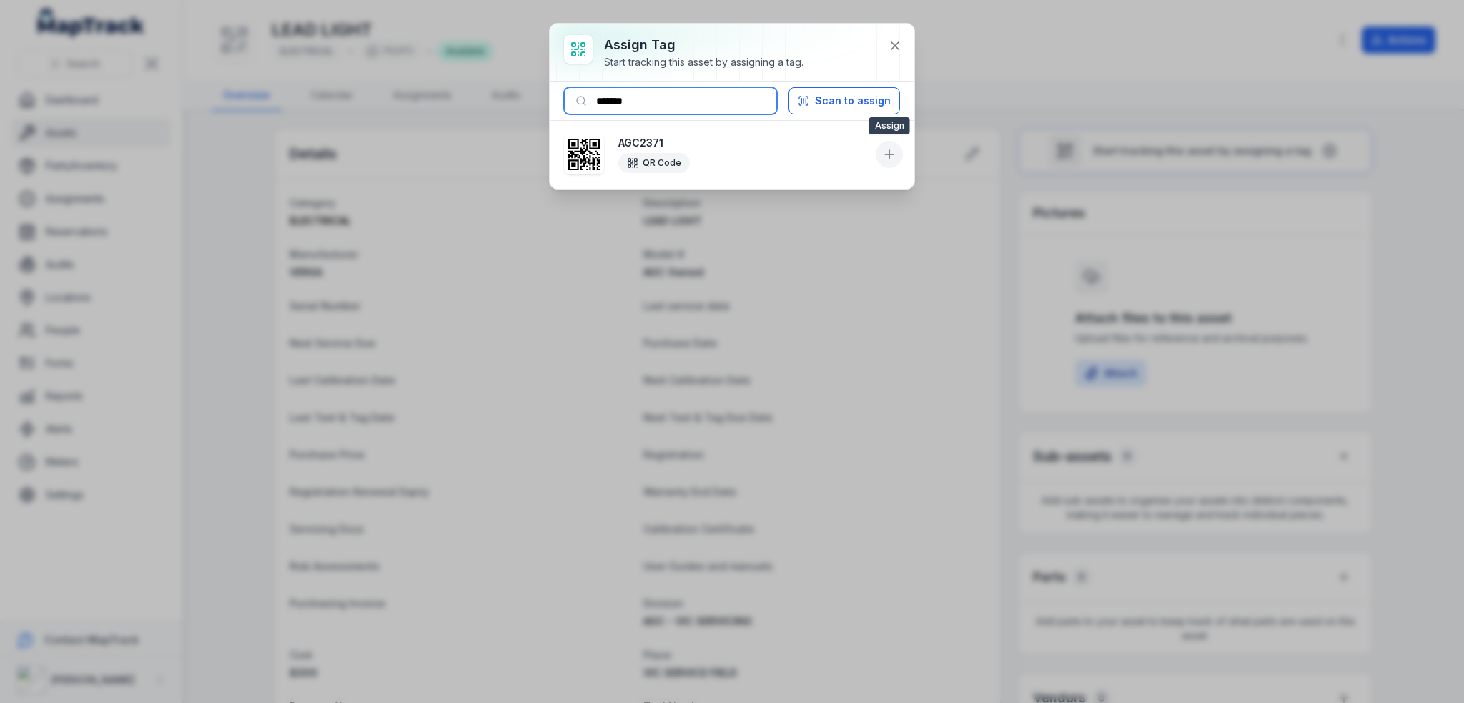
type input "*******"
click at [883, 151] on icon at bounding box center [889, 154] width 14 height 14
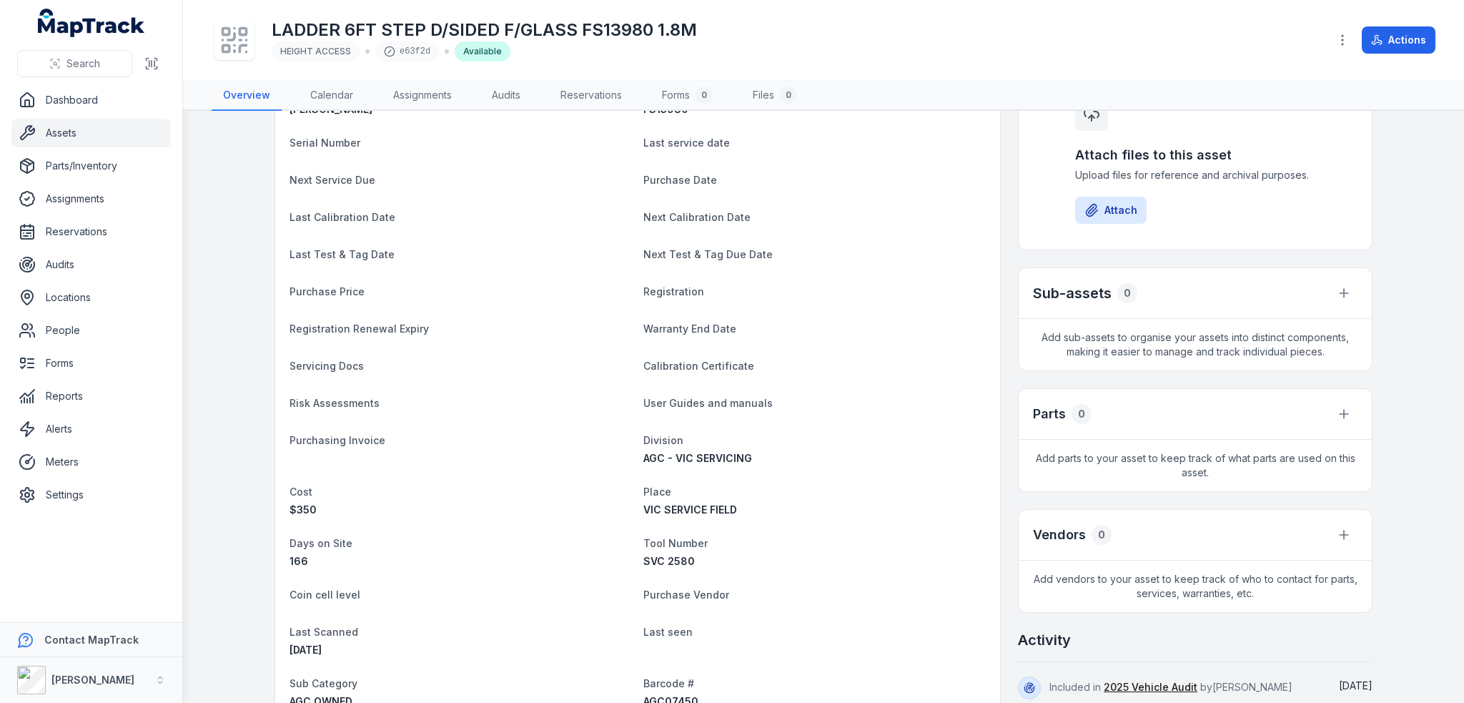
scroll to position [357, 0]
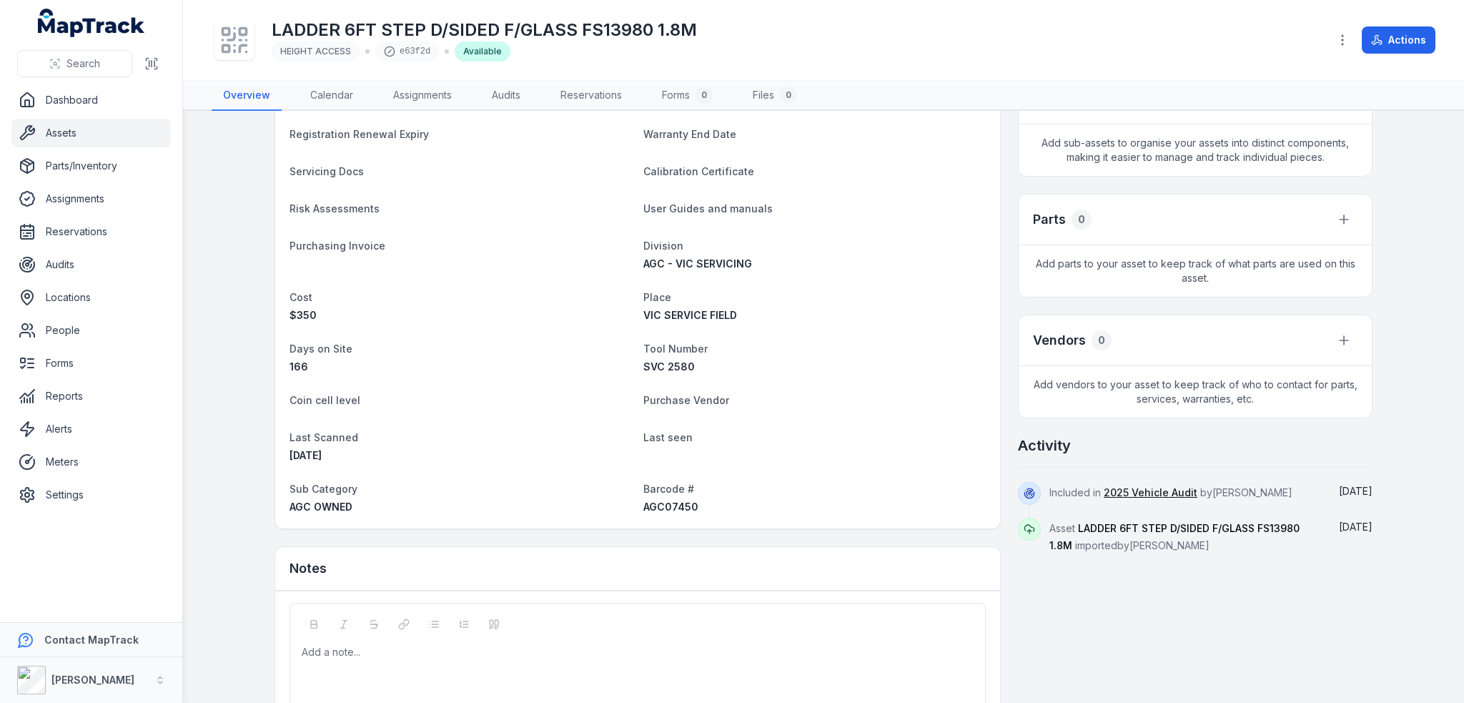
click at [663, 506] on span "AGC07450" at bounding box center [670, 506] width 55 height 12
copy span "AGC07450"
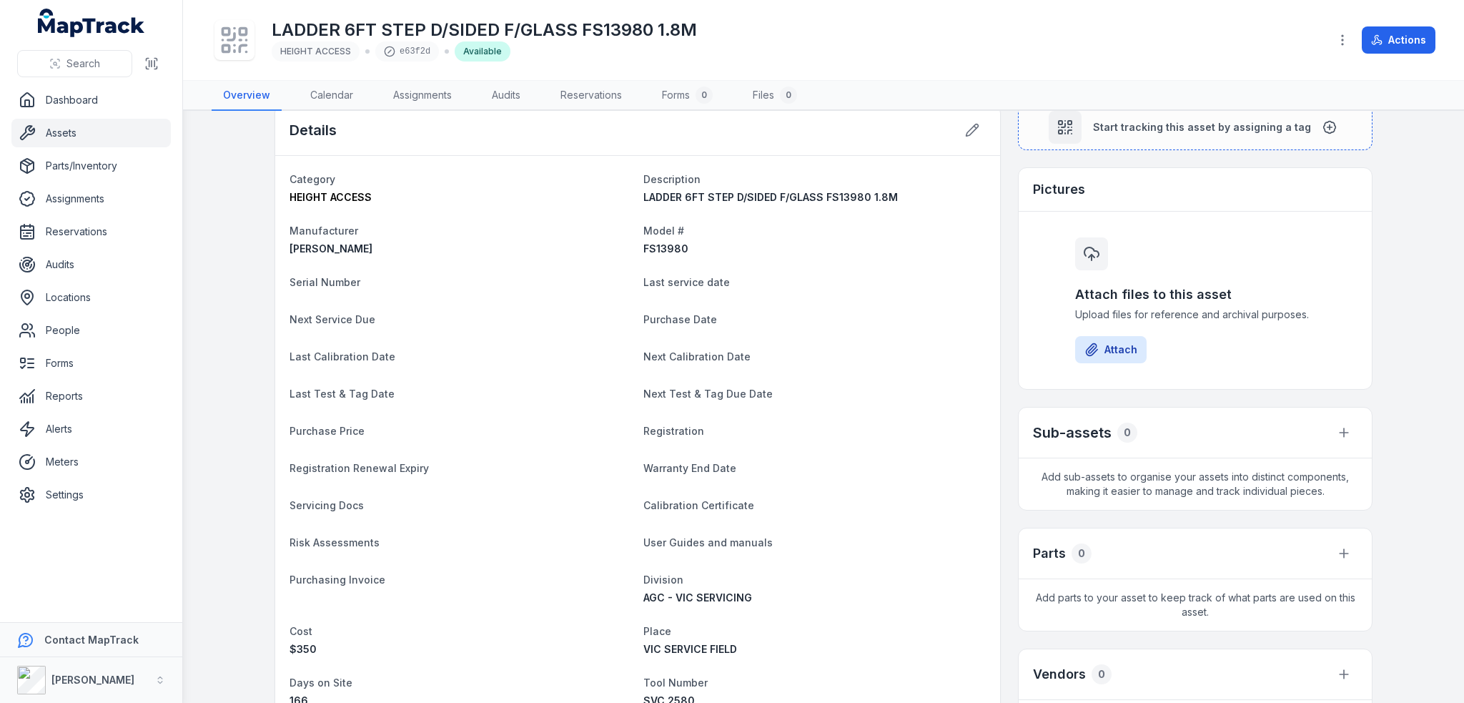
scroll to position [0, 0]
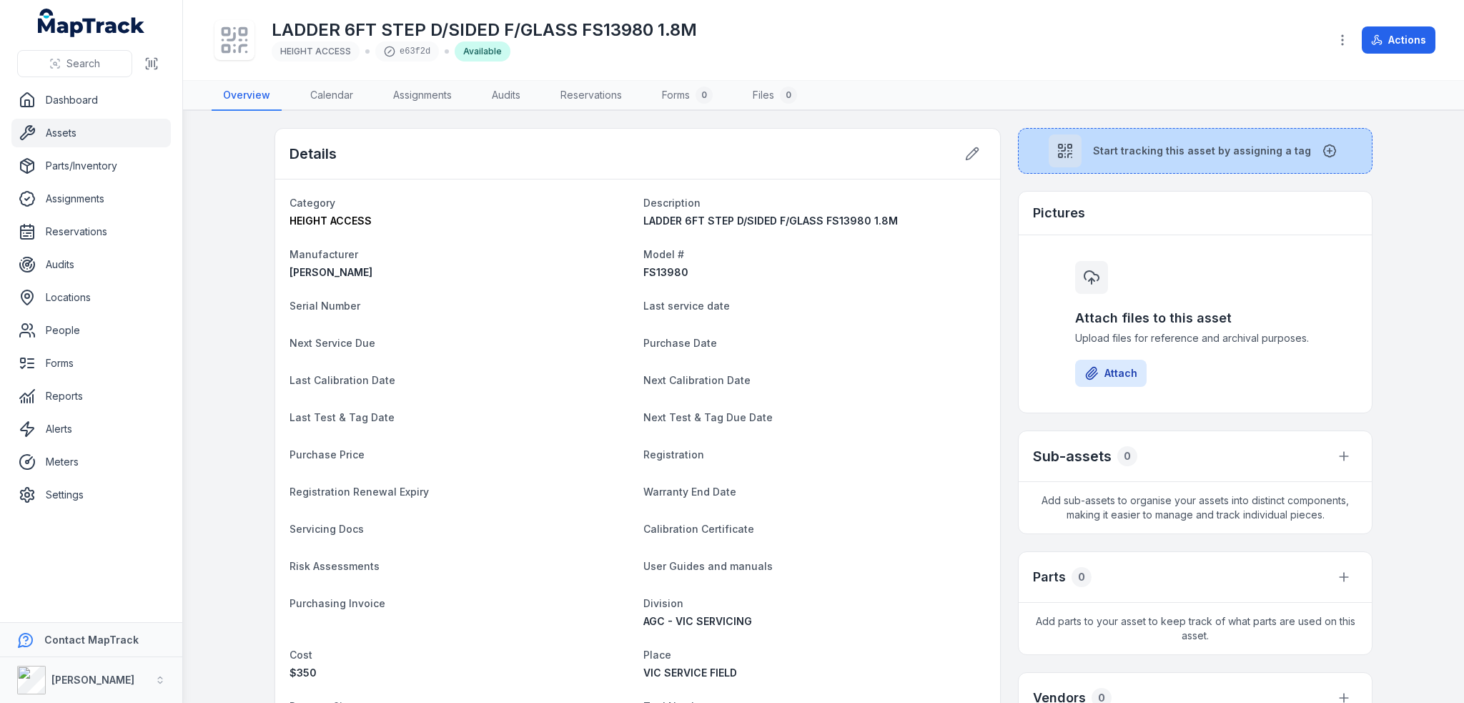
click at [1163, 157] on span "Start tracking this asset by assigning a tag" at bounding box center [1202, 151] width 218 height 14
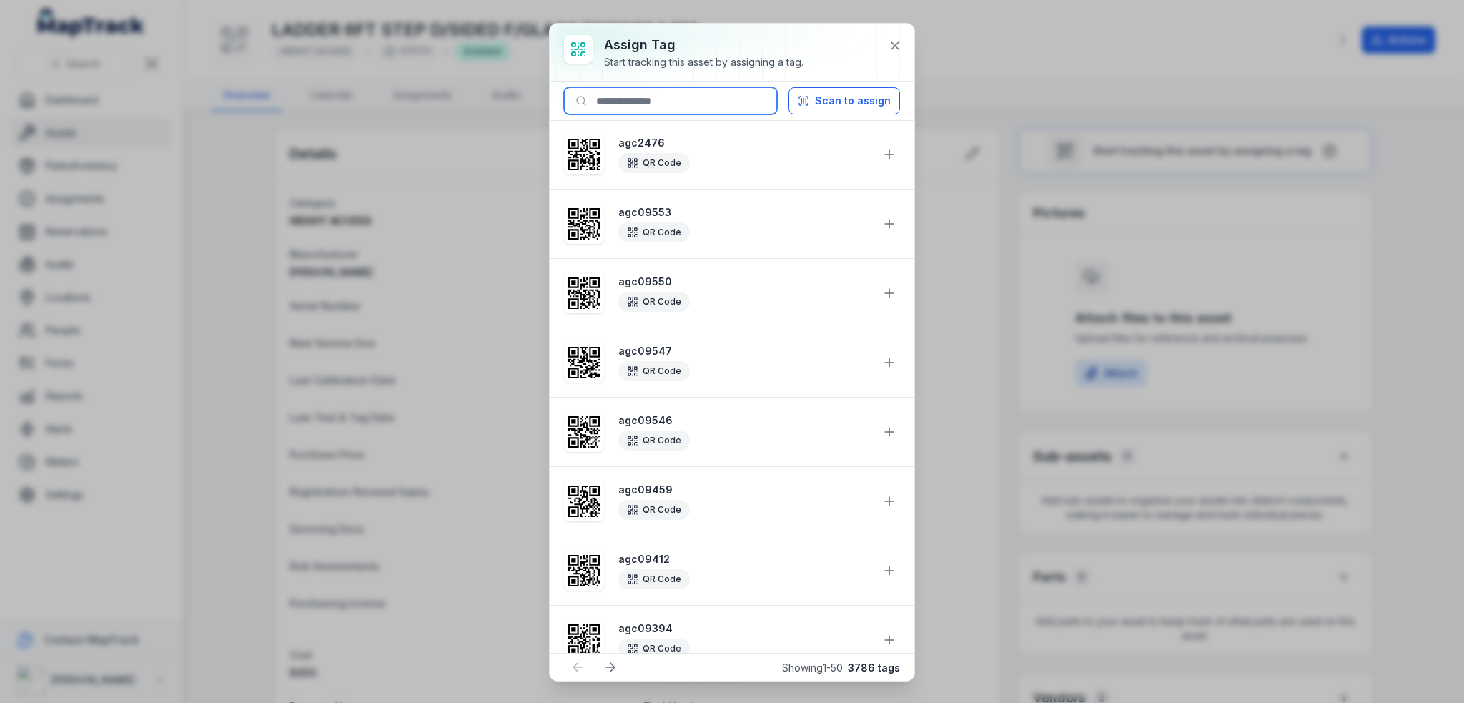
click at [638, 105] on input at bounding box center [670, 100] width 213 height 27
paste input "********"
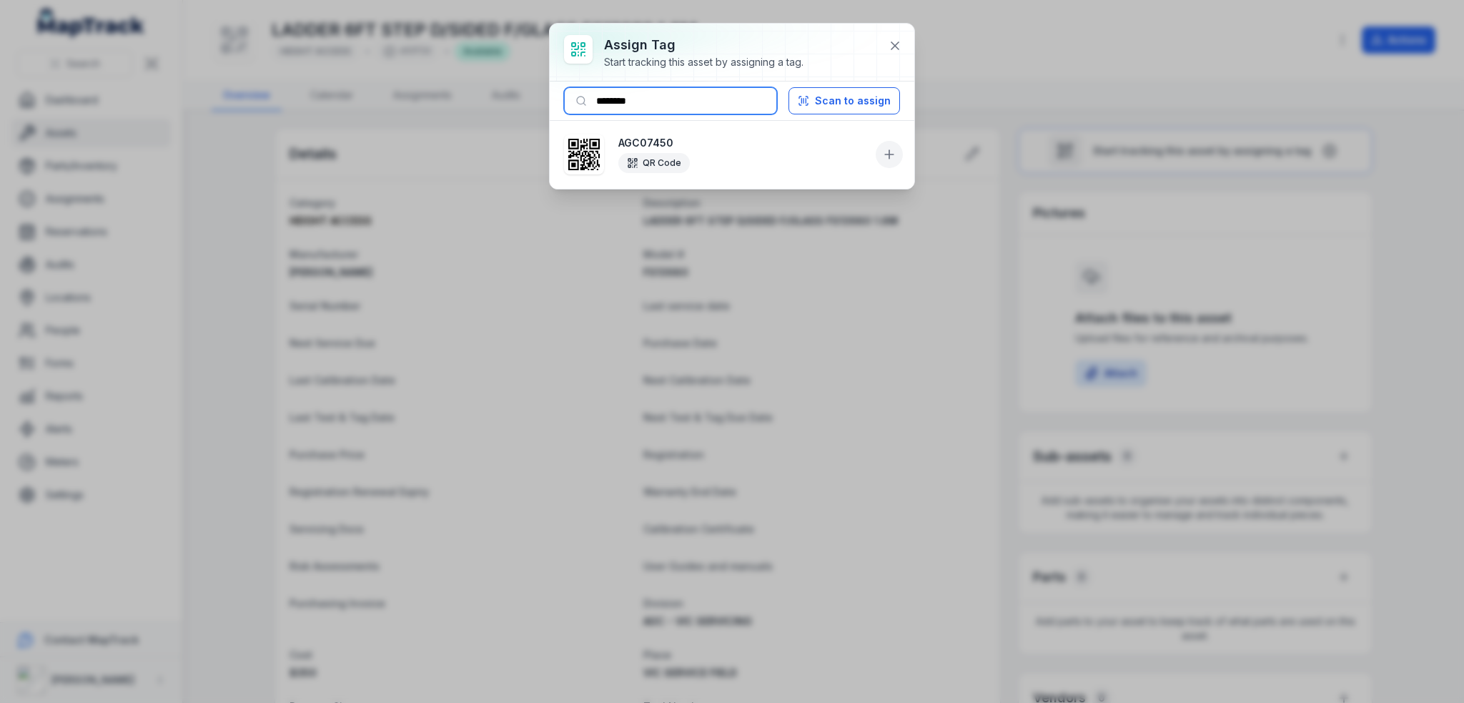
type input "********"
click at [882, 151] on icon at bounding box center [889, 154] width 14 height 14
